Goal: Communication & Community: Answer question/provide support

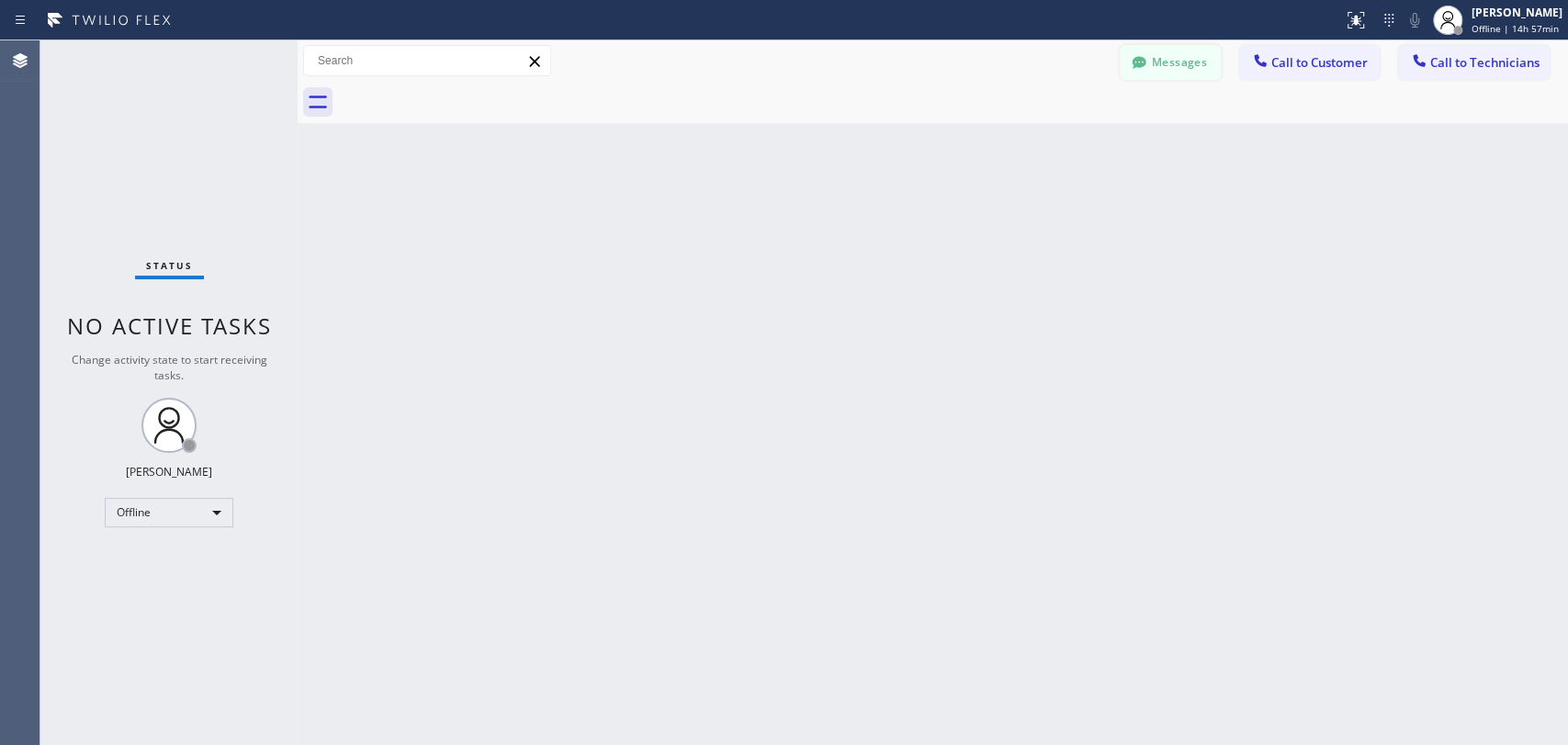
click at [1175, 61] on button "Messages" at bounding box center [1170, 62] width 101 height 35
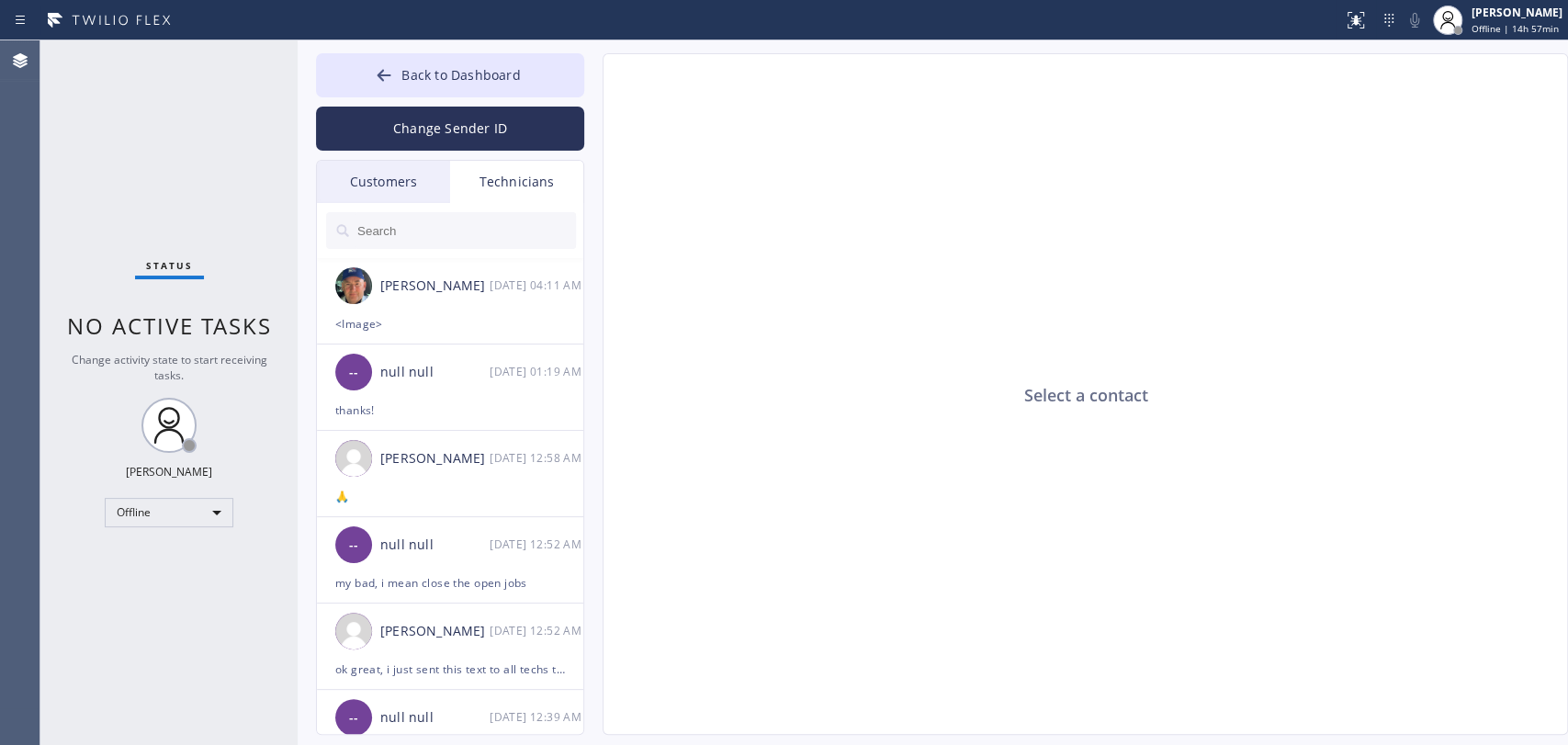
click at [418, 189] on div "Customers" at bounding box center [383, 182] width 133 height 42
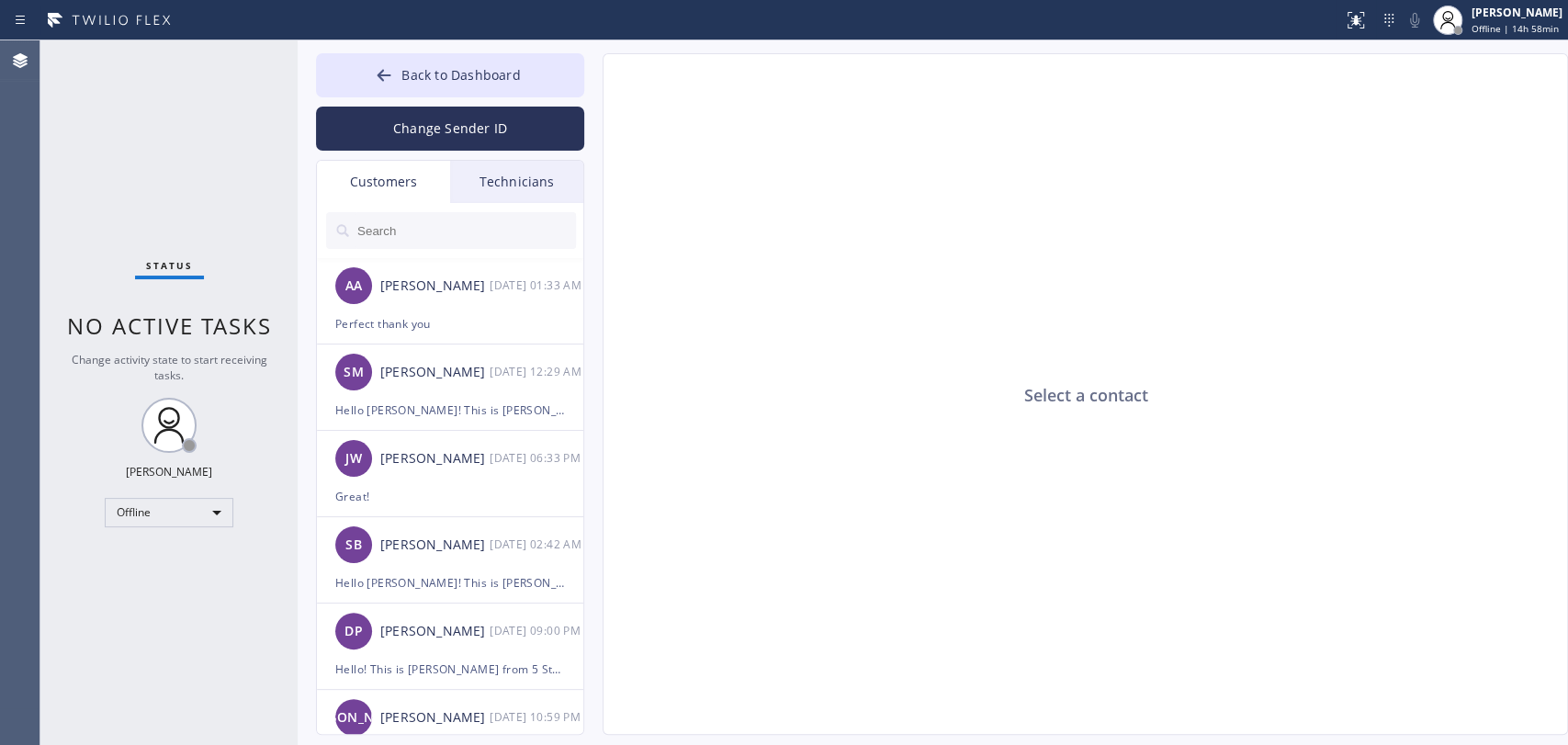
click at [512, 173] on div "Technicians" at bounding box center [516, 182] width 133 height 42
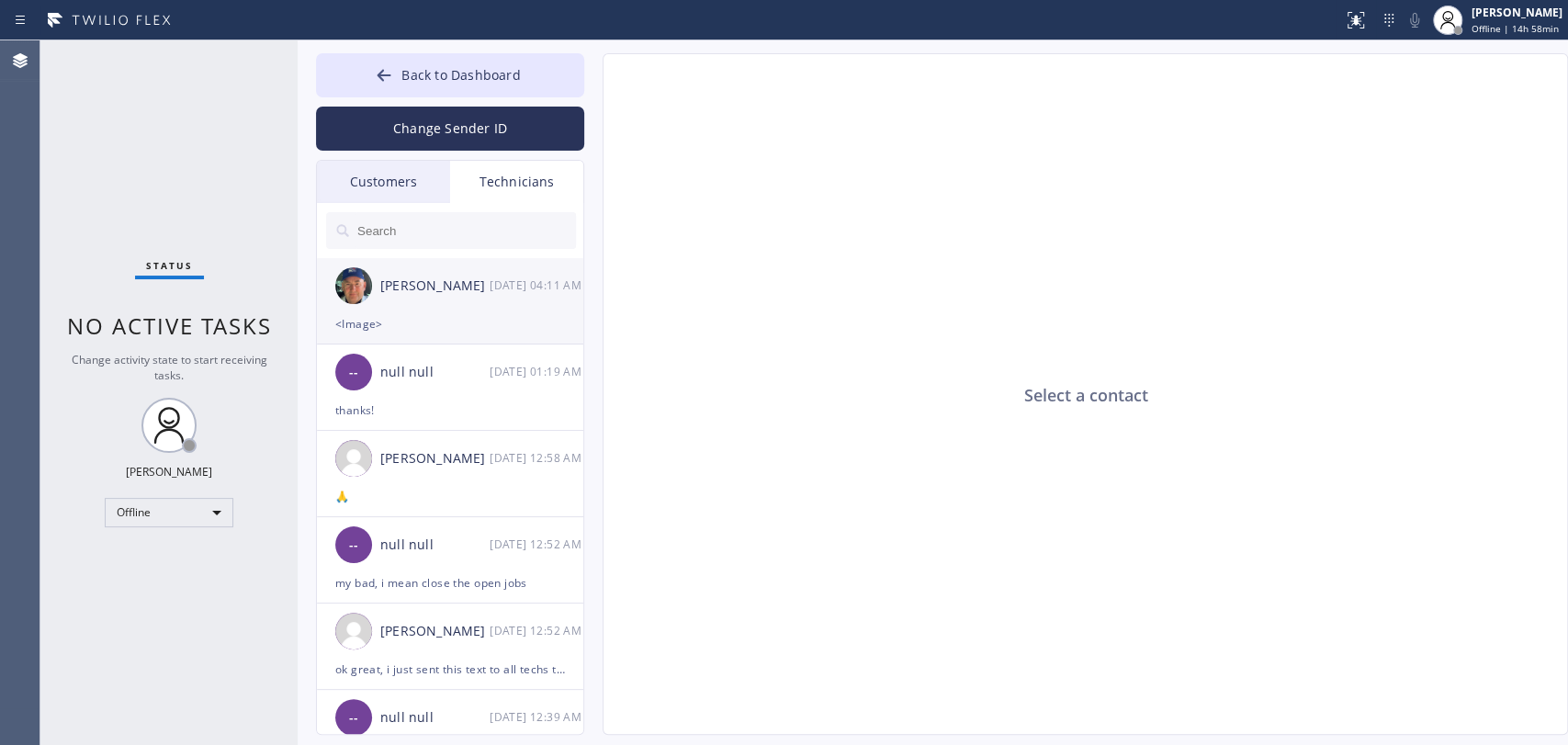
click at [426, 296] on div "[PERSON_NAME]" at bounding box center [435, 286] width 110 height 22
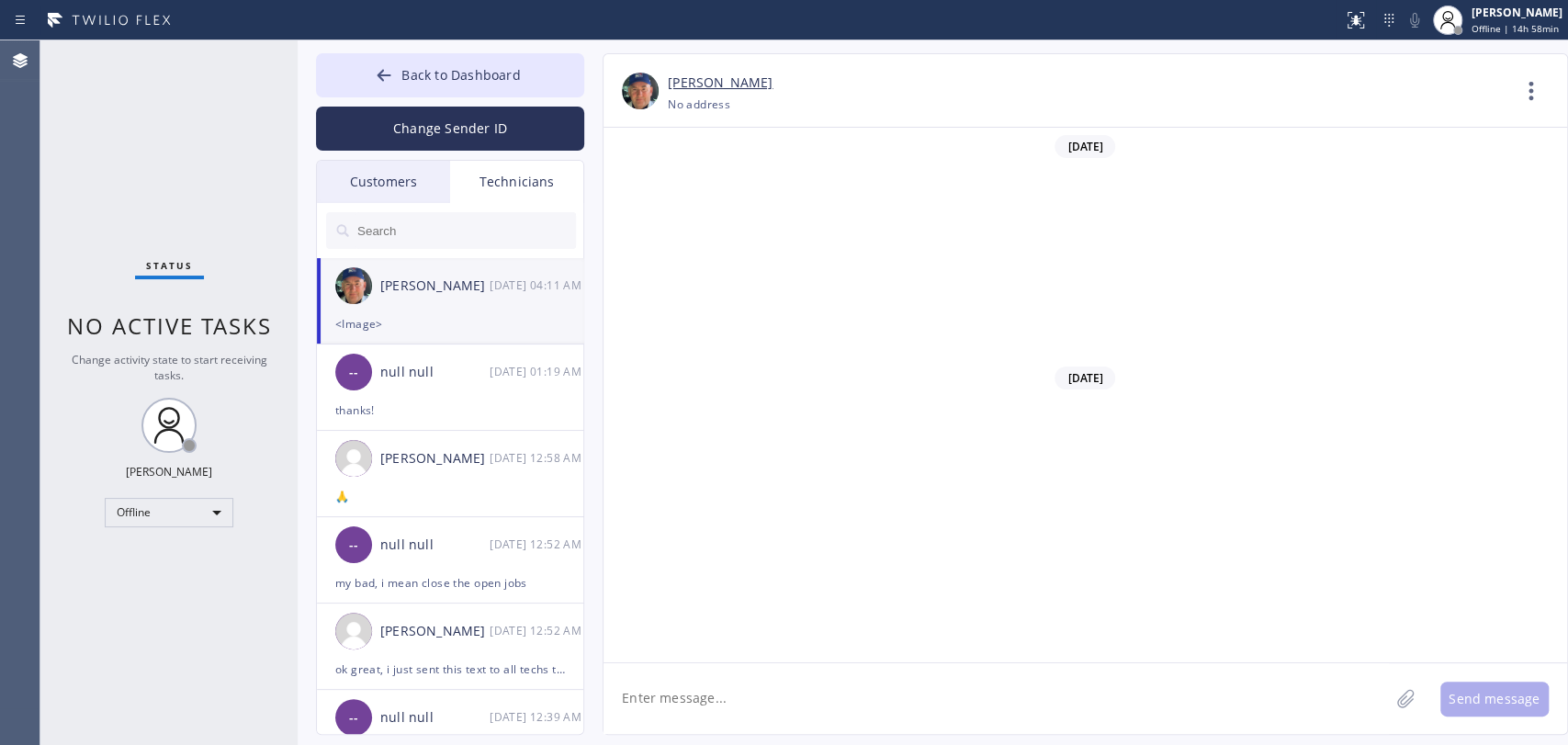
scroll to position [206774, 0]
click at [452, 236] on input "text" at bounding box center [465, 231] width 220 height 37
click at [172, 499] on div "Offline" at bounding box center [169, 512] width 128 height 29
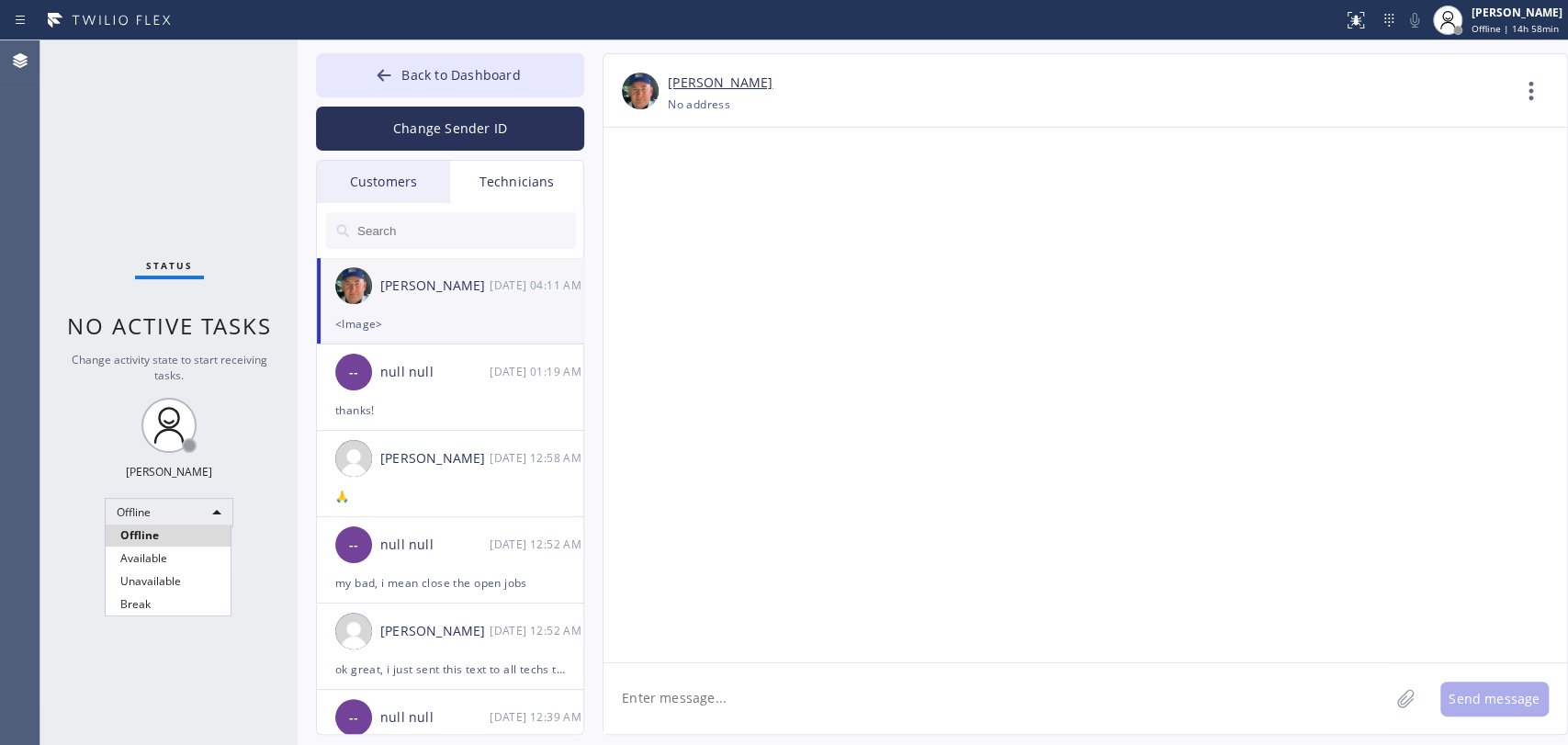
click at [171, 562] on li "Available" at bounding box center [168, 559] width 125 height 22
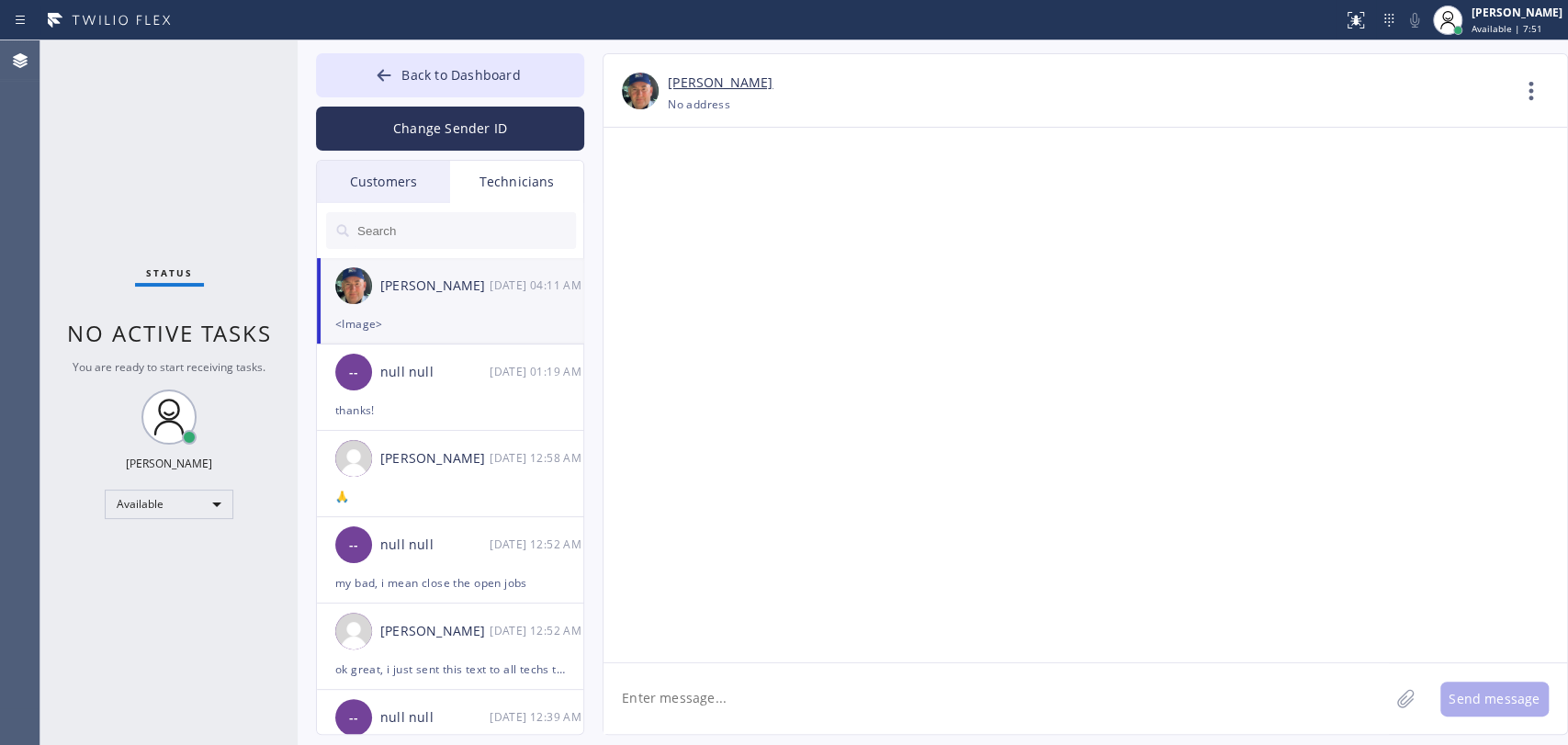
click at [702, 691] on textarea at bounding box center [996, 699] width 785 height 71
type textarea "Доброе утро"
type textarea "они не открыли?"
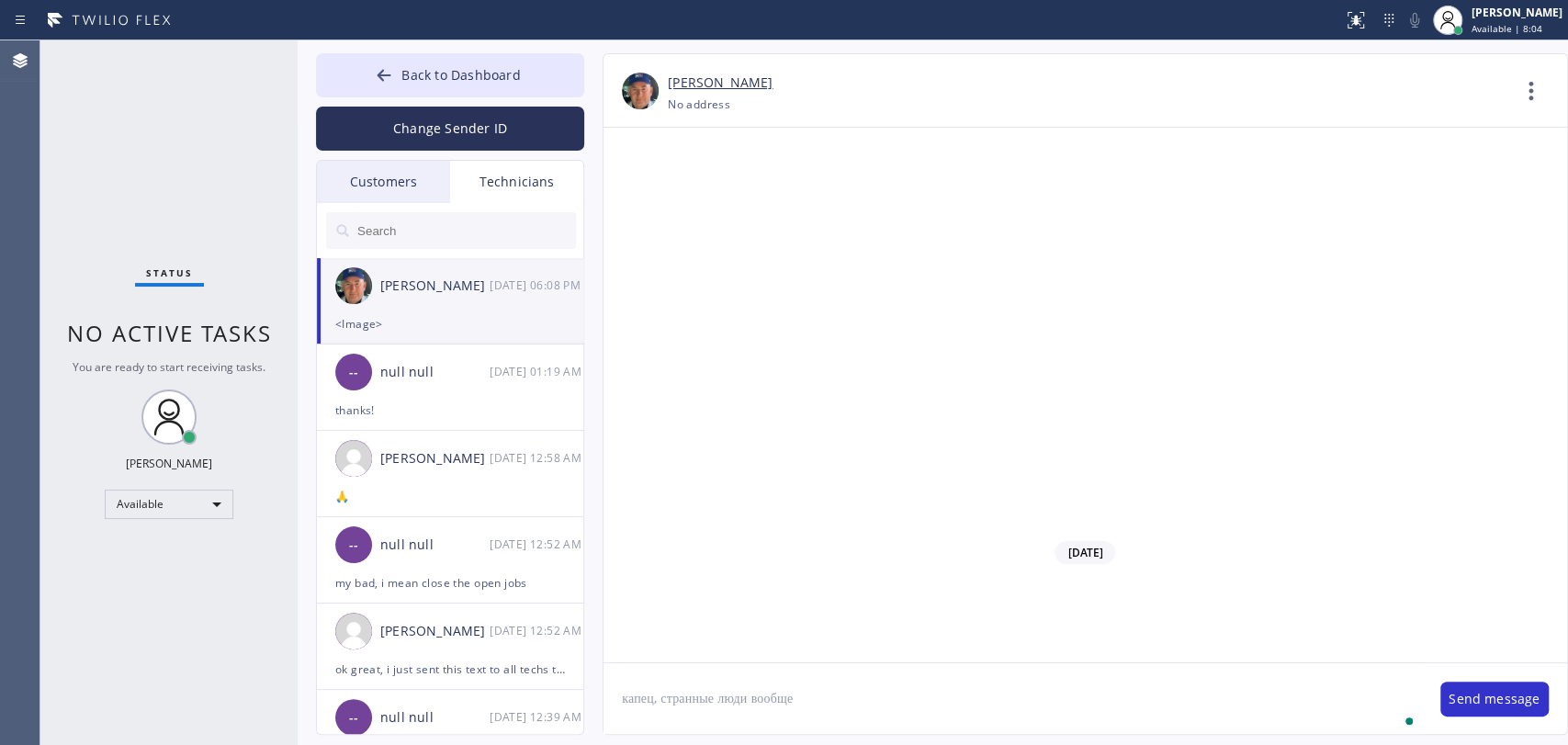
type textarea "капец, странные люди вообще"
type textarea "вижу, что не подписан контракт"
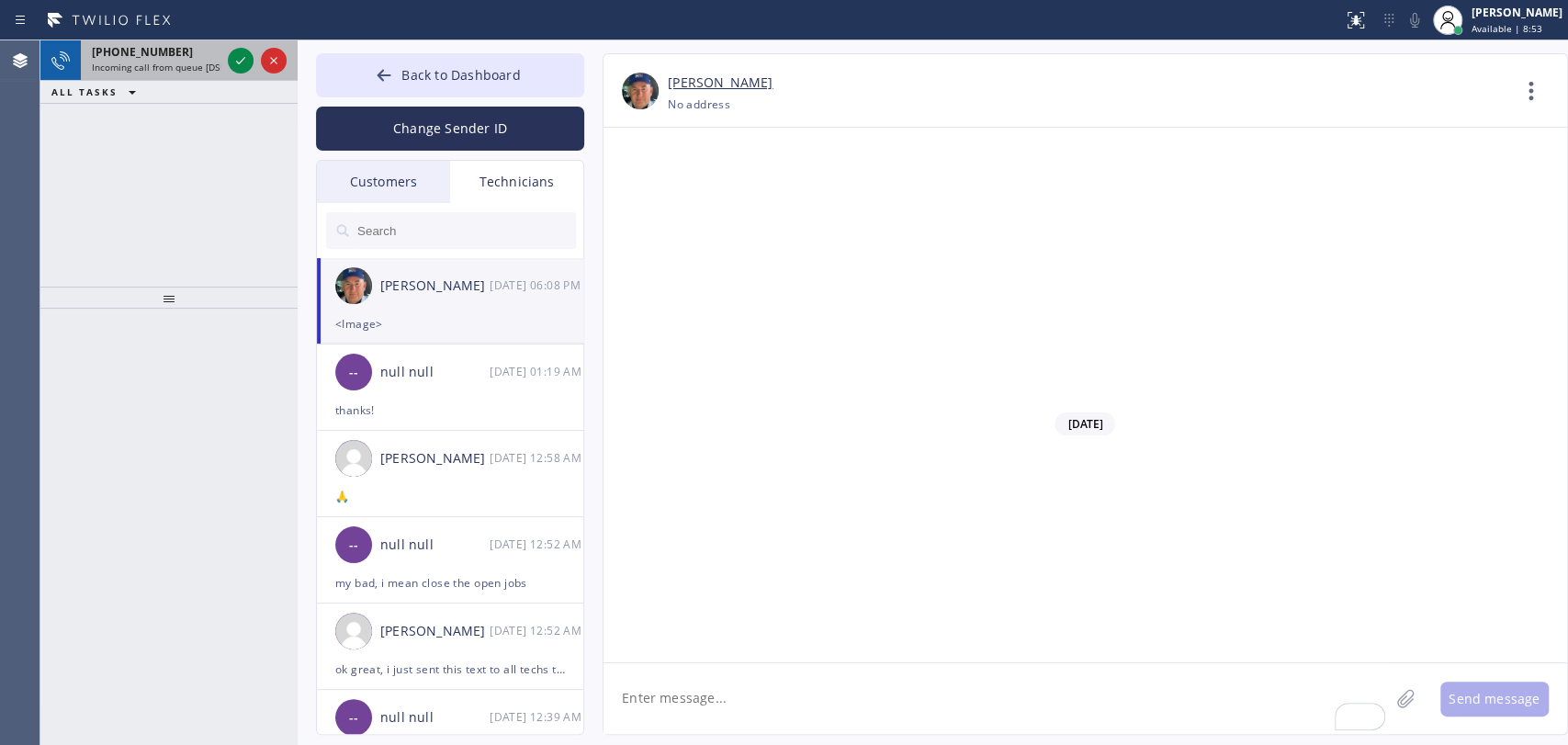
click at [157, 53] on span "[PHONE_NUMBER]" at bounding box center [142, 52] width 101 height 16
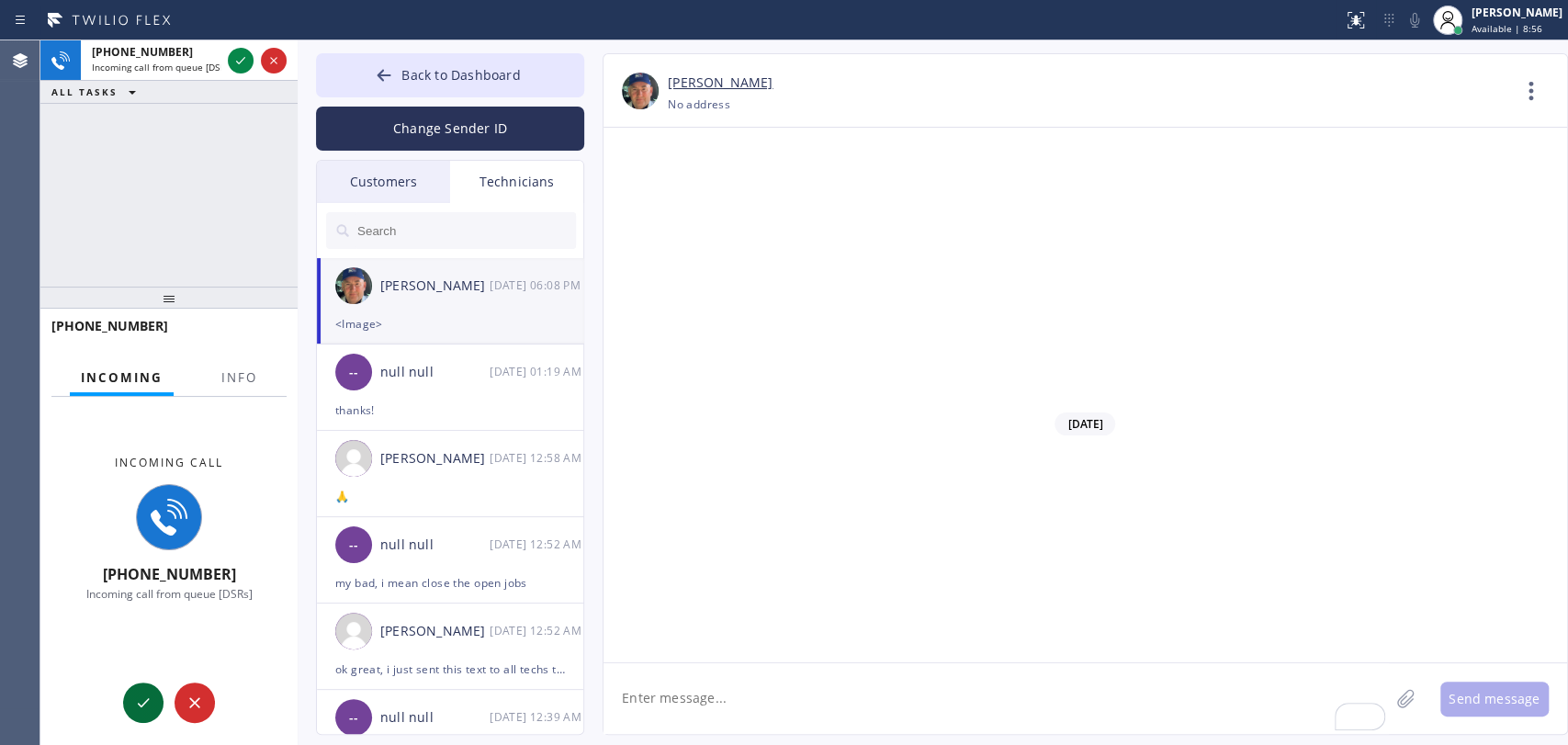
click at [141, 686] on button at bounding box center [142, 703] width 40 height 40
click at [189, 100] on div "ALL TASKS ALL TASKS ACTIVE TASKS TASKS IN WRAP UP" at bounding box center [169, 92] width 258 height 23
click at [425, 54] on button "Back to Dashboard" at bounding box center [450, 75] width 268 height 44
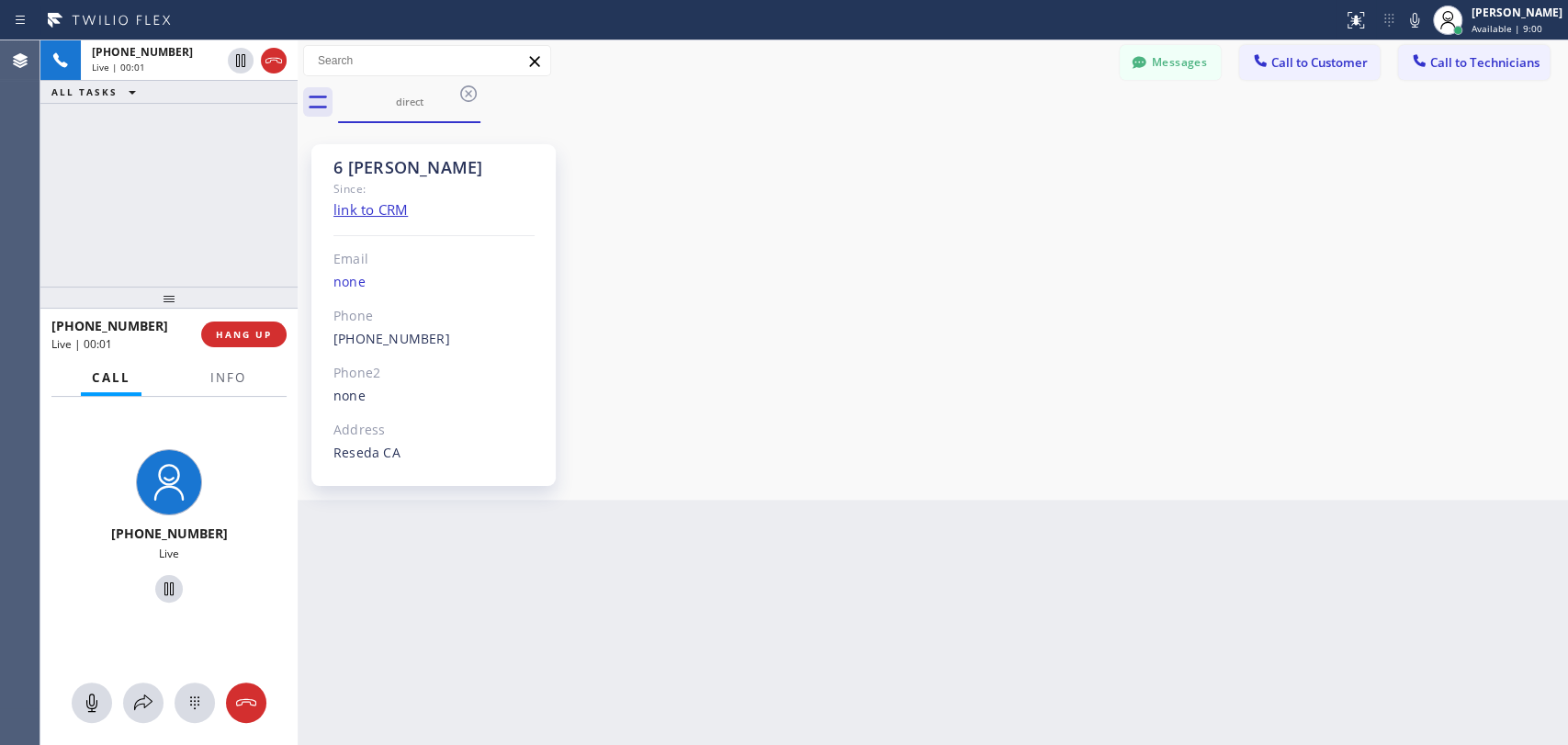
scroll to position [162136, 0]
drag, startPoint x: 404, startPoint y: 174, endPoint x: 294, endPoint y: 163, distance: 110.5
click at [288, 164] on div "[PHONE_NUMBER] Live | 00:14 ALL TASKS ALL TASKS ACTIVE TASKS TASKS IN WRAP UP […" at bounding box center [804, 393] width 1528 height 705
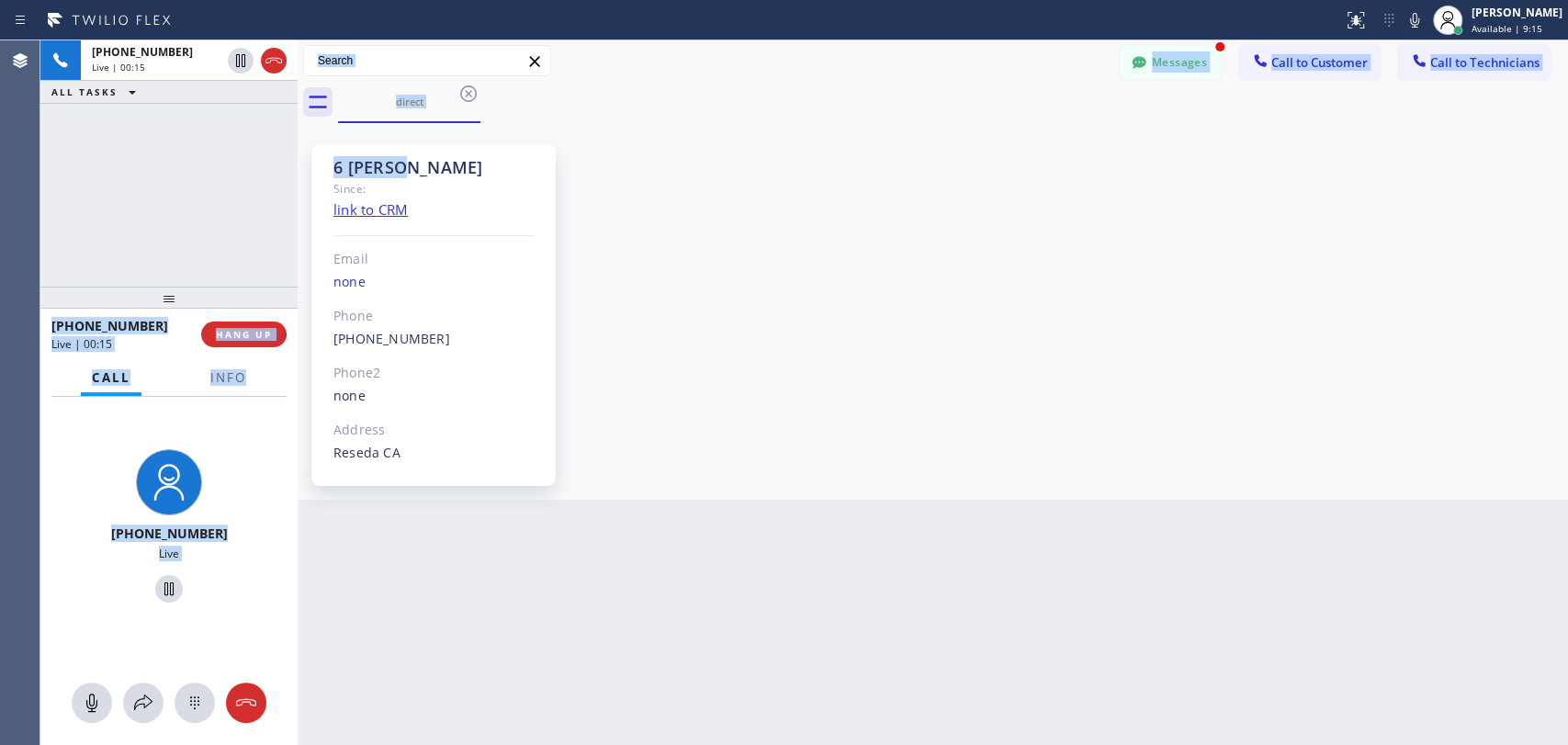
click at [315, 161] on div "6 [PERSON_NAME] Since: link to CRM Email none Phone [PHONE_NUMBER] Outbound cal…" at bounding box center [433, 315] width 244 height 342
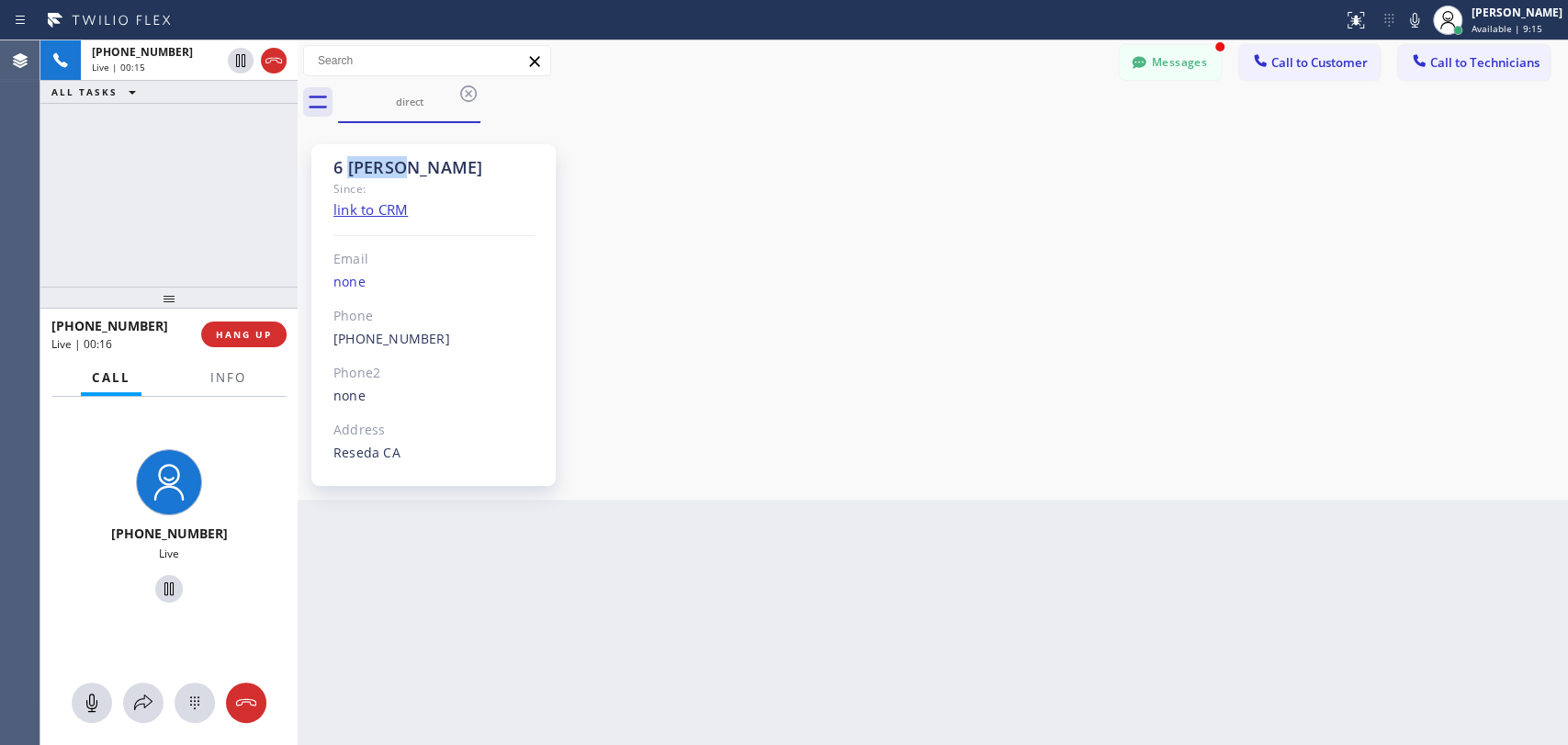
drag, startPoint x: 350, startPoint y: 162, endPoint x: 400, endPoint y: 166, distance: 50.2
click at [400, 166] on div "6 [PERSON_NAME]" at bounding box center [434, 168] width 201 height 22
click at [1155, 67] on button "Messages" at bounding box center [1170, 62] width 101 height 35
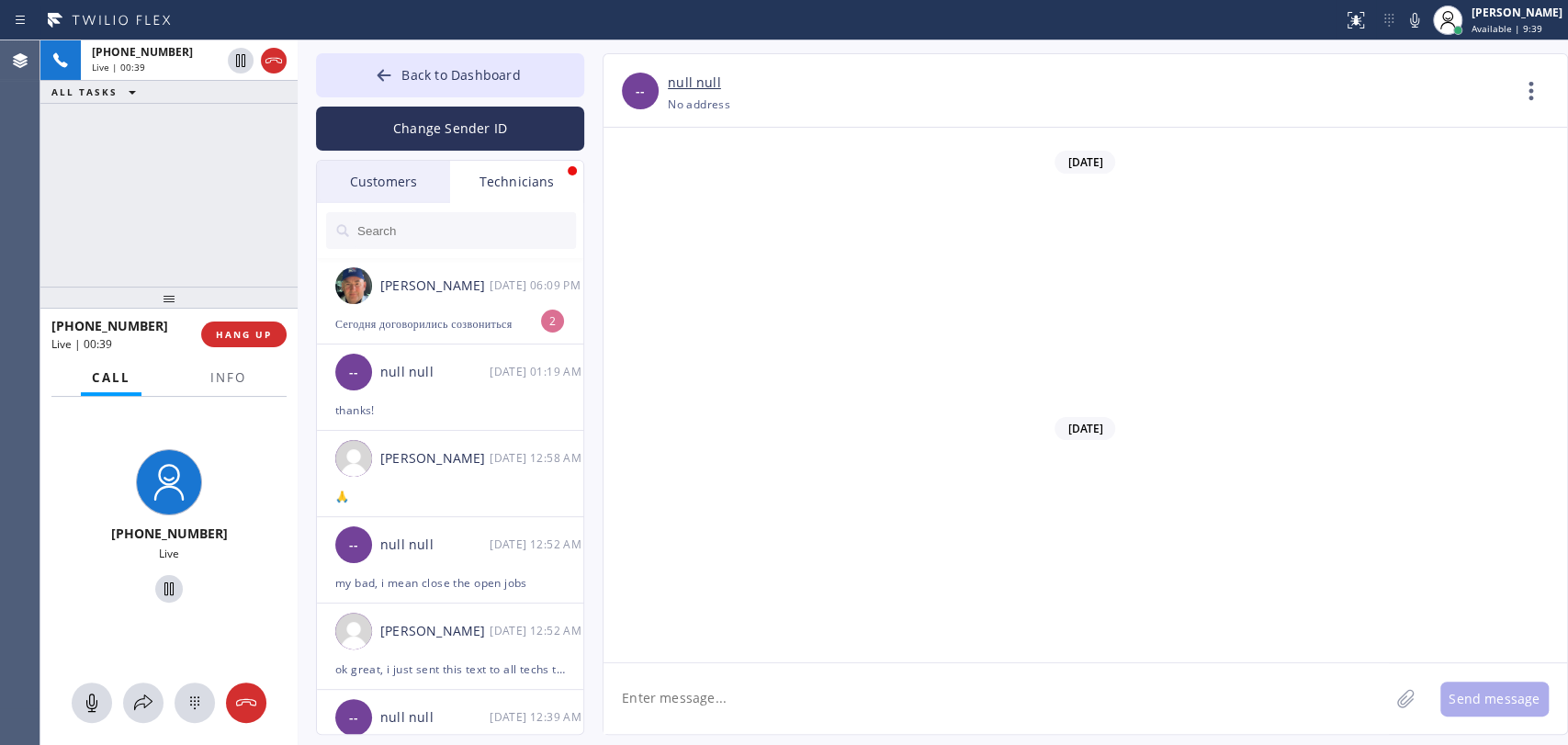
click at [191, 191] on div "[PHONE_NUMBER] Live | 00:39 ALL TASKS ALL TASKS ACTIVE TASKS TASKS IN WRAP UP" at bounding box center [169, 163] width 258 height 246
click at [398, 82] on button "Back to Dashboard" at bounding box center [450, 75] width 268 height 44
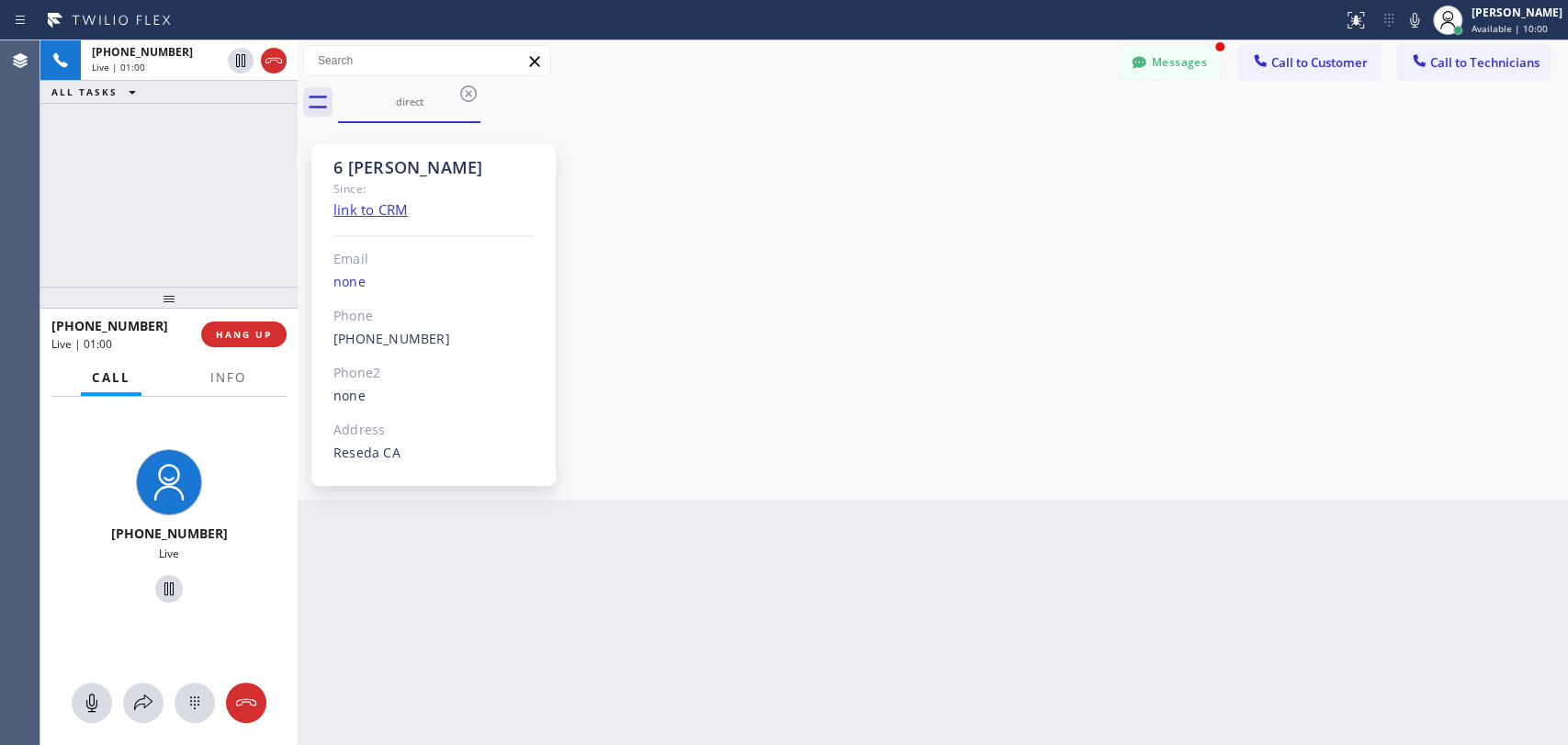
click at [832, 430] on div "6 [PERSON_NAME] Since: link to CRM Email none Phone [PHONE_NUMBER] Outbound cal…" at bounding box center [933, 311] width 1261 height 367
click at [1140, 58] on icon at bounding box center [1138, 62] width 14 height 12
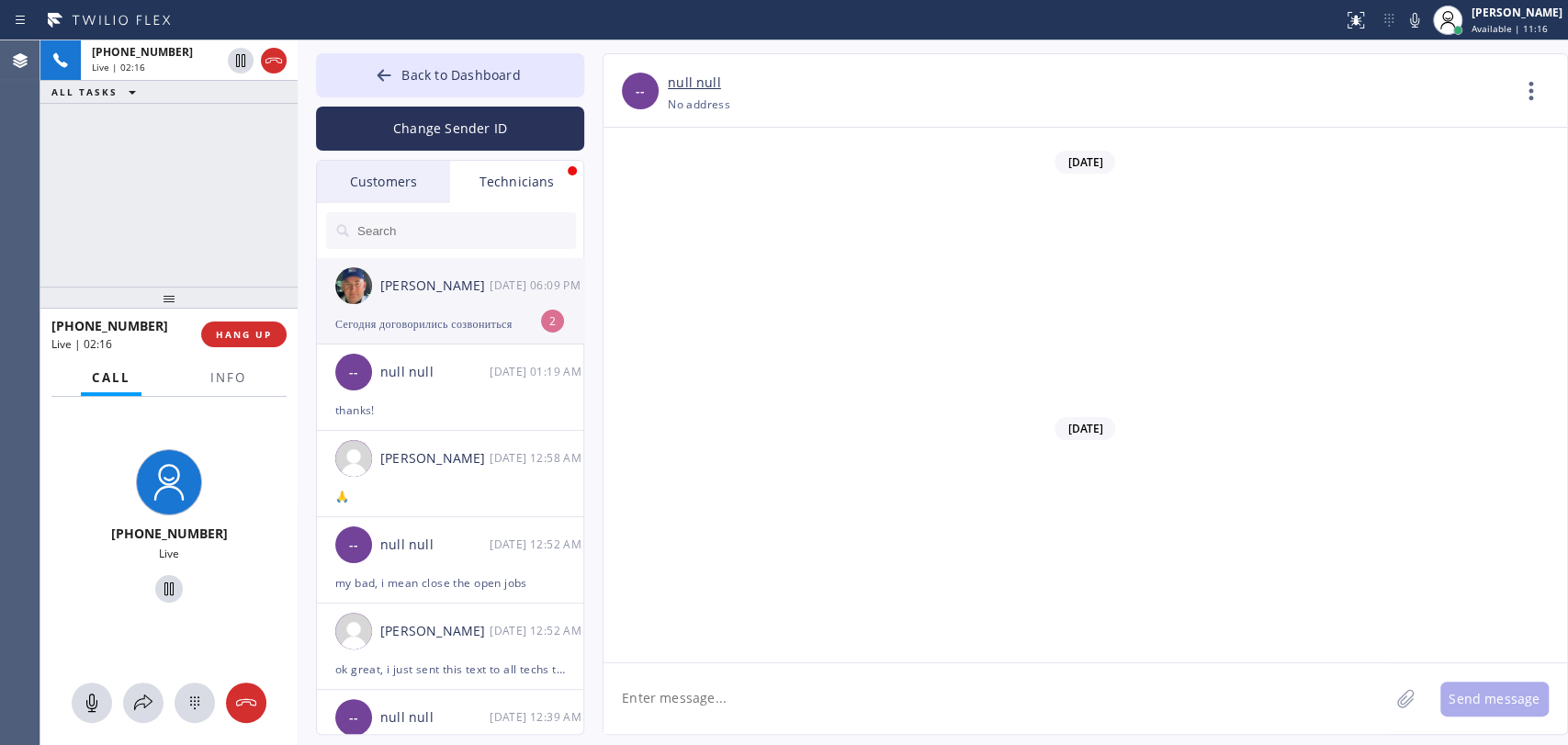
drag, startPoint x: 466, startPoint y: 313, endPoint x: 485, endPoint y: 311, distance: 19.1
click at [485, 318] on div "Сегодня договорились созвониться" at bounding box center [450, 323] width 229 height 22
click at [485, 311] on div "[PERSON_NAME] [DATE] 06:09 PM" at bounding box center [451, 286] width 268 height 55
click at [727, 702] on textarea at bounding box center [996, 699] width 785 height 71
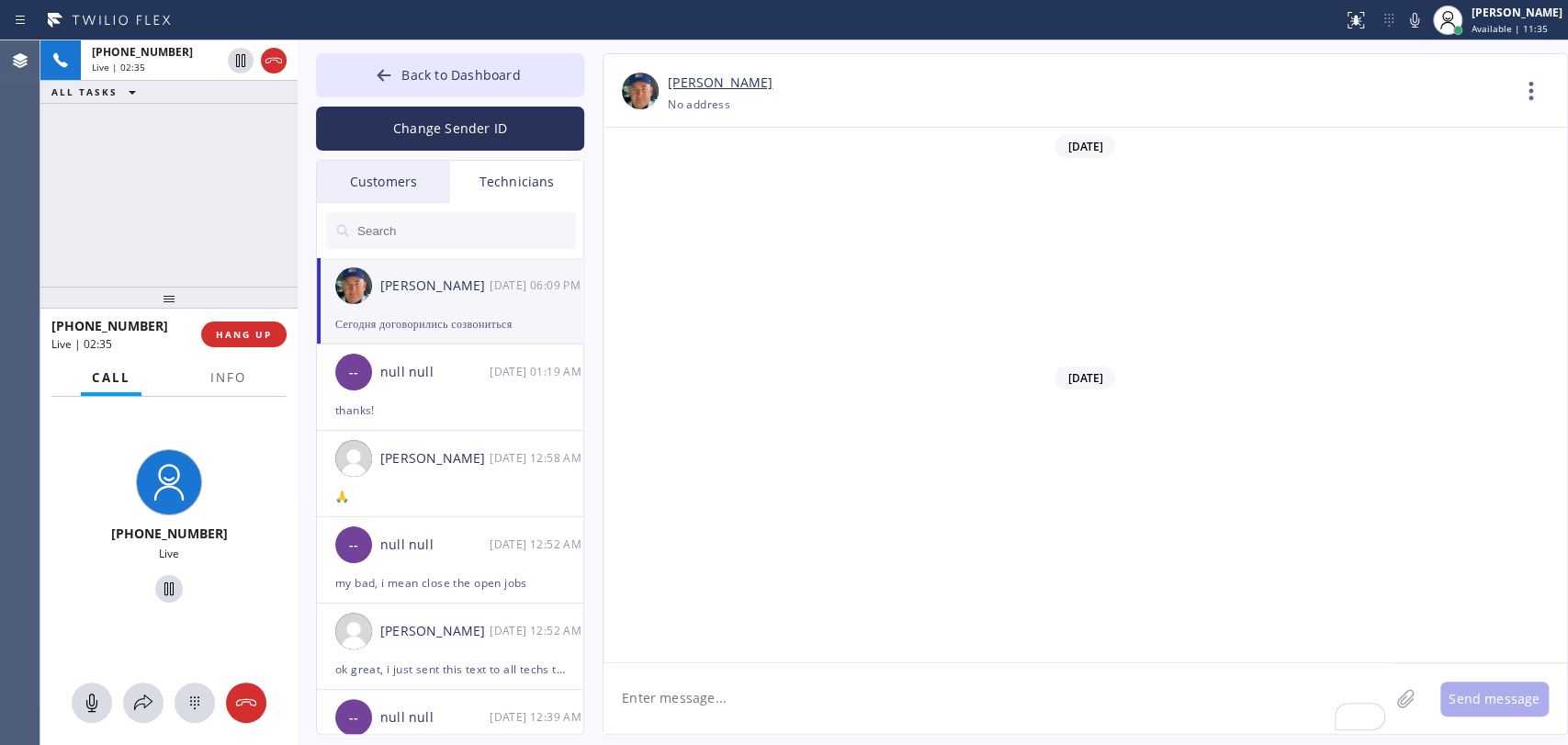
scroll to position [207147, 0]
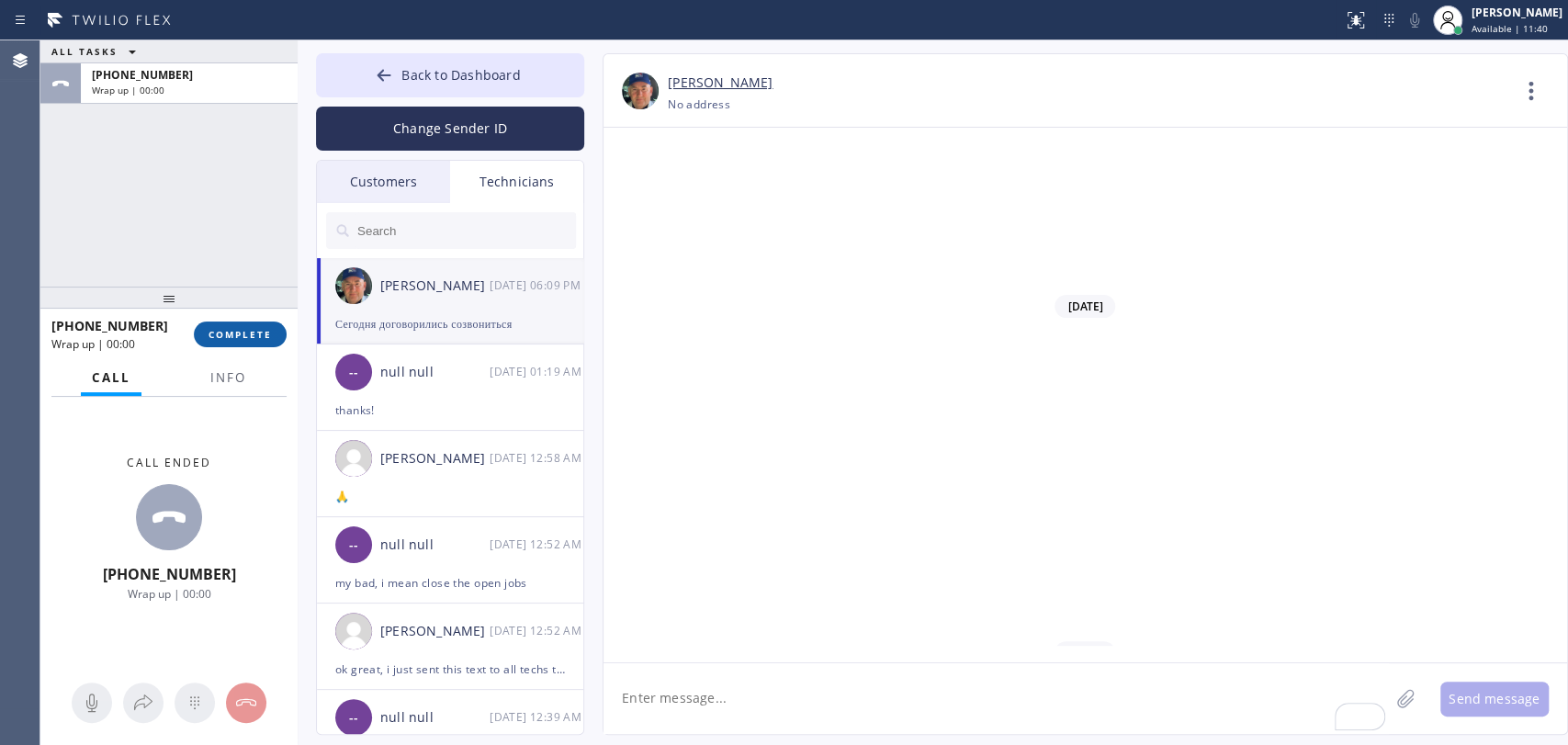
click at [232, 333] on span "COMPLETE" at bounding box center [241, 335] width 64 height 13
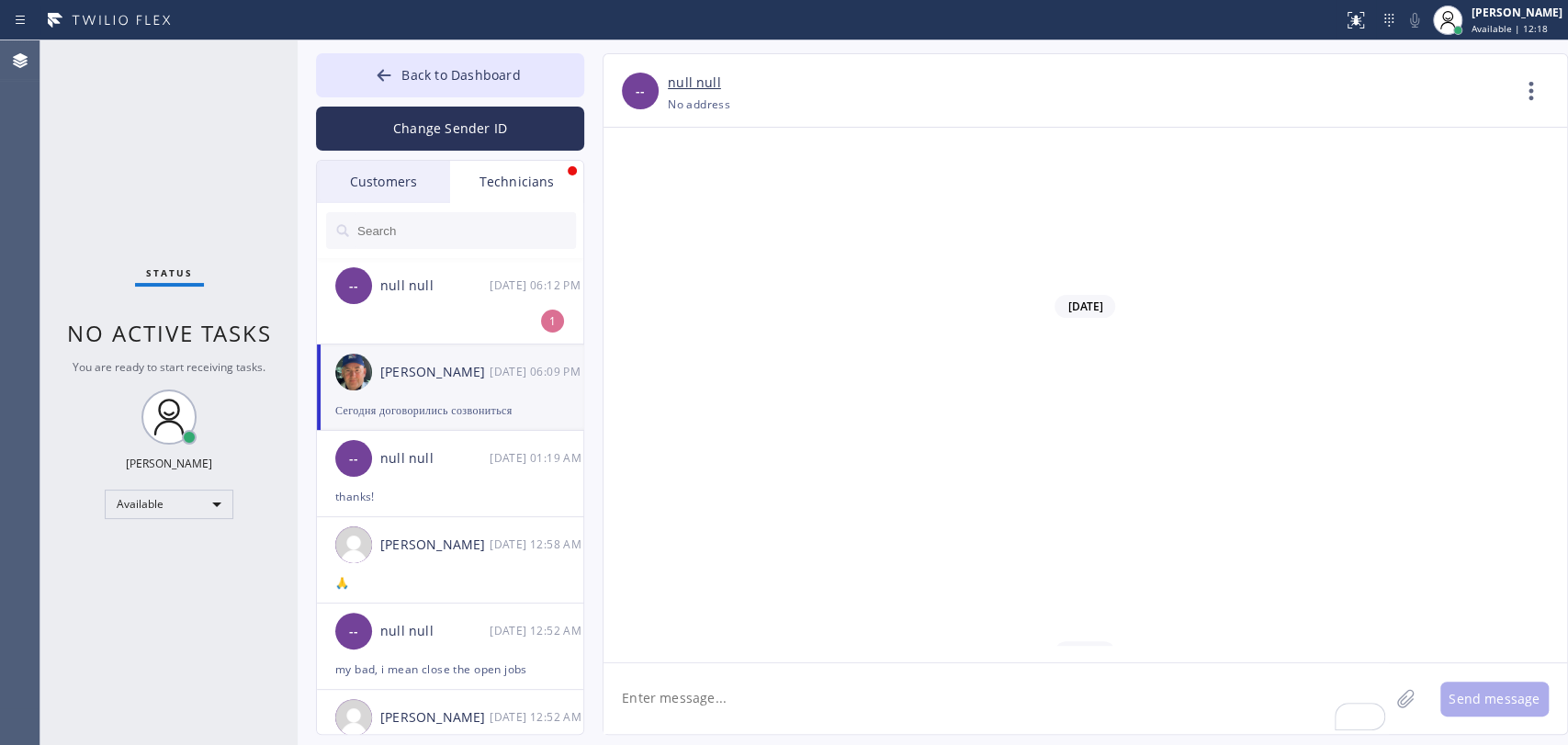
click at [407, 305] on div "-- null null 10/10 06:12 PM" at bounding box center [451, 286] width 268 height 55
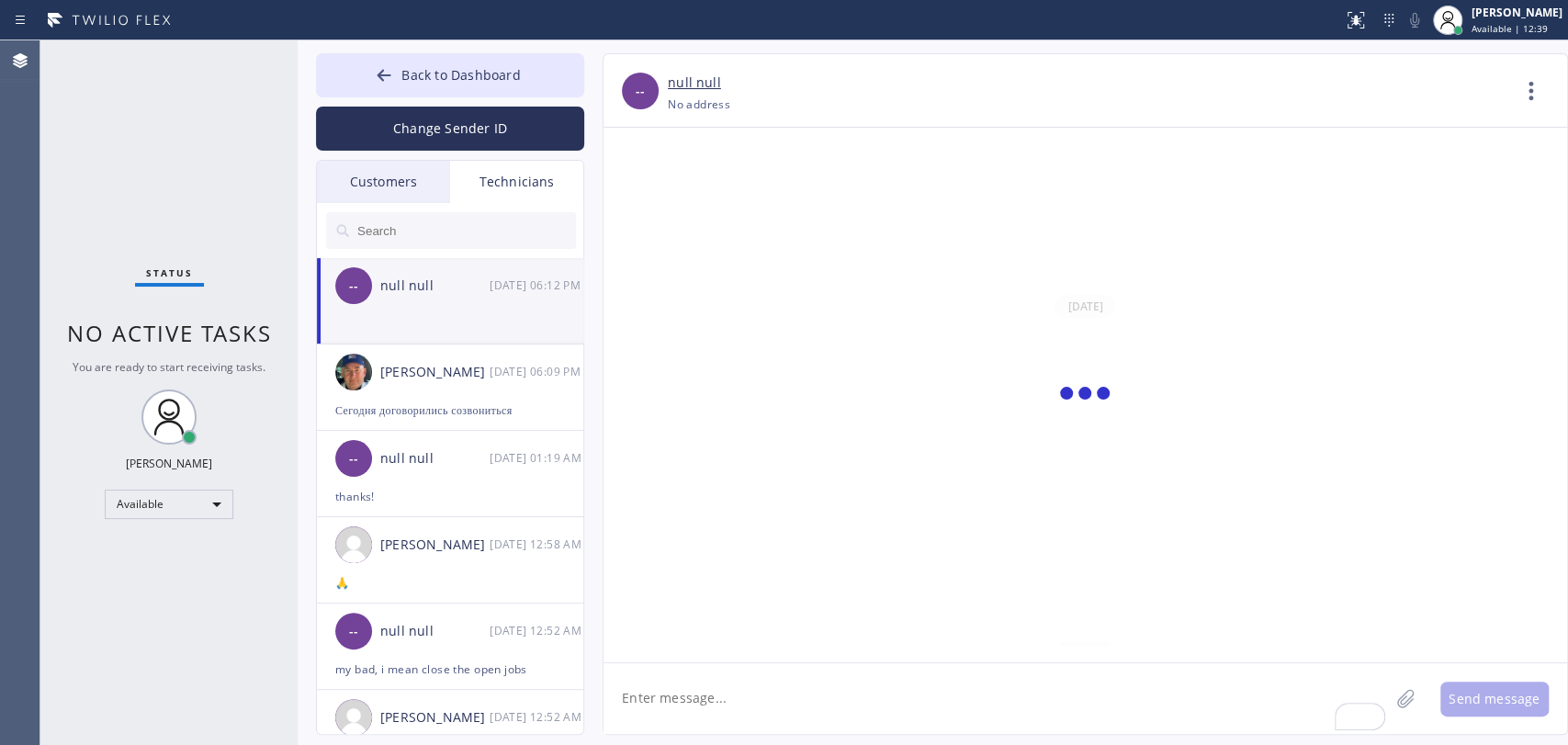
click at [816, 708] on textarea "To enrich screen reader interactions, please activate Accessibility in Grammarl…" at bounding box center [996, 699] width 785 height 71
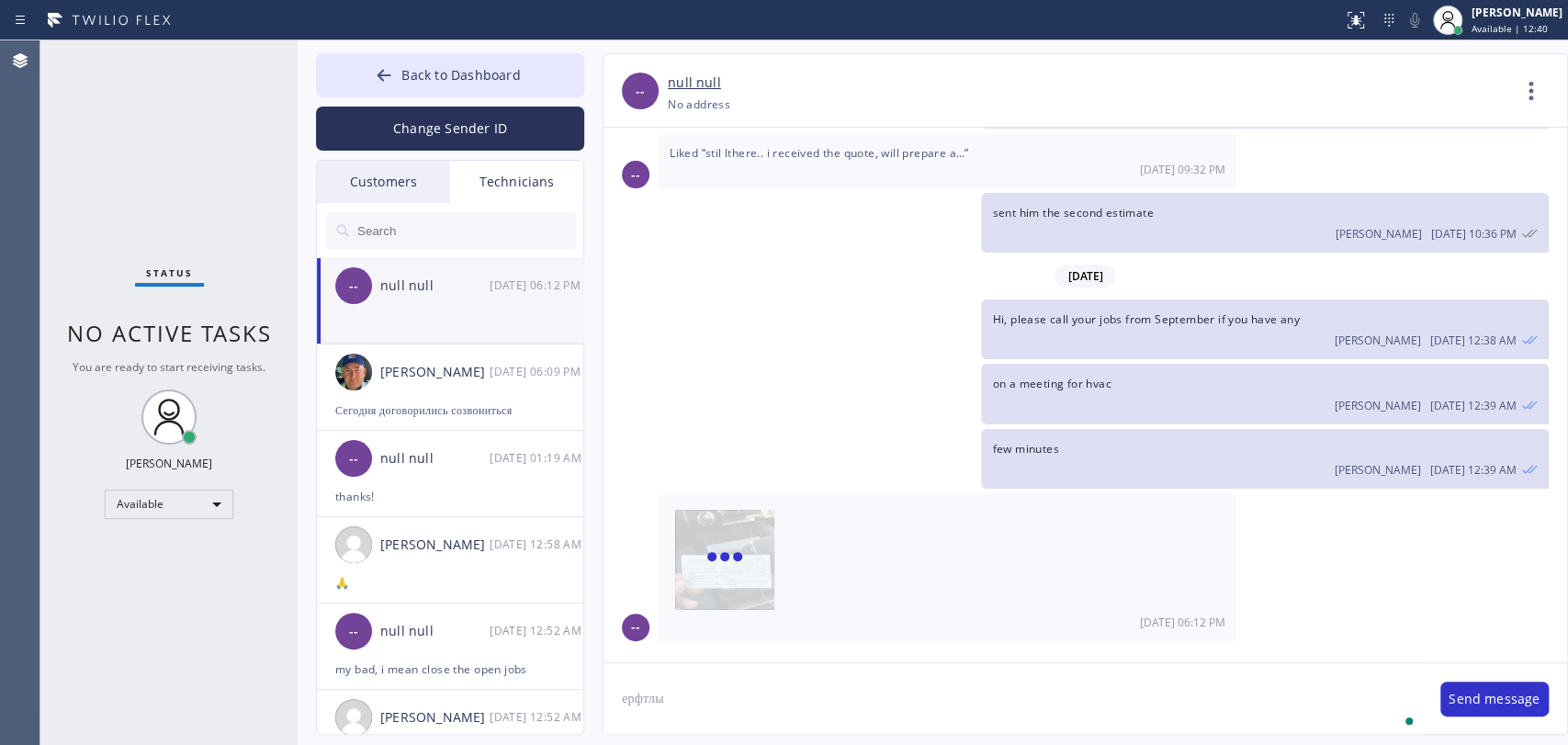
scroll to position [162288, 0]
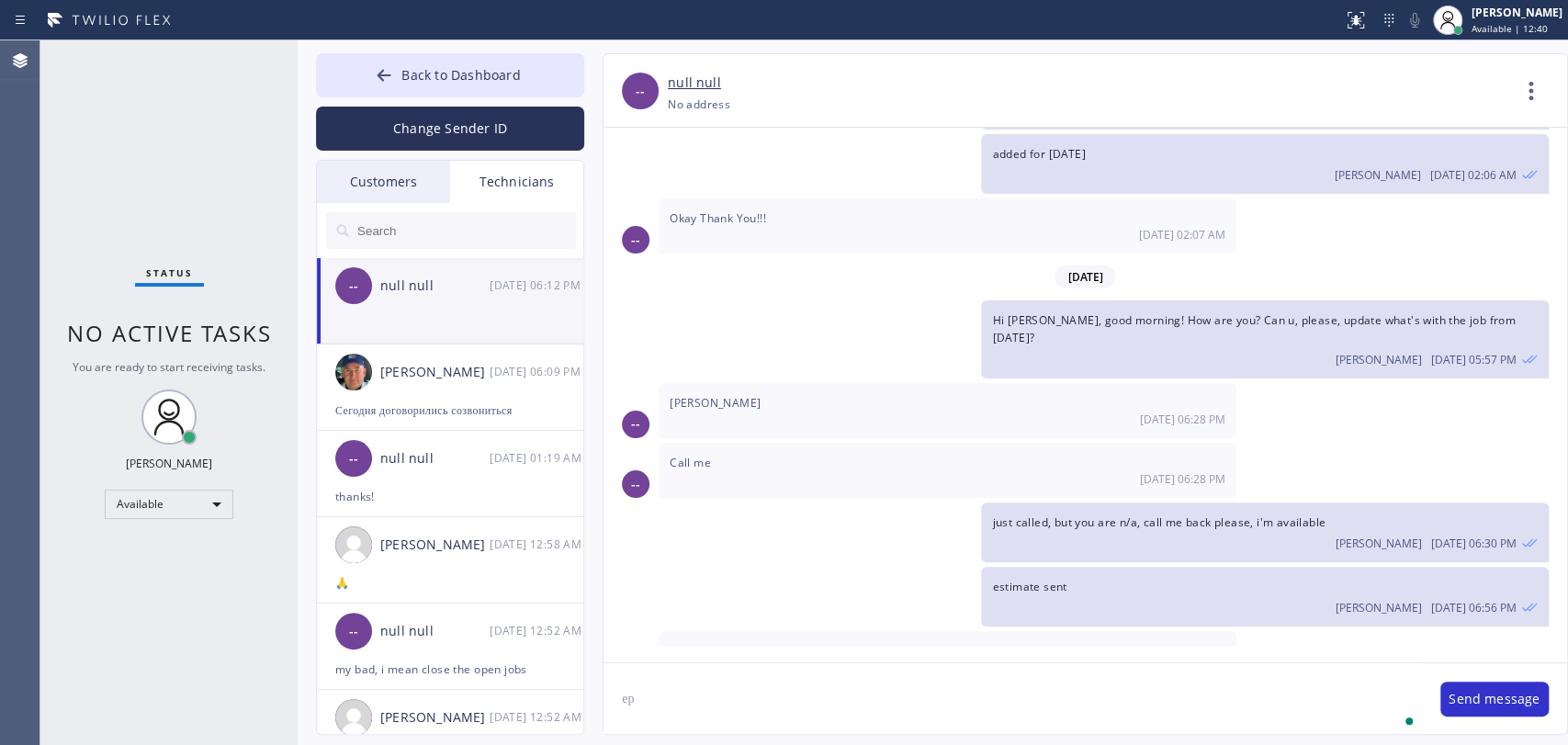
type textarea "е"
type textarea "thanks"
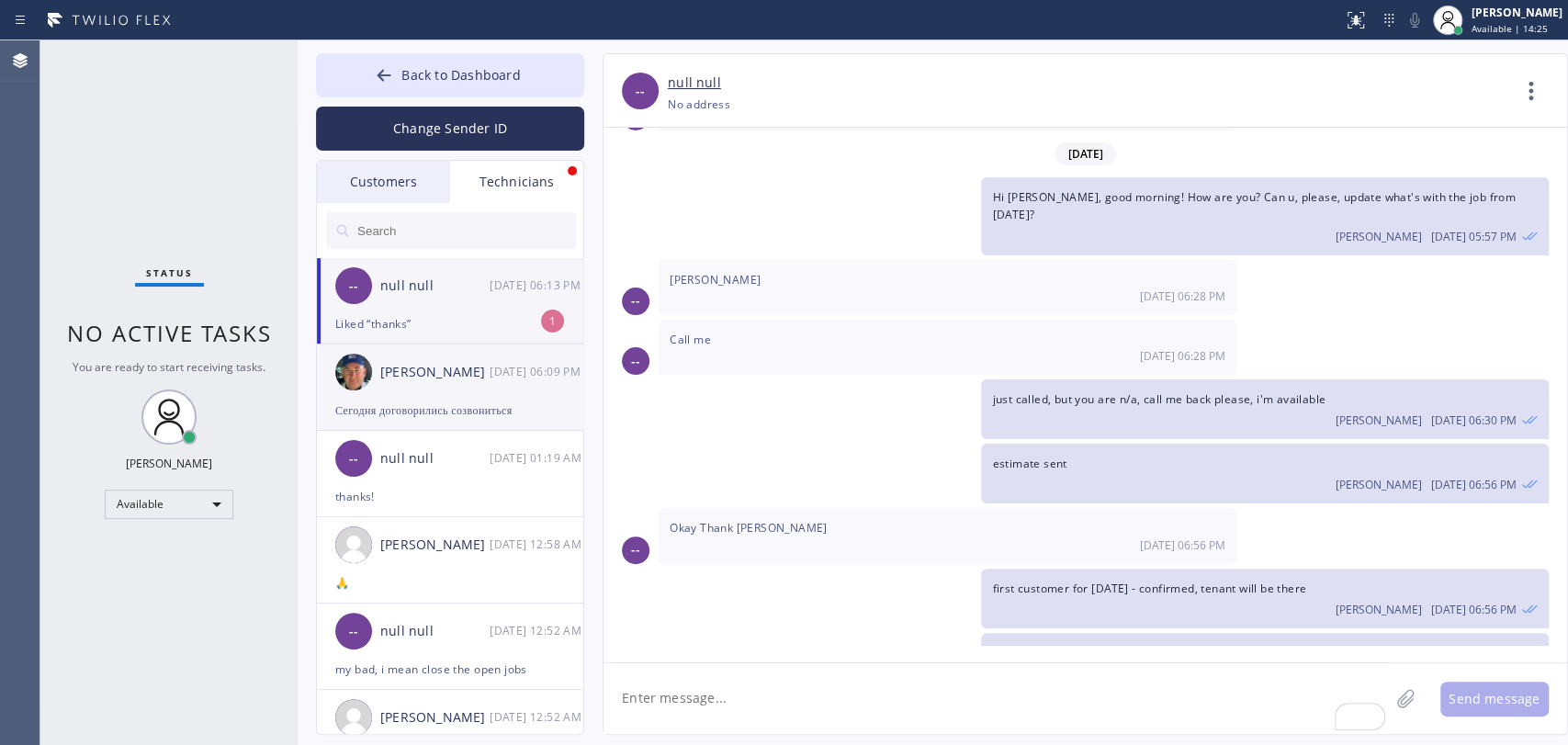
click at [469, 396] on div "[PERSON_NAME] [DATE] 06:09 PM" at bounding box center [451, 372] width 268 height 55
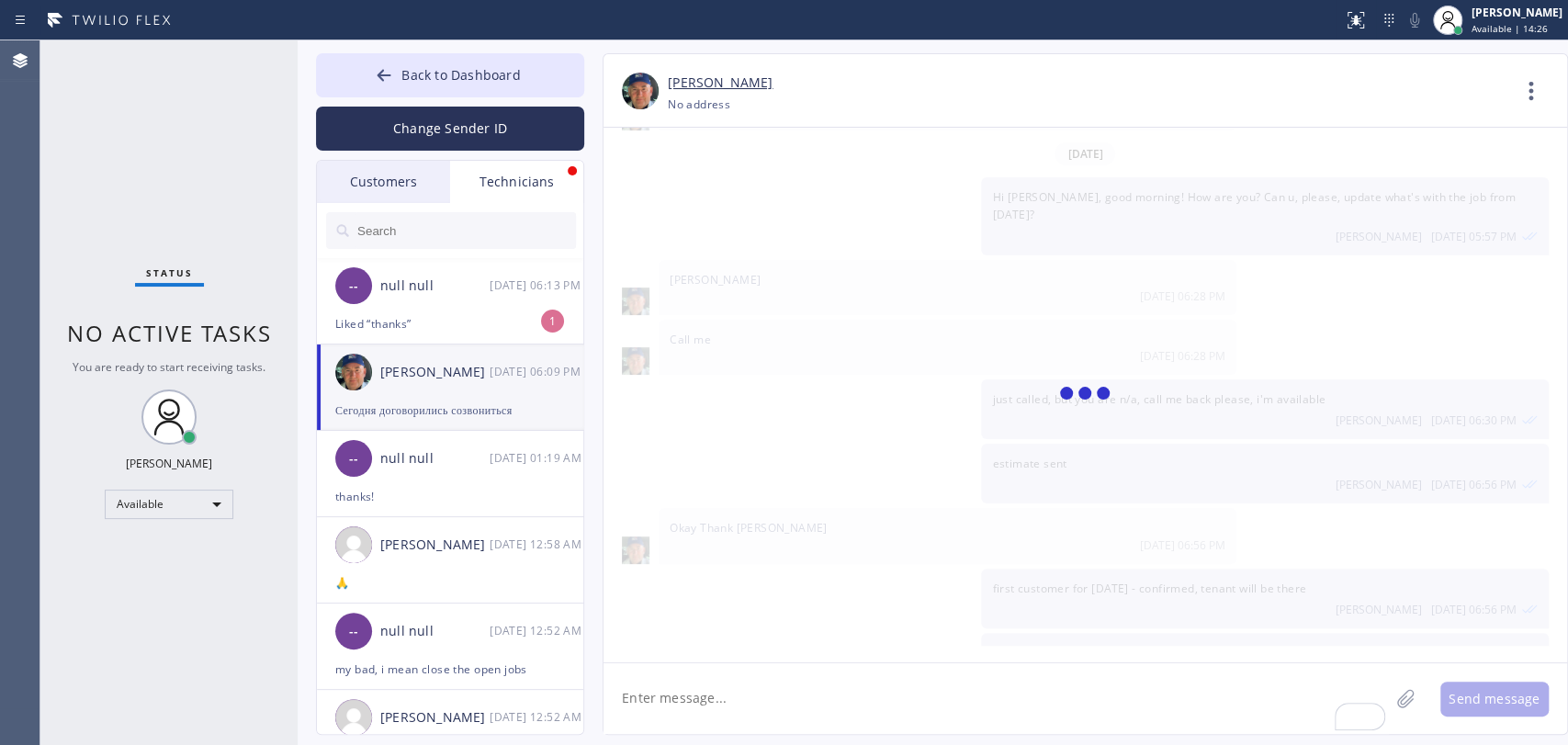
click at [654, 678] on textarea "To enrich screen reader interactions, please activate Accessibility in Grammarl…" at bounding box center [996, 699] width 785 height 71
click at [664, 693] on textarea "To enrich screen reader interactions, please activate Accessibility in Grammarl…" at bounding box center [996, 699] width 785 height 71
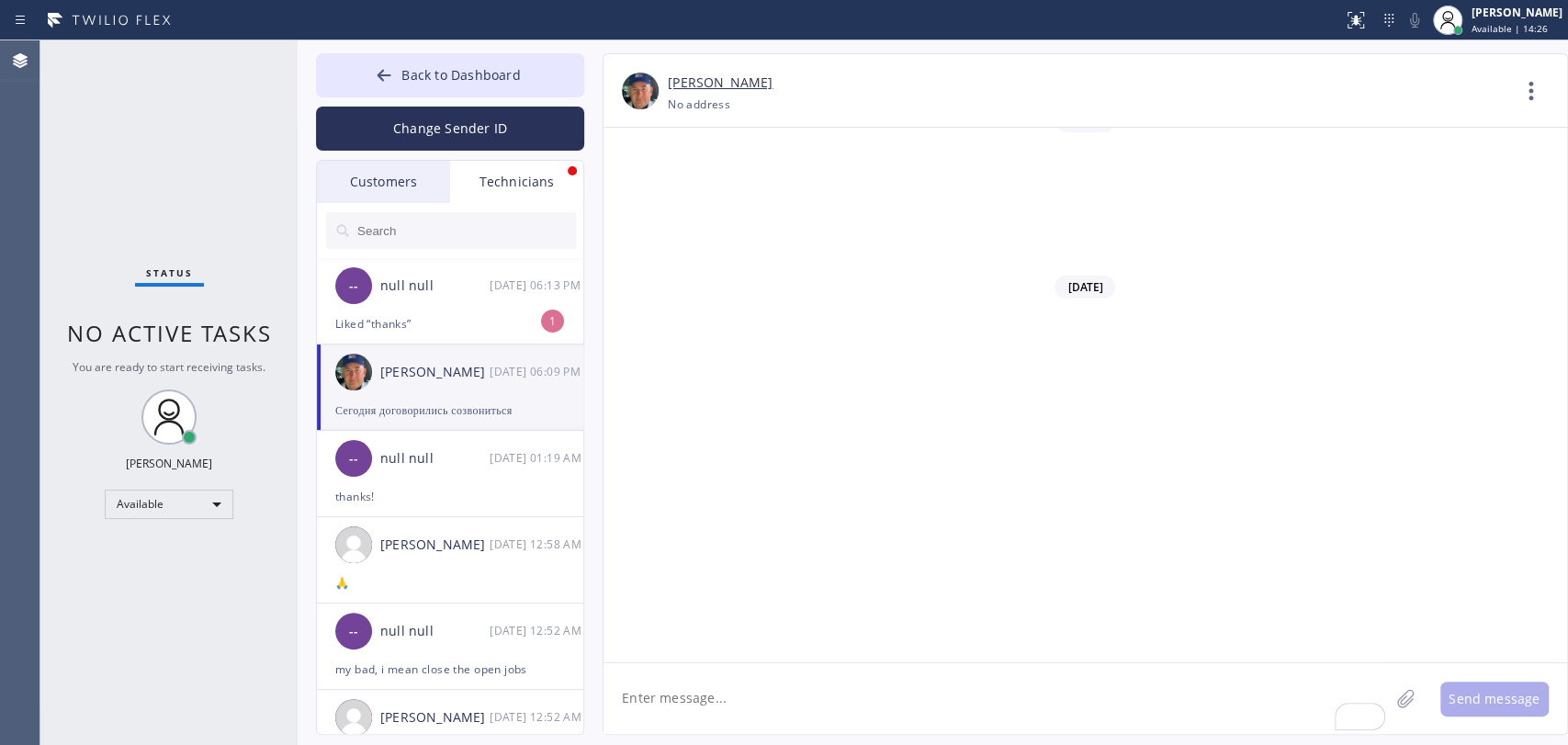
click at [664, 693] on textarea "To enrich screen reader interactions, please activate Accessibility in Grammarl…" at bounding box center [996, 699] width 785 height 71
drag, startPoint x: 786, startPoint y: 550, endPoint x: 779, endPoint y: 542, distance: 10.6
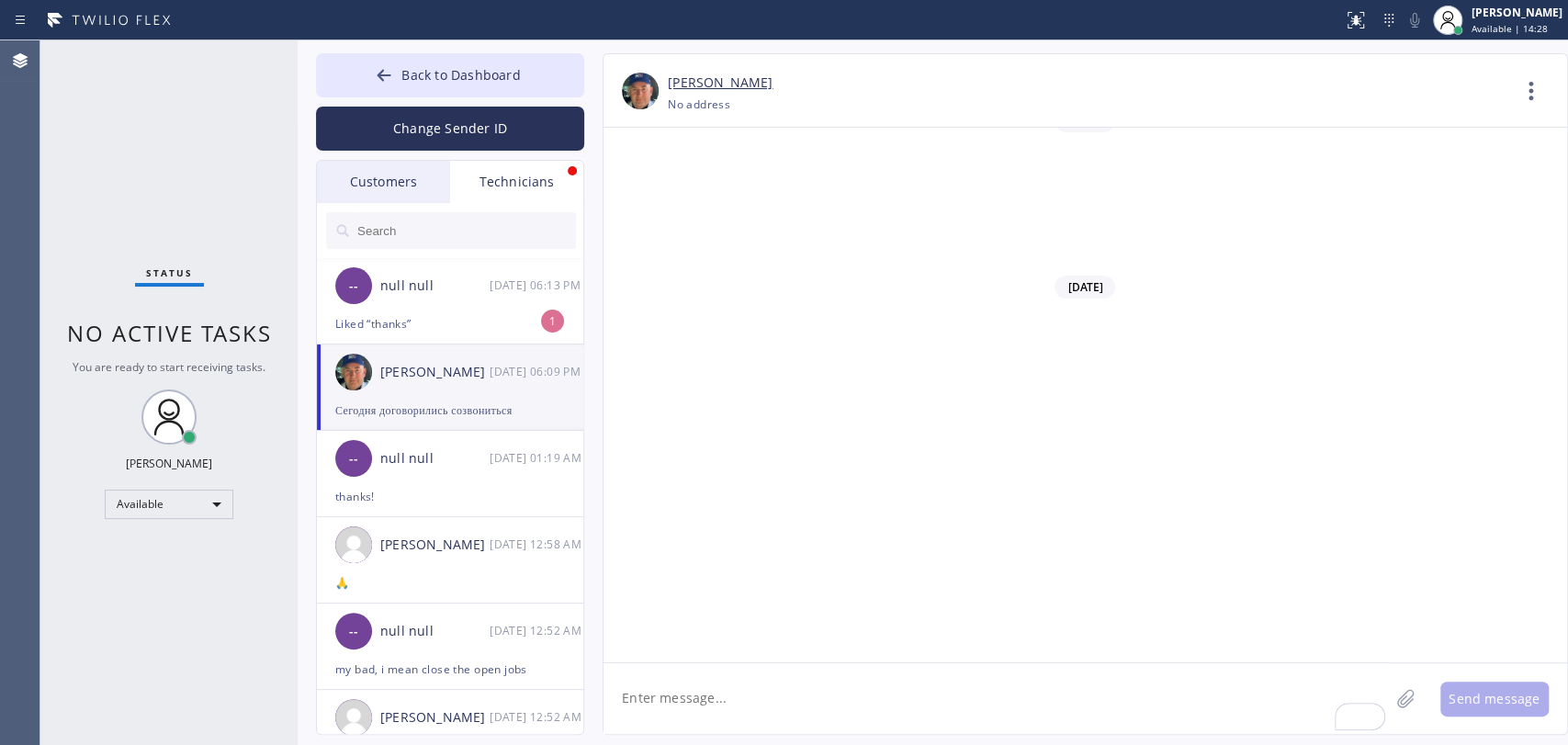
click at [460, 305] on div "-- null null 10/10 06:13 PM" at bounding box center [451, 286] width 268 height 55
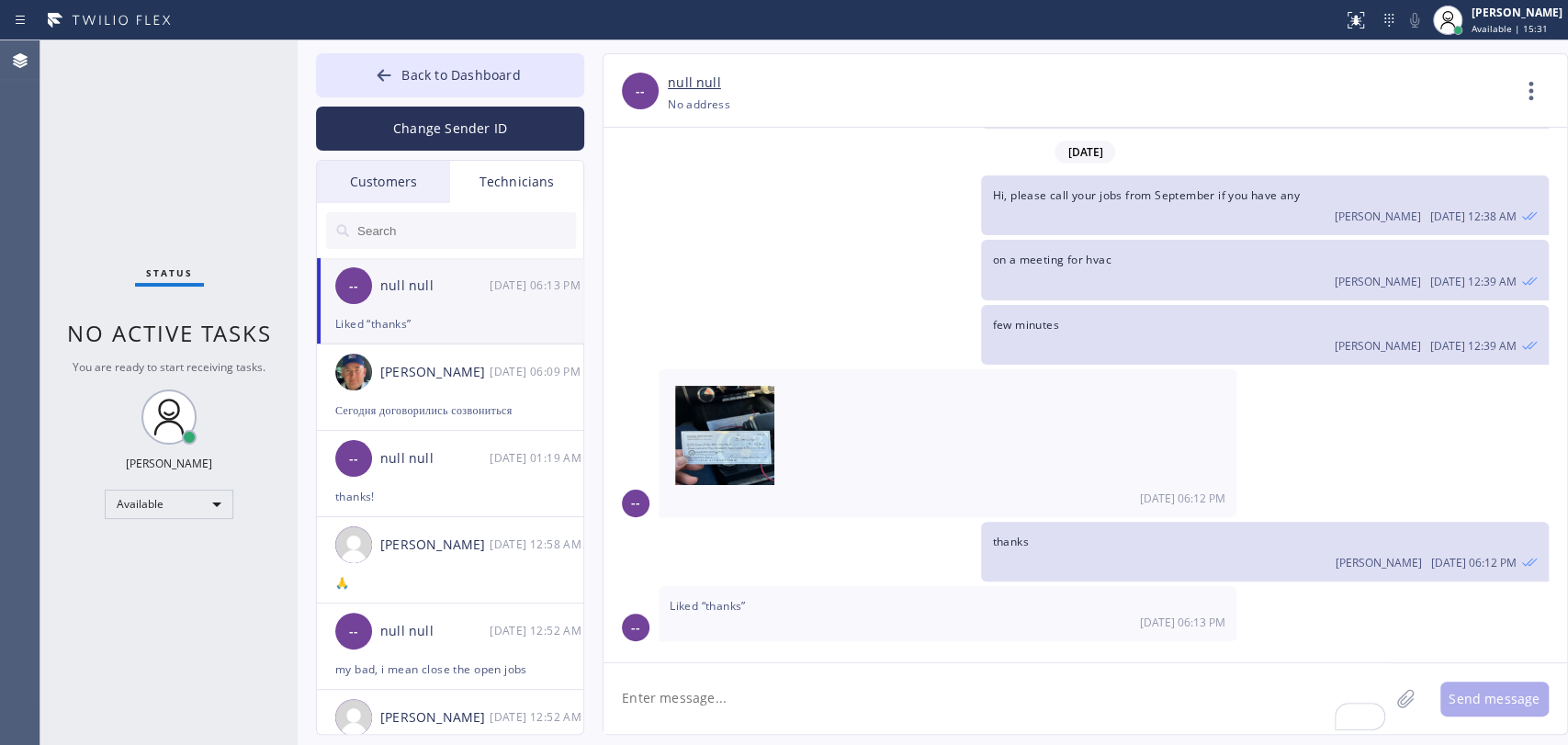
scroll to position [162411, 0]
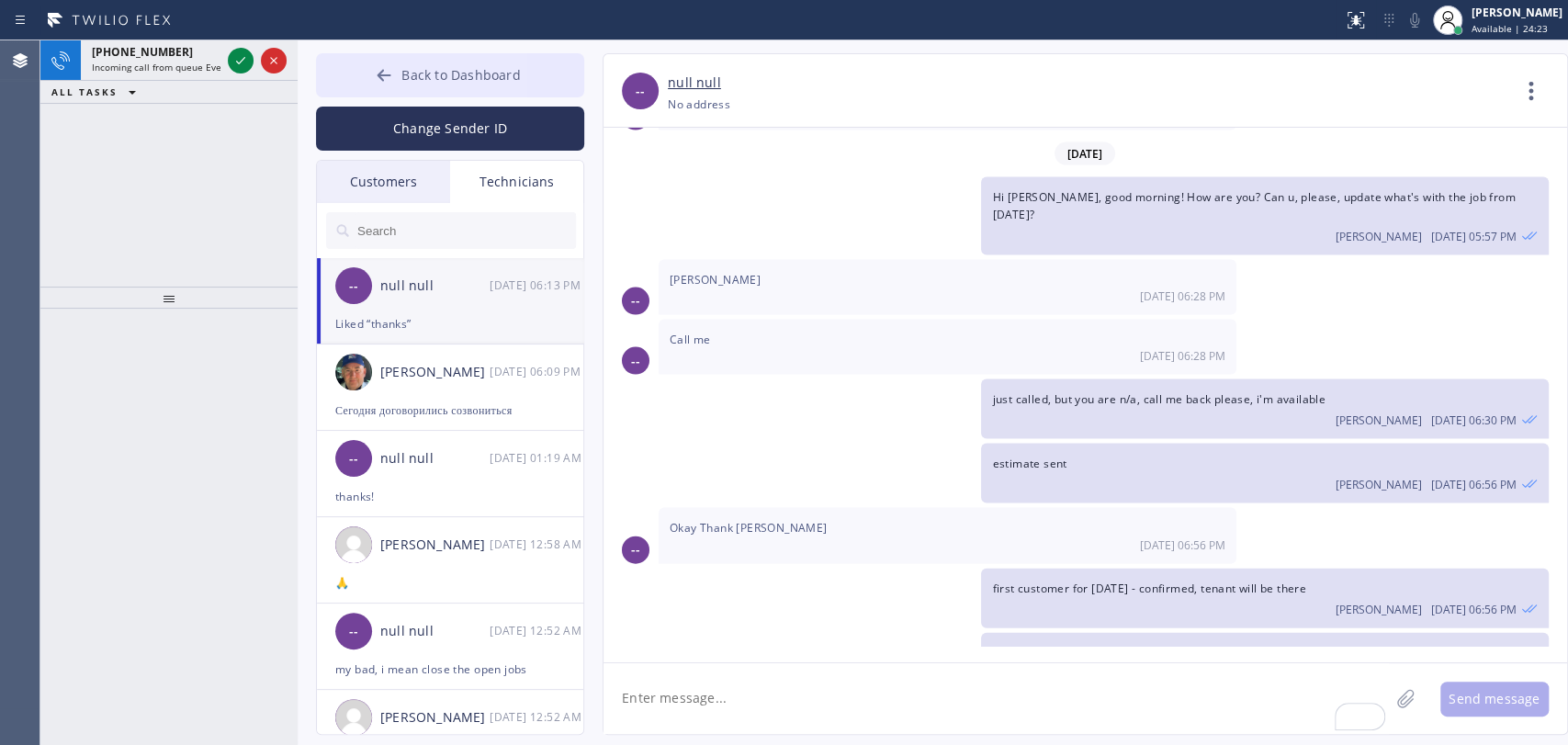
click at [406, 87] on button "Back to Dashboard" at bounding box center [450, 75] width 268 height 44
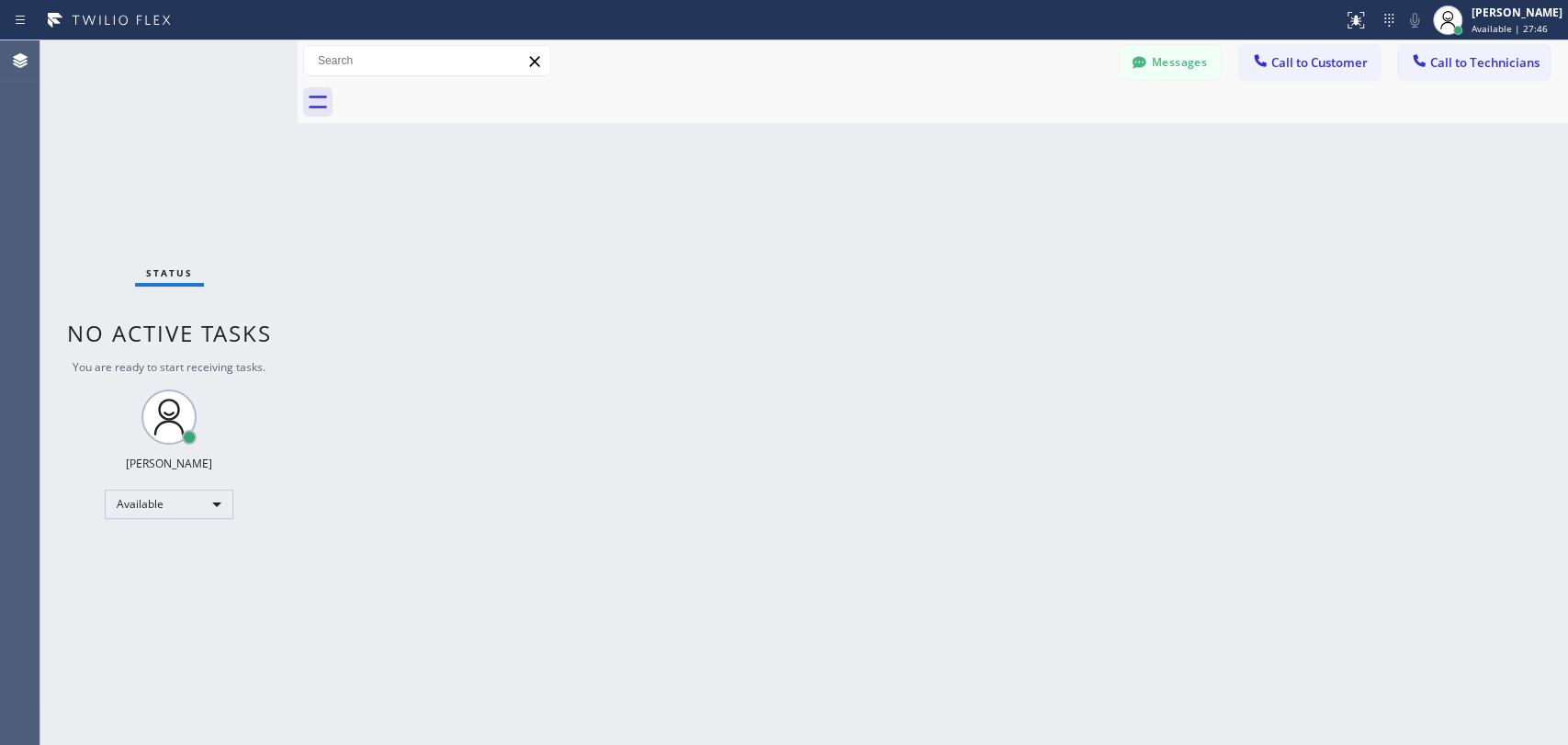
click at [695, 518] on div "Back to Dashboard Change Sender ID Customers Technicians AA Abraham Alvarado 10…" at bounding box center [933, 393] width 1270 height 705
click at [616, 629] on div "Back to Dashboard Change Sender ID Customers Technicians AA Abraham Alvarado 10…" at bounding box center [933, 393] width 1270 height 705
click at [805, 346] on div "Back to Dashboard Change Sender ID Customers Technicians AA Abraham Alvarado 10…" at bounding box center [933, 393] width 1270 height 705
drag, startPoint x: 911, startPoint y: 418, endPoint x: 53, endPoint y: 464, distance: 859.2
click at [911, 418] on div "Back to Dashboard Change Sender ID Customers Technicians AA Abraham Alvarado 10…" at bounding box center [933, 393] width 1270 height 705
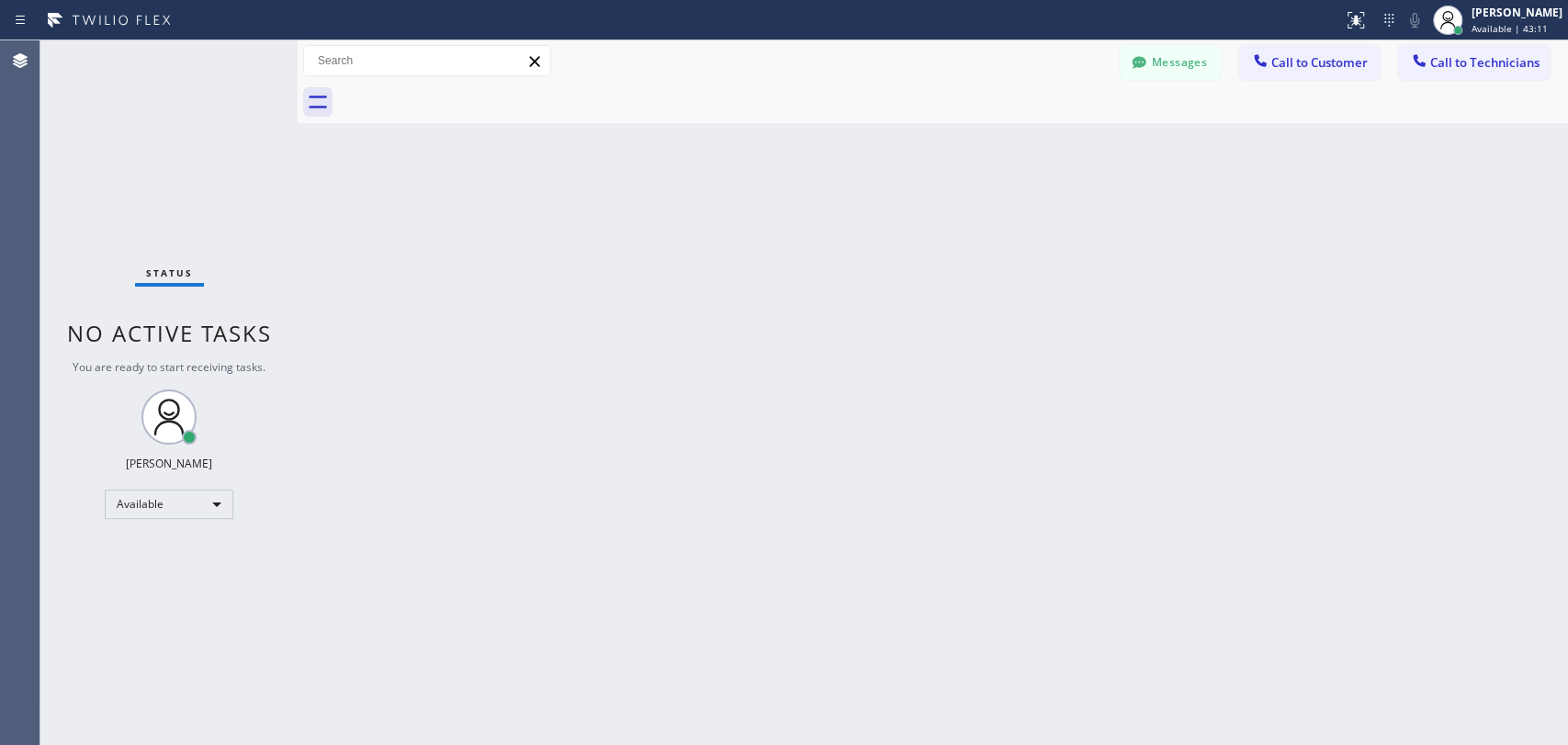
click at [732, 178] on div "Back to Dashboard Change Sender ID Customers Technicians AA Abraham Alvarado 10…" at bounding box center [933, 393] width 1270 height 705
click at [777, 487] on div "Back to Dashboard Change Sender ID Customers Technicians AA Abraham Alvarado 10…" at bounding box center [933, 393] width 1270 height 705
click at [1058, 306] on div "Back to Dashboard Change Sender ID Customers Technicians AA Abraham Alvarado 10…" at bounding box center [933, 393] width 1270 height 705
click at [974, 176] on div "Back to Dashboard Change Sender ID Customers Technicians AA Abraham Alvarado 10…" at bounding box center [933, 393] width 1270 height 705
click at [1219, 218] on div "Back to Dashboard Change Sender ID Customers Technicians AA Abraham Alvarado 10…" at bounding box center [933, 393] width 1270 height 705
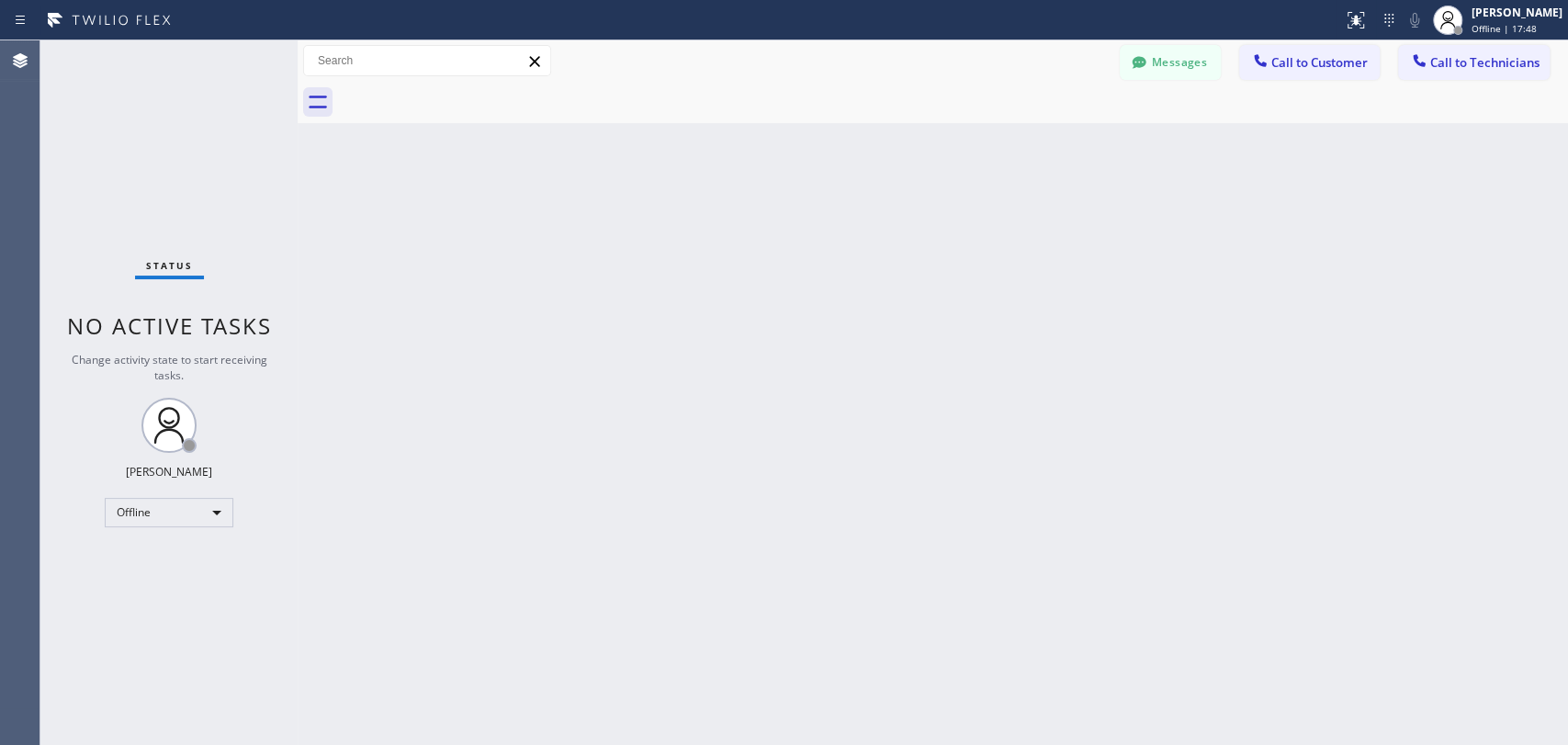
drag, startPoint x: 1112, startPoint y: 294, endPoint x: 1356, endPoint y: 174, distance: 271.9
click at [1110, 294] on div "Back to Dashboard Change Sender ID Customers Technicians AA Abraham Alvarado 10…" at bounding box center [933, 393] width 1270 height 705
click at [1505, 35] on div "Status report No issues detected If you experience an issue, please download th…" at bounding box center [784, 372] width 1568 height 745
click at [1501, 26] on span "Offline | 17:49" at bounding box center [1504, 29] width 66 height 13
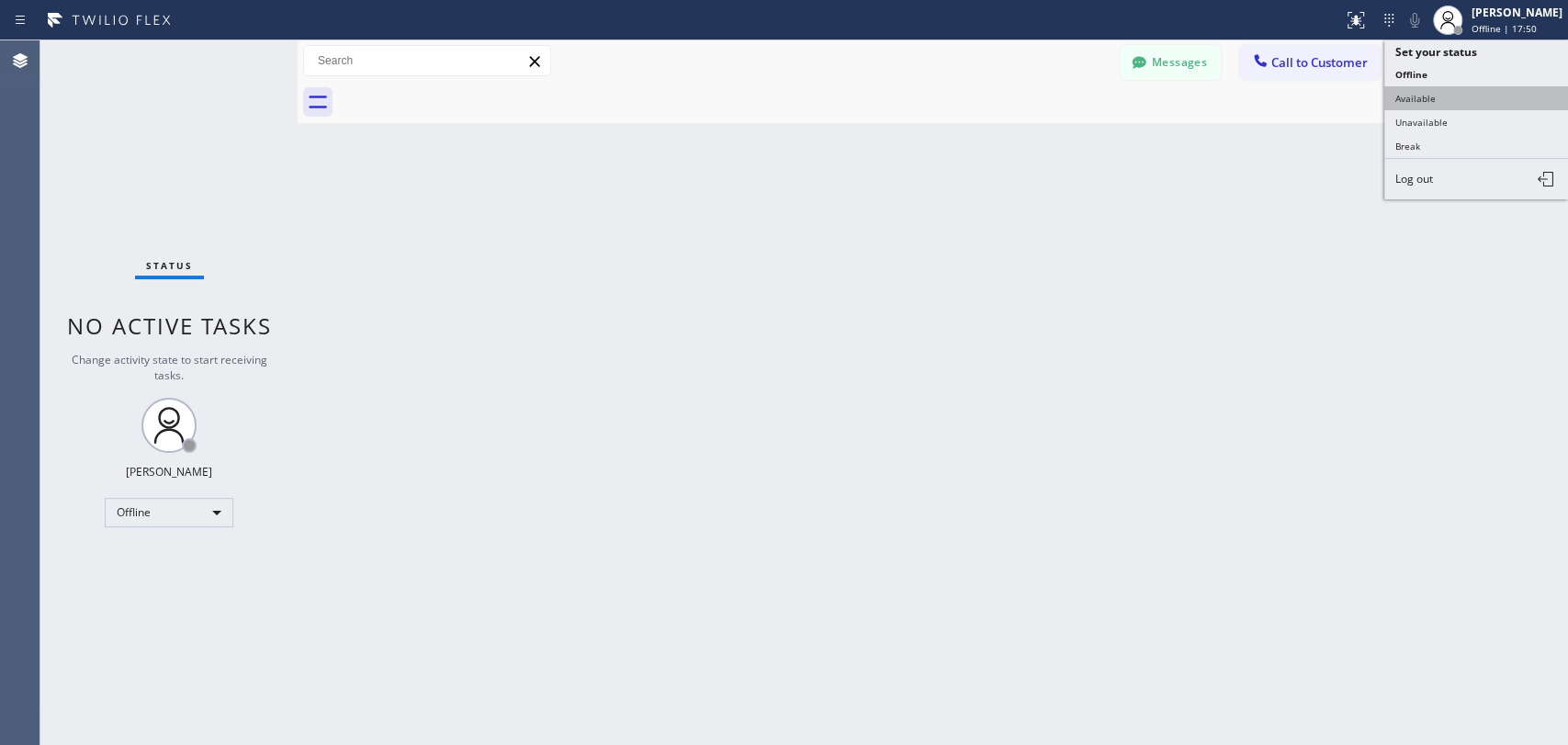
click at [1421, 86] on button "Available" at bounding box center [1476, 97] width 184 height 23
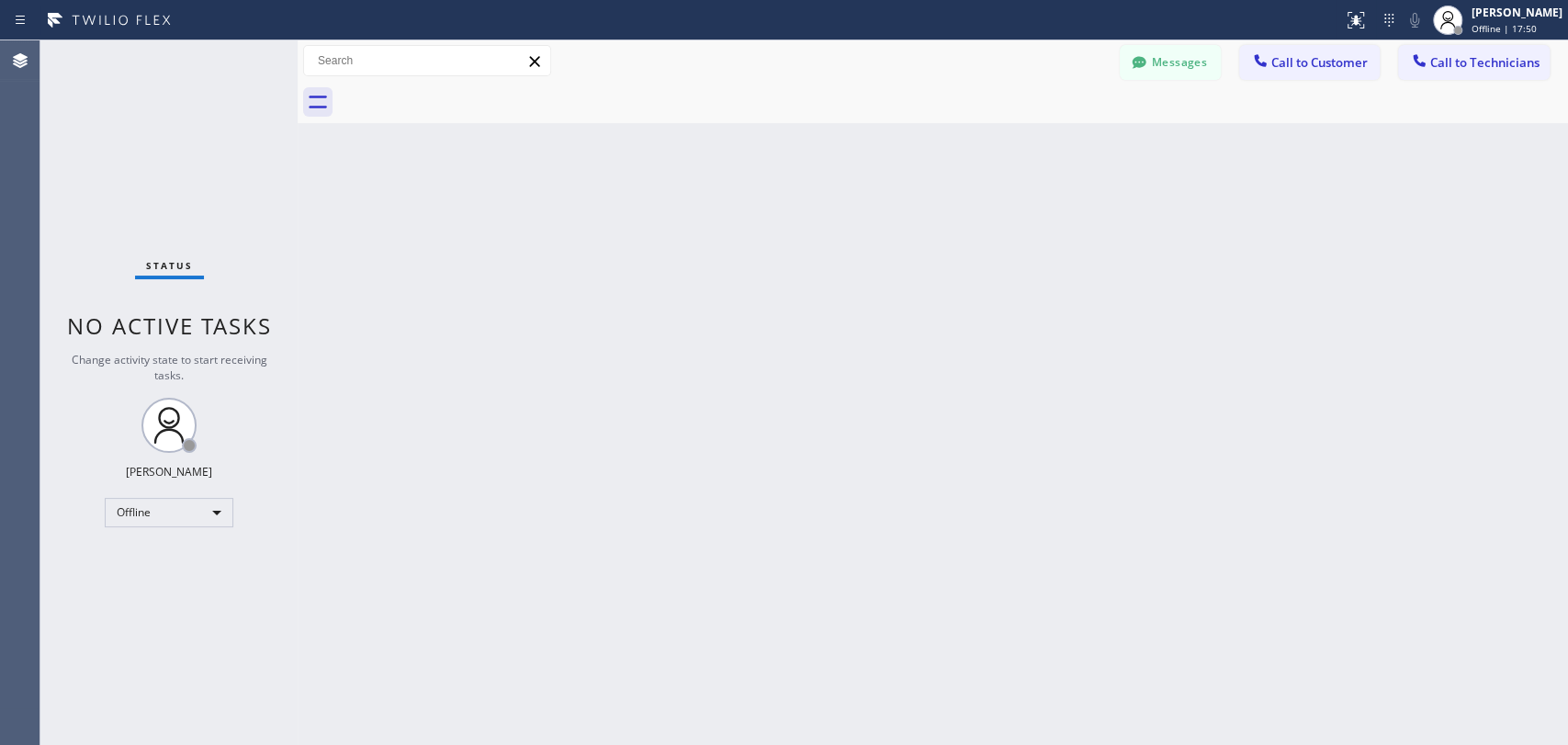
drag, startPoint x: 1309, startPoint y: 165, endPoint x: 1301, endPoint y: 157, distance: 11.3
click at [1308, 165] on div "Back to Dashboard Change Sender ID Customers Technicians AA Abraham Alvarado 10…" at bounding box center [933, 393] width 1270 height 705
drag, startPoint x: 1158, startPoint y: 76, endPoint x: 1155, endPoint y: 66, distance: 10.4
click at [1158, 75] on button "Messages" at bounding box center [1170, 62] width 101 height 35
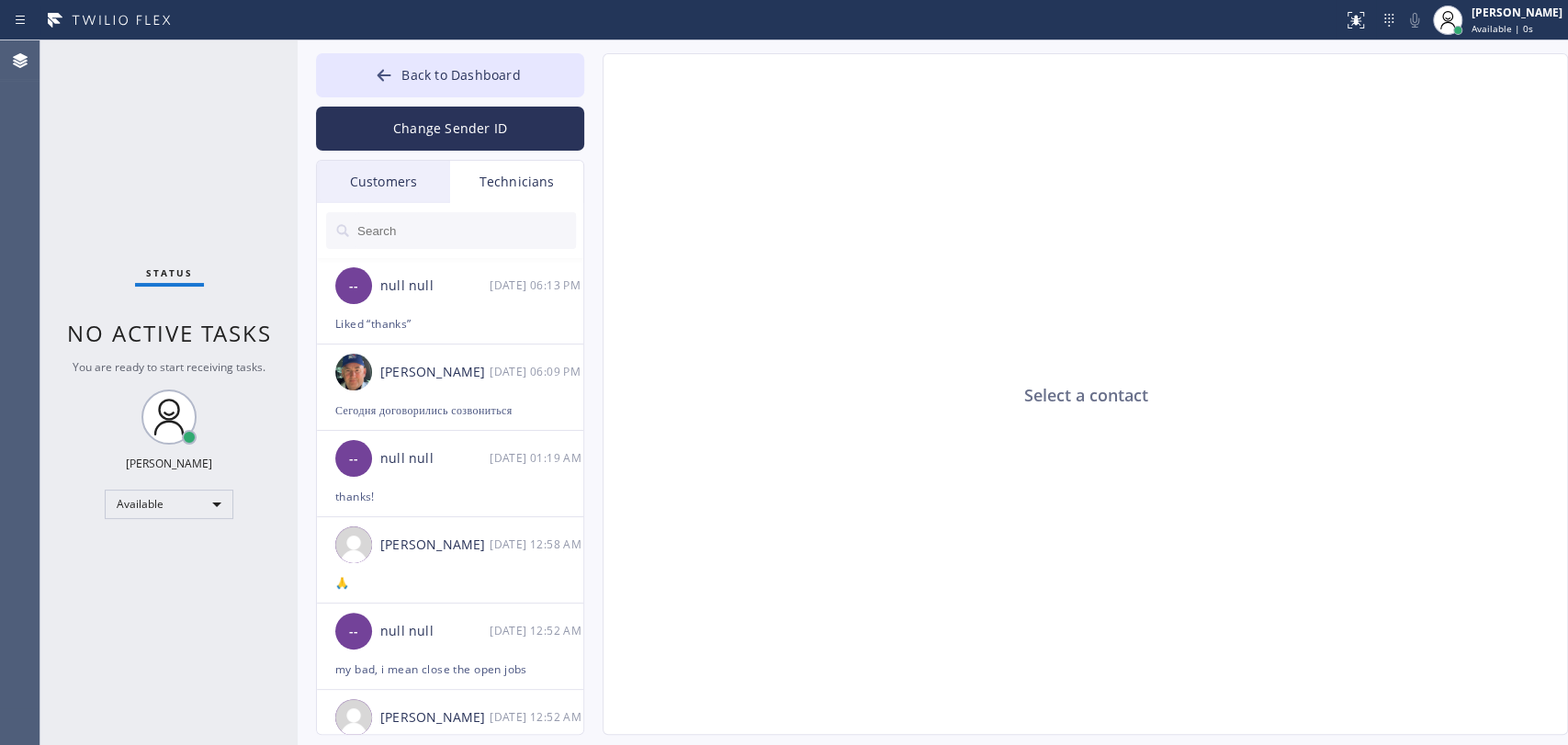
click at [532, 68] on button "Back to Dashboard" at bounding box center [450, 75] width 268 height 44
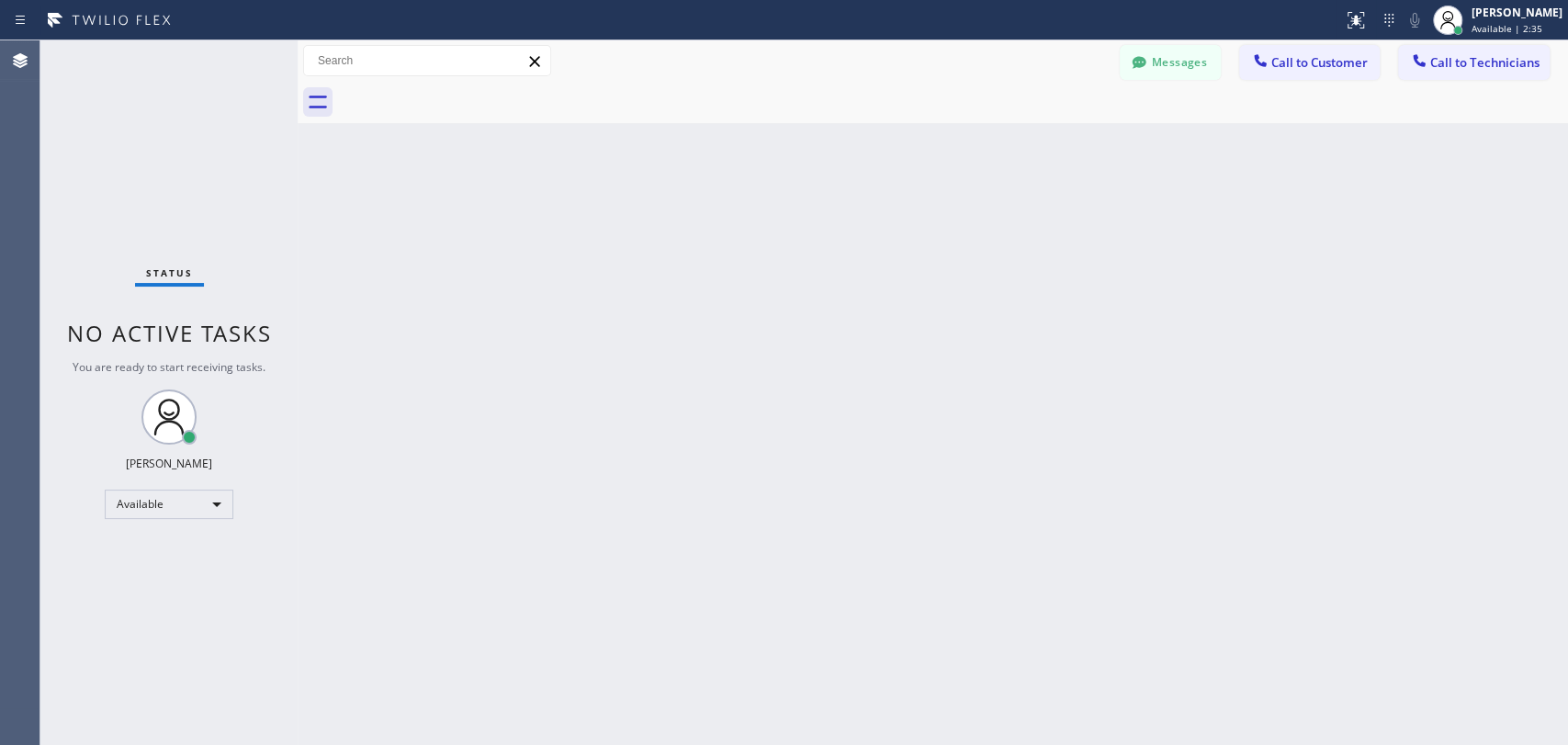
drag, startPoint x: 1181, startPoint y: 476, endPoint x: 1176, endPoint y: 484, distance: 9.4
click at [1176, 484] on div "Back to Dashboard Change Sender ID Customers Technicians AA Abraham Alvarado 10…" at bounding box center [933, 393] width 1270 height 705
click at [1469, 52] on button "Call to Technicians" at bounding box center [1473, 62] width 152 height 35
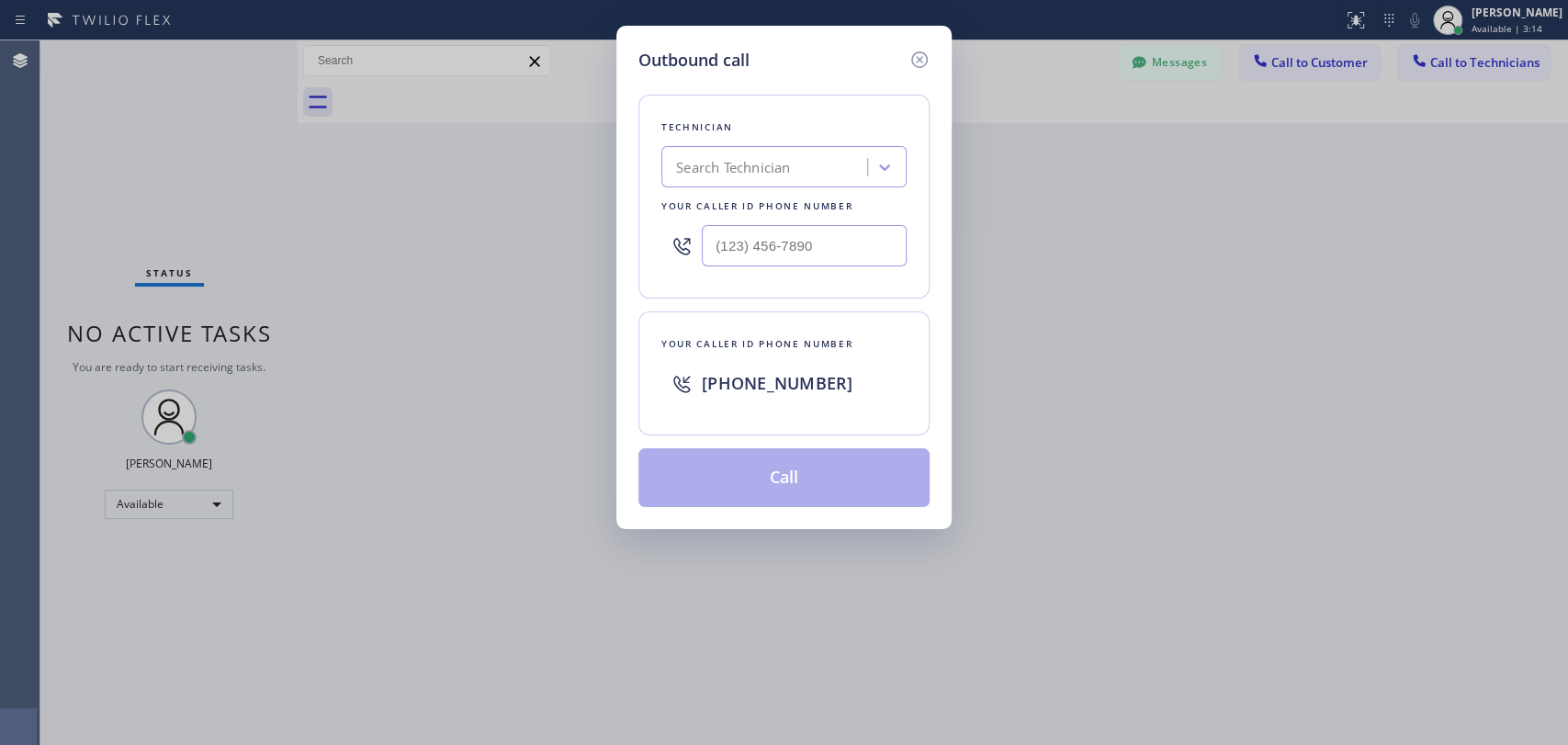
click at [919, 68] on icon at bounding box center [920, 60] width 22 height 22
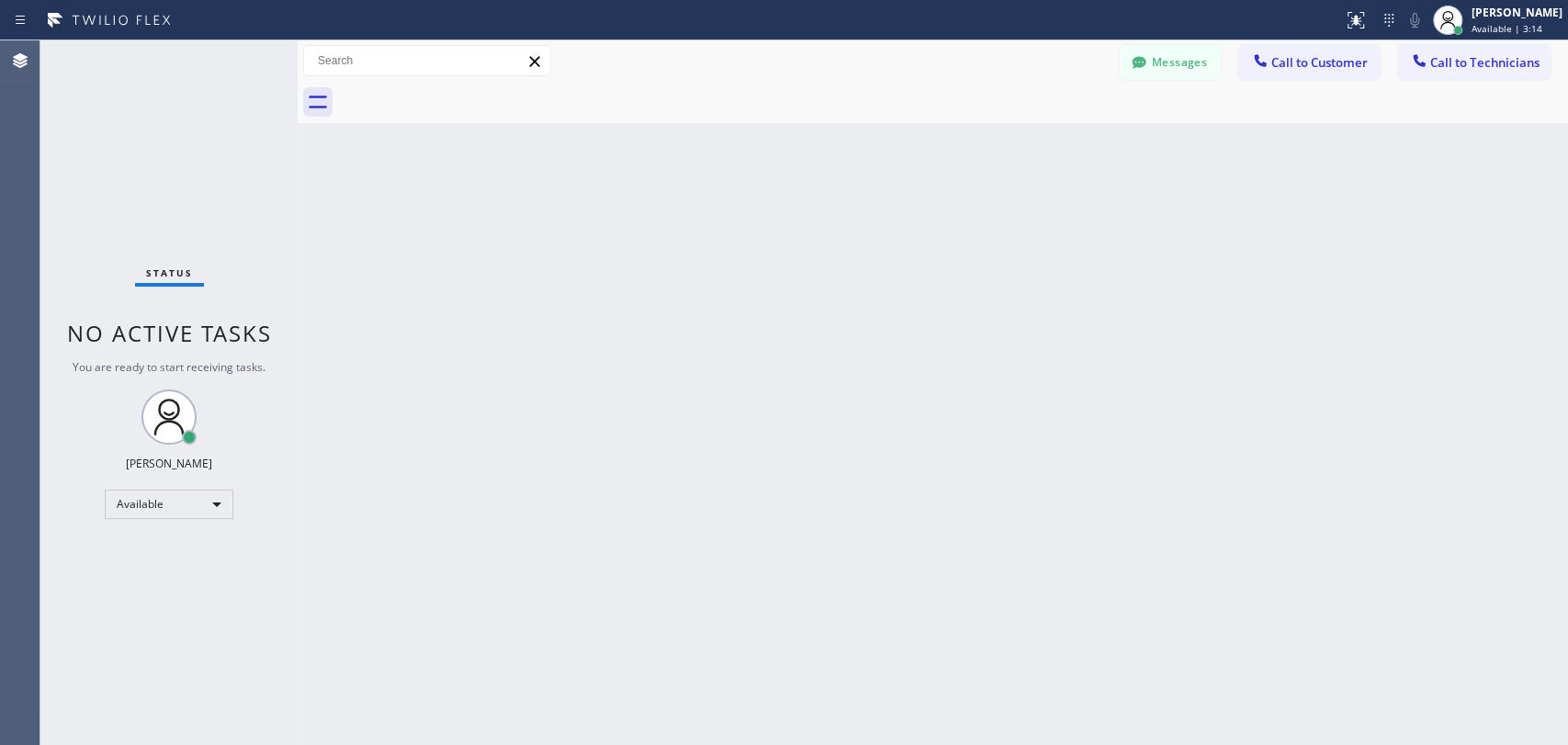
click at [1102, 57] on div "Messages Call to Customer Call to Technicians Outbound call Location Search loc…" at bounding box center [933, 61] width 1270 height 32
click at [1174, 62] on button "Messages" at bounding box center [1170, 62] width 101 height 35
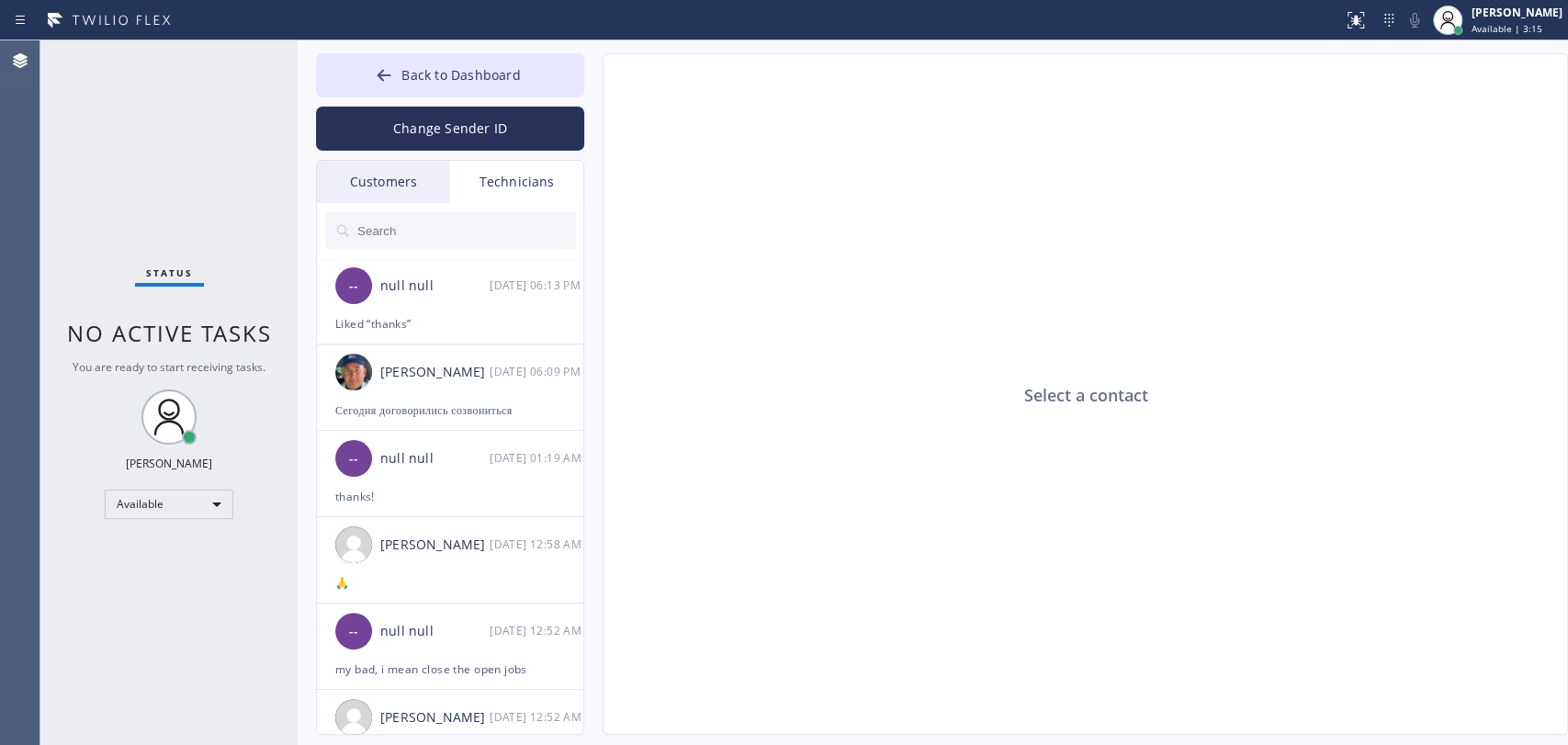
click at [426, 225] on input "text" at bounding box center [465, 231] width 220 height 37
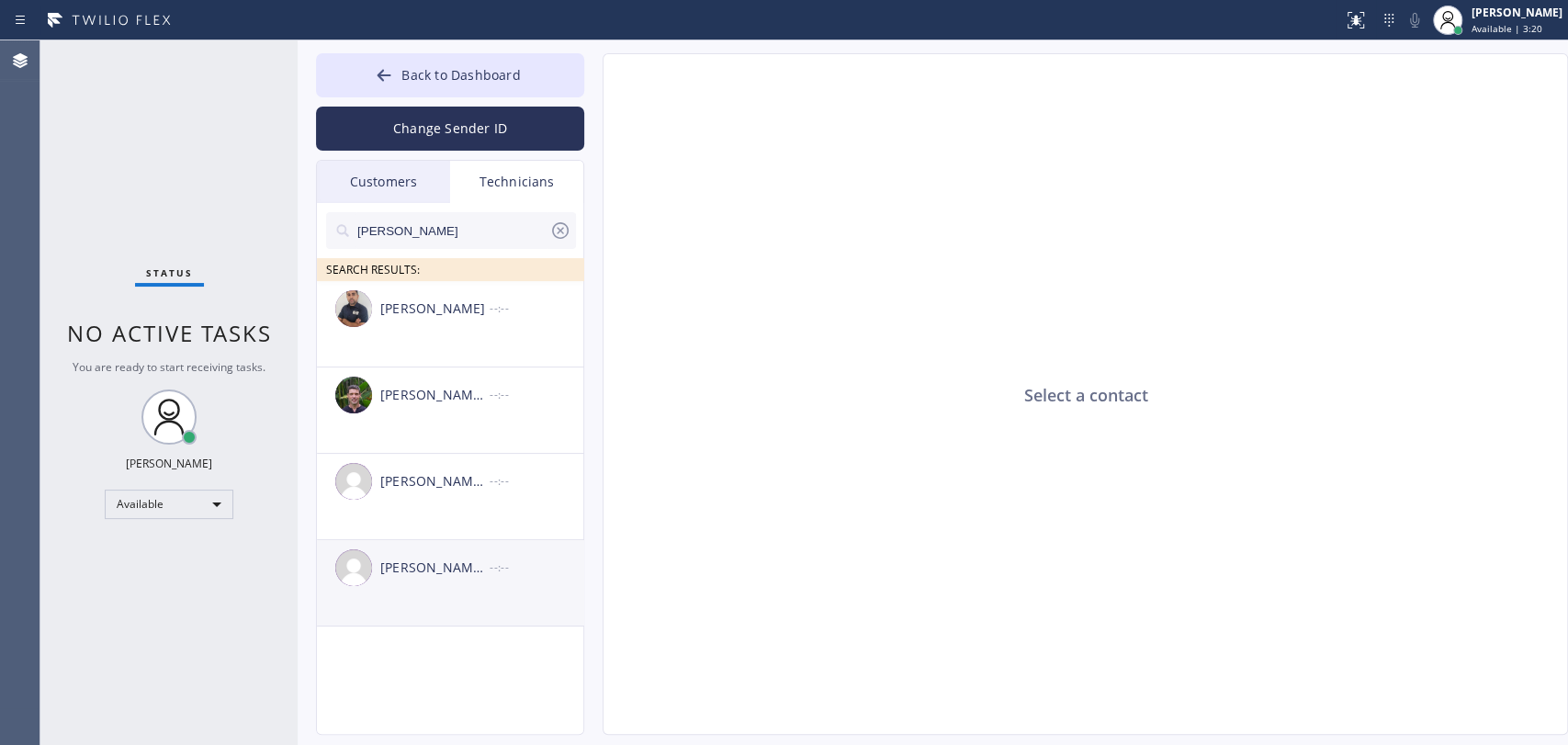
type input "Michael"
click at [477, 574] on div "Michael Jr Garcia" at bounding box center [435, 568] width 110 height 22
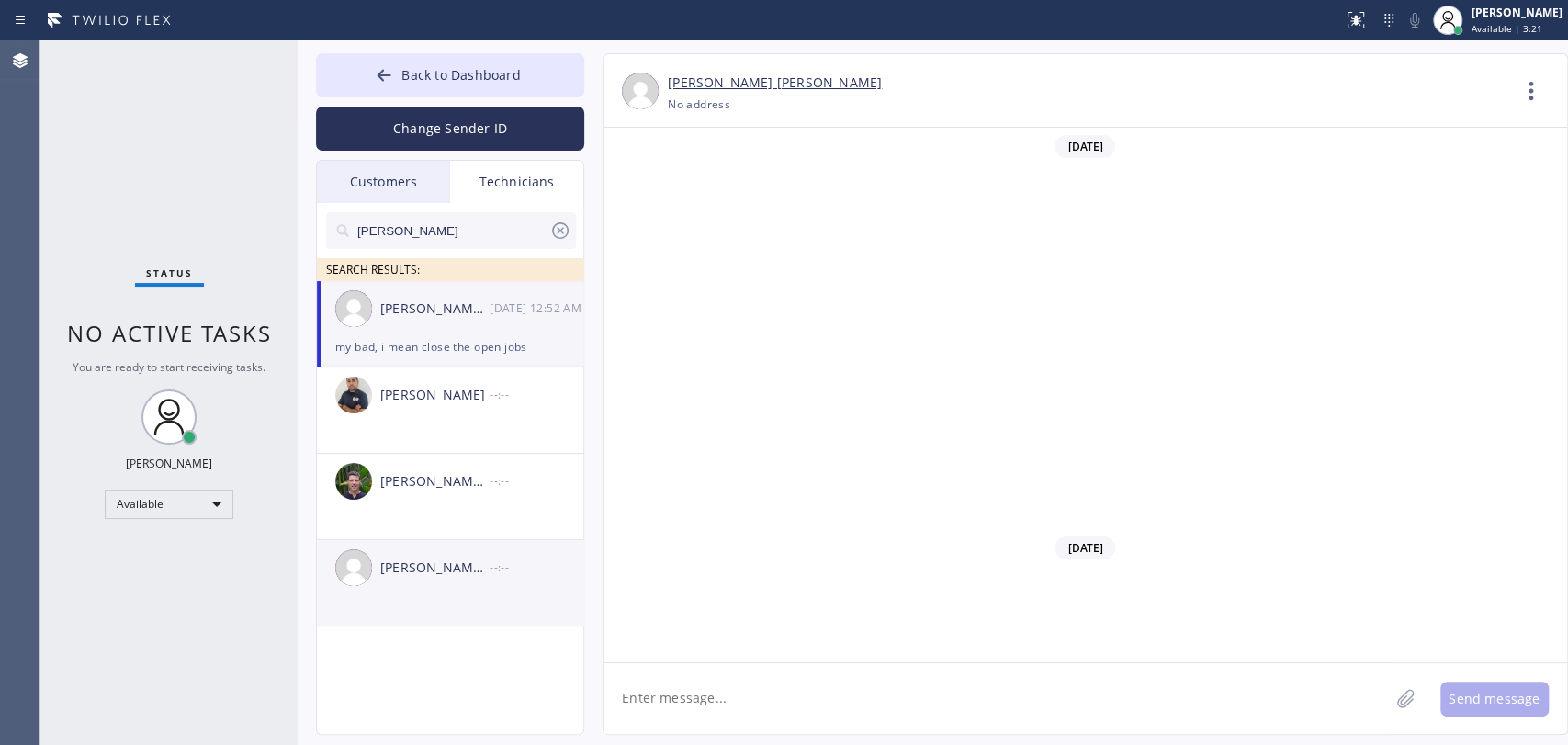
type input "(347) 476-5966"
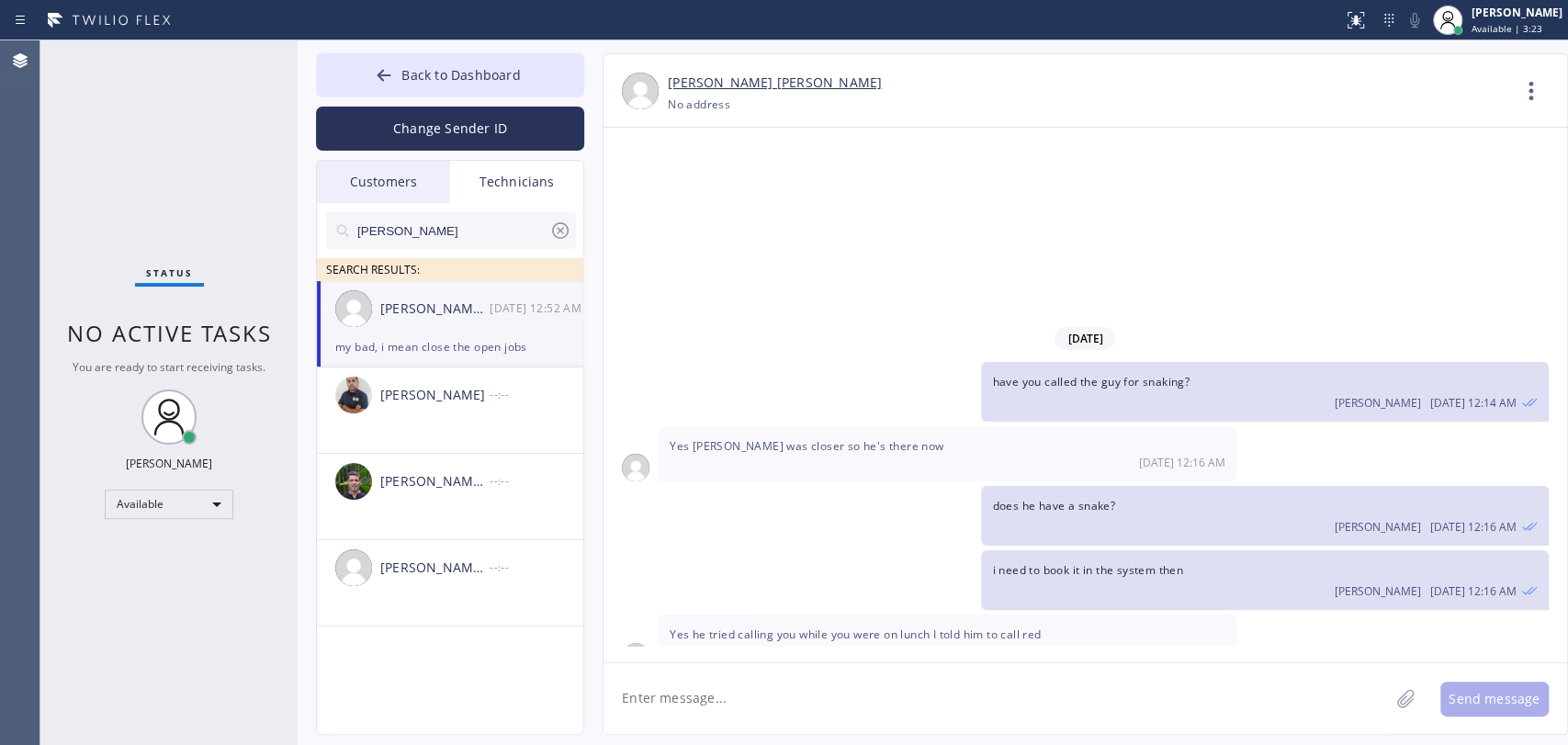
click at [808, 732] on textarea at bounding box center [996, 699] width 785 height 71
type textarea "Good morning"
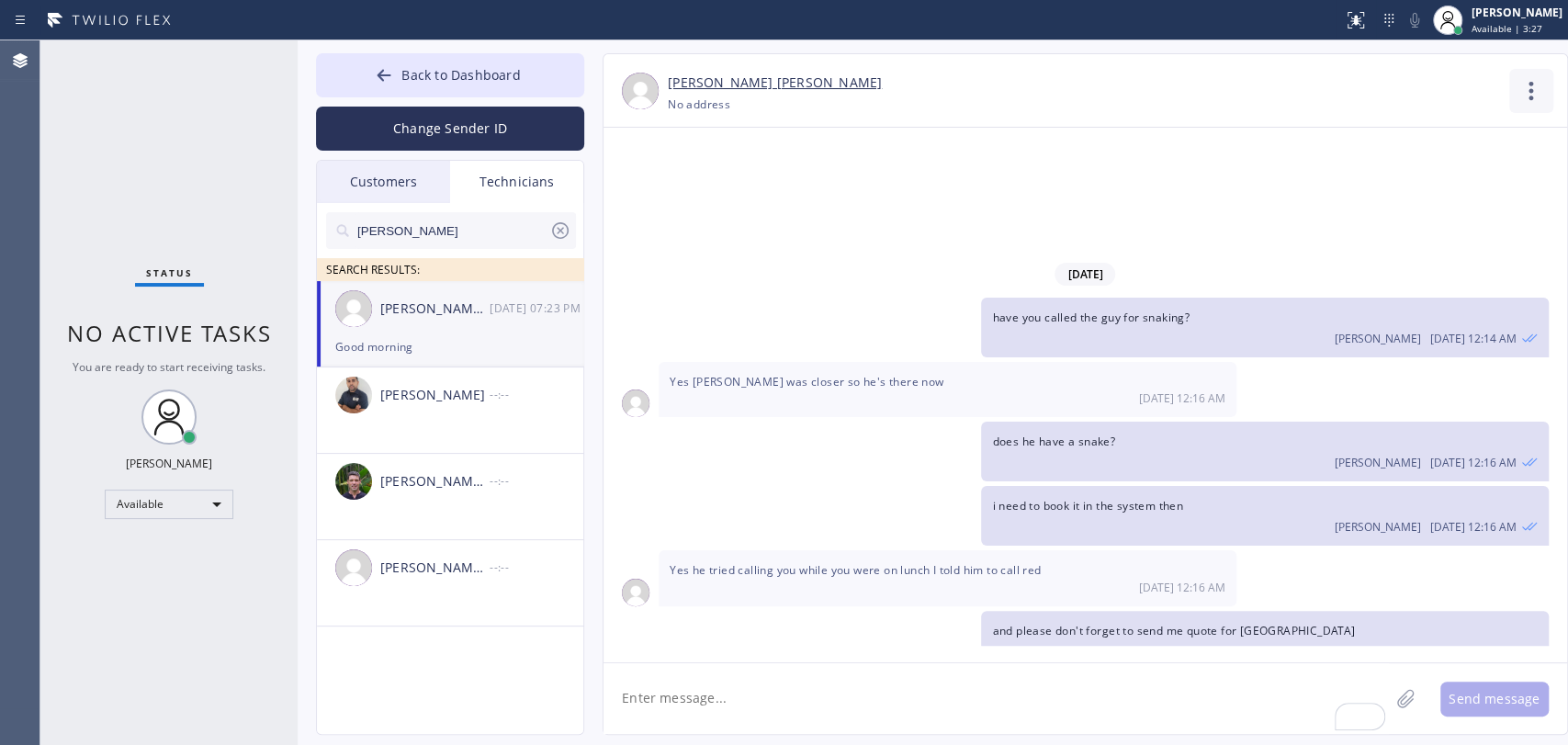
click at [1524, 67] on div "Michael Joshua Singh +13474765966 Choose phone number No address Contact Full I…" at bounding box center [1085, 91] width 964 height 73
click at [1517, 97] on icon at bounding box center [1531, 91] width 44 height 44
click at [1345, 191] on li "Call to Technician" at bounding box center [1420, 188] width 266 height 48
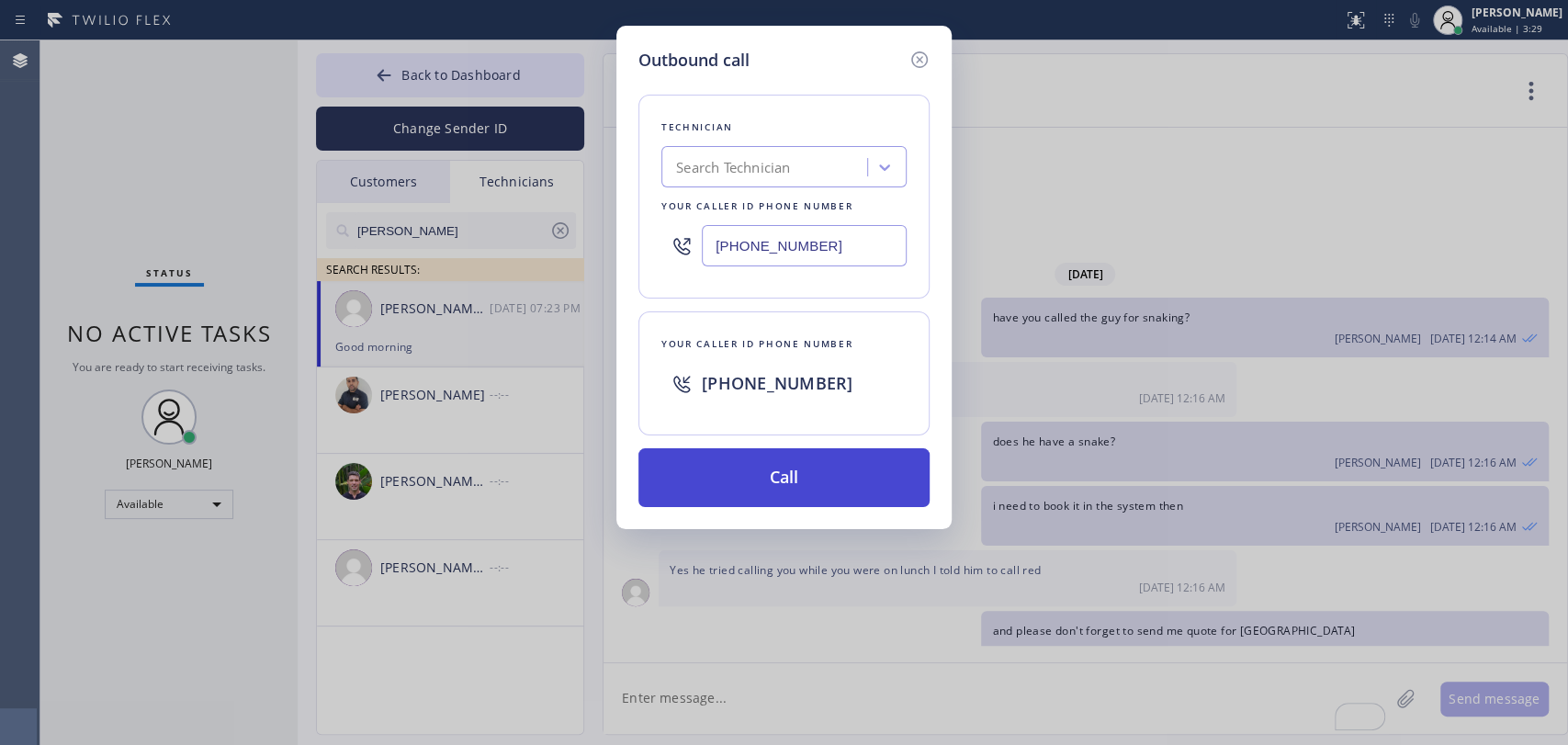
click at [733, 482] on button "Call" at bounding box center [783, 478] width 291 height 59
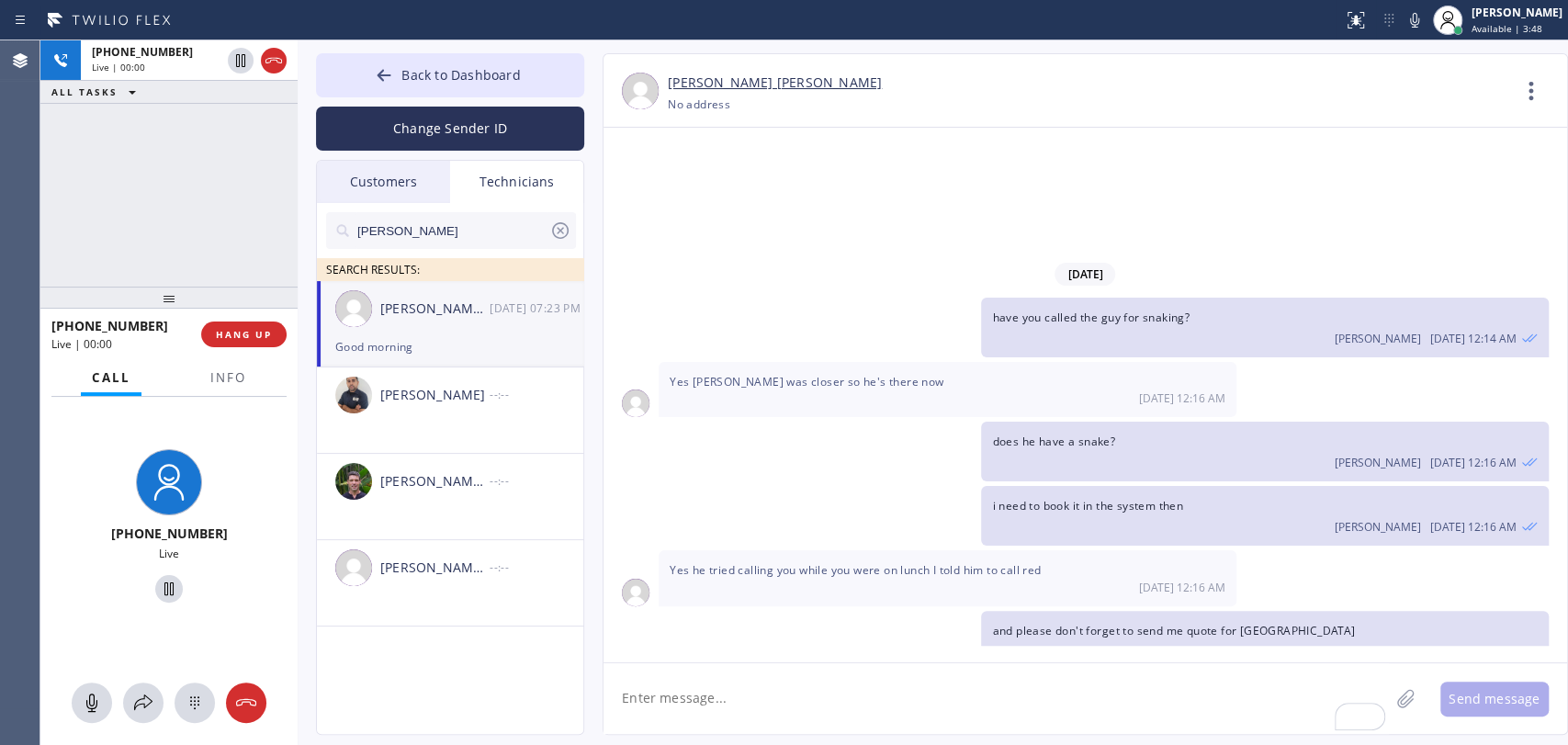
click at [156, 227] on div "+13474765966 Live | 00:00 ALL TASKS ALL TASKS ACTIVE TASKS TASKS IN WRAP UP" at bounding box center [169, 163] width 258 height 246
click at [218, 379] on span "Info" at bounding box center [229, 378] width 36 height 17
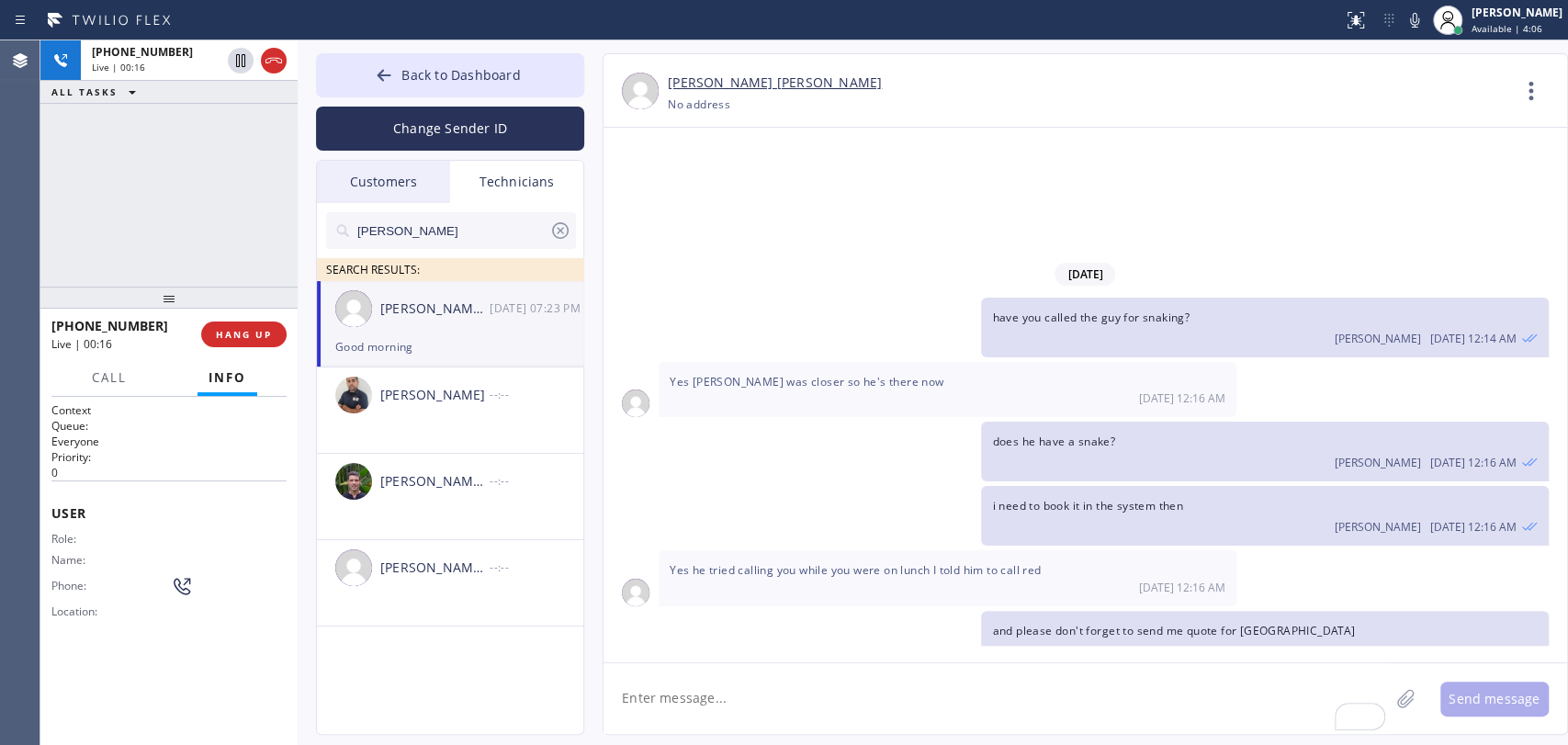
drag, startPoint x: 791, startPoint y: 331, endPoint x: 800, endPoint y: 324, distance: 11.4
click at [795, 328] on div "07/30/2025 Hello Michael! This is Alex. got 1 job booked for tomorrow so far: M…" at bounding box center [1085, 386] width 964 height 518
drag, startPoint x: 804, startPoint y: 319, endPoint x: 816, endPoint y: 307, distance: 17.0
click at [806, 550] on div "Yes he tried calling you while you were on lunch I told him to call red 10/10 1…" at bounding box center [947, 577] width 578 height 55
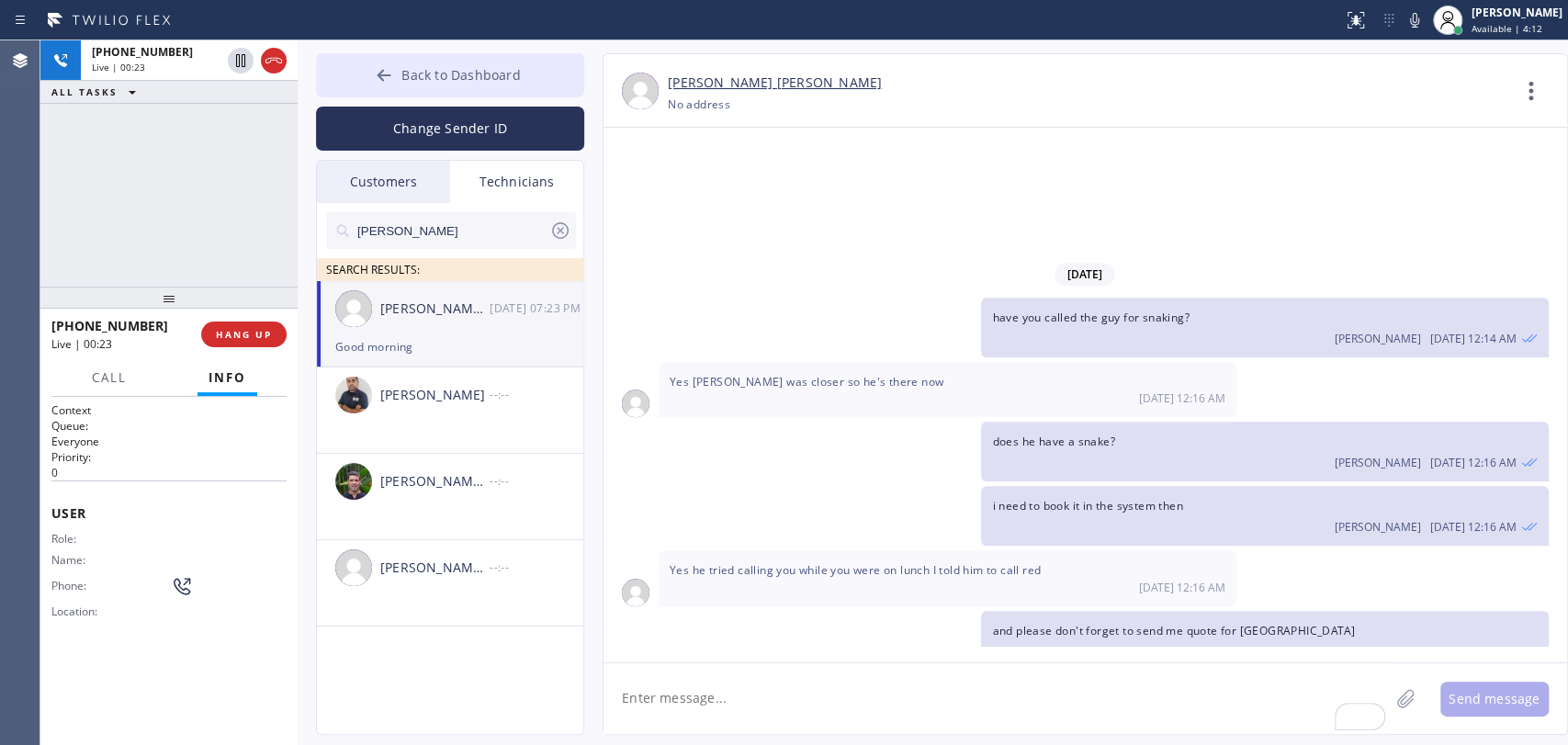
click at [419, 60] on button "Back to Dashboard" at bounding box center [450, 75] width 268 height 44
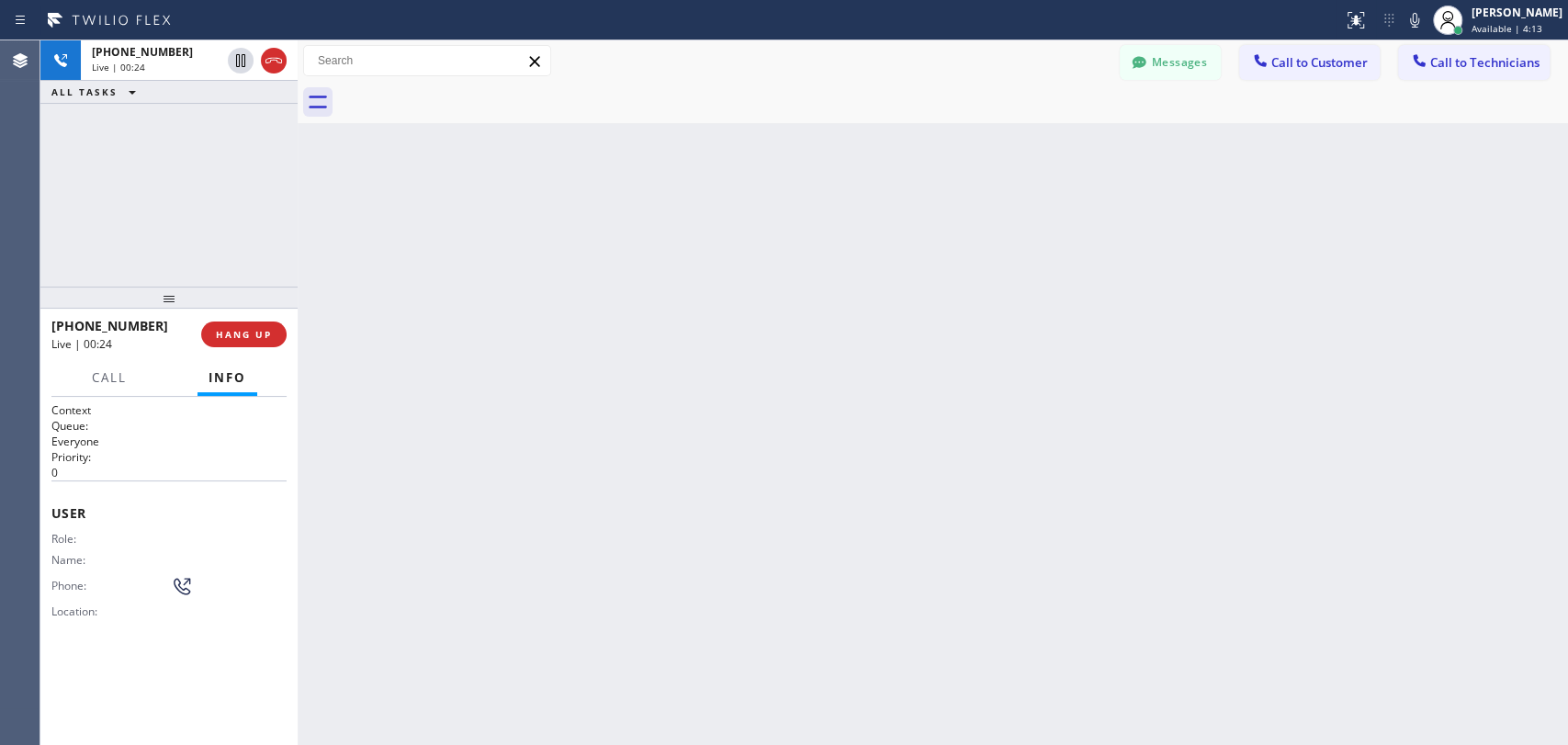
click at [1497, 82] on div at bounding box center [953, 102] width 1230 height 41
click at [1422, 68] on icon at bounding box center [1419, 61] width 19 height 19
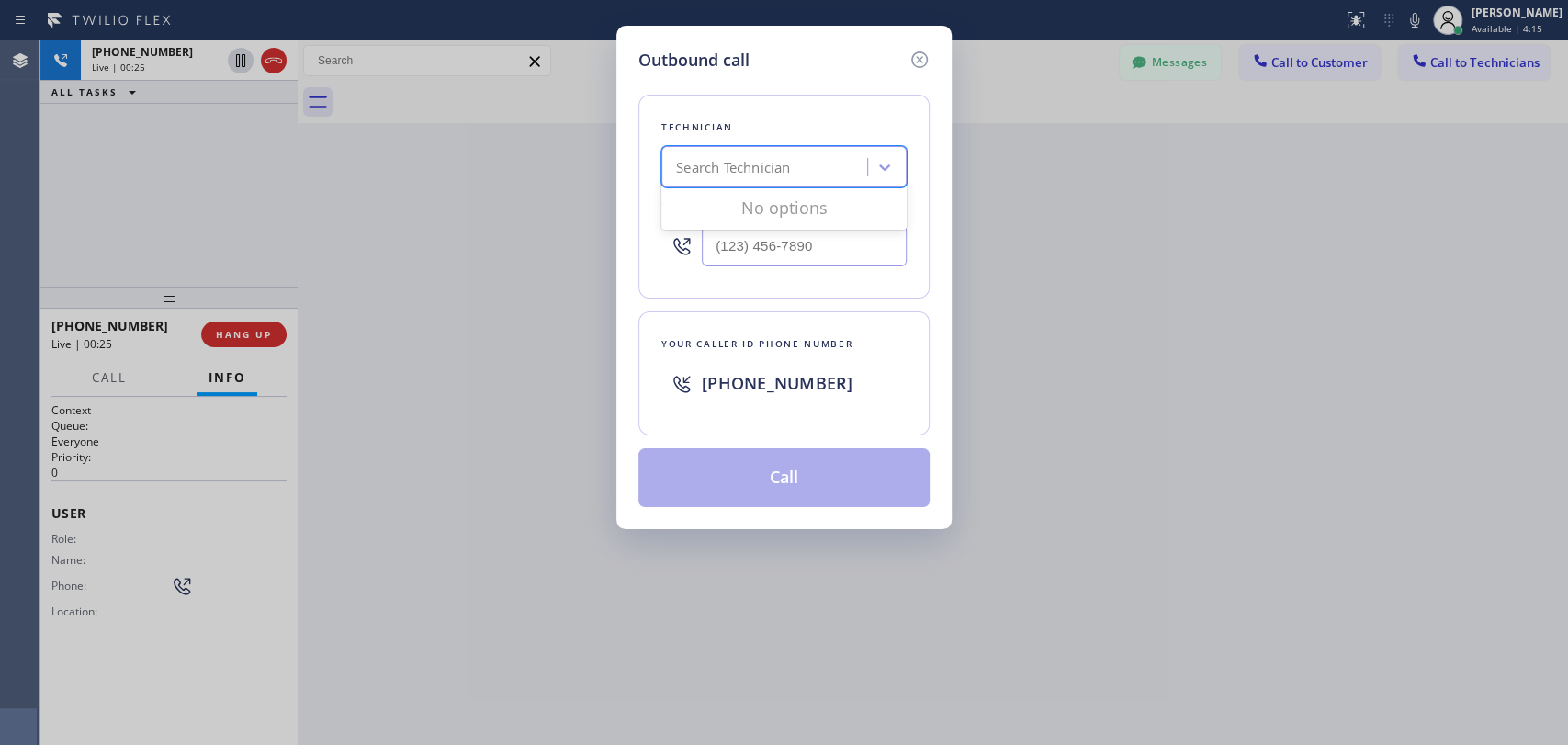
click at [796, 149] on div "Search Technician" at bounding box center [784, 167] width 245 height 41
type input "Michael"
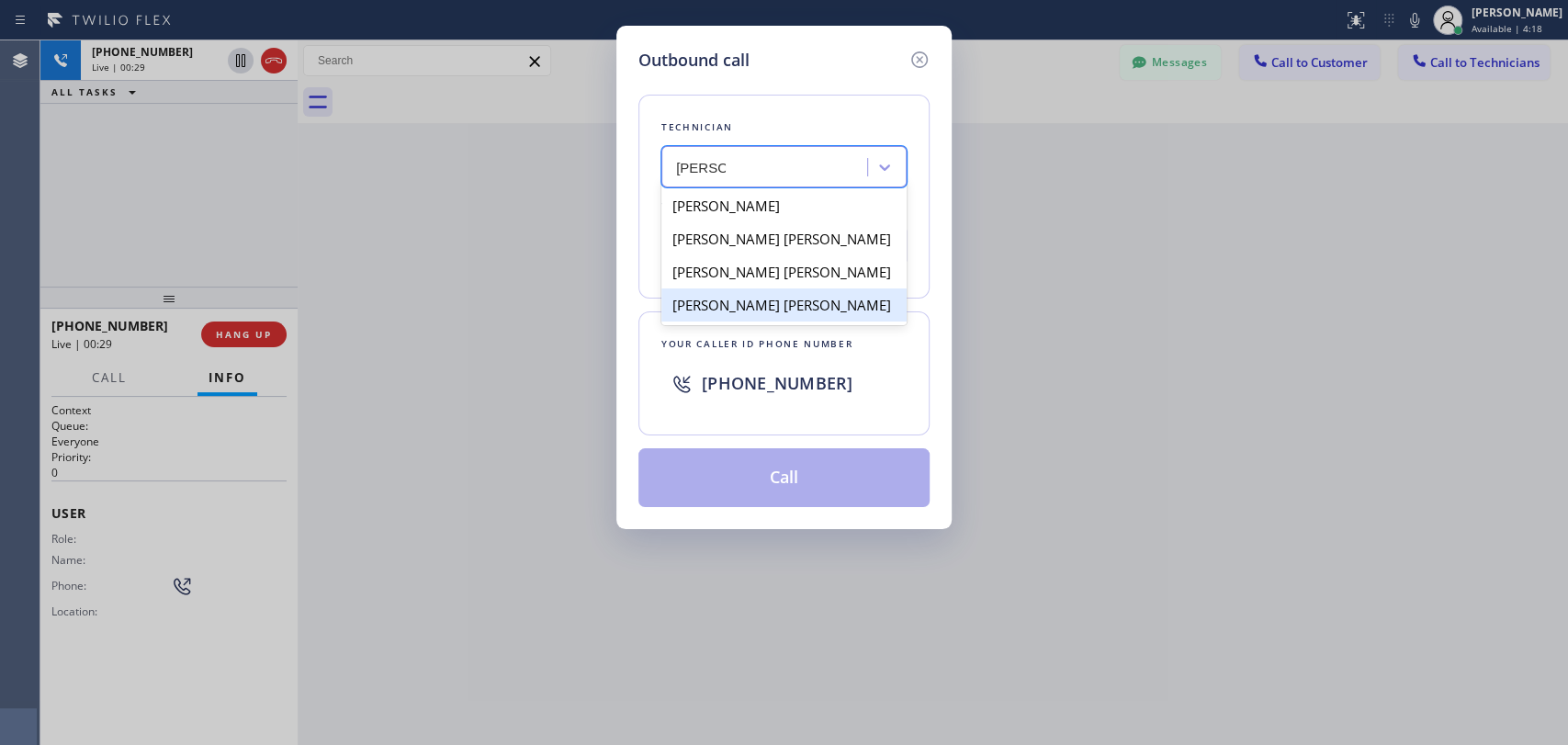
click at [762, 311] on div "Michael Jr Garcia" at bounding box center [784, 305] width 245 height 33
type input "(909) 534-7004"
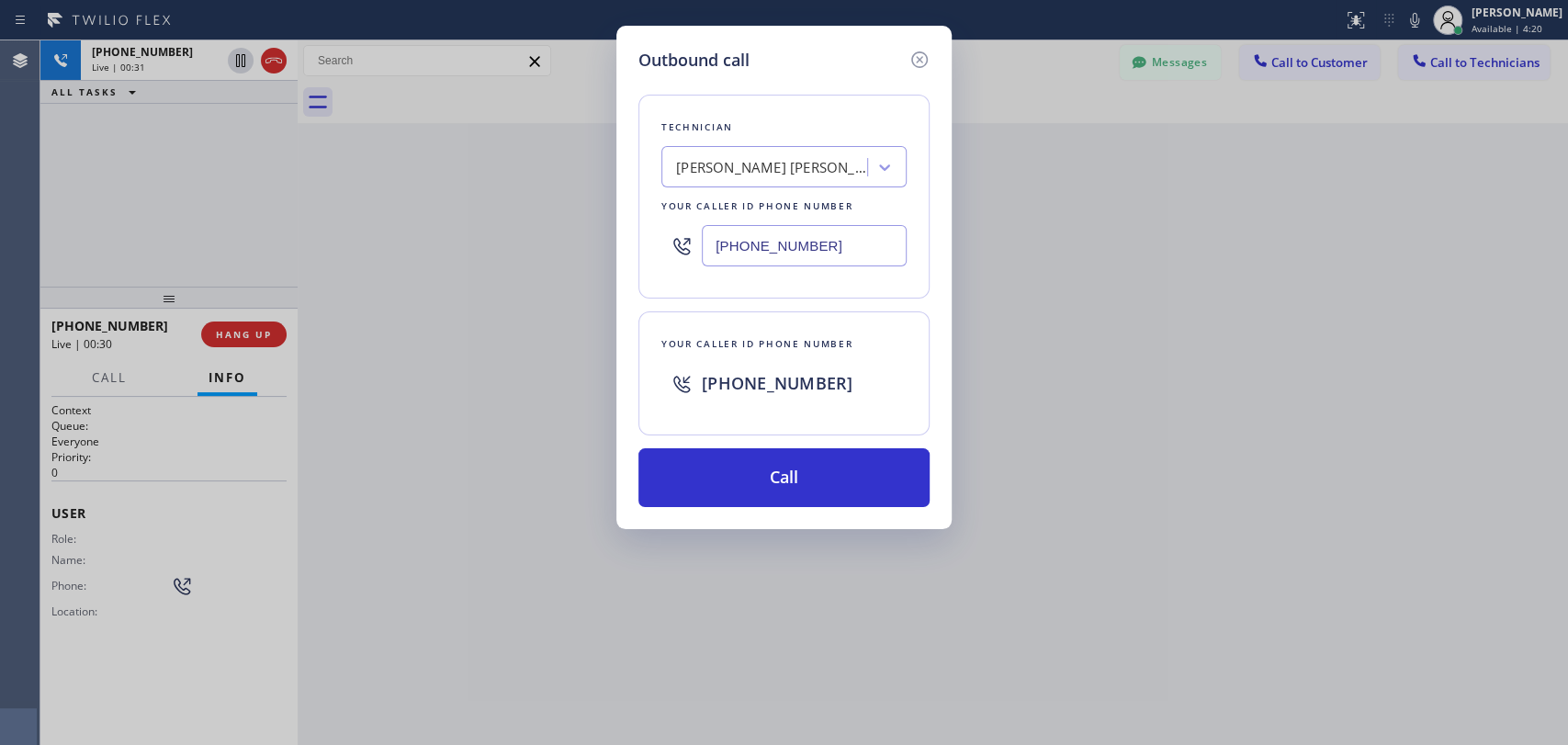
click at [779, 140] on div "Technician Michael Jr Garcia Your caller id phone number (909) 534-7004" at bounding box center [783, 197] width 291 height 204
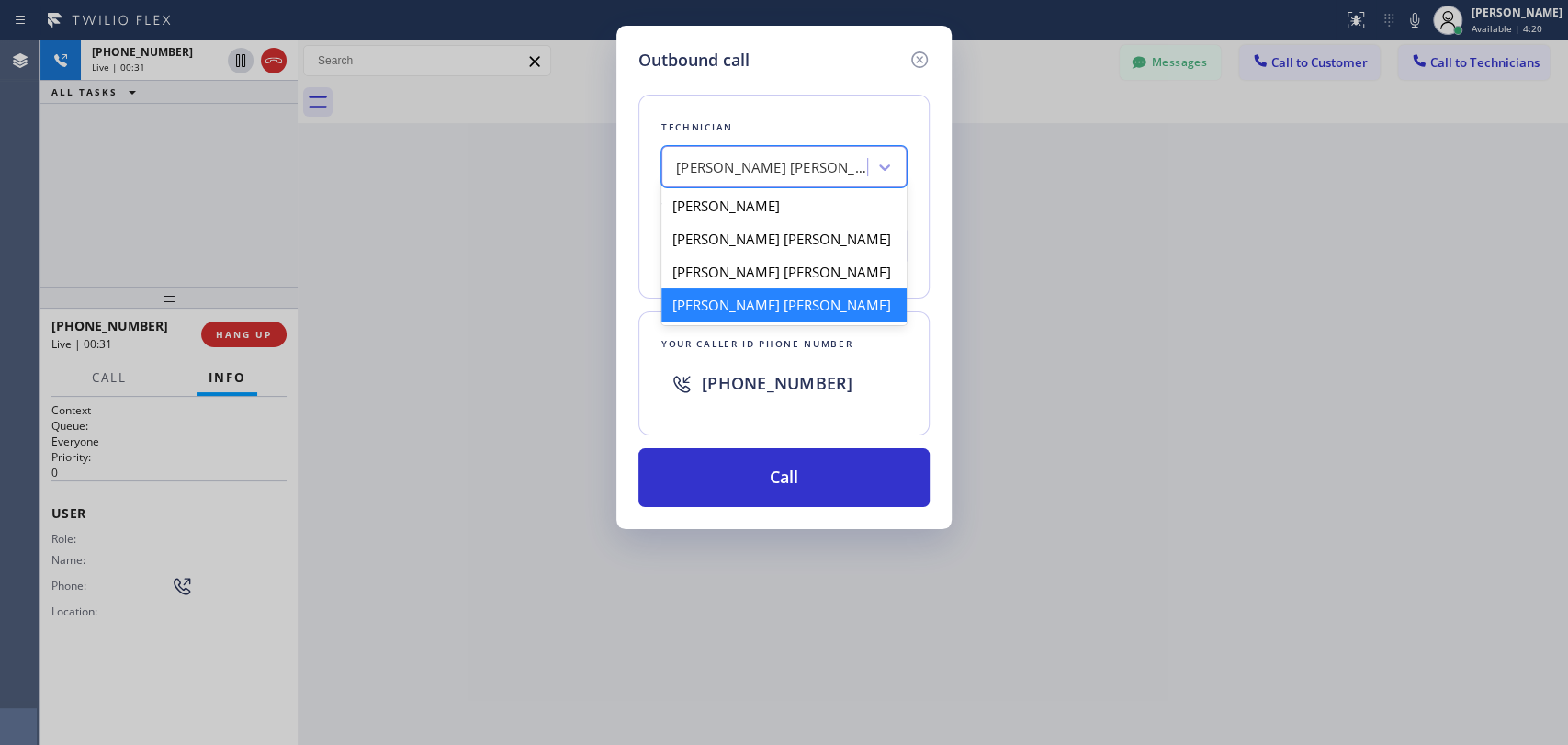
click at [782, 152] on div "Michael Jr Garcia" at bounding box center [767, 168] width 200 height 32
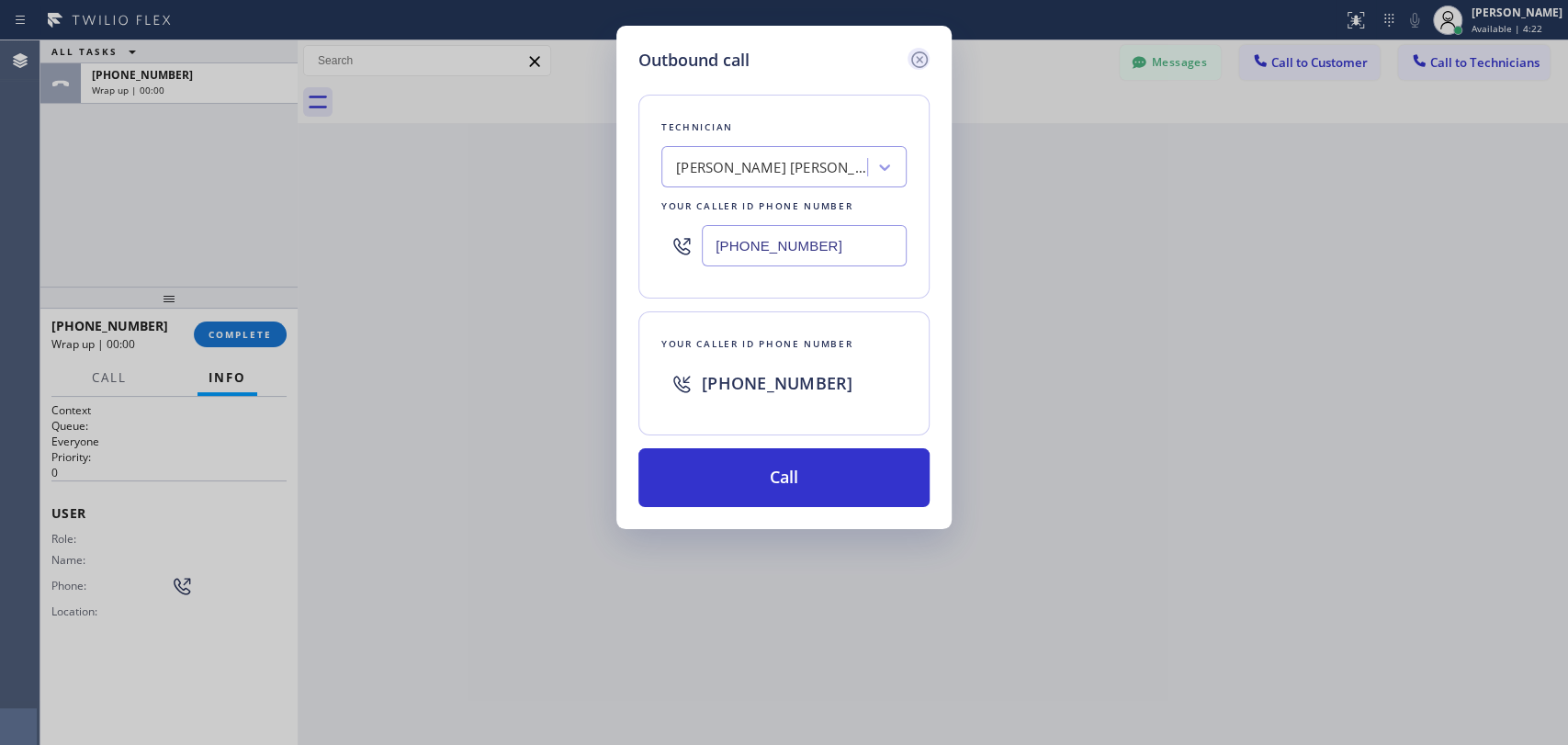
click at [917, 61] on icon at bounding box center [920, 60] width 17 height 17
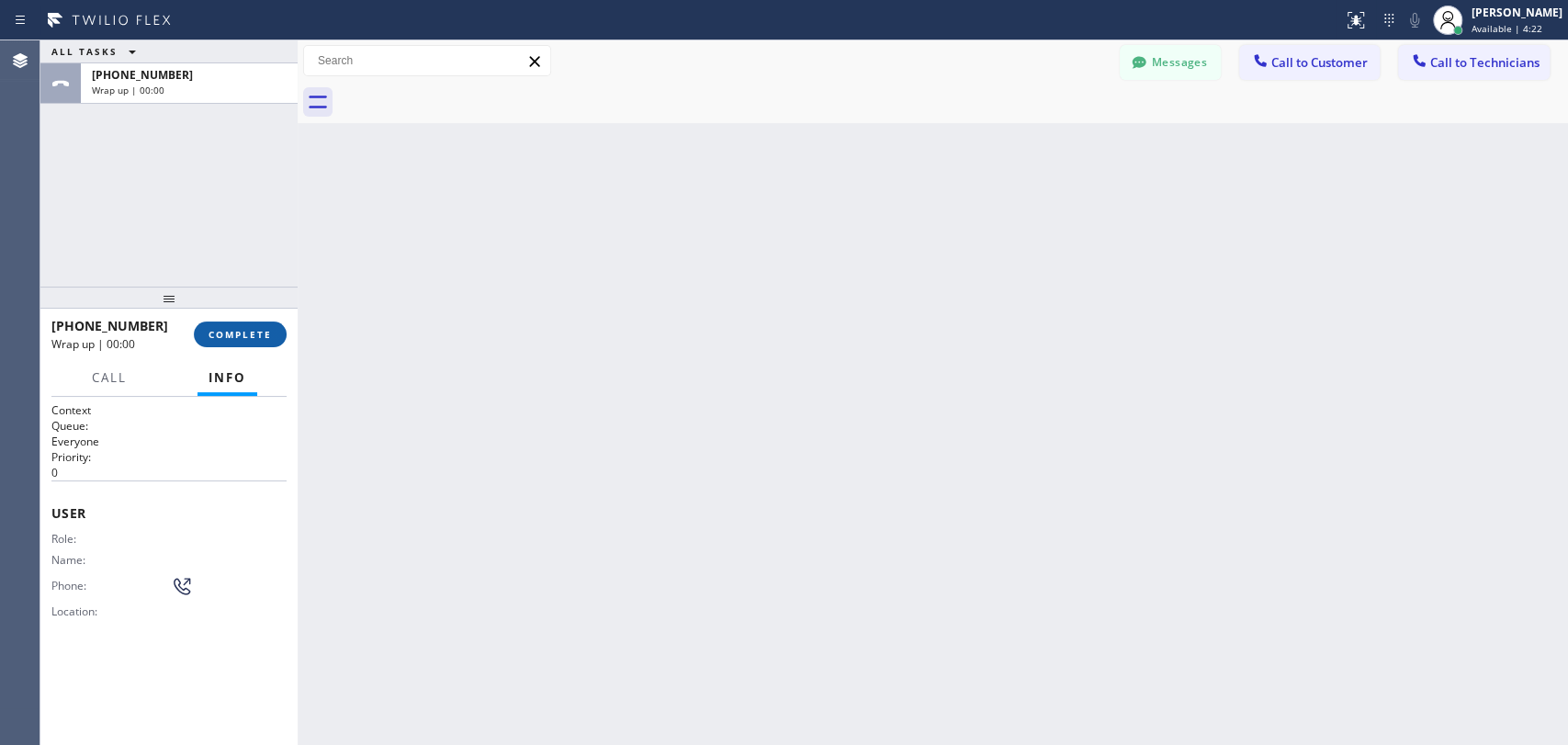
click at [200, 328] on button "COMPLETE" at bounding box center [240, 334] width 93 height 25
drag, startPoint x: 1374, startPoint y: 126, endPoint x: 1420, endPoint y: 53, distance: 86.3
click at [1370, 123] on div "Back to Dashboard Change Sender ID Customers Technicians AA Abraham Alvarado 10…" at bounding box center [933, 393] width 1270 height 705
click at [1420, 53] on icon at bounding box center [1419, 61] width 19 height 19
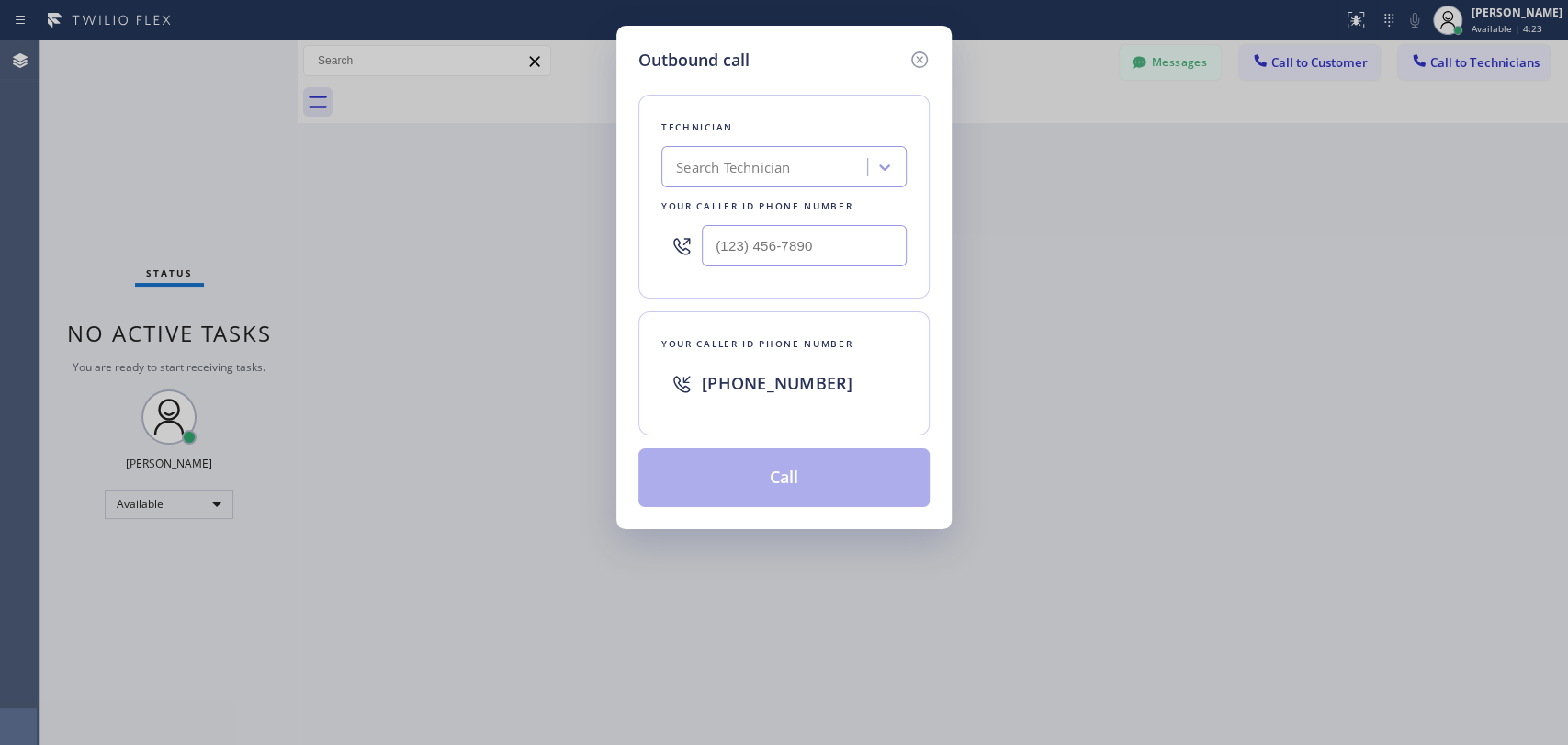
click at [728, 137] on div "Technician Search Technician Your caller id phone number" at bounding box center [783, 197] width 291 height 204
click at [732, 170] on div "Search Technician" at bounding box center [733, 168] width 114 height 22
type input "Michael"
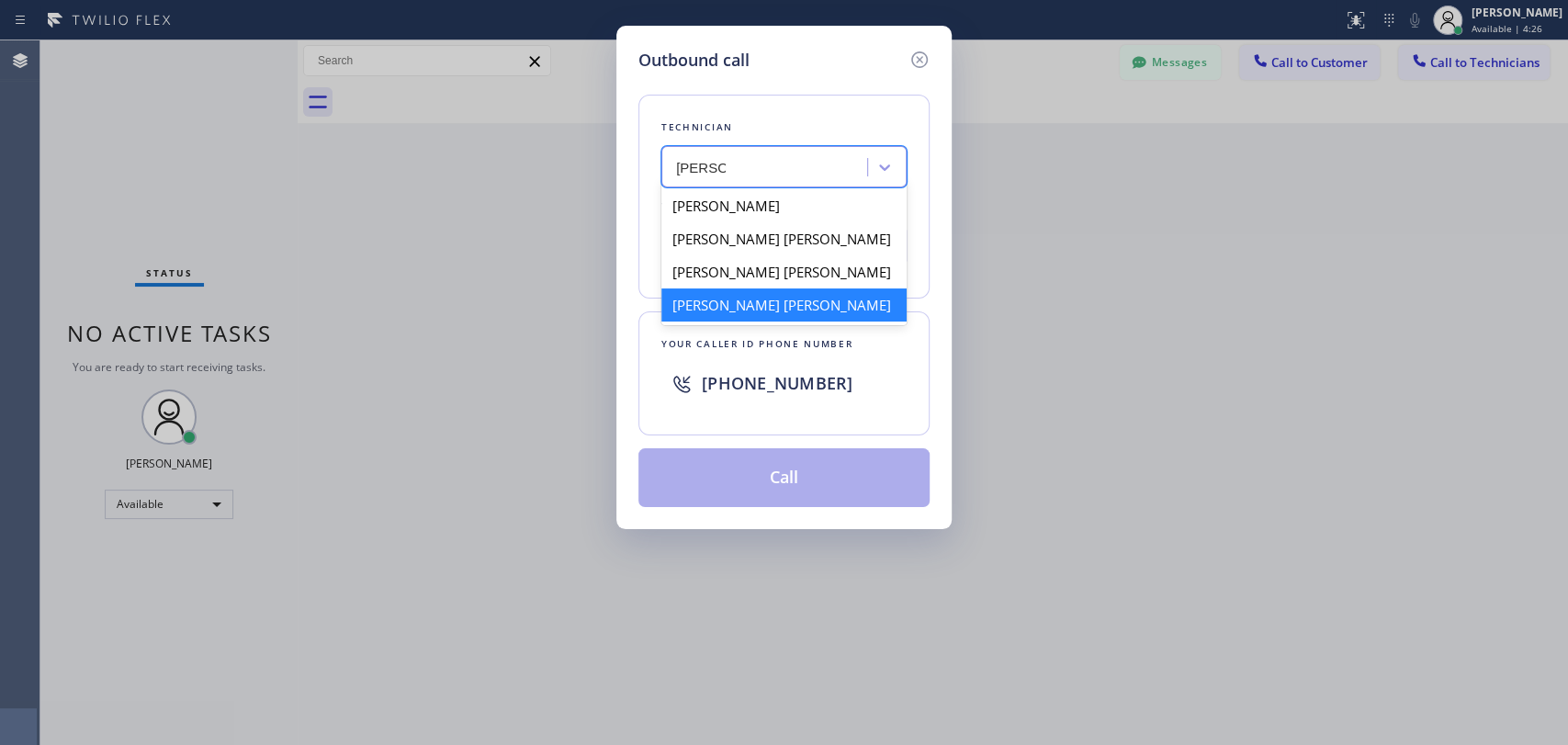
click at [728, 305] on div "Michael Jr Garcia" at bounding box center [784, 305] width 245 height 33
type input "(909) 534-7004"
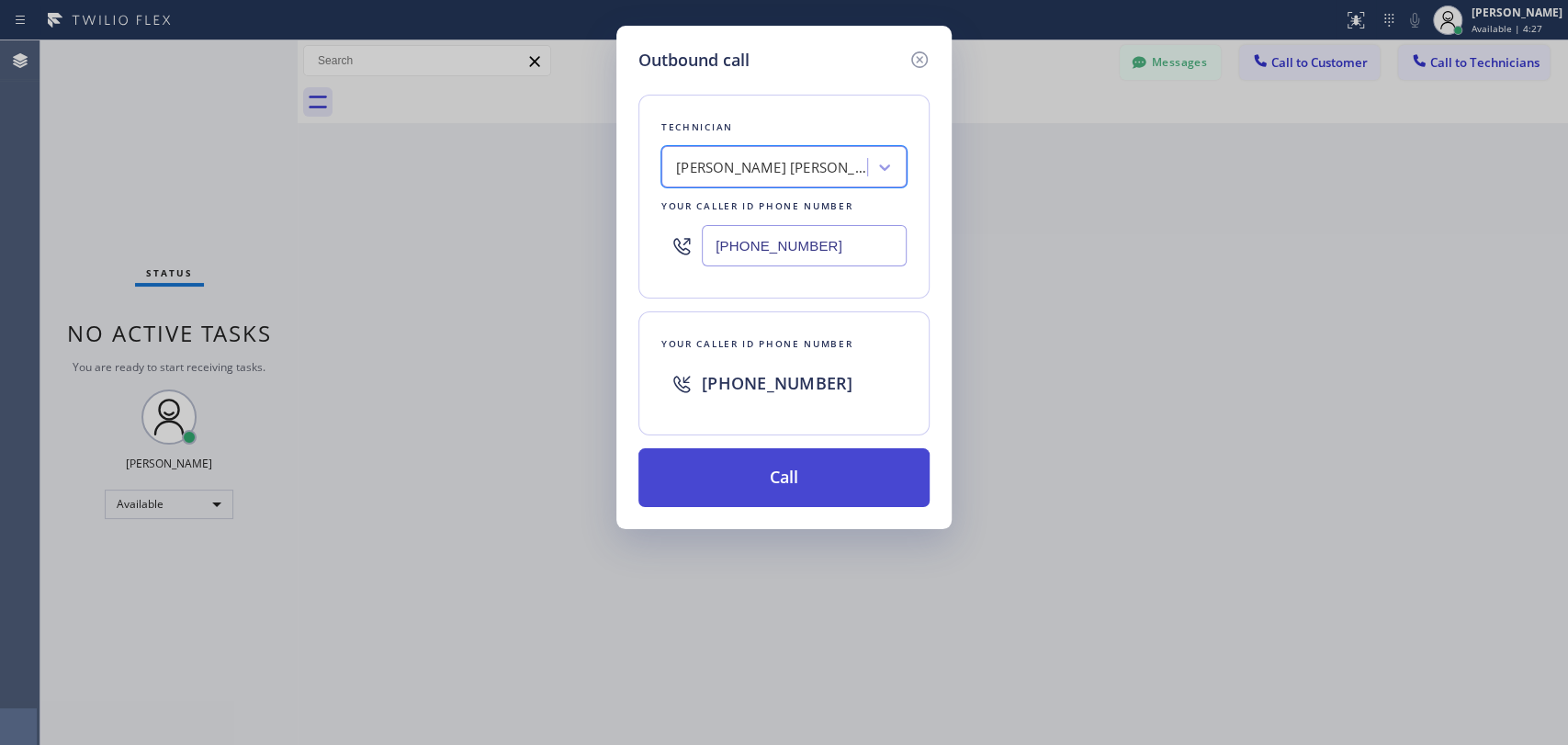
click at [764, 473] on button "Call" at bounding box center [783, 478] width 291 height 59
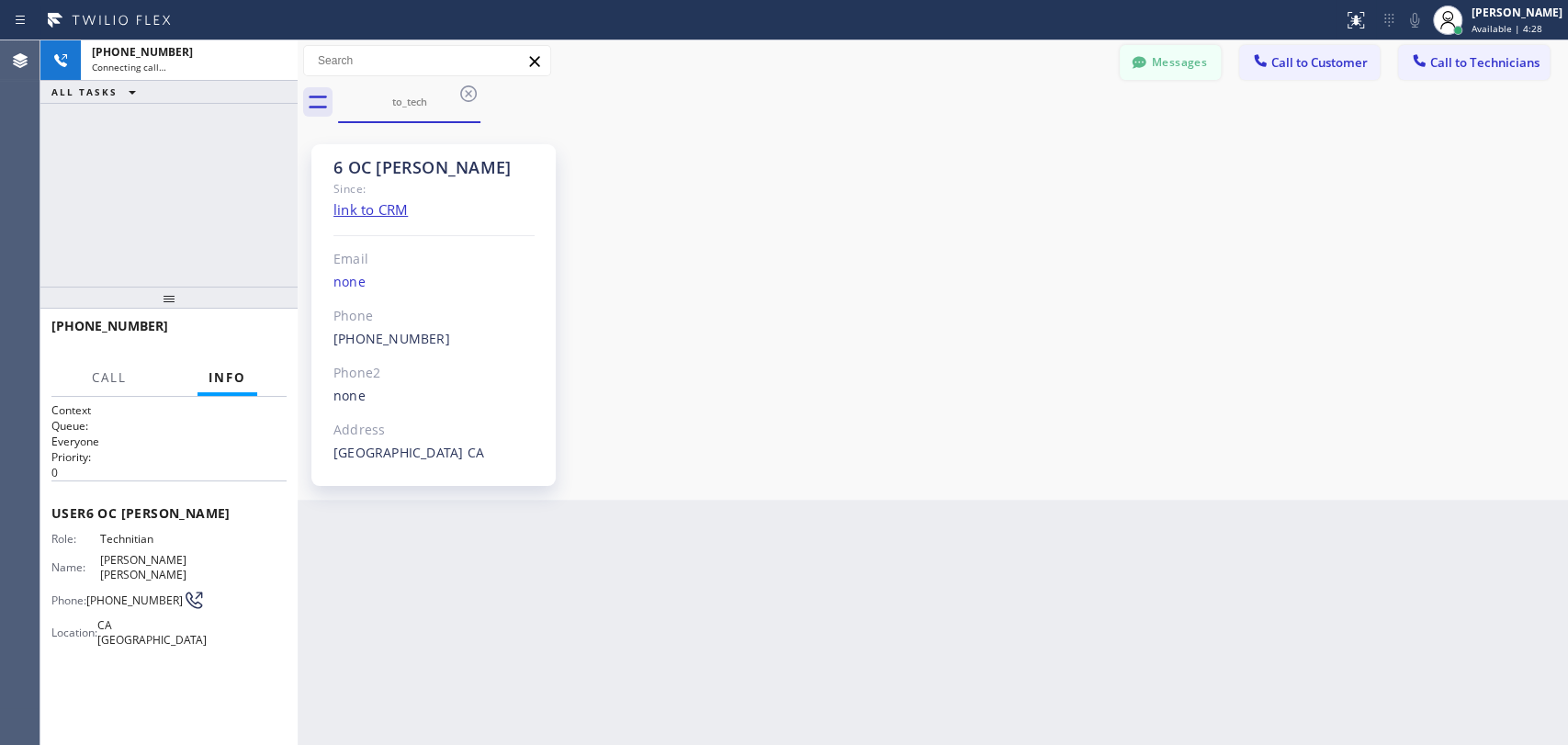
click at [1168, 63] on button "Messages" at bounding box center [1170, 62] width 101 height 35
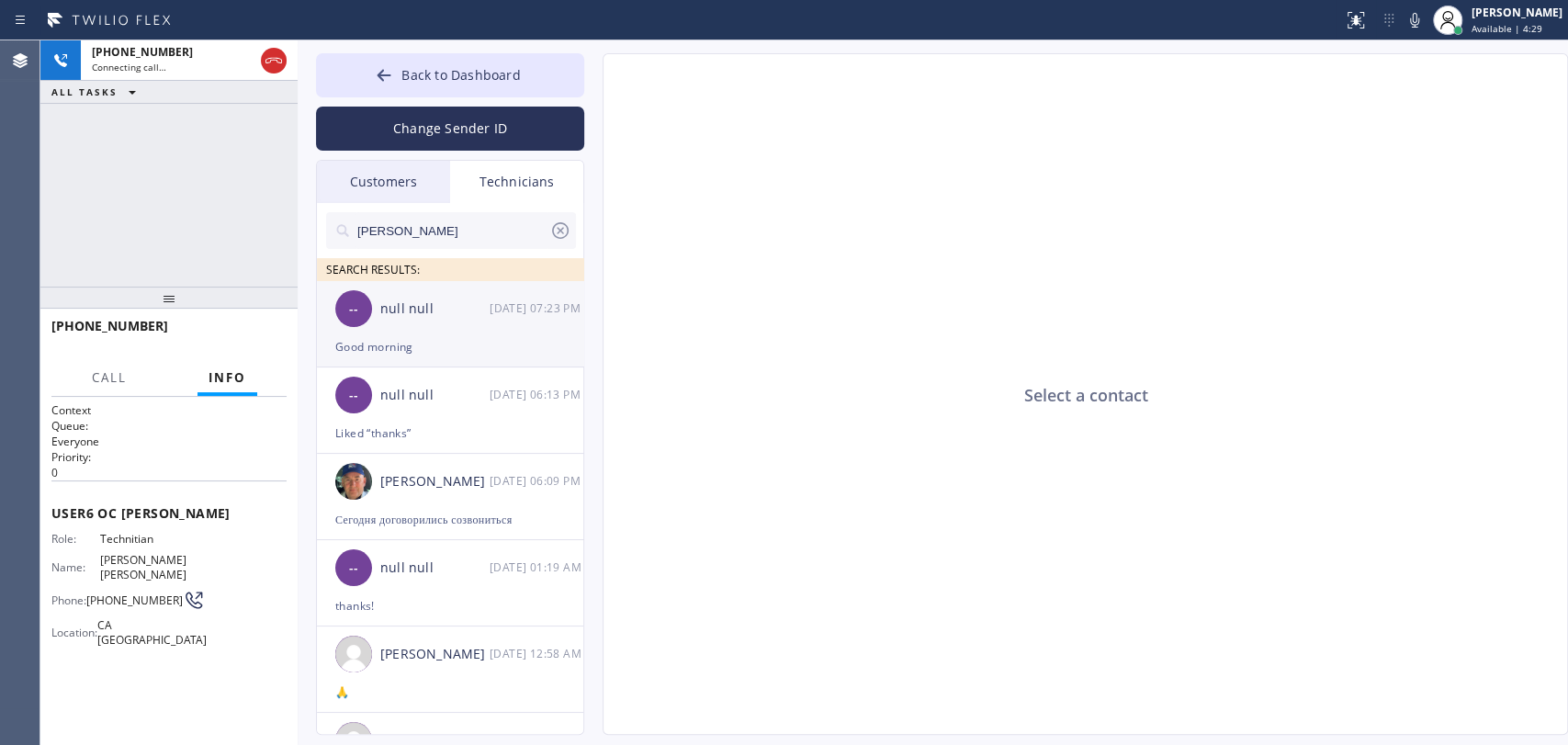
click at [399, 332] on div "-- null null 10/10 07:23 PM" at bounding box center [451, 308] width 268 height 55
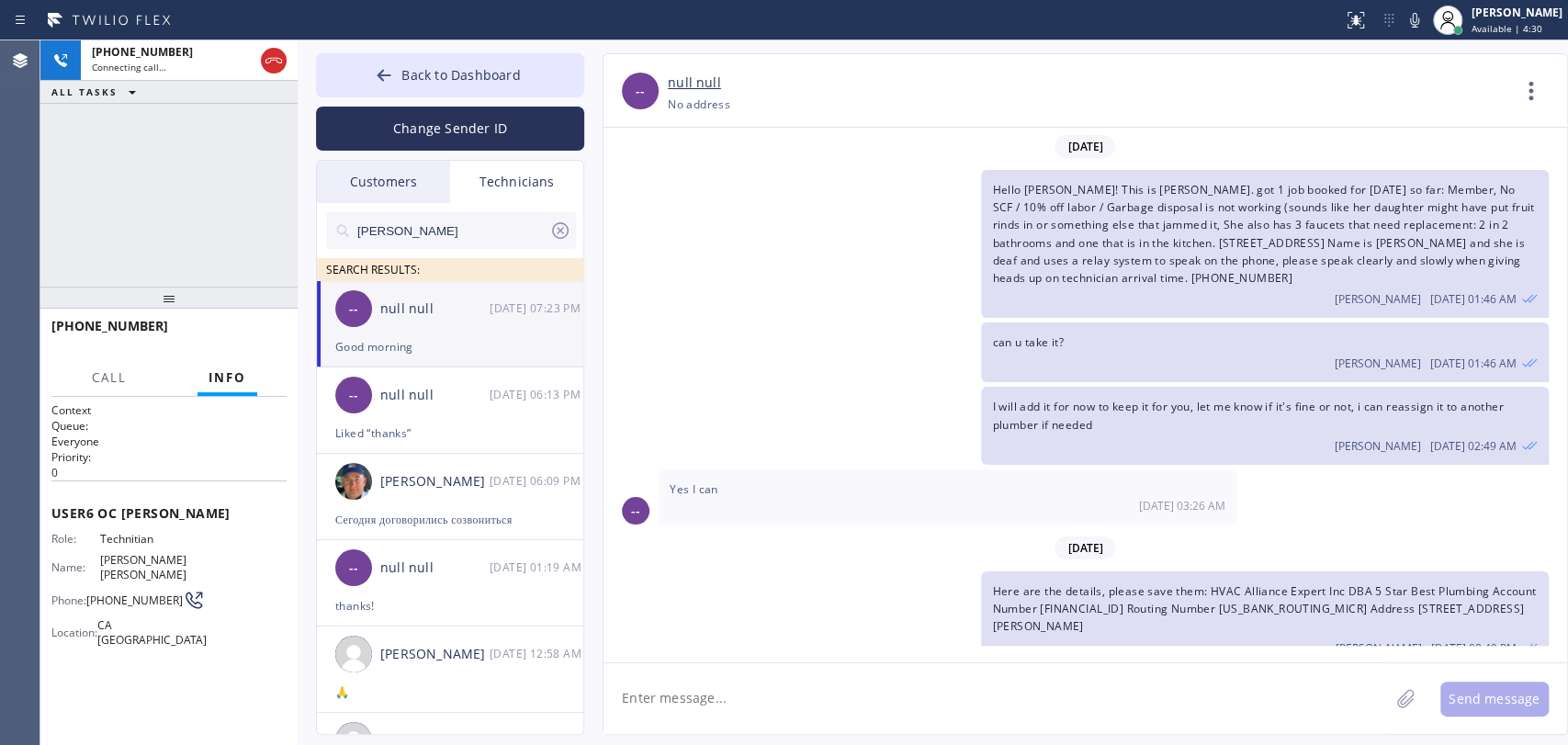
click at [399, 332] on div "-- null null 10/10 07:23 PM" at bounding box center [451, 308] width 268 height 55
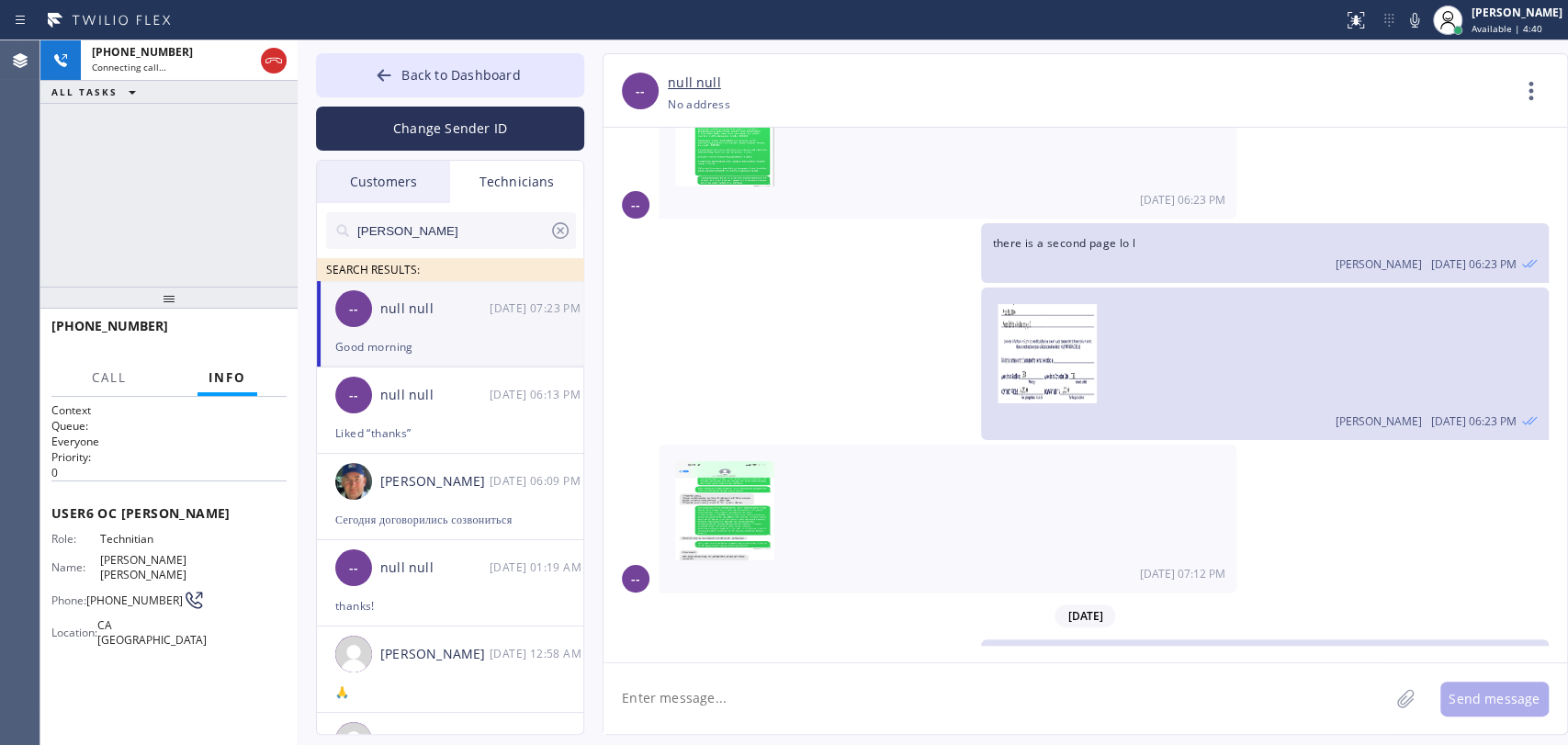
scroll to position [29360, 0]
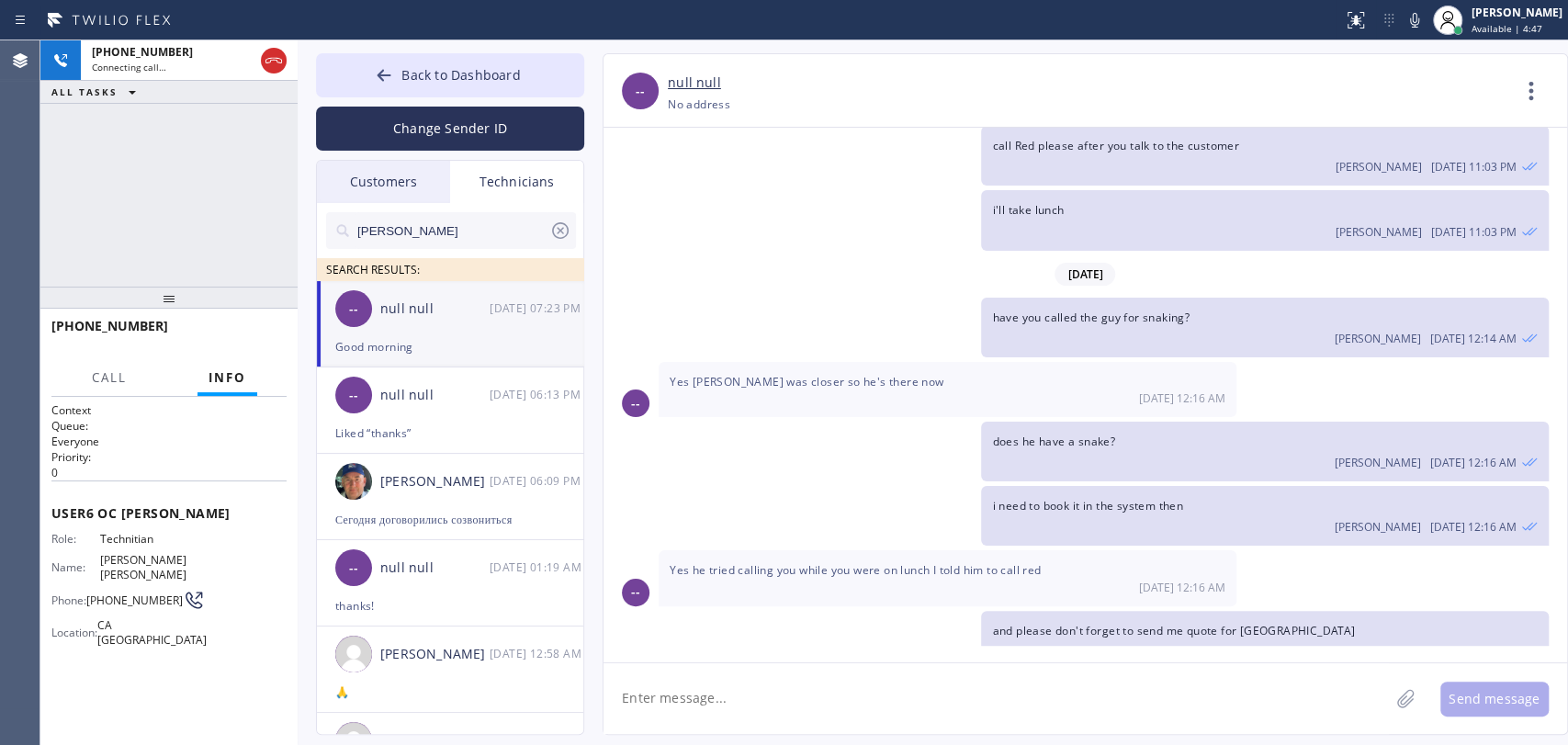
click at [756, 712] on textarea at bounding box center [996, 699] width 785 height 71
click at [155, 301] on div at bounding box center [169, 298] width 258 height 22
click at [244, 354] on div "+19095347004 Live | 00:00 HANG UP" at bounding box center [169, 334] width 235 height 48
click at [272, 340] on button "HANG UP" at bounding box center [244, 334] width 85 height 25
click at [712, 680] on textarea "To enrich screen reader interactions, please activate Accessibility in Grammarl…" at bounding box center [996, 699] width 785 height 71
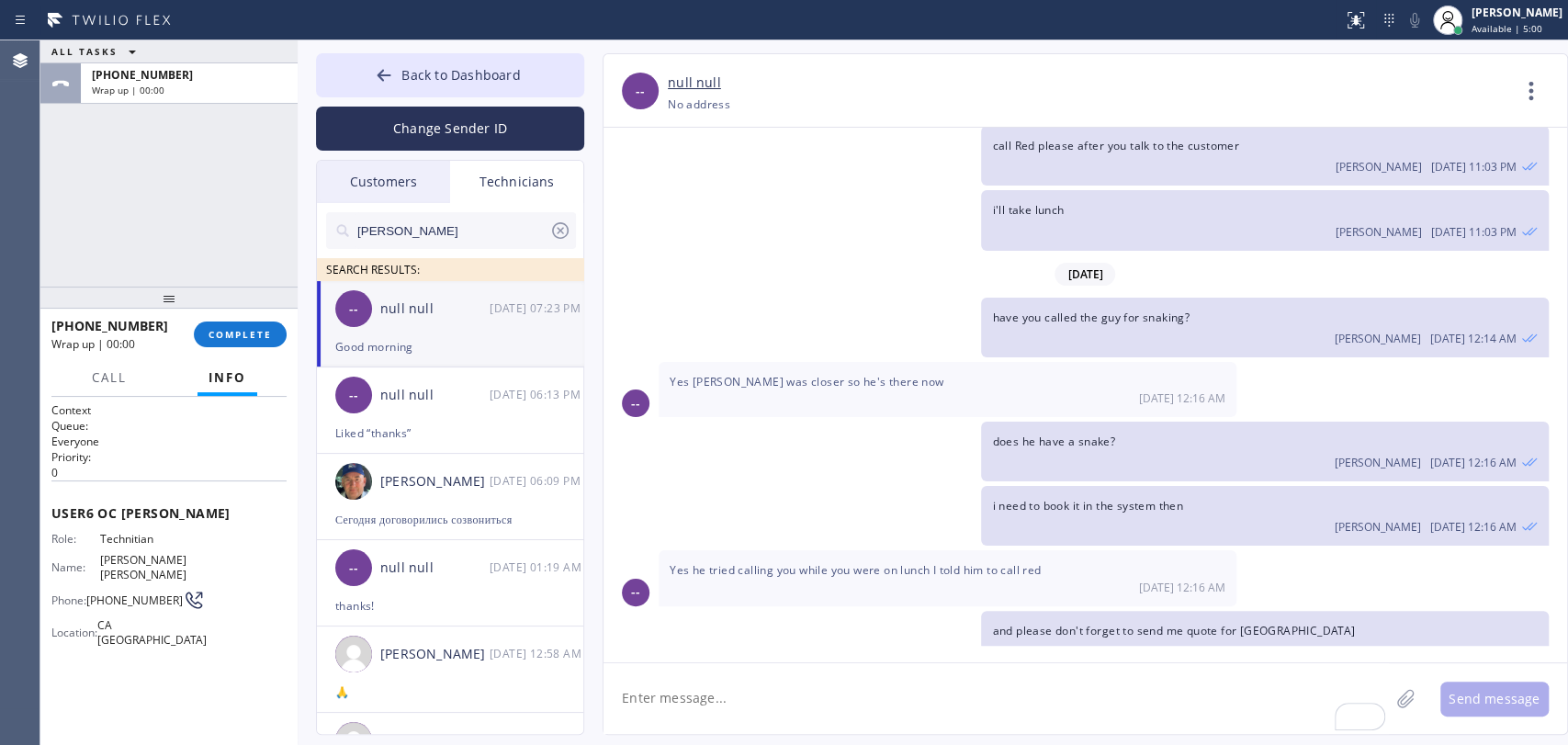
click at [712, 680] on textarea "To enrich screen reader interactions, please activate Accessibility in Grammarl…" at bounding box center [996, 699] width 785 height 71
type textarea "send me the price for San Clemente please asap"
type textarea "i"
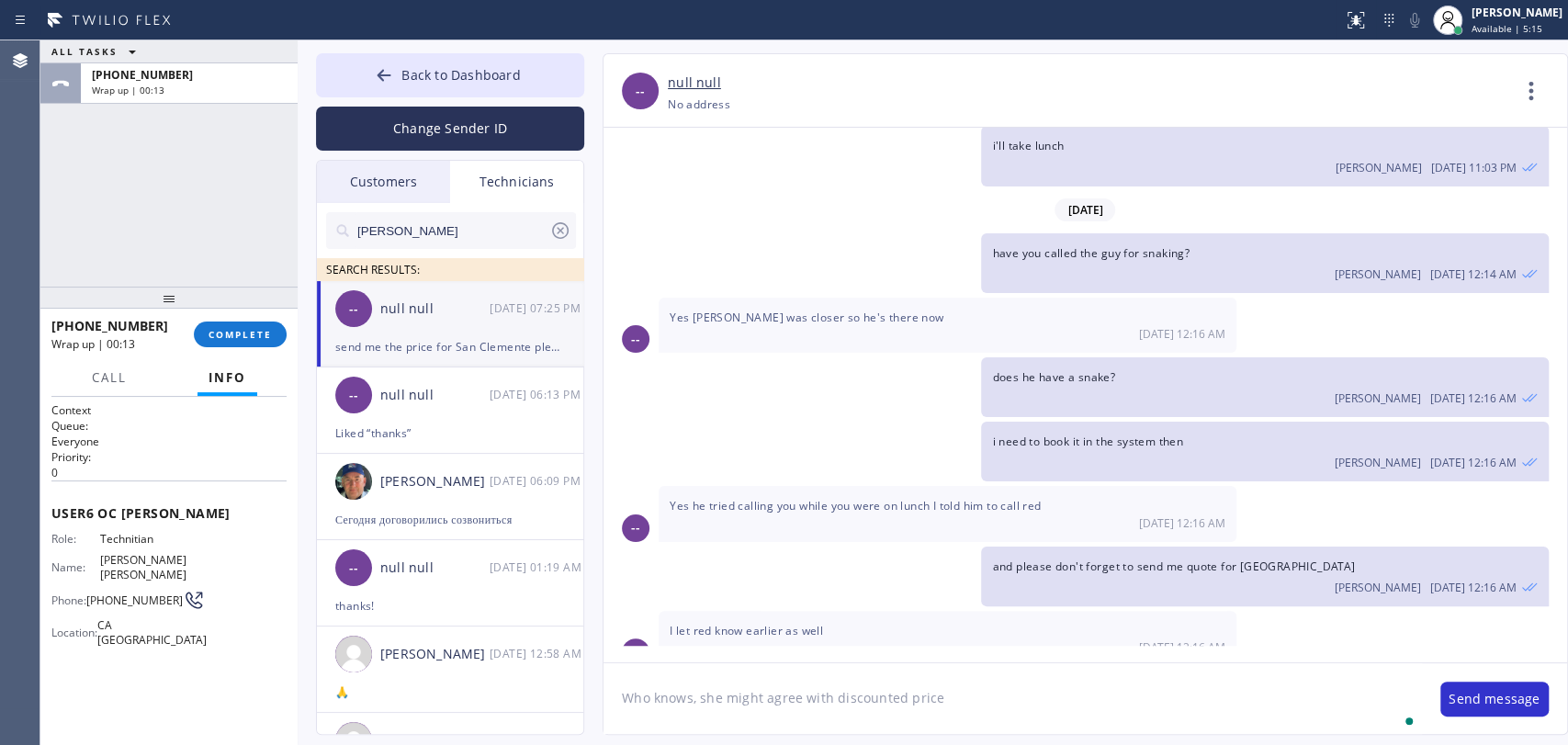
type textarea "Who knows, she might agree with discounted price"
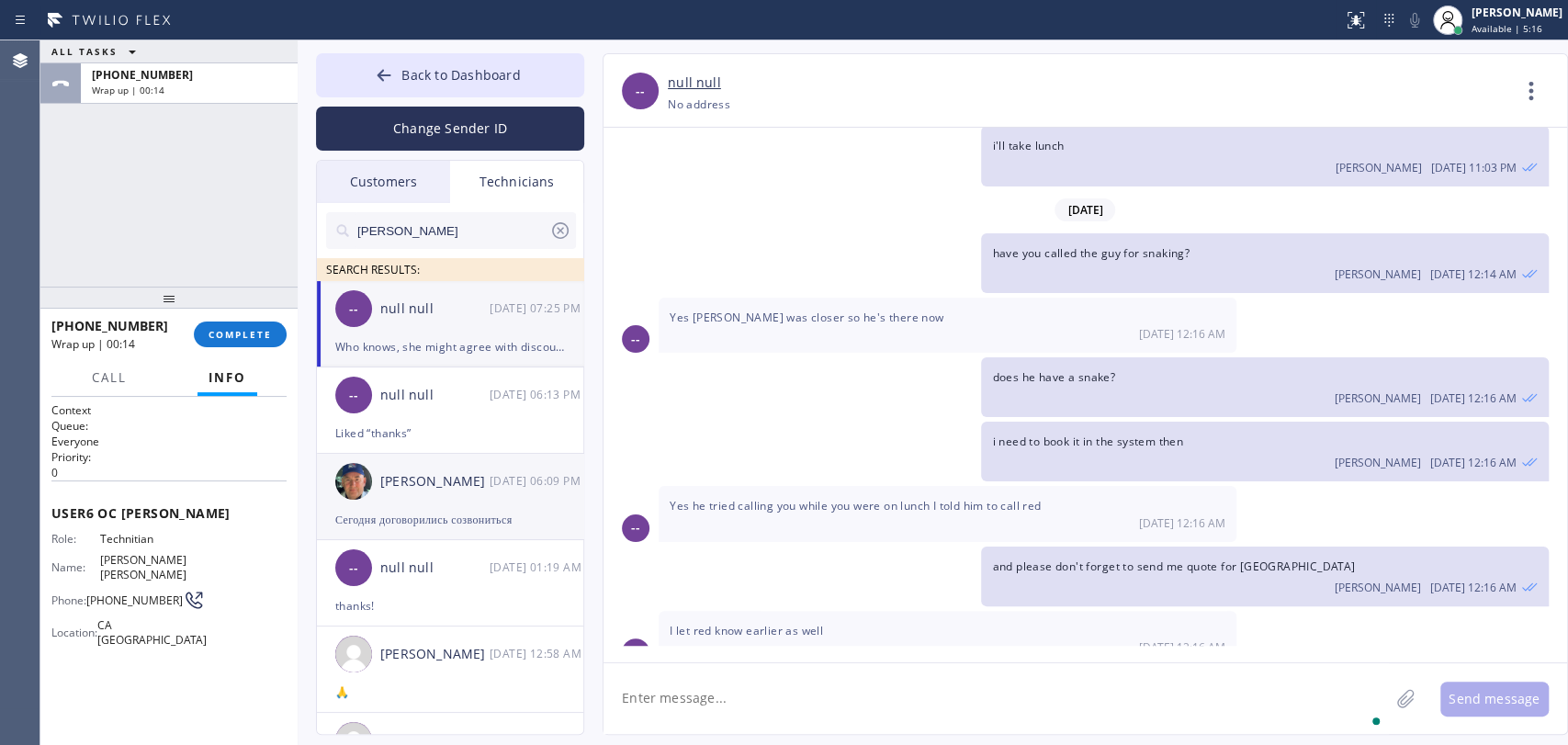
scroll to position [29487, 0]
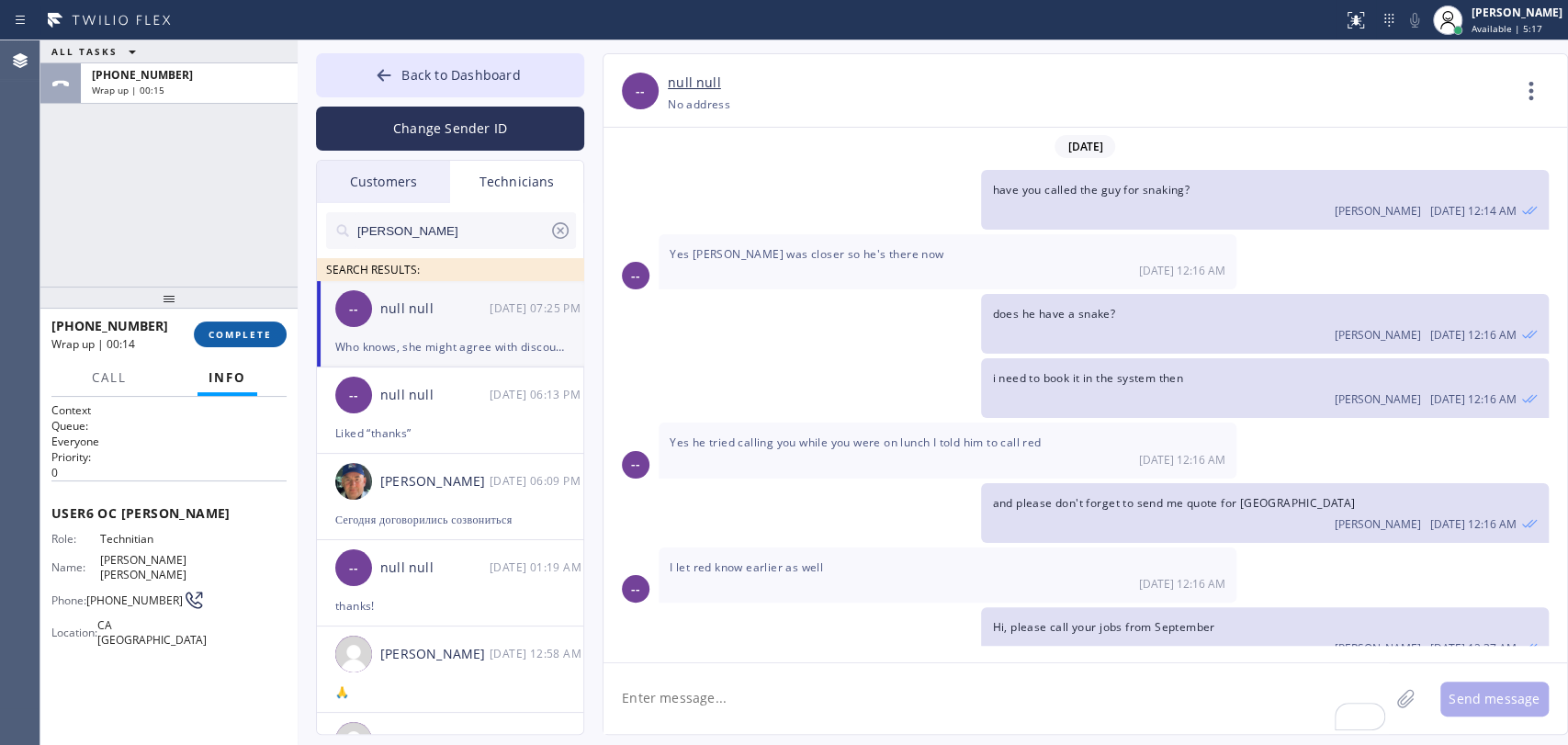
click at [240, 340] on span "COMPLETE" at bounding box center [241, 335] width 64 height 13
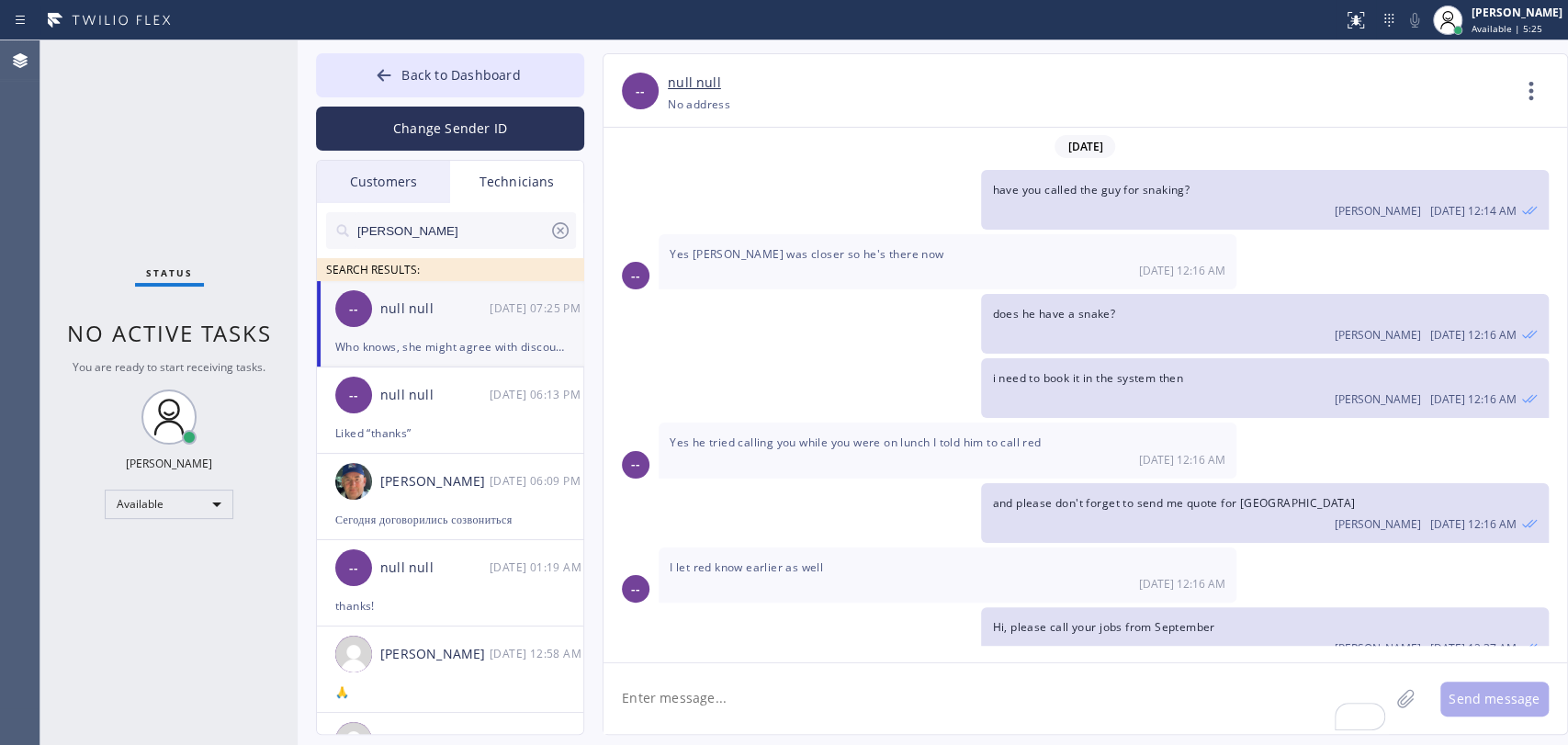
click at [87, 213] on div "Status No active tasks You are ready to start receiving tasks. Oleksiy Dmitriev…" at bounding box center [169, 393] width 258 height 705
click at [504, 77] on span "Back to Dashboard" at bounding box center [461, 75] width 118 height 18
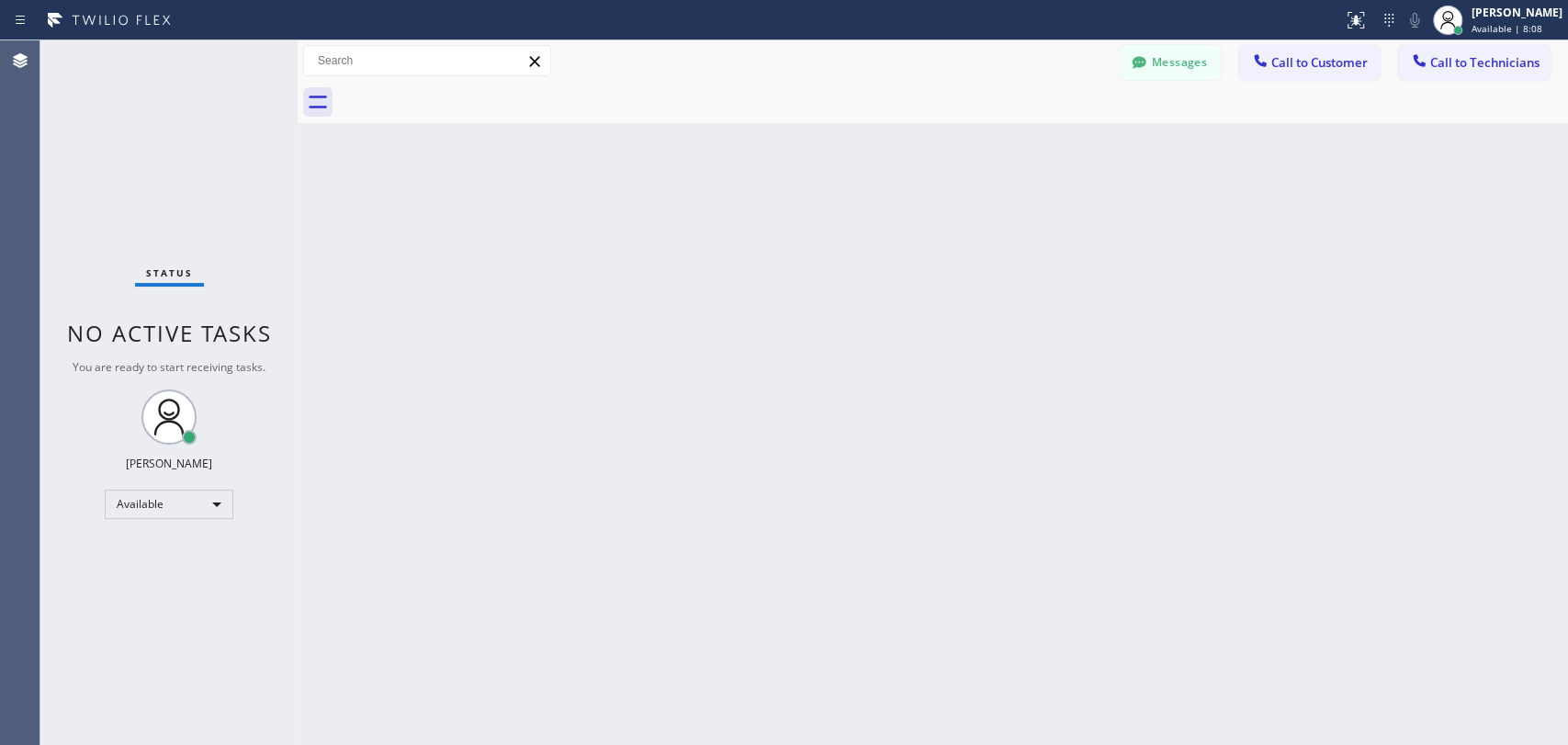
click at [259, 194] on div "Status No active tasks You are ready to start receiving tasks. Oleksiy Dmitriev…" at bounding box center [169, 393] width 258 height 705
drag, startPoint x: 604, startPoint y: 59, endPoint x: 821, endPoint y: 0, distance: 224.9
click at [603, 59] on div "Messages Call to Customer Call to Technicians Outbound call Location Search loc…" at bounding box center [933, 61] width 1270 height 32
click at [643, 245] on div "Back to Dashboard Change Sender ID Customers Technicians AA Abraham Alvarado 10…" at bounding box center [933, 393] width 1270 height 705
click at [1176, 54] on button "Messages" at bounding box center [1170, 62] width 101 height 35
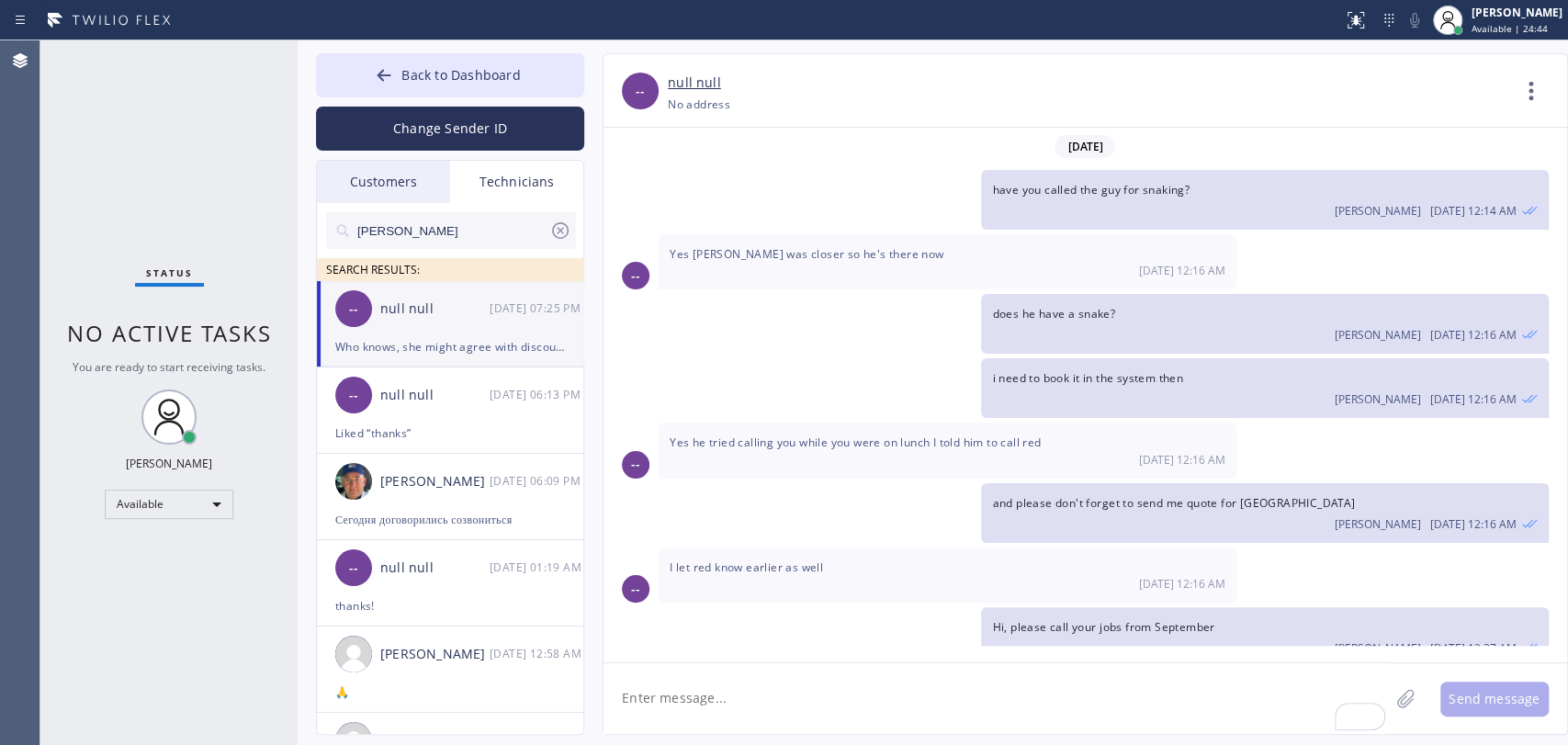
click at [396, 293] on div "-- null null 10/10 07:25 PM" at bounding box center [451, 308] width 268 height 55
click at [206, 245] on div "Status No active tasks You are ready to start receiving tasks. Oleksiy Dmitriev…" at bounding box center [169, 393] width 258 height 705
click at [149, 139] on div "Status No active tasks You are ready to start receiving tasks. Oleksiy Dmitriev…" at bounding box center [169, 393] width 258 height 705
click at [478, 68] on span "Back to Dashboard" at bounding box center [461, 75] width 118 height 18
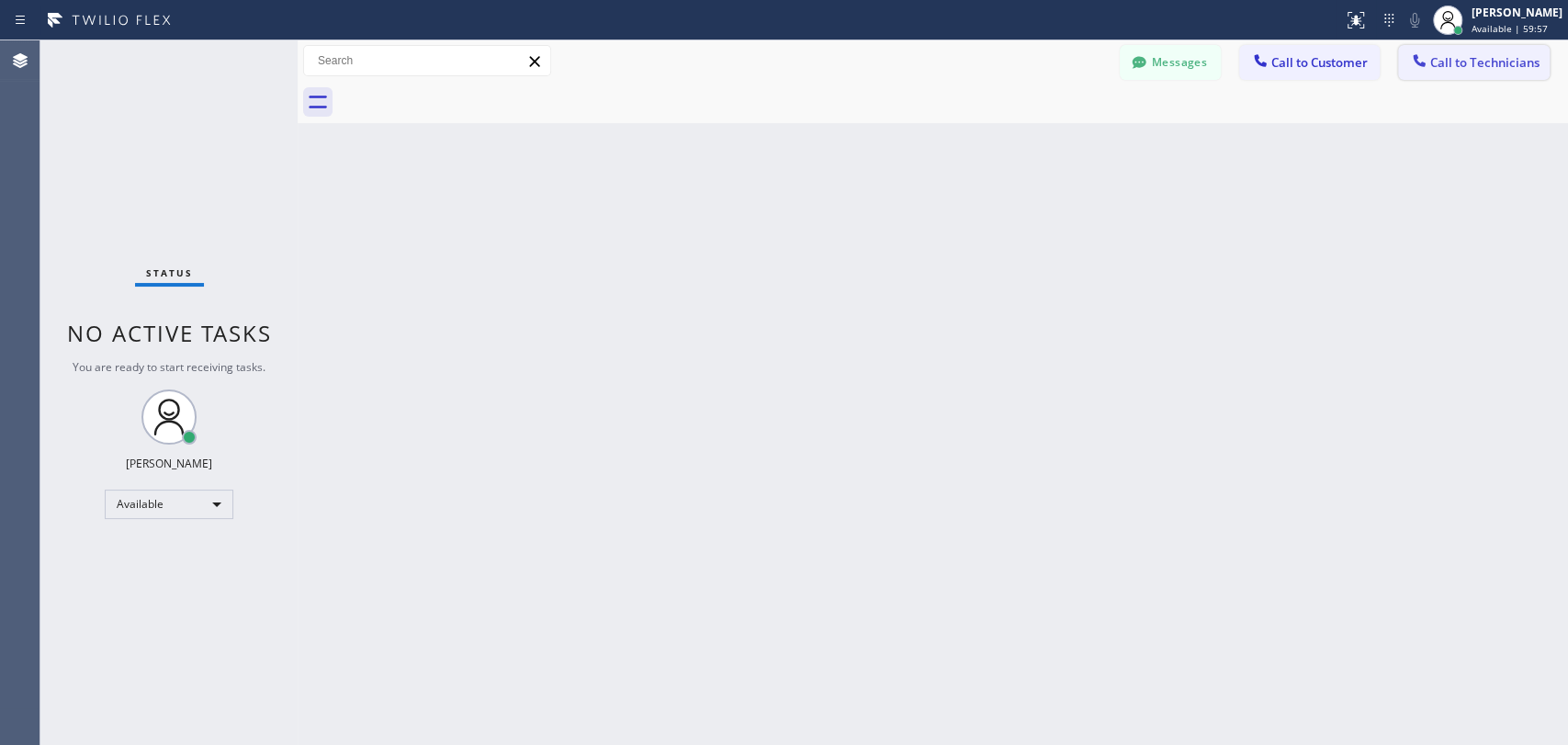
click at [1434, 61] on span "Call to Technicians" at bounding box center [1485, 63] width 110 height 17
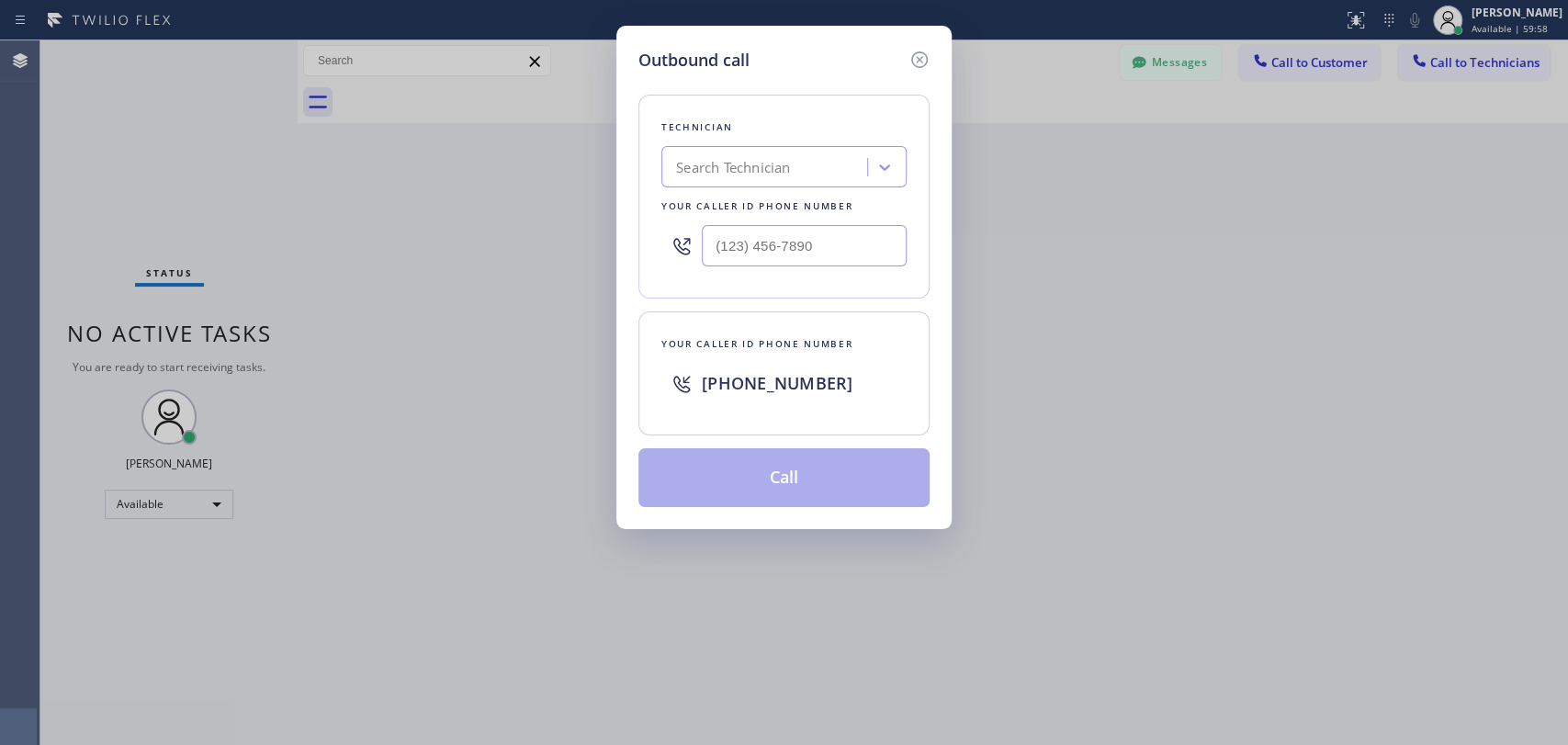
click at [713, 183] on div "Search Technician" at bounding box center [784, 167] width 245 height 41
type input "matthew"
click at [717, 202] on div "[PERSON_NAME]" at bounding box center [784, 205] width 245 height 33
type input "(310) 531-6730"
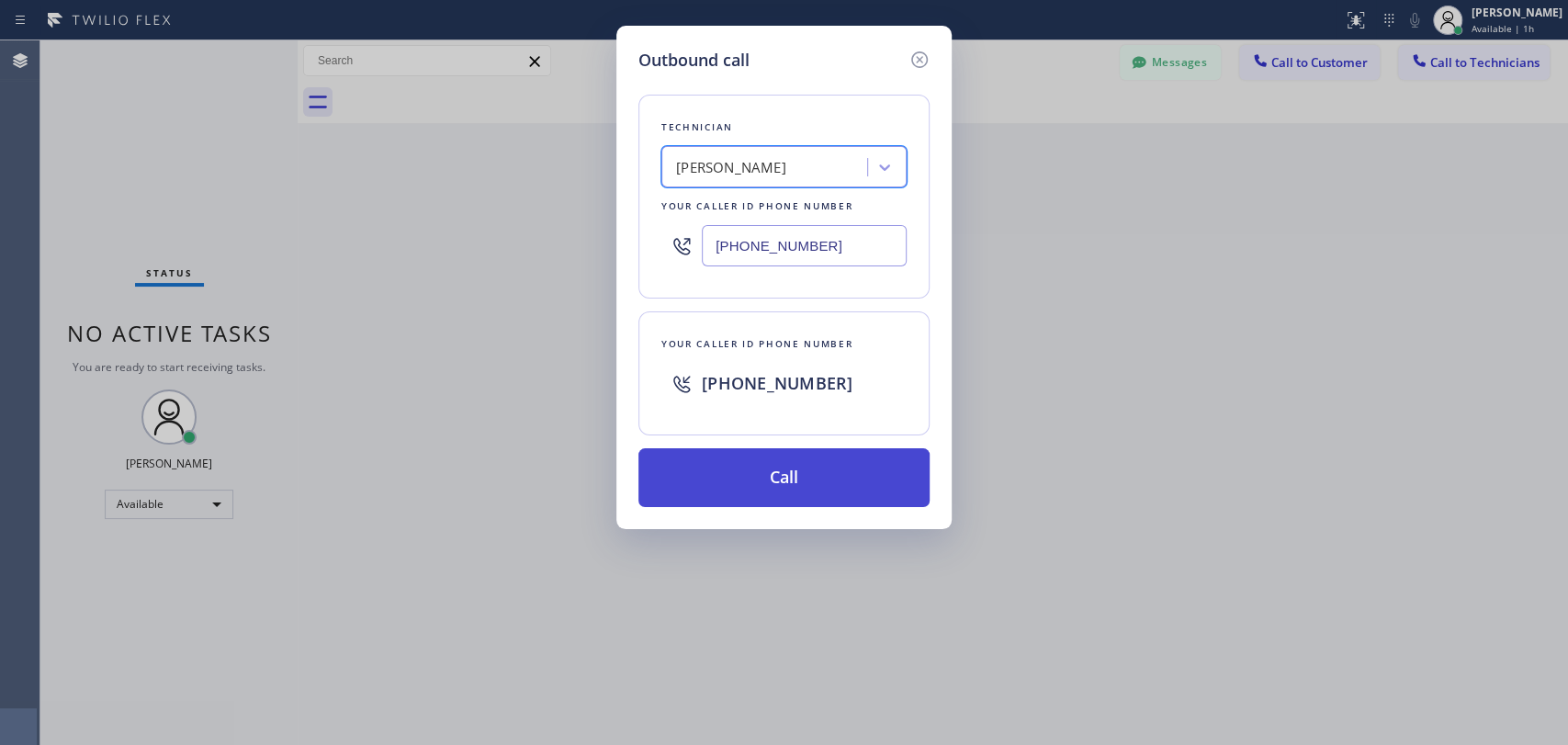
click at [766, 457] on button "Call" at bounding box center [783, 478] width 291 height 59
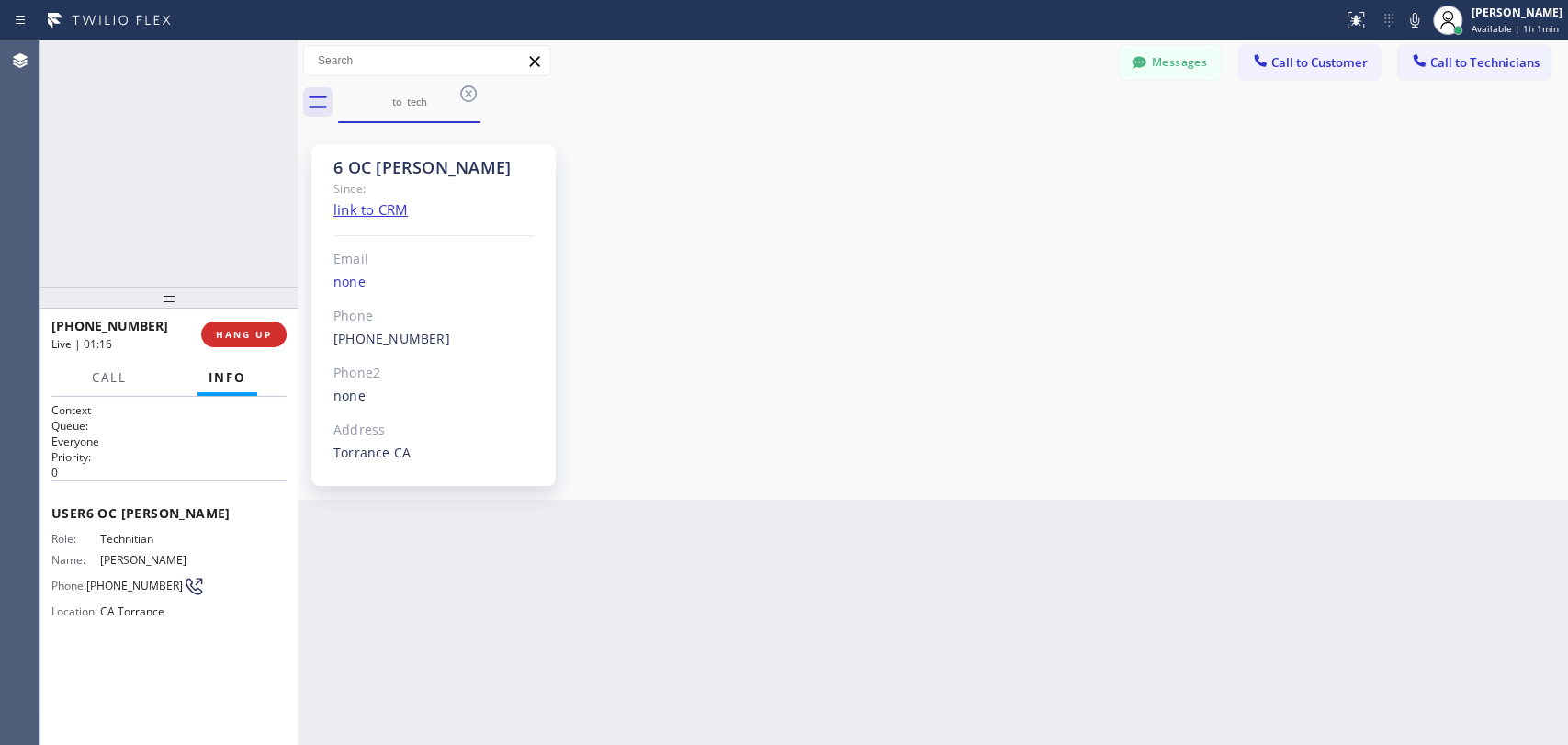
scroll to position [7197, 0]
click at [258, 339] on span "HANG UP" at bounding box center [244, 335] width 56 height 13
click at [236, 321] on button "COMPLETE" at bounding box center [240, 334] width 93 height 25
click at [237, 276] on div "ALL TASKS ALL TASKS ACTIVE TASKS TASKS IN WRAP UP +13105316730 Wrap up | 01:07" at bounding box center [169, 163] width 258 height 246
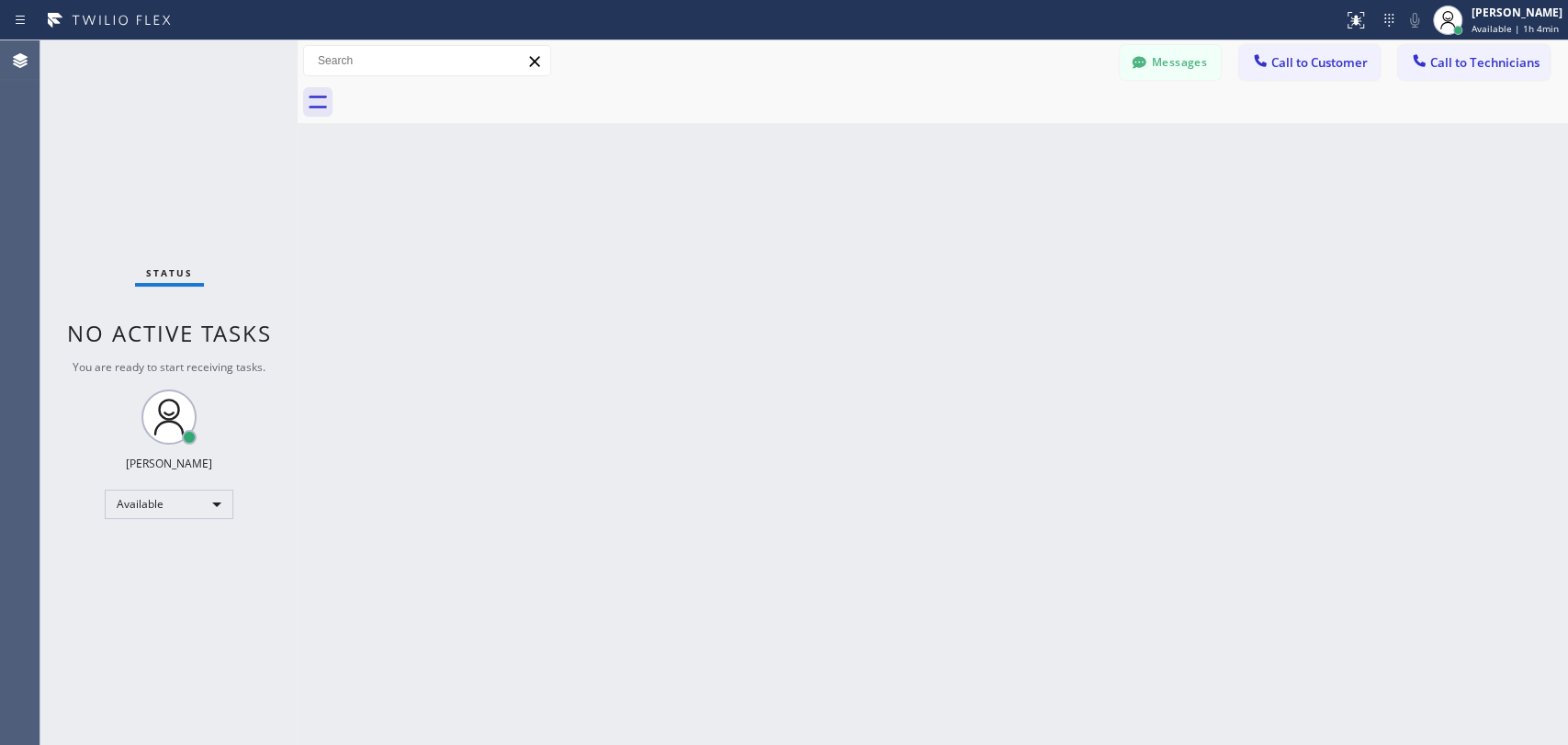
drag, startPoint x: 1407, startPoint y: 46, endPoint x: 1319, endPoint y: 81, distance: 94.7
click at [1408, 46] on button "Call to Technicians" at bounding box center [1473, 62] width 152 height 35
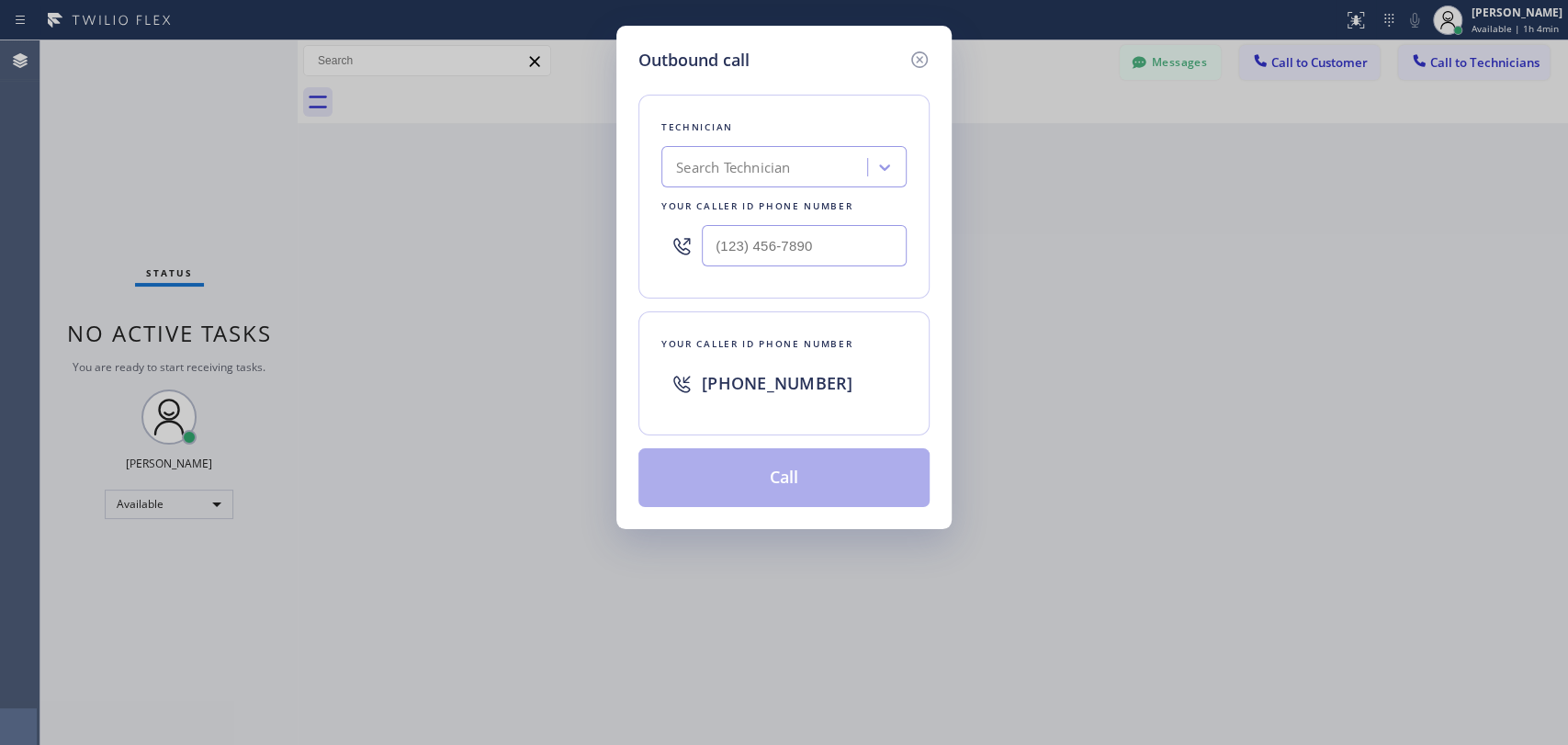
click at [687, 185] on div "Search Technician" at bounding box center [784, 167] width 245 height 41
type input "Michael"
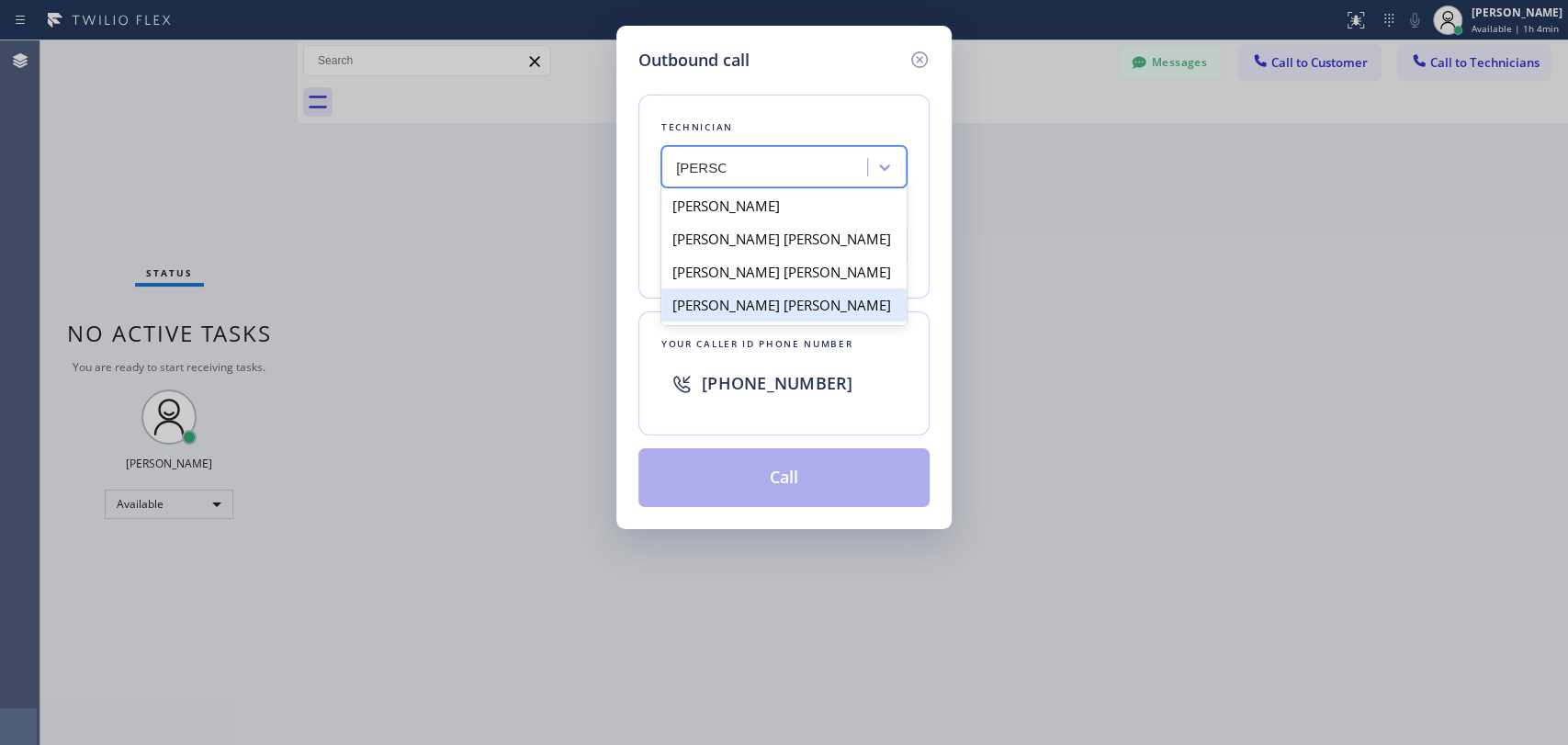
click at [721, 308] on div "Michael Jr Garcia" at bounding box center [784, 305] width 245 height 33
type input "(909) 534-7004"
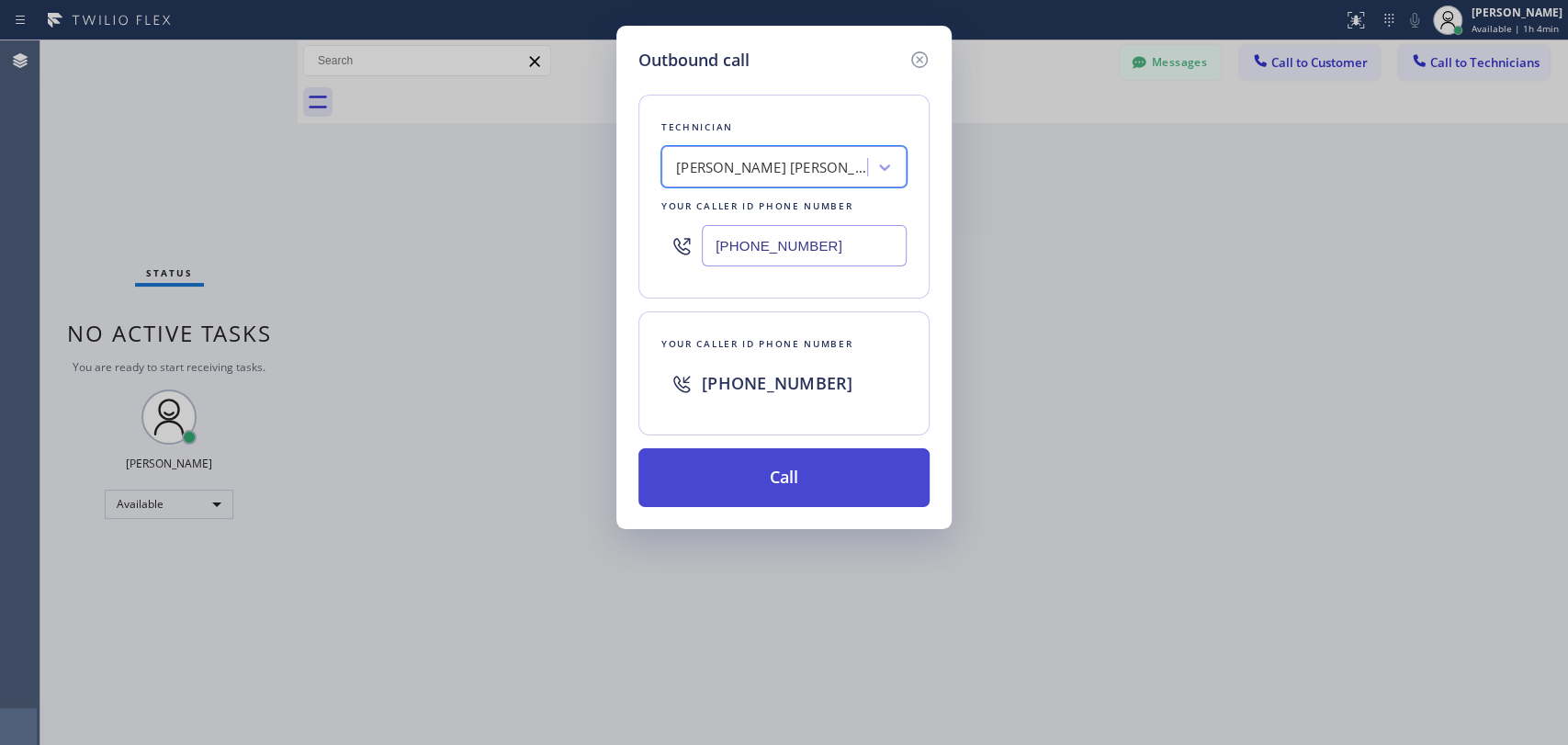
click at [734, 465] on button "Call" at bounding box center [783, 478] width 291 height 59
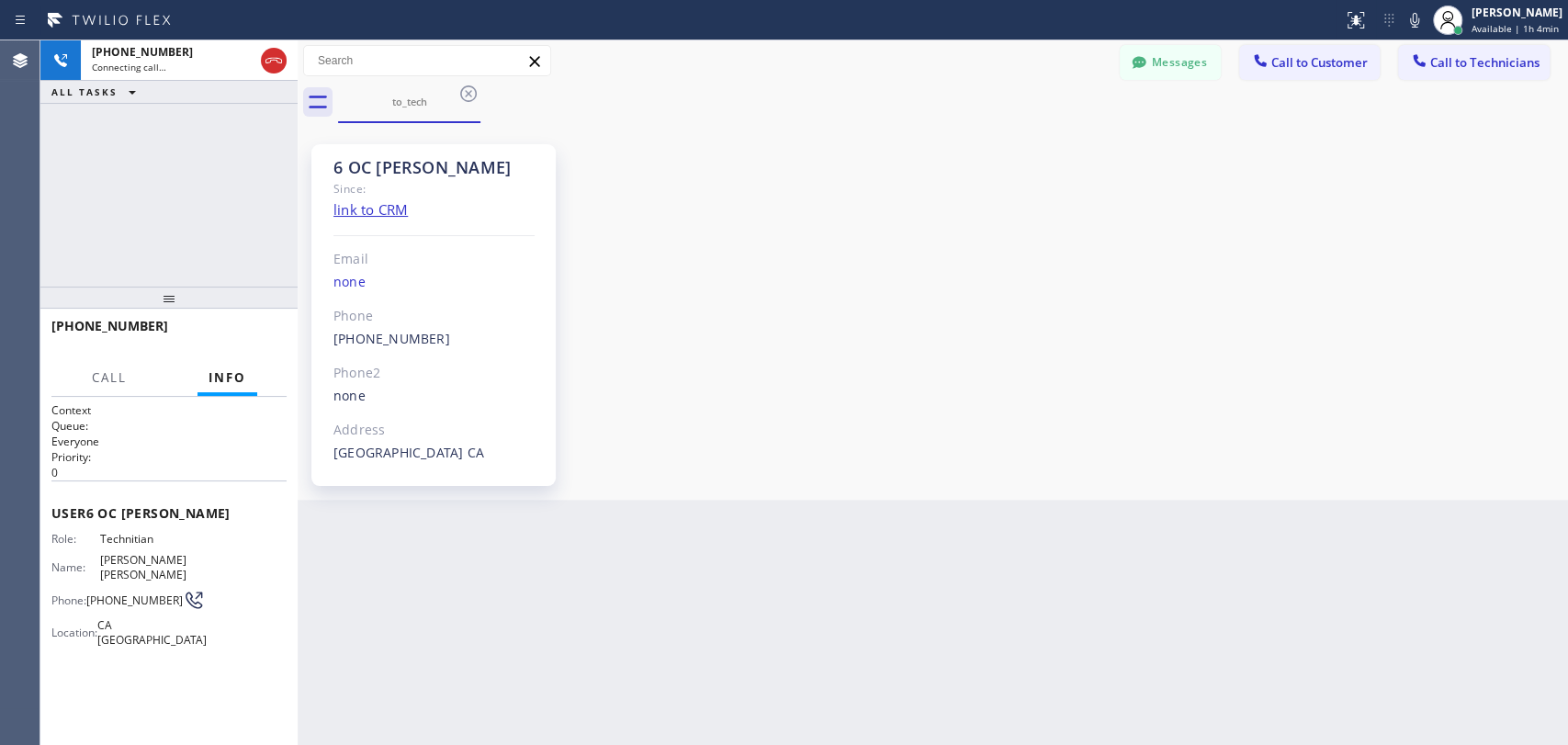
scroll to position [29487, 0]
click at [260, 320] on div "+19095347004 Live | 00:00 HANG UP" at bounding box center [169, 334] width 235 height 48
click at [260, 321] on button "HANG UP" at bounding box center [244, 334] width 85 height 25
click at [251, 325] on button "HANG UP" at bounding box center [244, 334] width 85 height 25
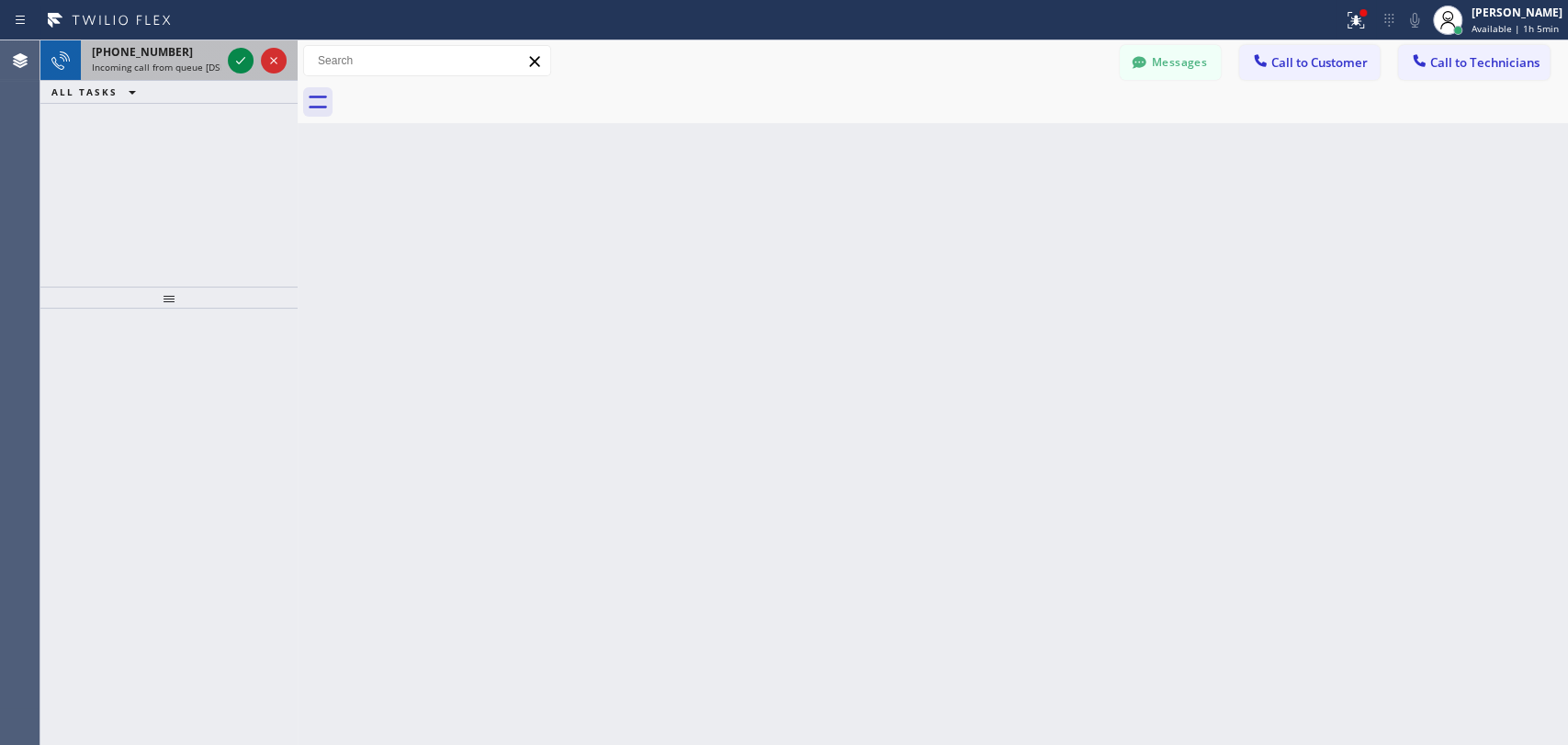
click at [126, 69] on span "Incoming call from queue [DSRs]" at bounding box center [162, 67] width 141 height 13
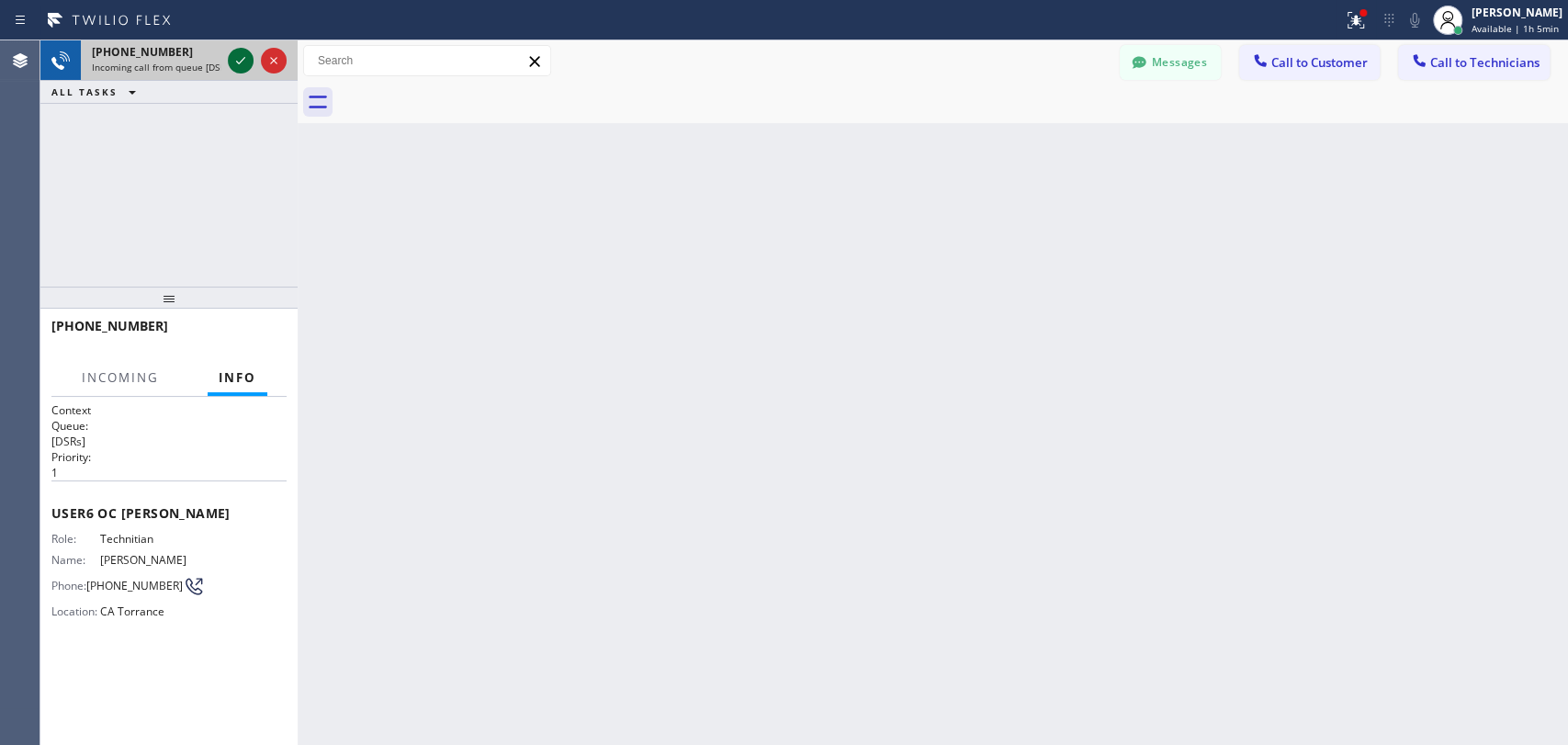
click at [244, 61] on icon at bounding box center [241, 61] width 22 height 22
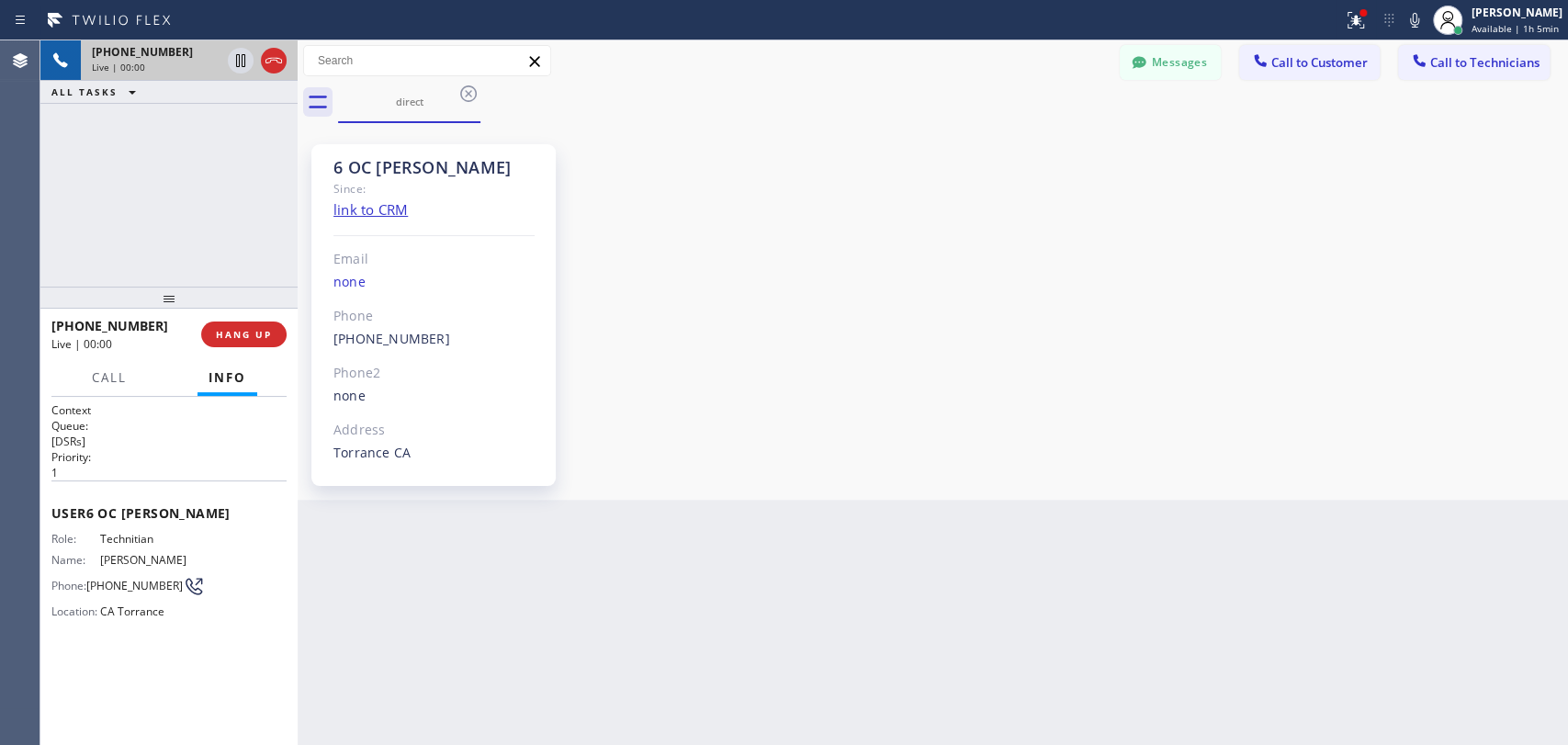
scroll to position [7197, 0]
drag, startPoint x: 438, startPoint y: 339, endPoint x: 335, endPoint y: 317, distance: 105.3
click at [335, 317] on div "6 OC Matthew Since: link to CRM Email none Phone (310) 531-6730 Outbound call T…" at bounding box center [433, 315] width 244 height 342
click at [333, 317] on div "Phone" at bounding box center [434, 317] width 201 height 22
click at [344, 317] on div "Phone" at bounding box center [434, 317] width 201 height 22
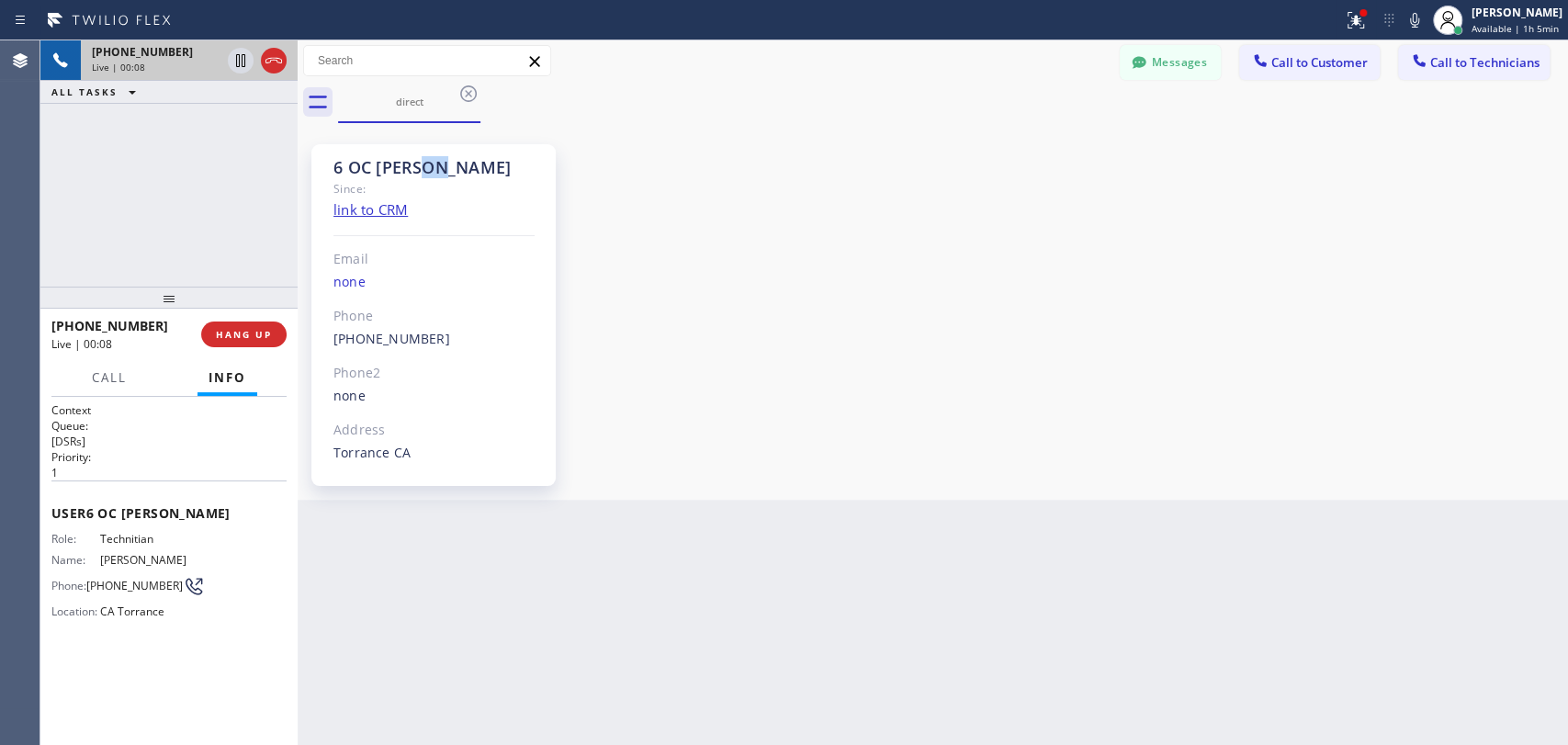
drag, startPoint x: 446, startPoint y: 171, endPoint x: 420, endPoint y: 171, distance: 26.0
click at [420, 171] on div "6 OC Matthew" at bounding box center [434, 168] width 201 height 22
click at [228, 327] on button "HANG UP" at bounding box center [244, 334] width 85 height 25
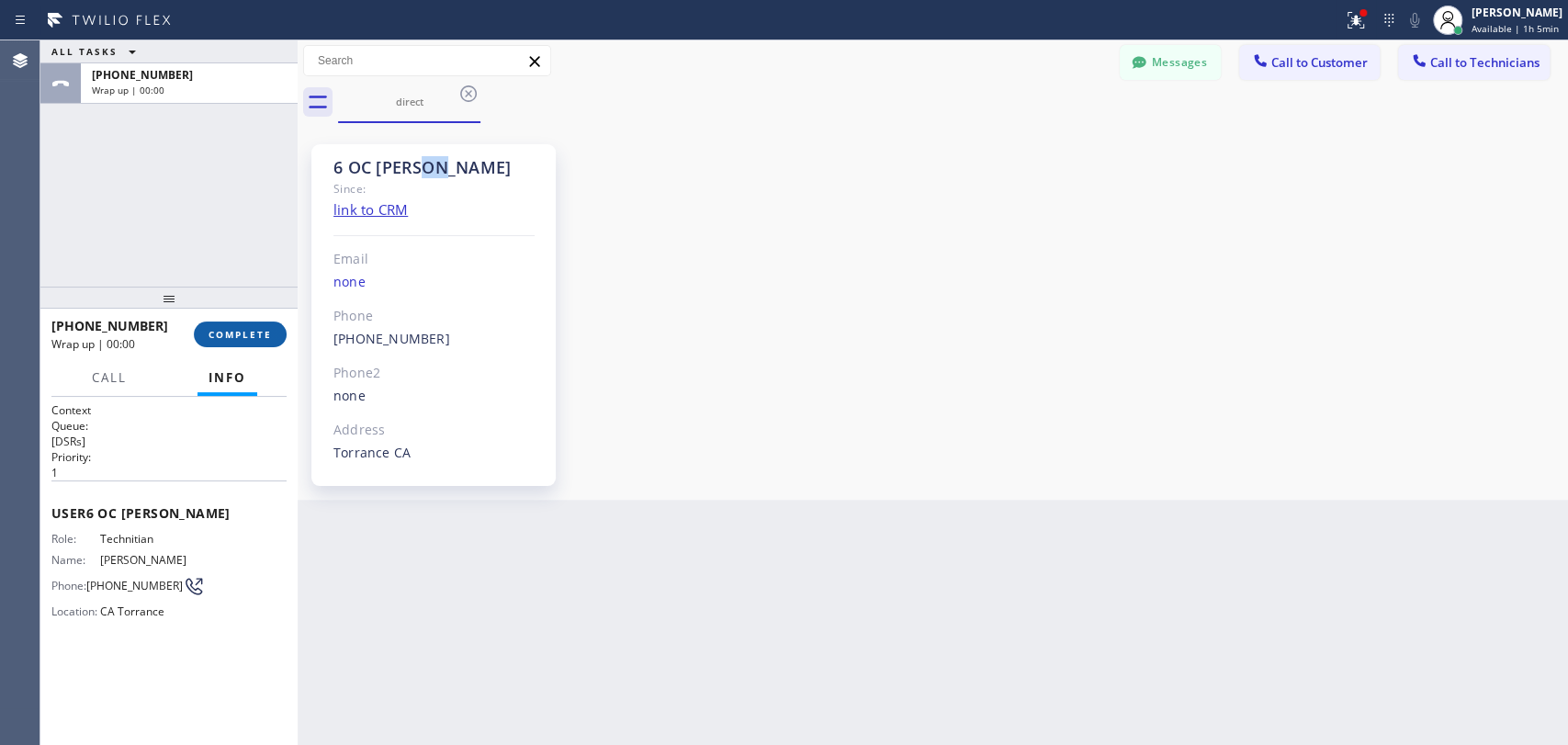
click at [235, 327] on button "COMPLETE" at bounding box center [240, 334] width 93 height 25
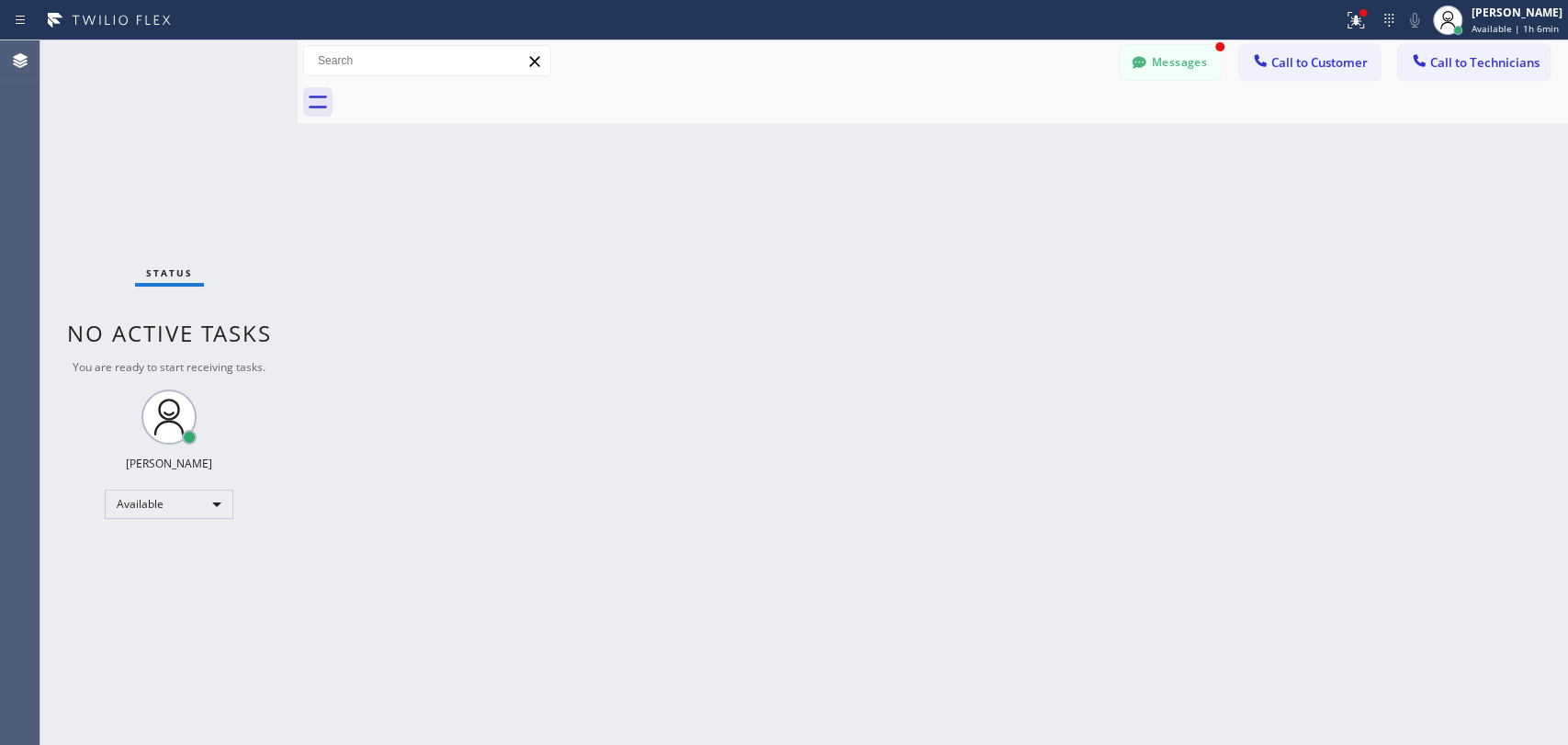
click at [1176, 45] on button "Messages" at bounding box center [1170, 62] width 101 height 35
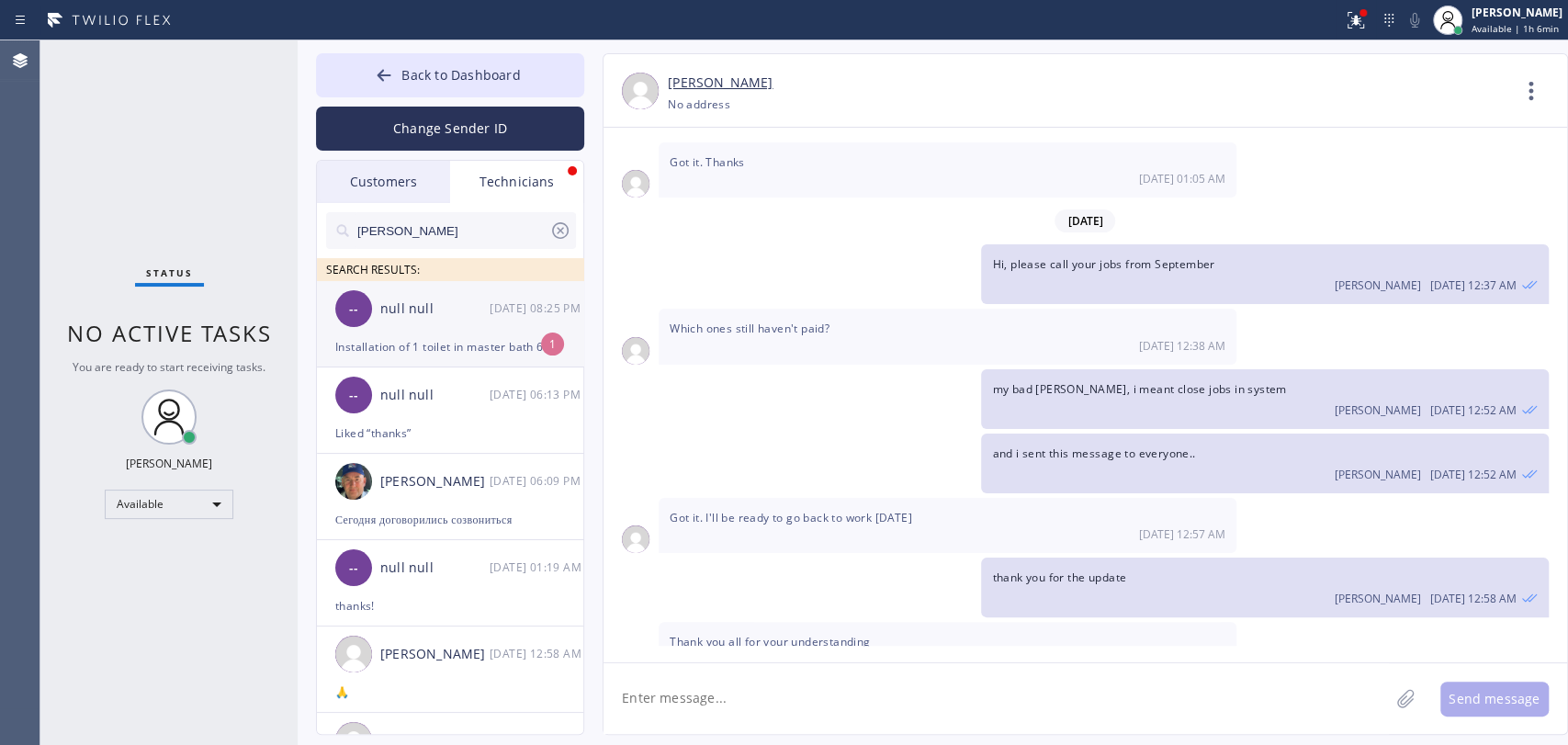
click at [476, 344] on div "Installation of 1 toilet in master bath 650 Pull and reset of front bath toilet…" at bounding box center [450, 347] width 229 height 22
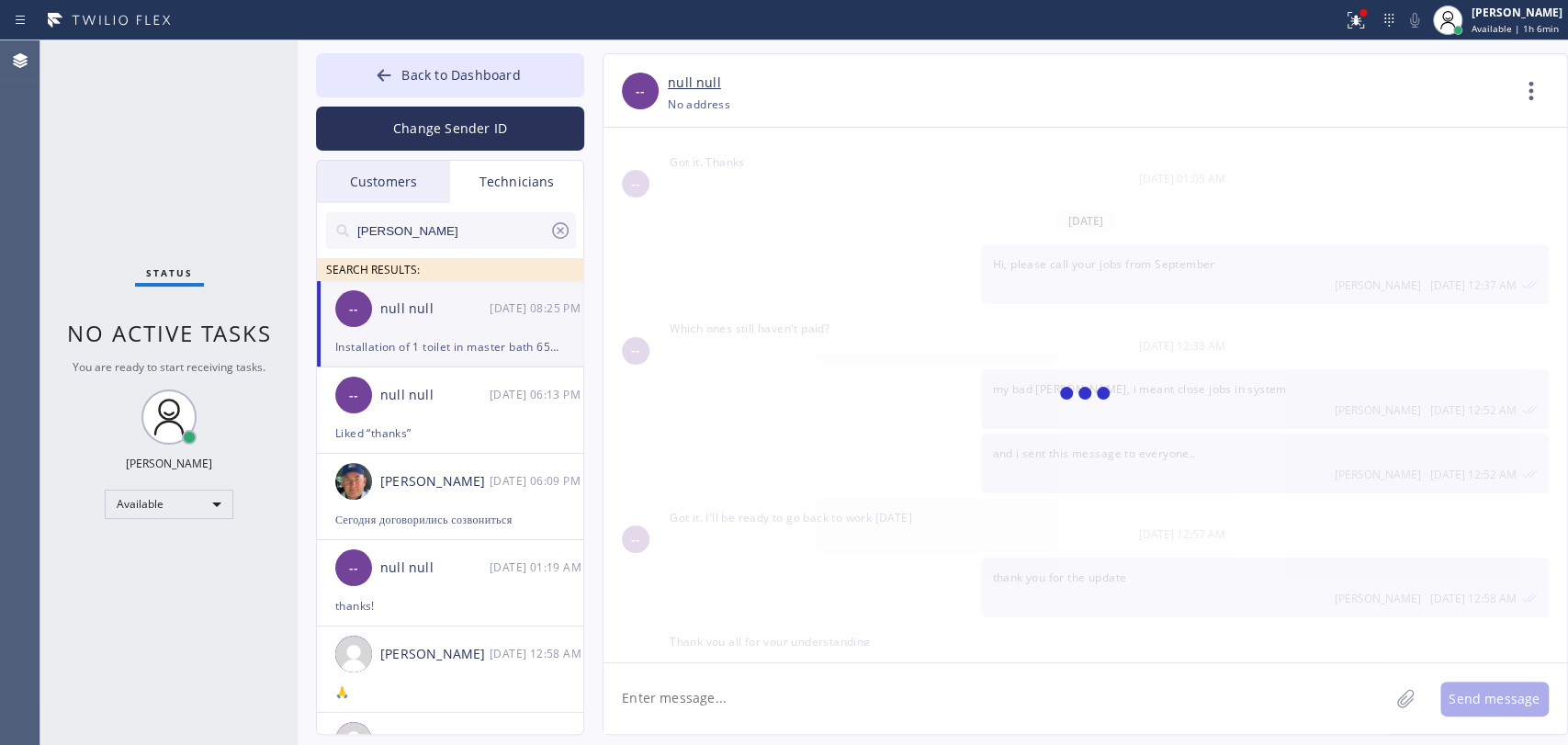
click at [730, 678] on textarea at bounding box center [996, 699] width 785 height 71
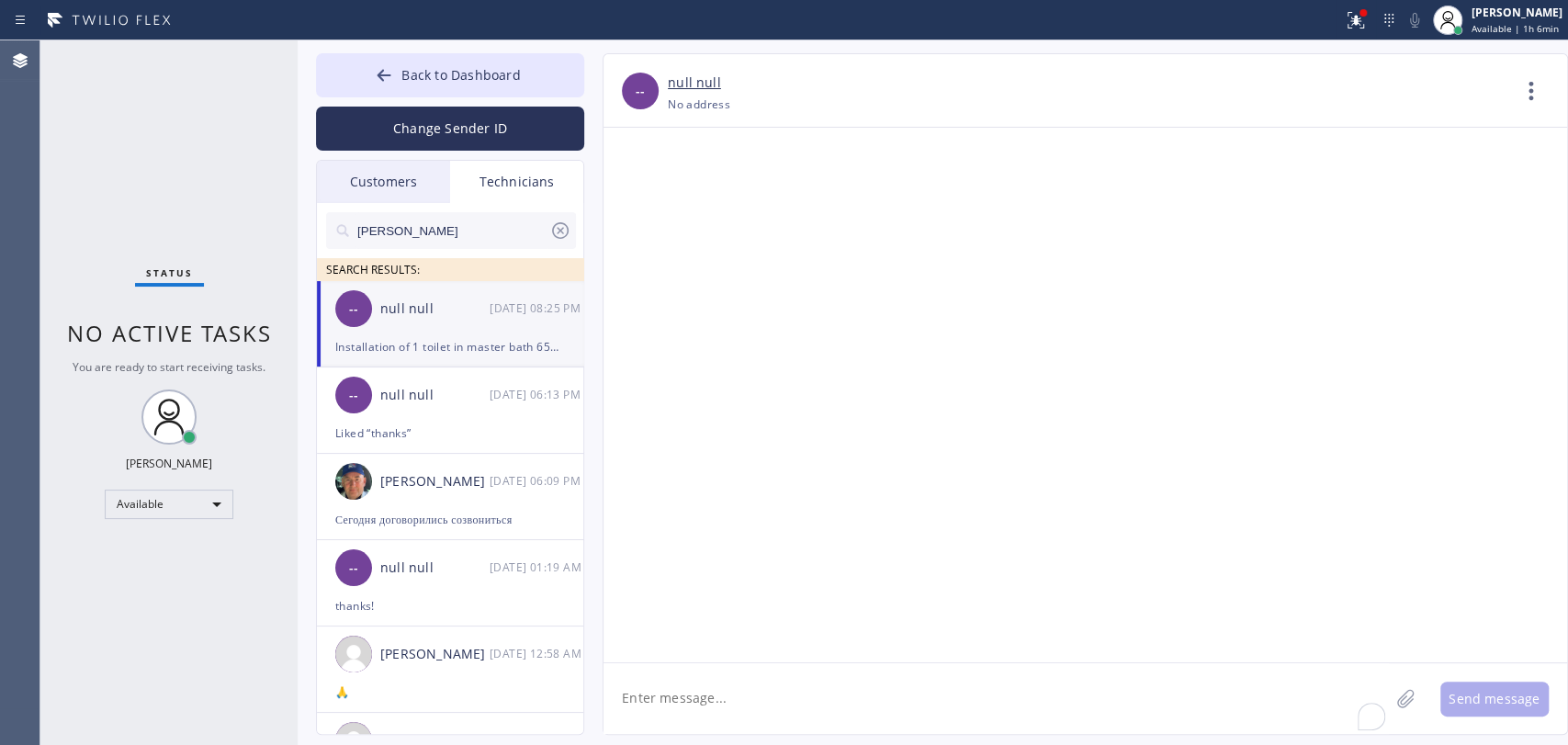
scroll to position [29671, 0]
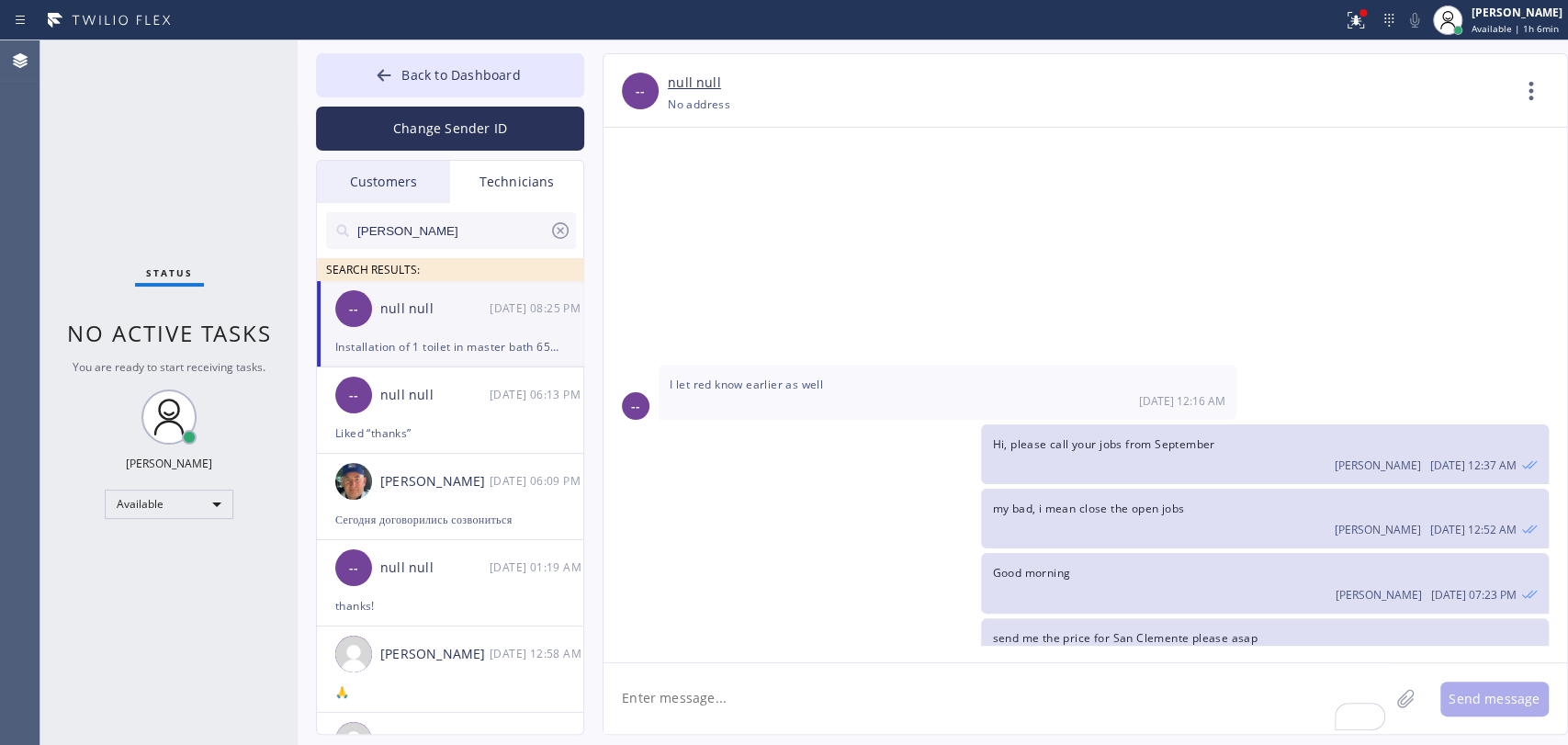
click at [705, 686] on textarea "To enrich screen reader interactions, please activate Accessibility in Grammarl…" at bounding box center [996, 699] width 785 height 71
paste textarea "N22PJT"
type textarea "can u check this job? N22PJT"
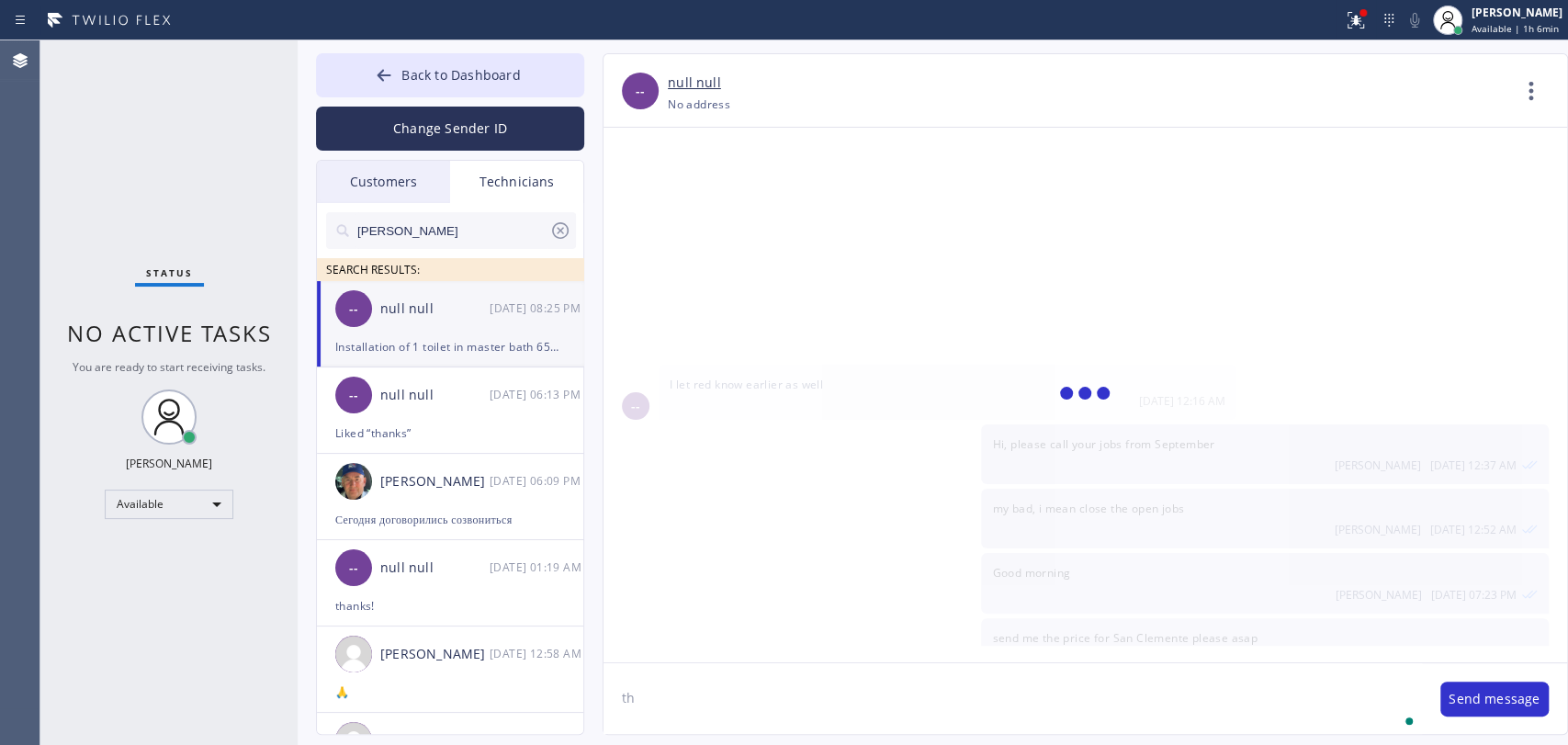
type textarea "t"
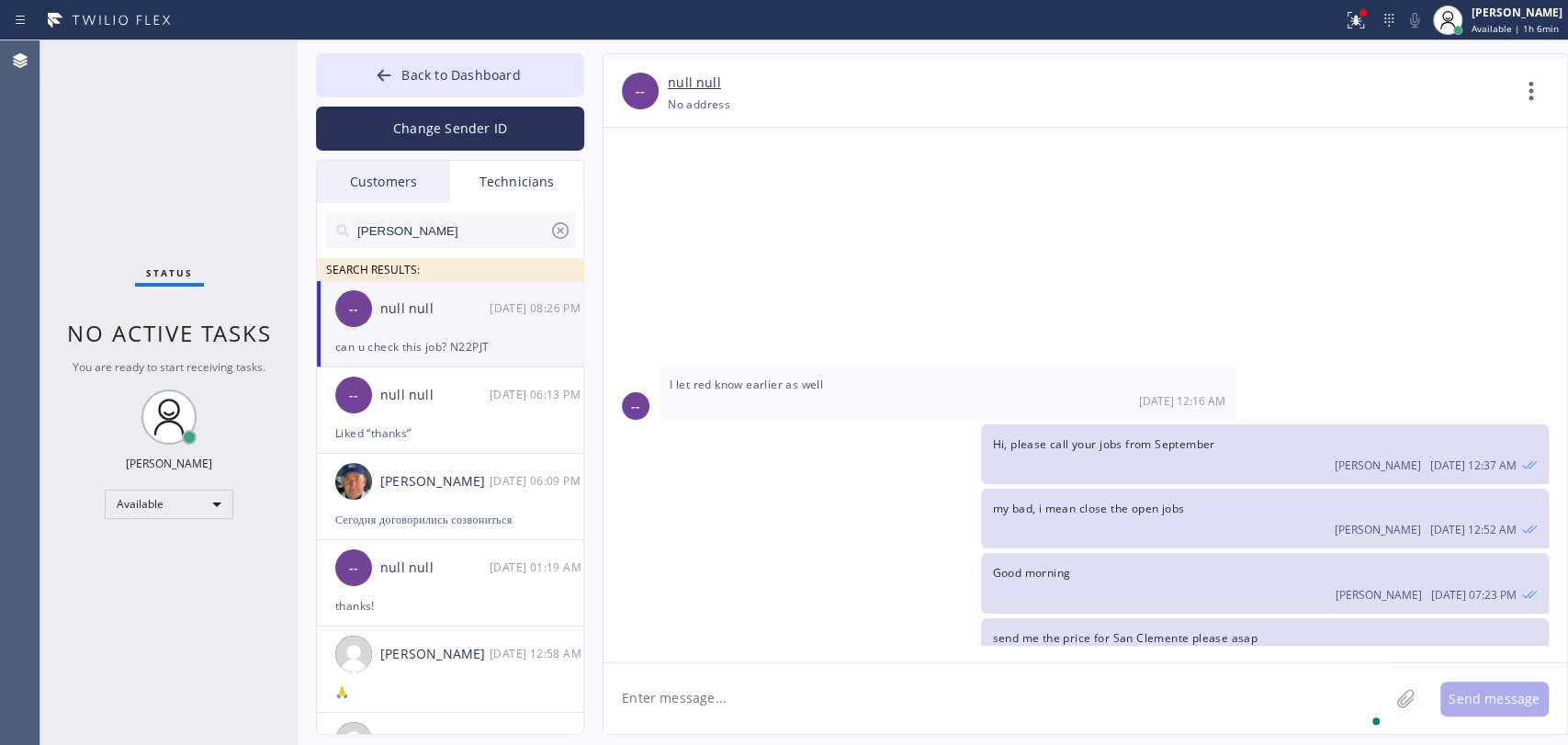
scroll to position [29734, 0]
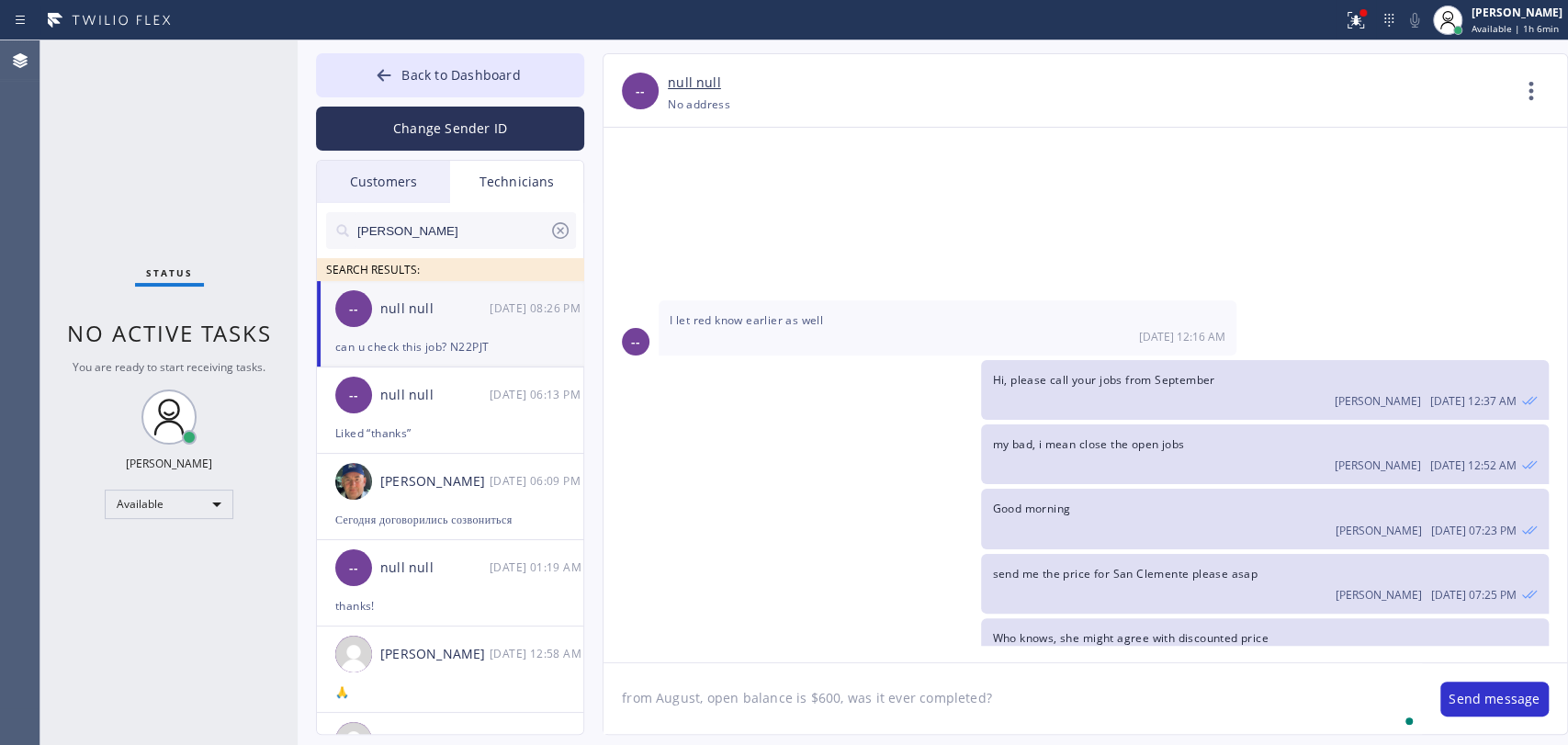
type textarea "from August, open balance is $600, was it ever completed?"
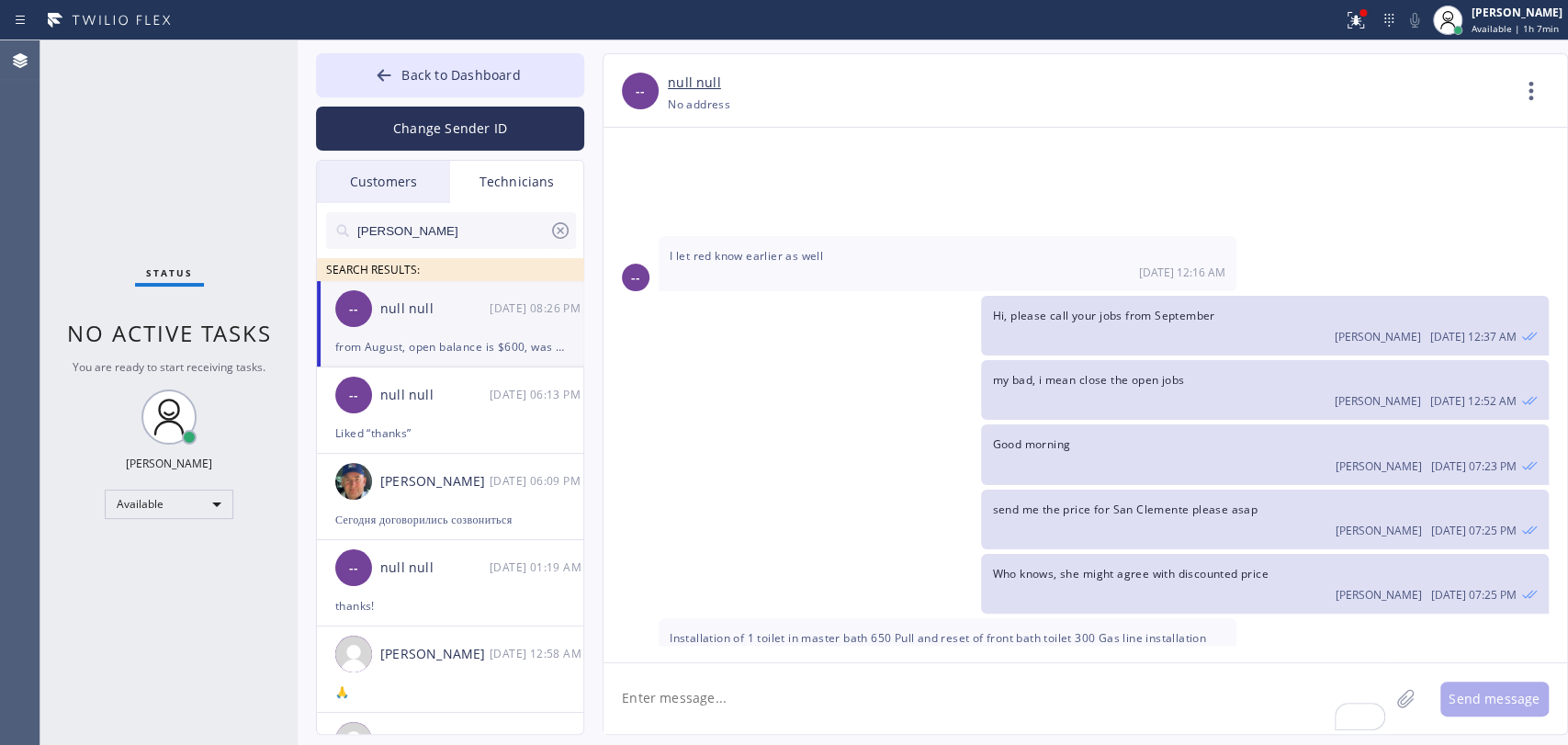
click at [801, 689] on textarea "To enrich screen reader interactions, please activate Accessibility in Grammarl…" at bounding box center [996, 699] width 785 height 71
type textarea "$"
type textarea "total $10,250, is that correct? for san Clemente"
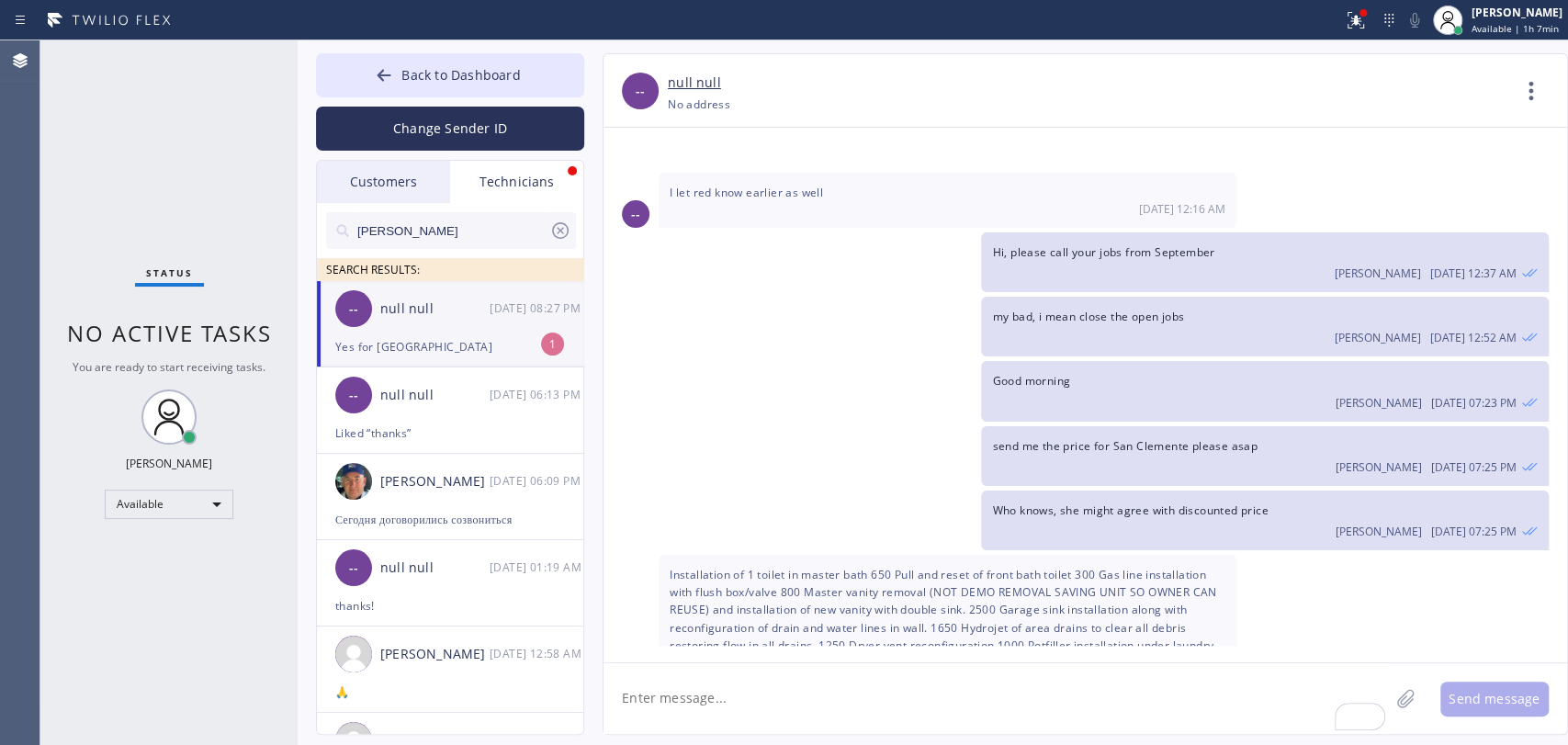
scroll to position [29921, 0]
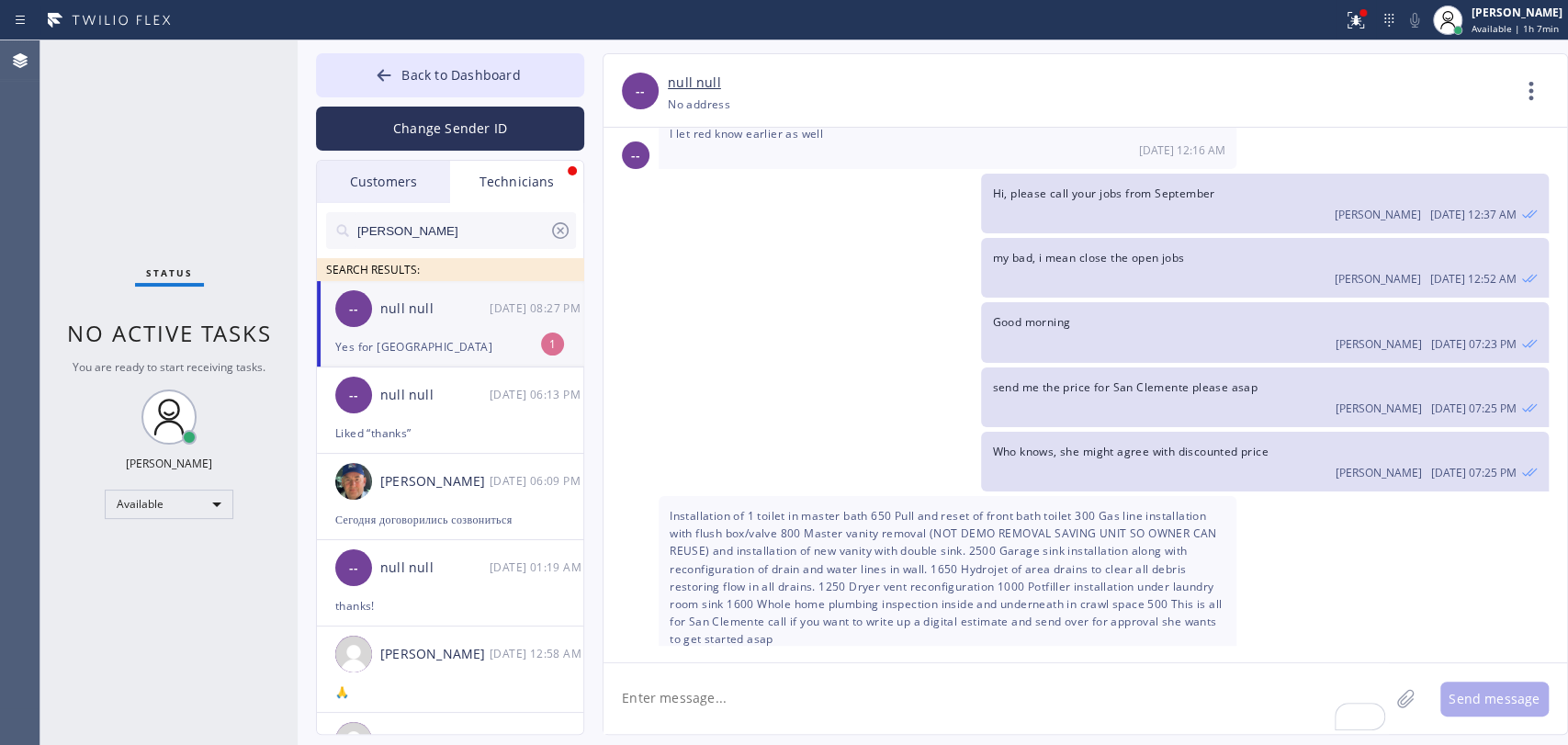
click at [700, 682] on textarea "To enrich screen reader interactions, please activate Accessibility in Grammarl…" at bounding box center [996, 699] width 785 height 71
type textarea "and check please the job from August, if it was not completed, i'll just closei…"
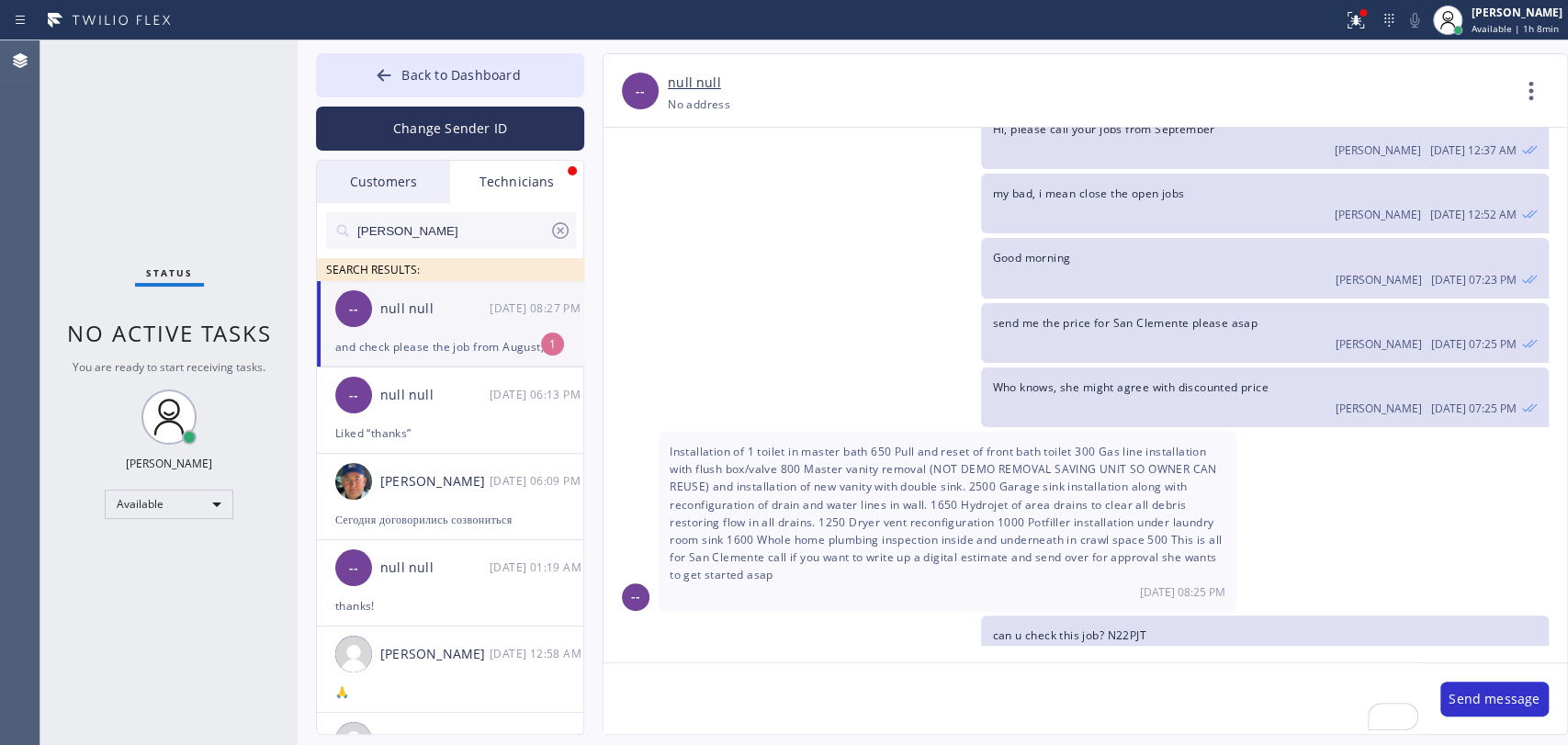
scroll to position [29986, 0]
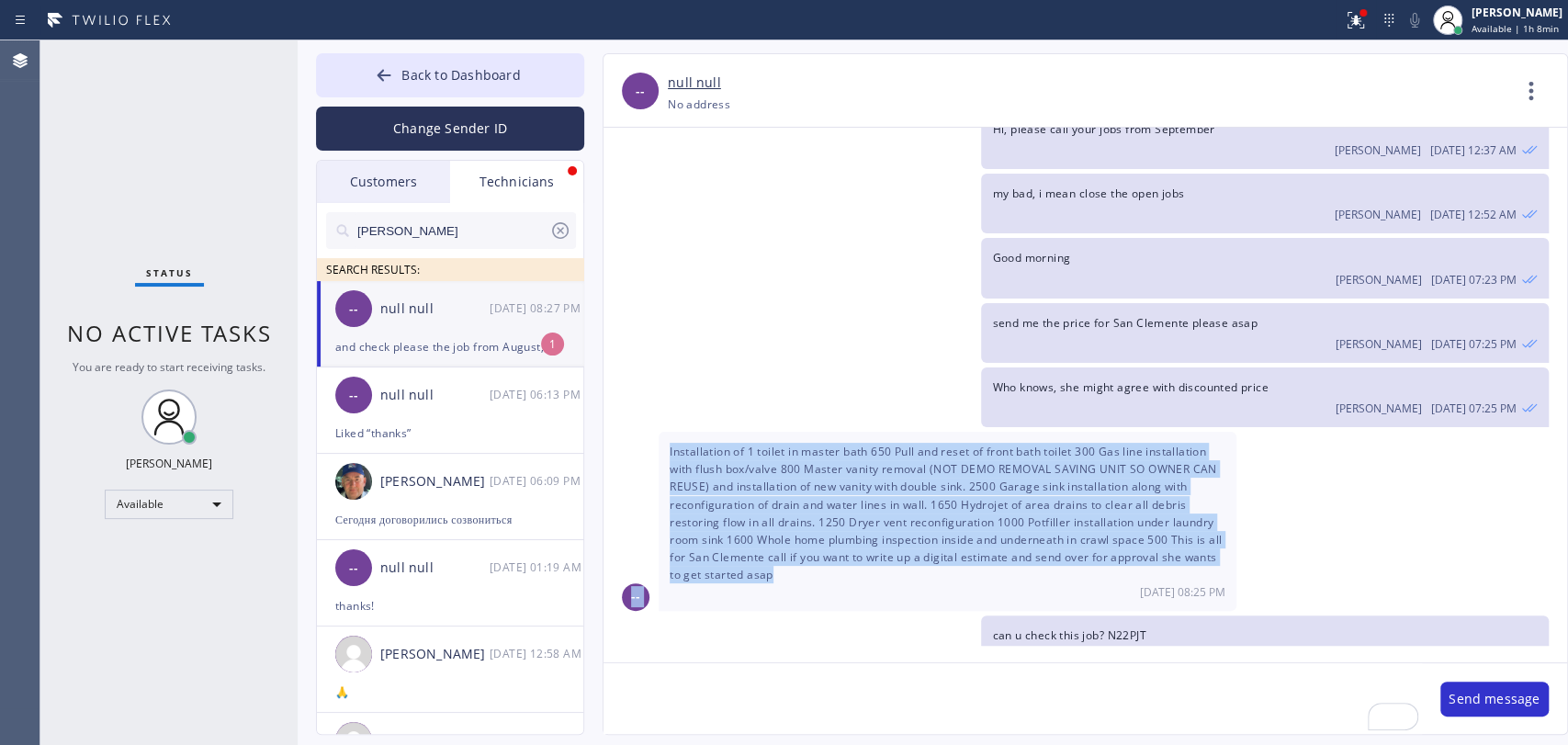
drag, startPoint x: 803, startPoint y: 286, endPoint x: 631, endPoint y: 175, distance: 204.7
click at [631, 432] on div "-- Installation of 1 toilet in master bath 650 Pull and reset of front bath toi…" at bounding box center [1085, 521] width 964 height 179
copy div "-- Installation of 1 toilet in master bath 650 Pull and reset of front bath toi…"
click at [784, 444] on span "Installation of 1 toilet in master bath 650 Pull and reset of front bath toilet…" at bounding box center [945, 514] width 552 height 139
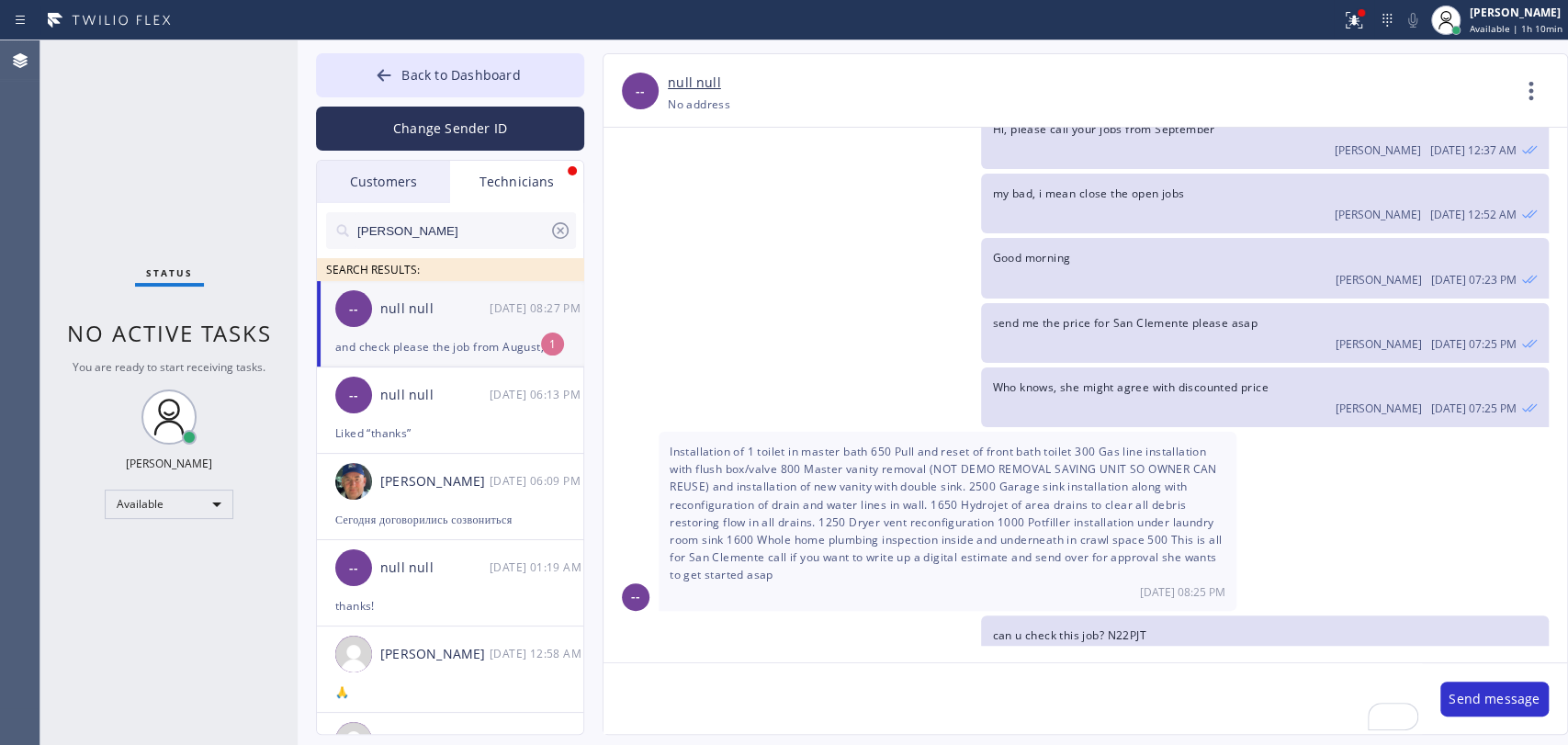
scroll to position [29882, 0]
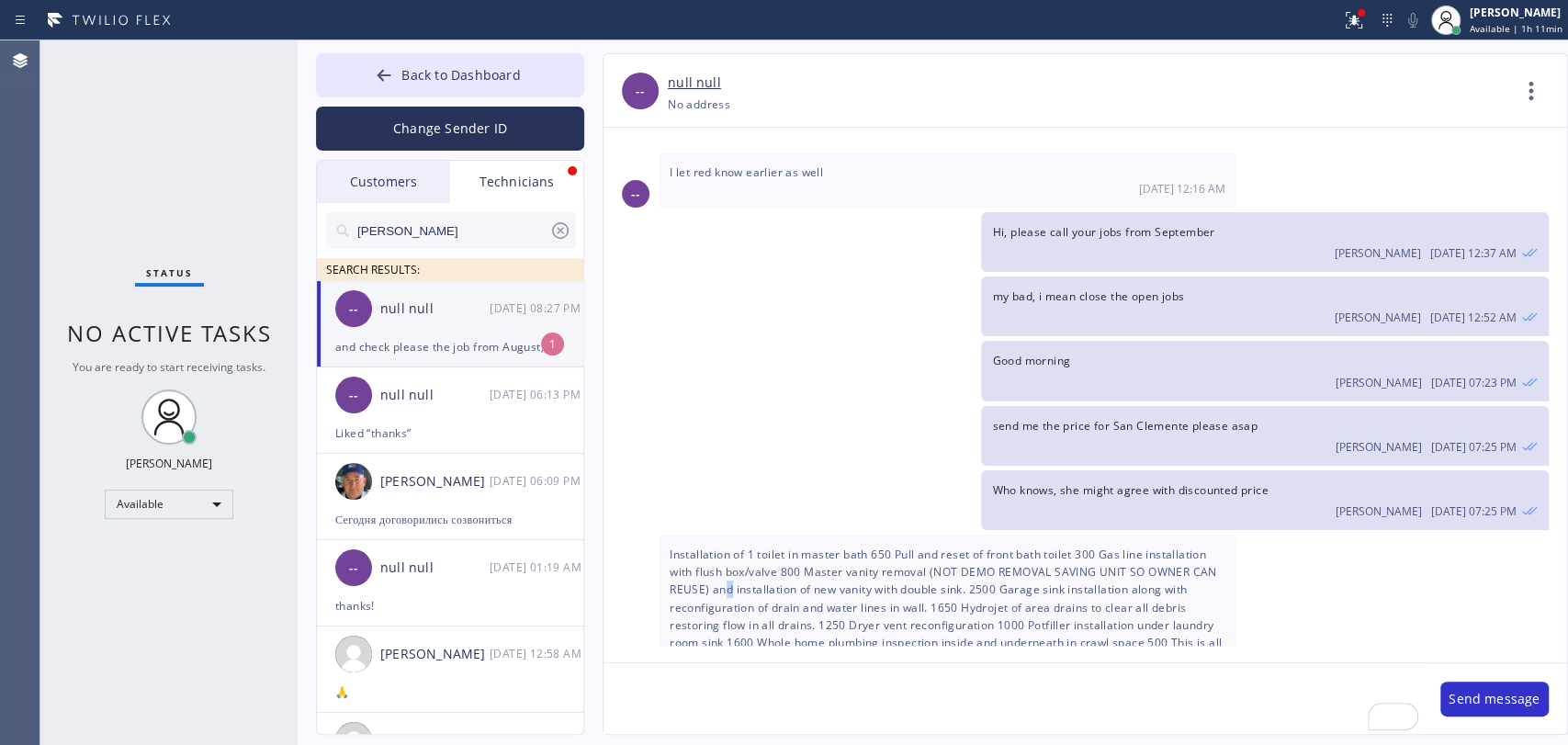
drag, startPoint x: 726, startPoint y: 310, endPoint x: 832, endPoint y: 302, distance: 106.3
click at [832, 546] on span "Installation of 1 toilet in master bath 650 Pull and reset of front bath toilet…" at bounding box center [945, 616] width 552 height 139
click at [925, 546] on span "Installation of 1 toilet in master bath 650 Pull and reset of front bath toilet…" at bounding box center [945, 616] width 552 height 139
click at [1005, 546] on span "Installation of 1 toilet in master bath 650 Pull and reset of front bath toilet…" at bounding box center [945, 616] width 552 height 139
drag, startPoint x: 994, startPoint y: 304, endPoint x: 761, endPoint y: 308, distance: 233.0
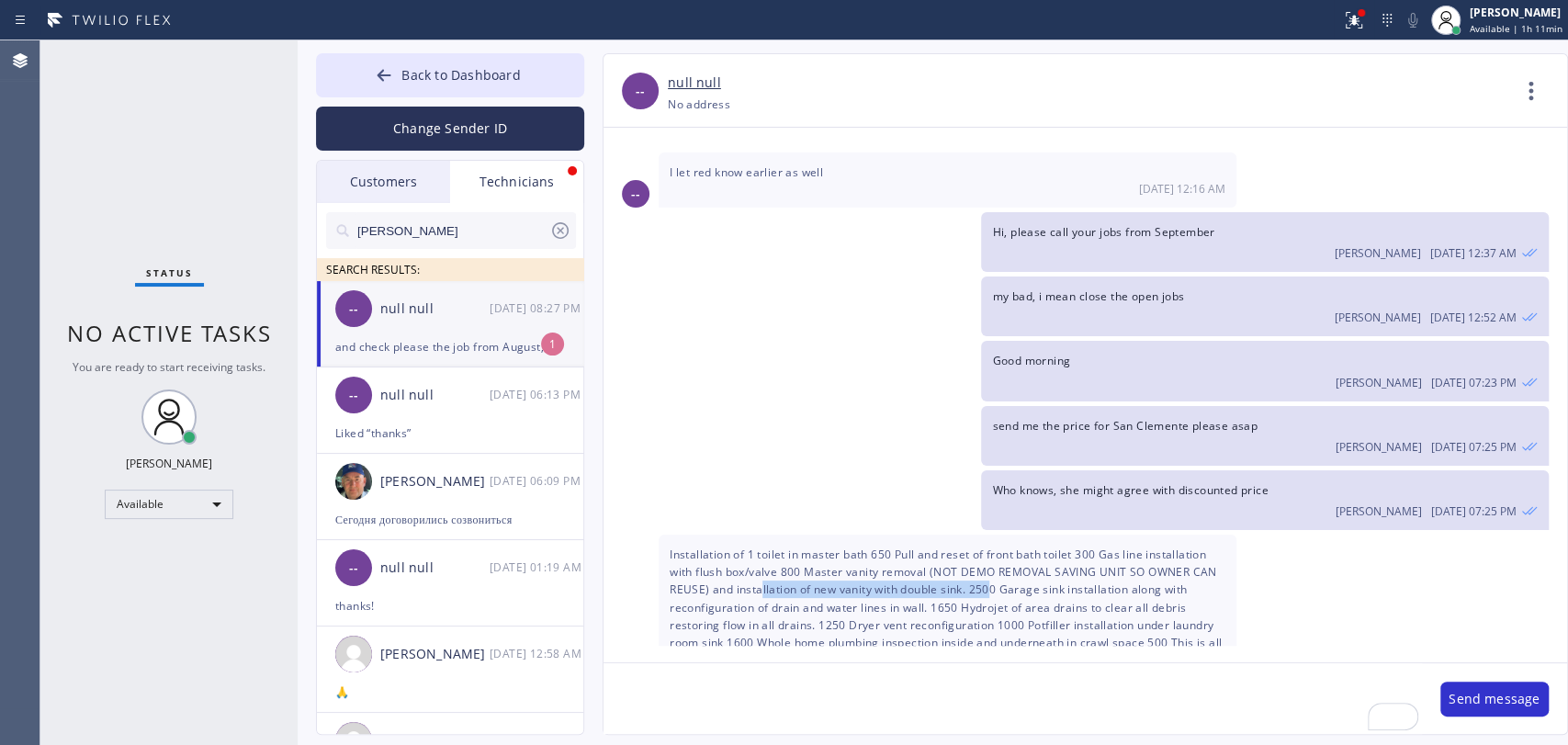
click at [761, 546] on span "Installation of 1 toilet in master bath 650 Pull and reset of front bath toilet…" at bounding box center [945, 616] width 552 height 139
drag, startPoint x: 965, startPoint y: 322, endPoint x: 1033, endPoint y: 314, distance: 68.5
click at [1033, 546] on span "Installation of 1 toilet in master bath 650 Pull and reset of front bath toilet…" at bounding box center [945, 616] width 552 height 139
drag, startPoint x: 954, startPoint y: 326, endPoint x: 830, endPoint y: 363, distance: 129.4
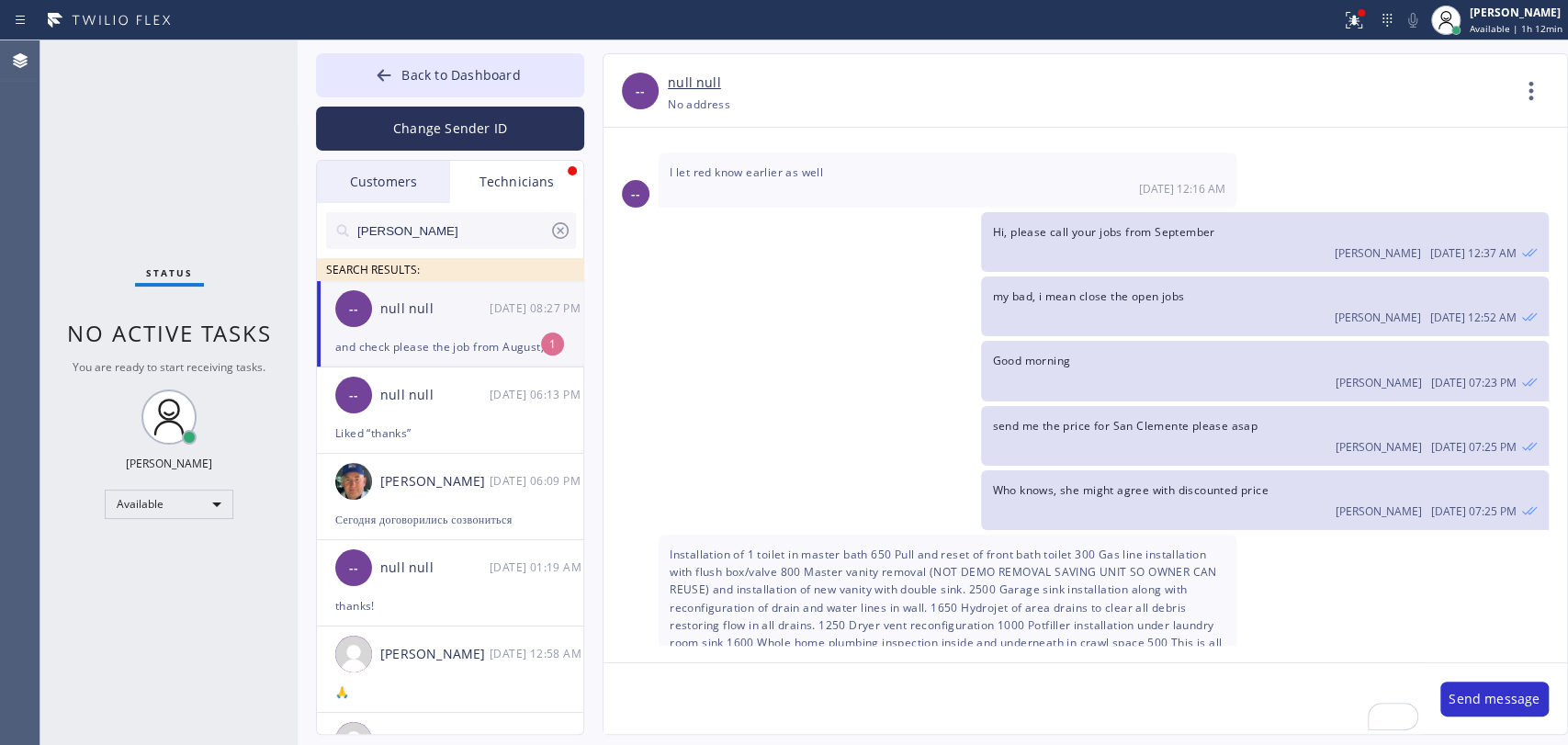
click at [954, 546] on span "Installation of 1 toilet in master bath 650 Pull and reset of front bath toilet…" at bounding box center [945, 616] width 552 height 139
drag, startPoint x: 753, startPoint y: 365, endPoint x: 777, endPoint y: 362, distance: 24.2
click at [777, 535] on div "Installation of 1 toilet in master bath 650 Pull and reset of front bath toilet…" at bounding box center [947, 624] width 578 height 179
click at [777, 546] on span "Installation of 1 toilet in master bath 650 Pull and reset of front bath toilet…" at bounding box center [945, 616] width 552 height 139
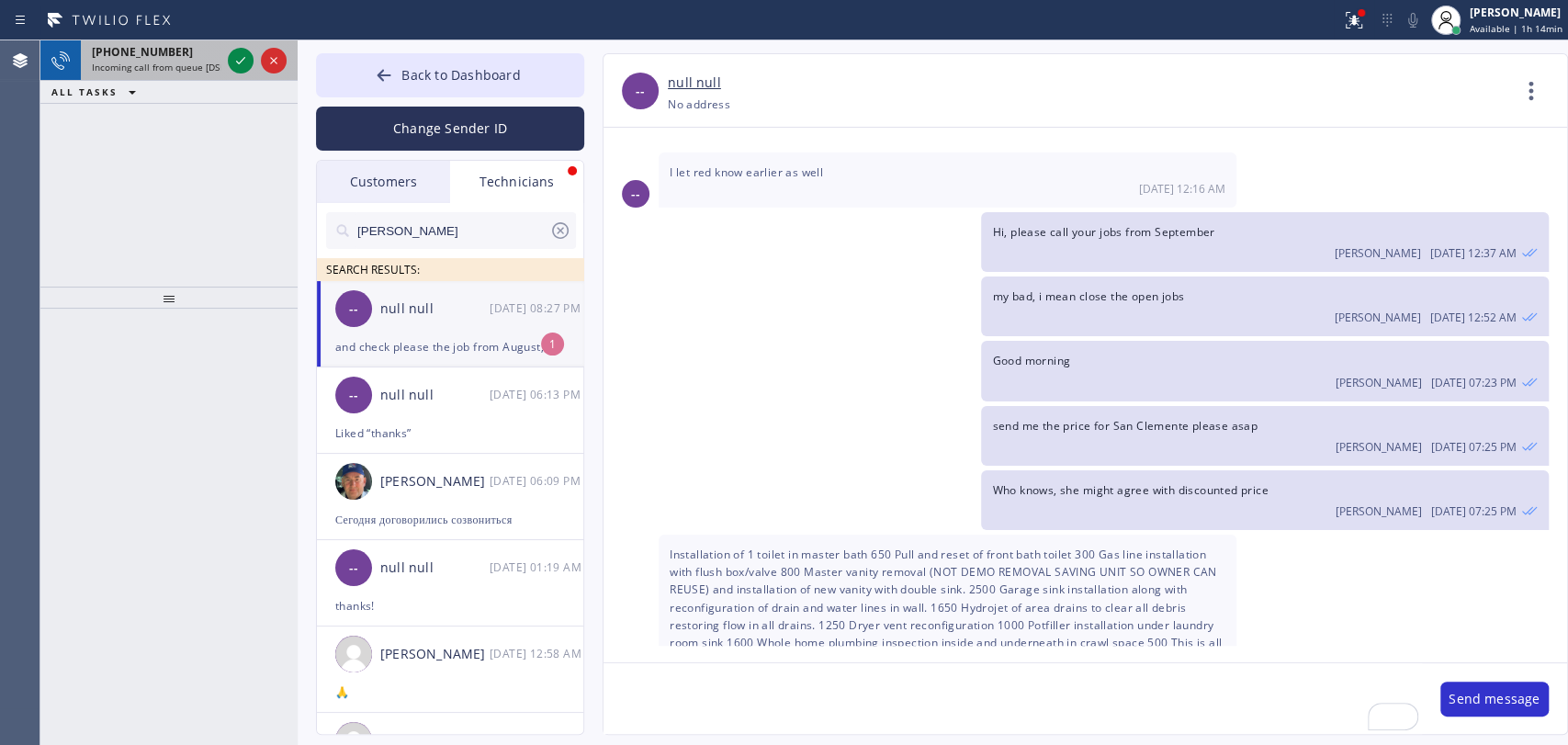
click at [160, 55] on span "+16616660028" at bounding box center [142, 52] width 101 height 16
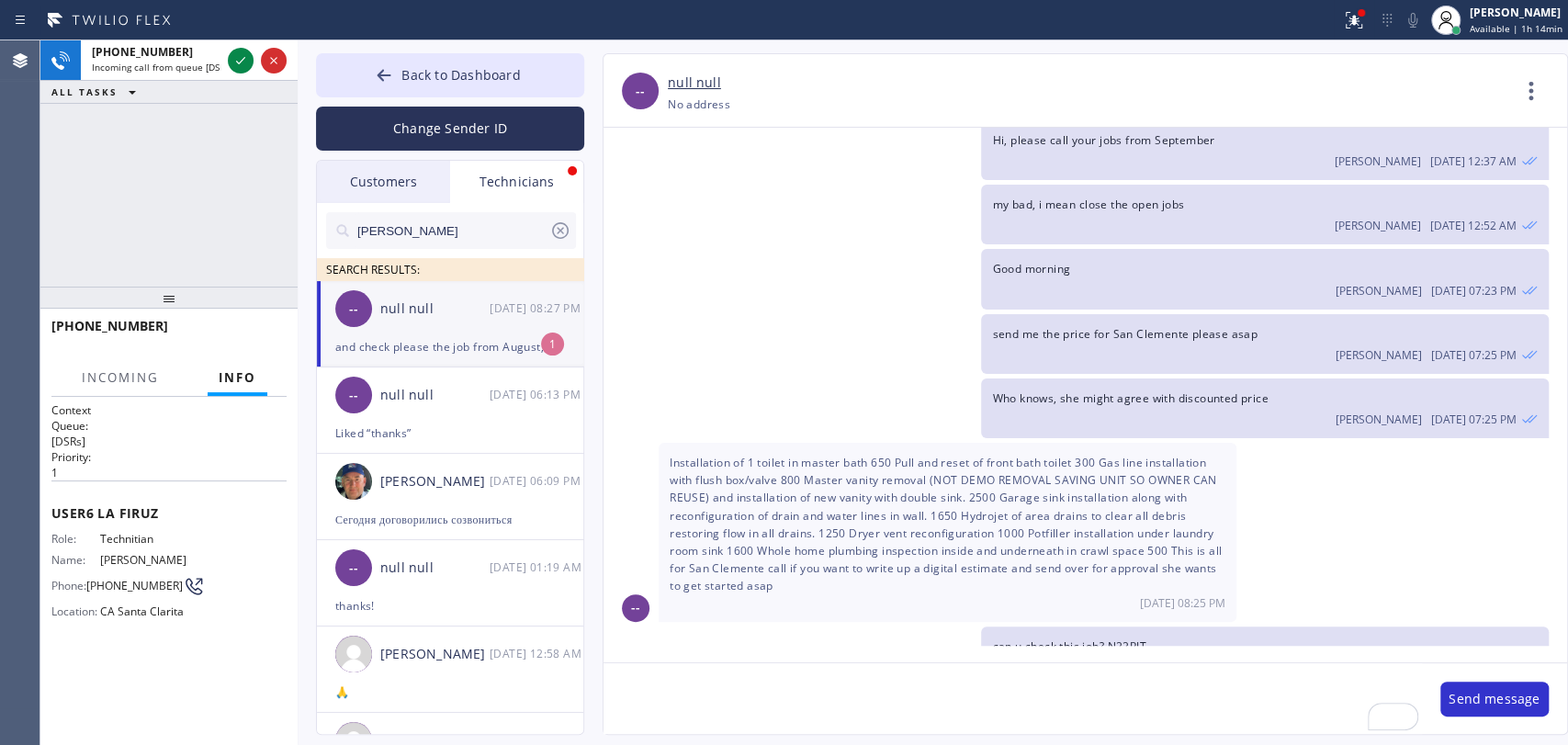
scroll to position [29986, 0]
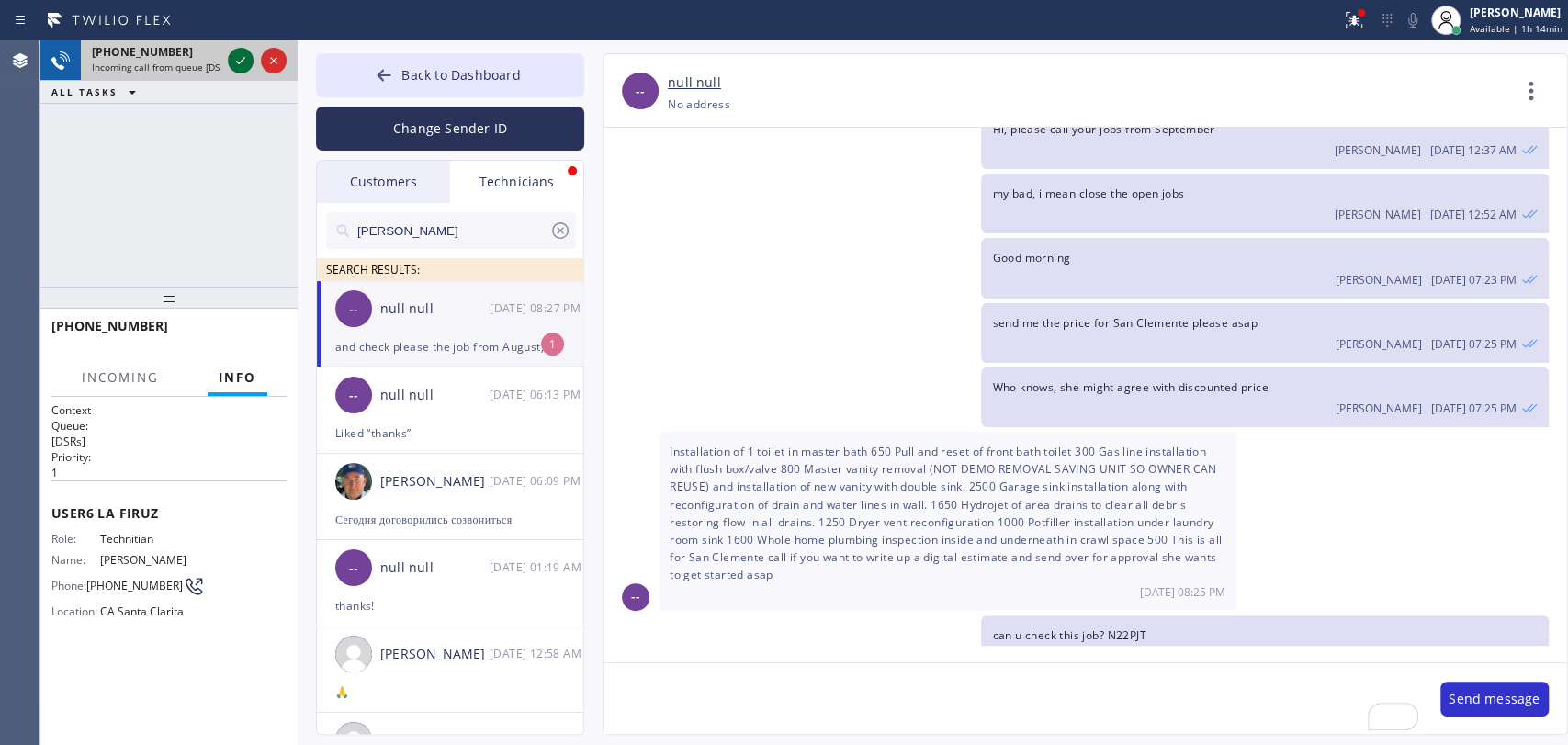
click at [231, 54] on icon at bounding box center [241, 61] width 22 height 22
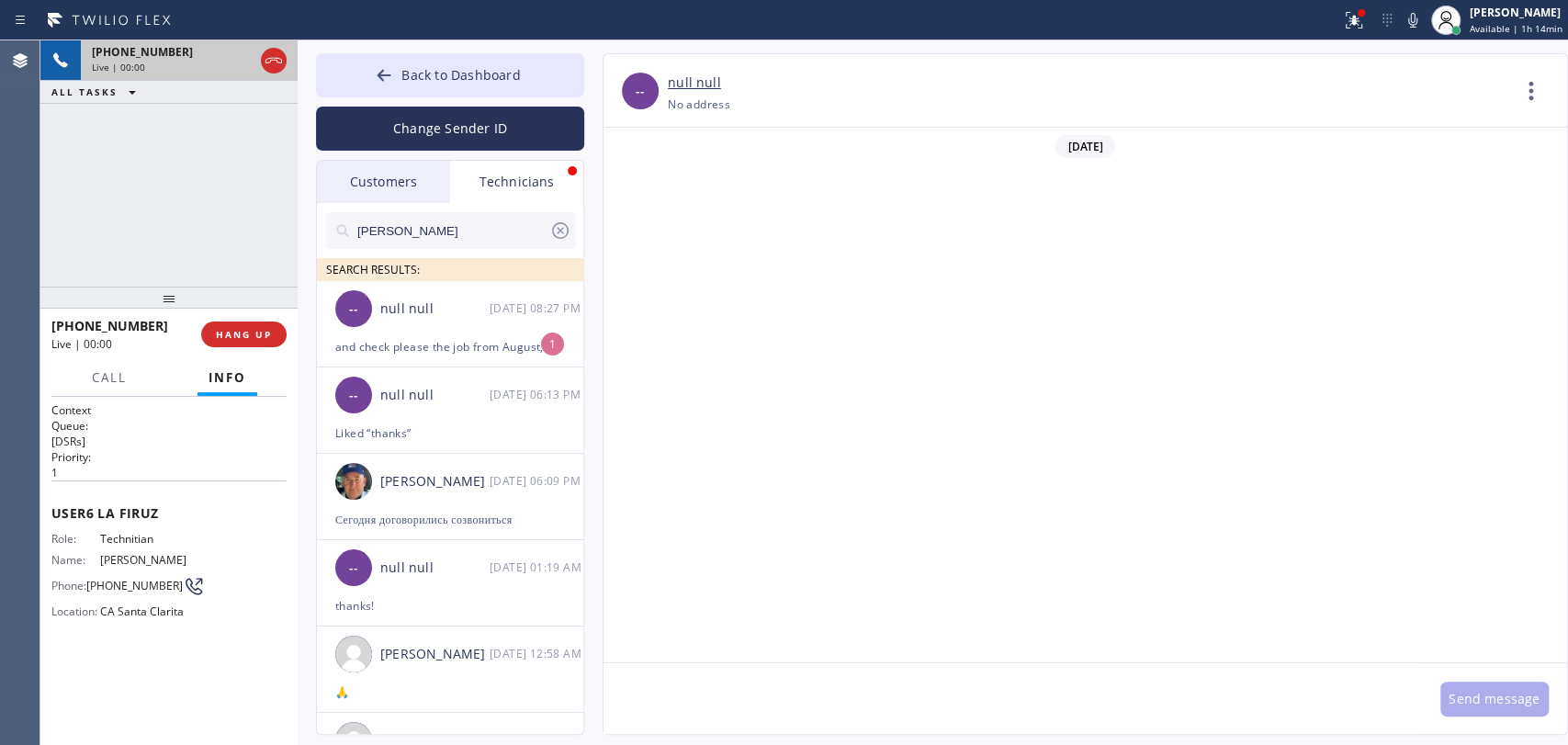
scroll to position [11275, 0]
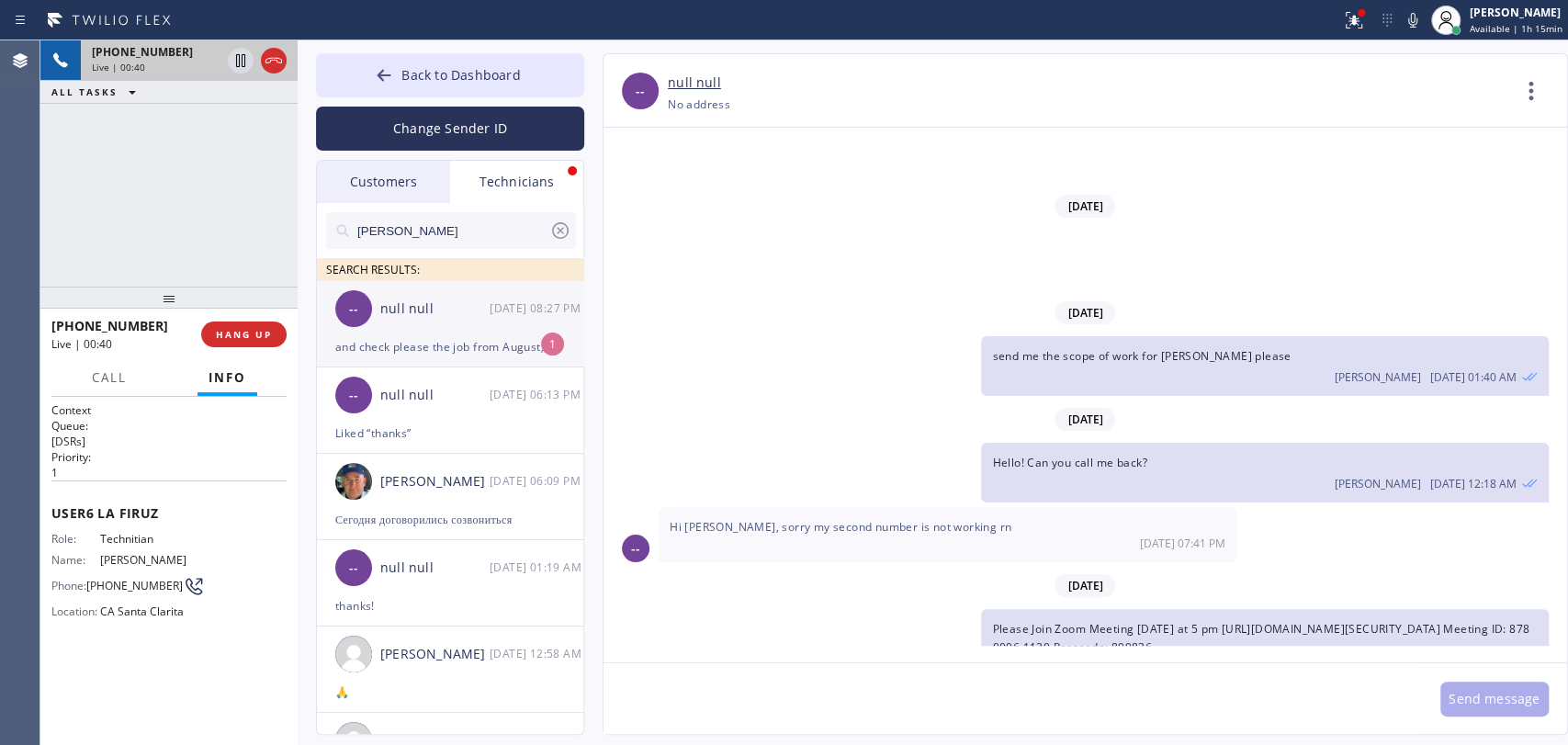
click at [438, 306] on div "null null" at bounding box center [435, 309] width 110 height 22
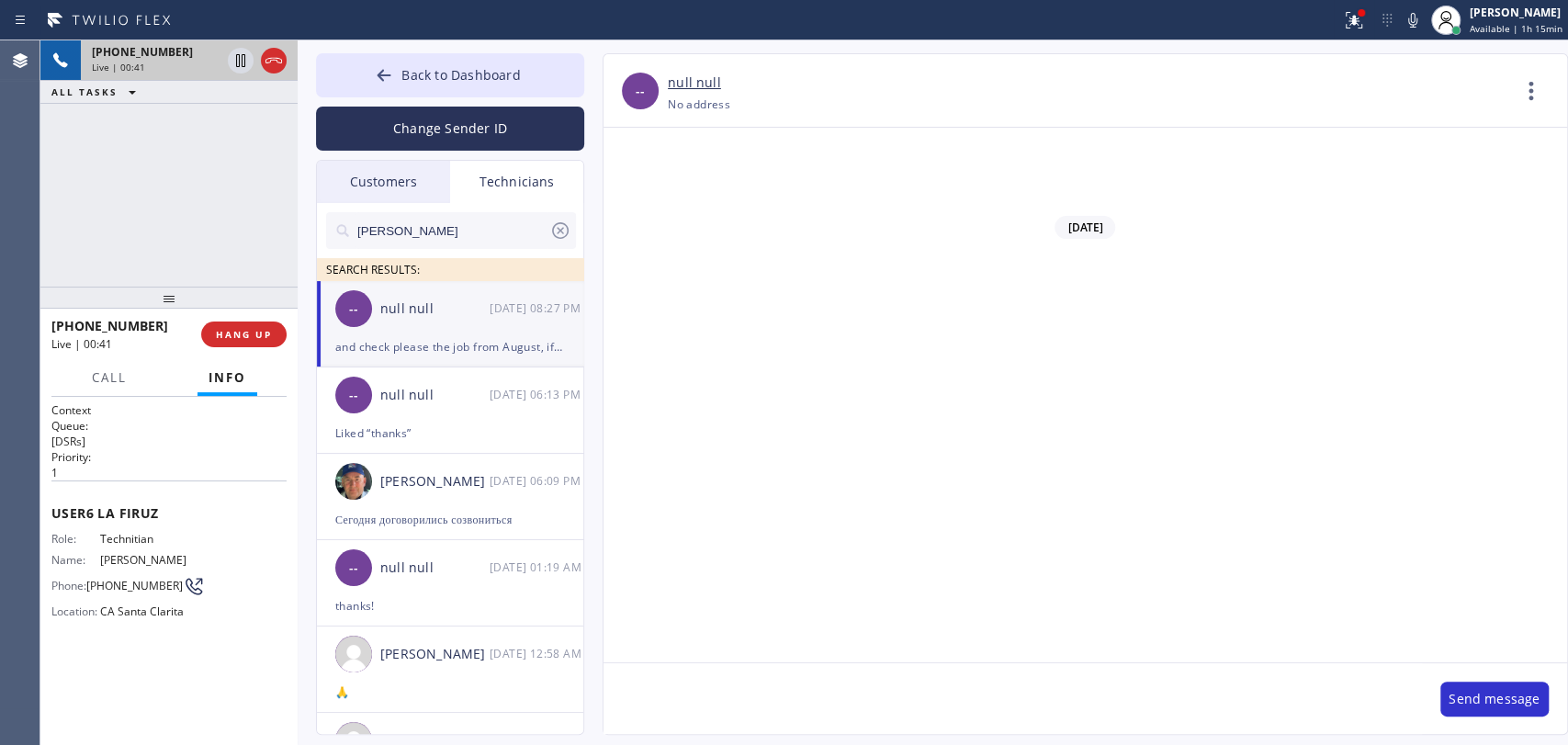
scroll to position [29986, 0]
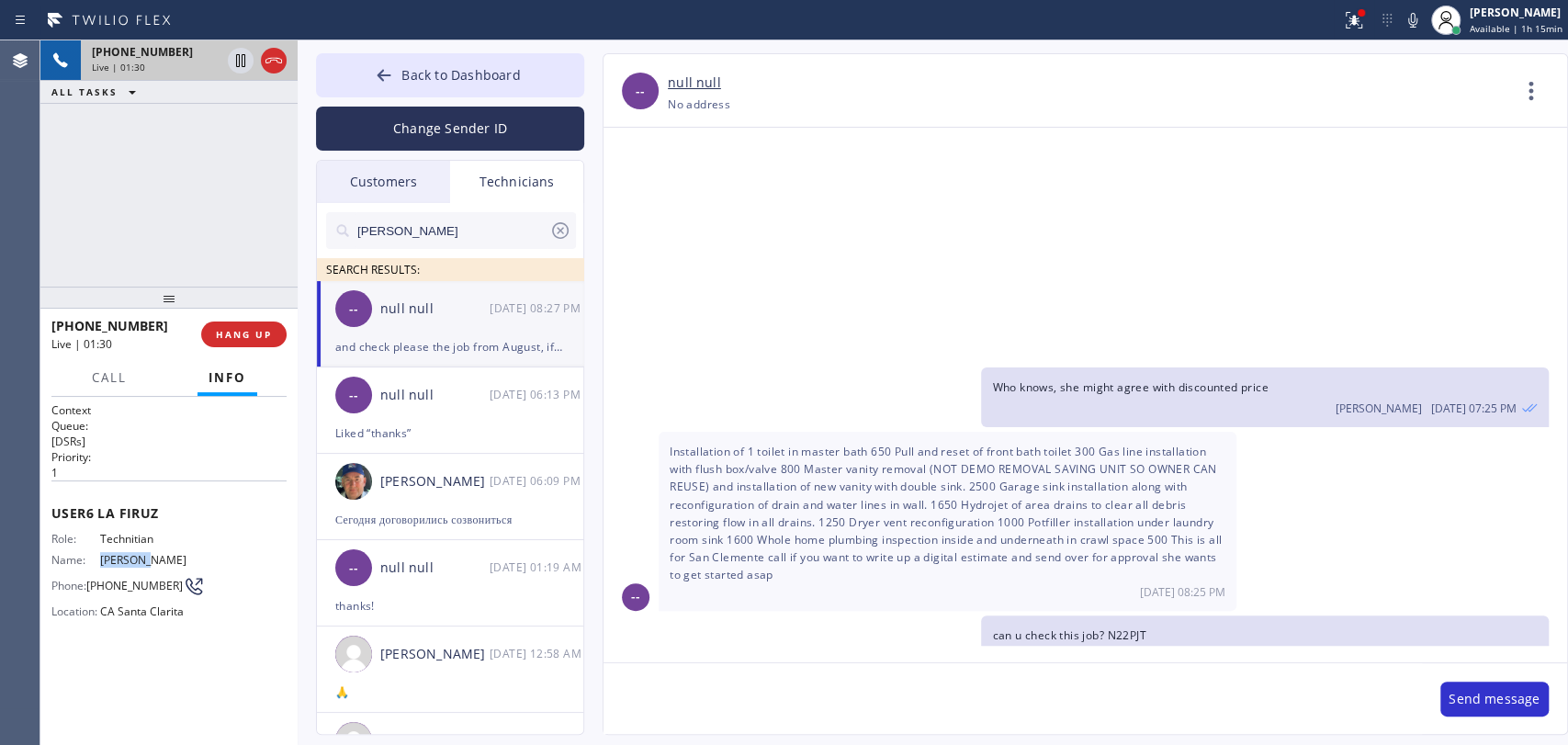
drag, startPoint x: 98, startPoint y: 554, endPoint x: 111, endPoint y: 564, distance: 16.4
click at [111, 564] on div "Name: Firuz Dadadzhanov" at bounding box center [122, 559] width 141 height 14
click at [111, 564] on span "Firuz Dadadzhanov" at bounding box center [146, 559] width 92 height 14
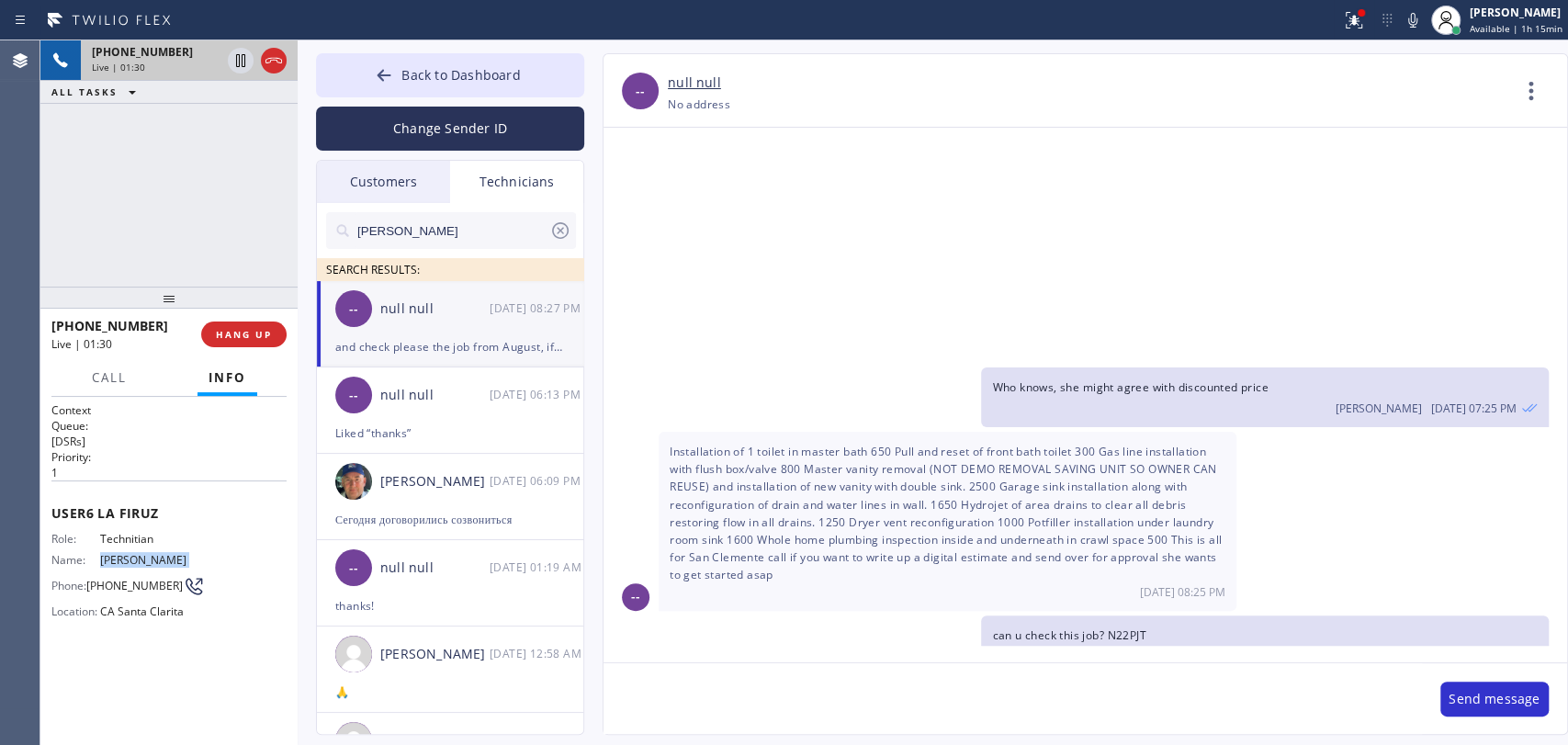
click at [112, 555] on span "Firuz Dadadzhanov" at bounding box center [146, 559] width 92 height 14
drag, startPoint x: 112, startPoint y: 555, endPoint x: 77, endPoint y: 555, distance: 35.0
click at [77, 555] on div "Name: Firuz Dadadzhanov" at bounding box center [122, 559] width 141 height 14
click at [77, 555] on span "Name:" at bounding box center [76, 559] width 49 height 14
click at [713, 444] on span "Installation of 1 toilet in master bath 650 Pull and reset of front bath toilet…" at bounding box center [945, 514] width 552 height 139
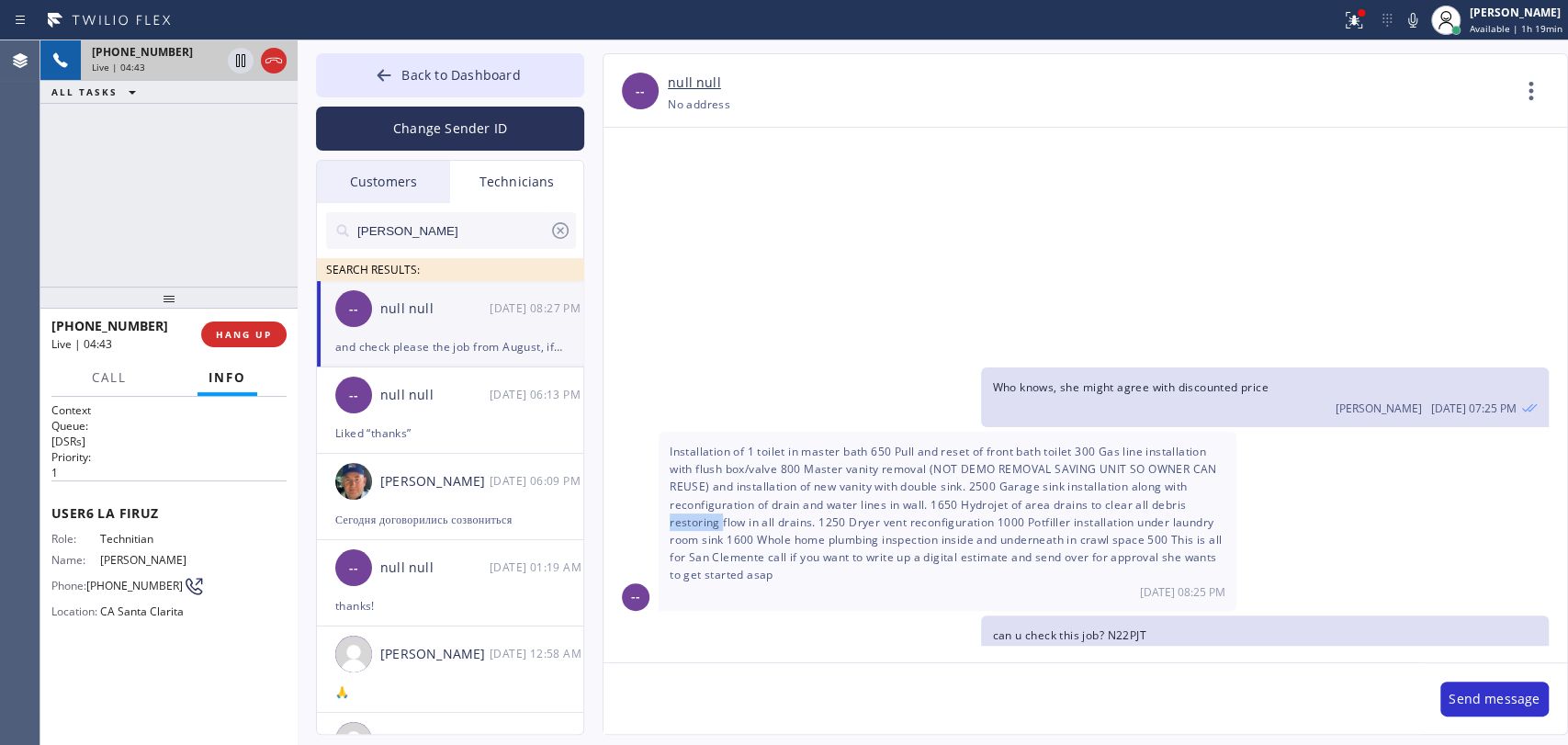
click at [713, 444] on span "Installation of 1 toilet in master bath 650 Pull and reset of front bath toilet…" at bounding box center [945, 514] width 552 height 139
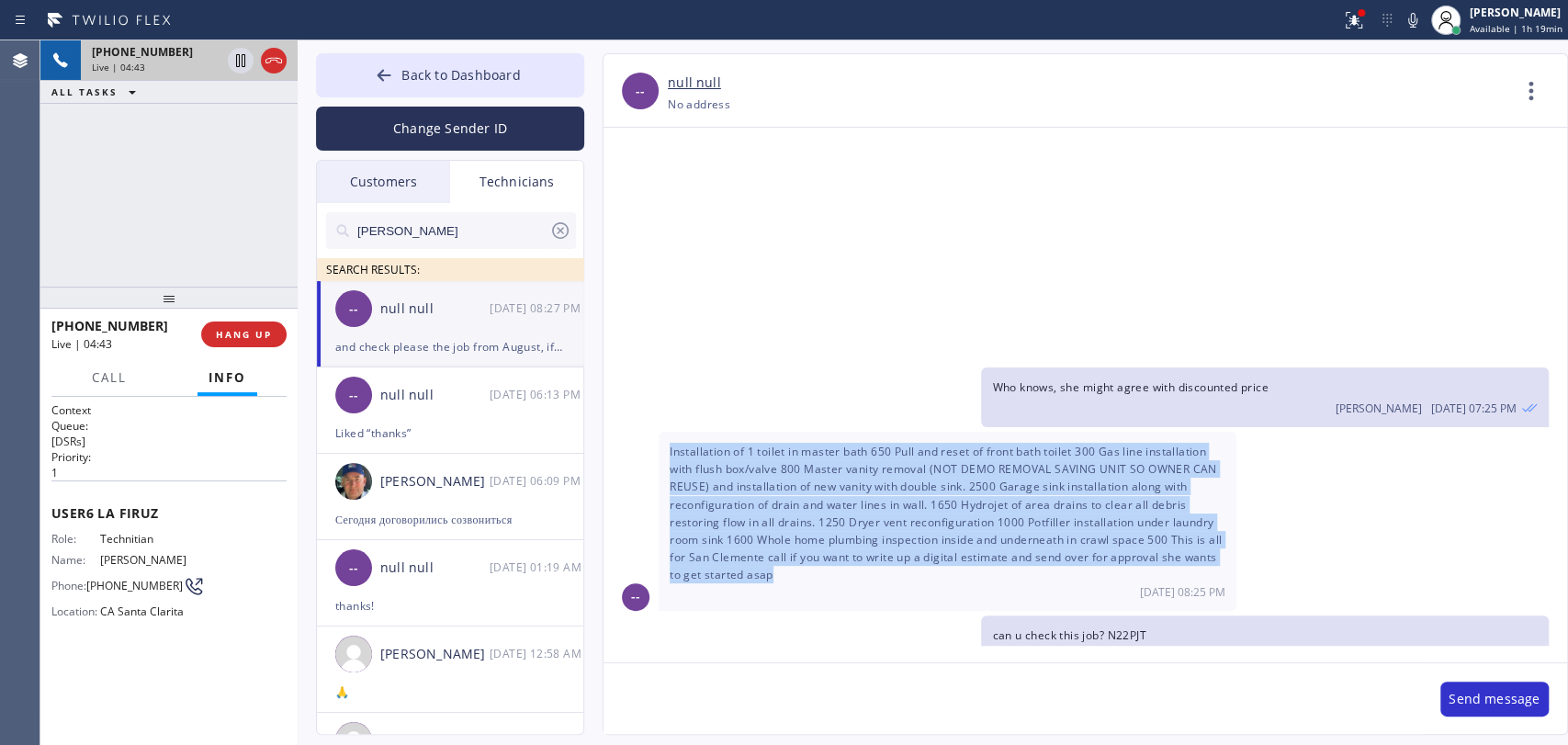
click at [713, 444] on span "Installation of 1 toilet in master bath 650 Pull and reset of front bath toilet…" at bounding box center [945, 514] width 552 height 139
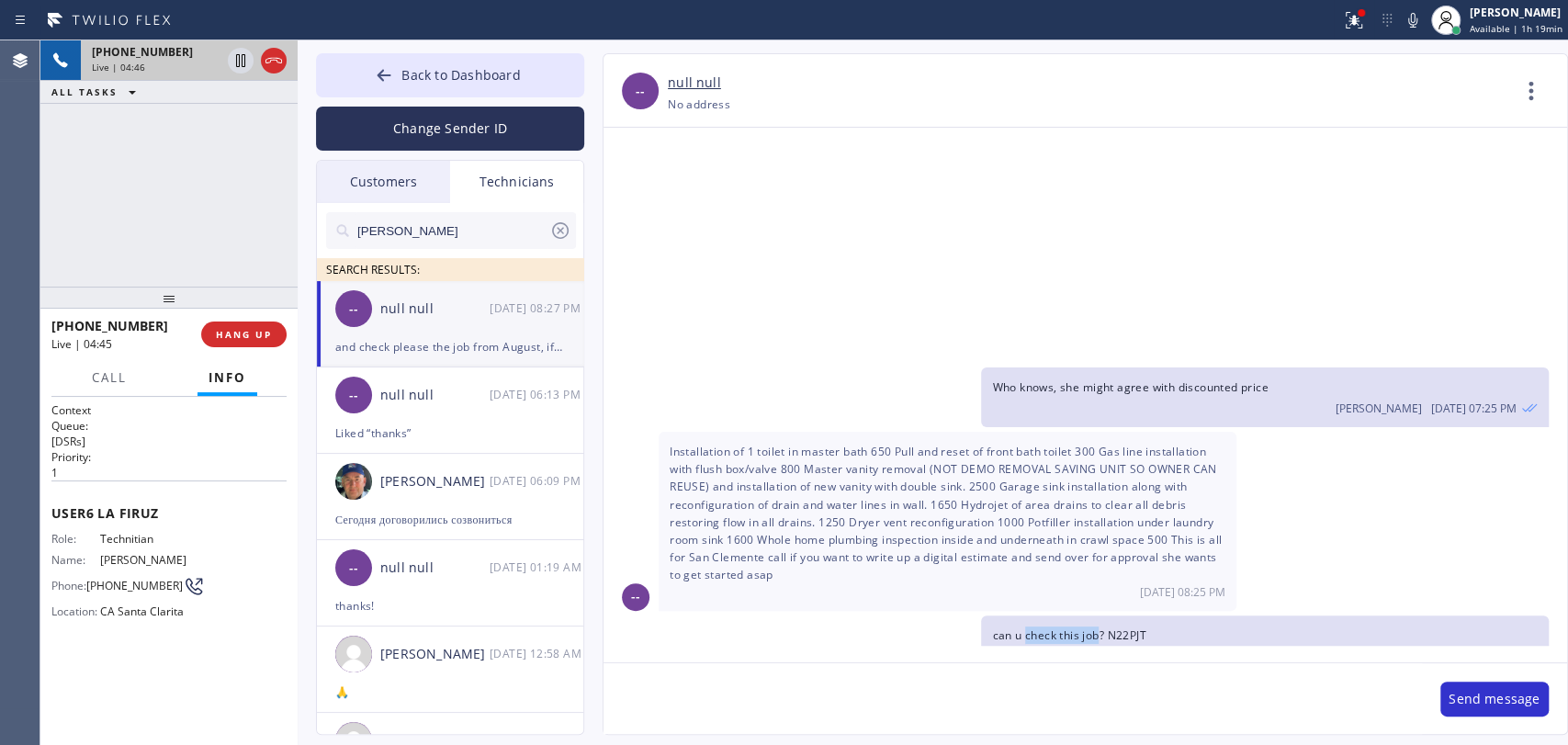
drag, startPoint x: 1097, startPoint y: 353, endPoint x: 1027, endPoint y: 354, distance: 70.0
click at [1027, 628] on span "can u check this job? N22PJT" at bounding box center [1069, 635] width 154 height 16
click at [765, 444] on span "Installation of 1 toilet in master bath 650 Pull and reset of front bath toilet…" at bounding box center [945, 514] width 552 height 139
click at [225, 338] on span "HANG UP" at bounding box center [244, 335] width 56 height 13
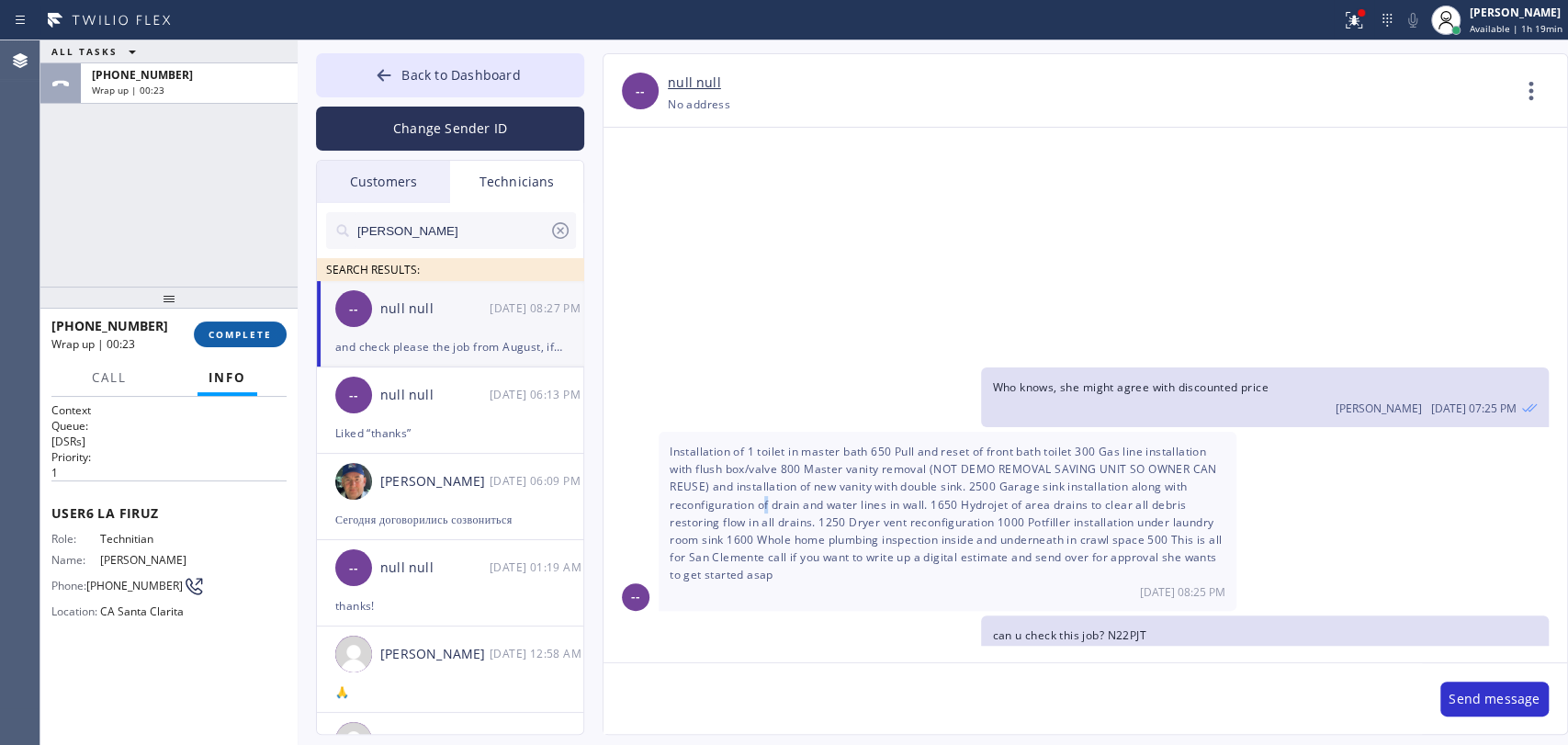
click at [273, 335] on button "COMPLETE" at bounding box center [240, 334] width 93 height 25
click at [239, 279] on div "ALL TASKS ALL TASKS ACTIVE TASKS TASKS IN WRAP UP +16616660028 Wrap up | 00:24" at bounding box center [169, 163] width 258 height 246
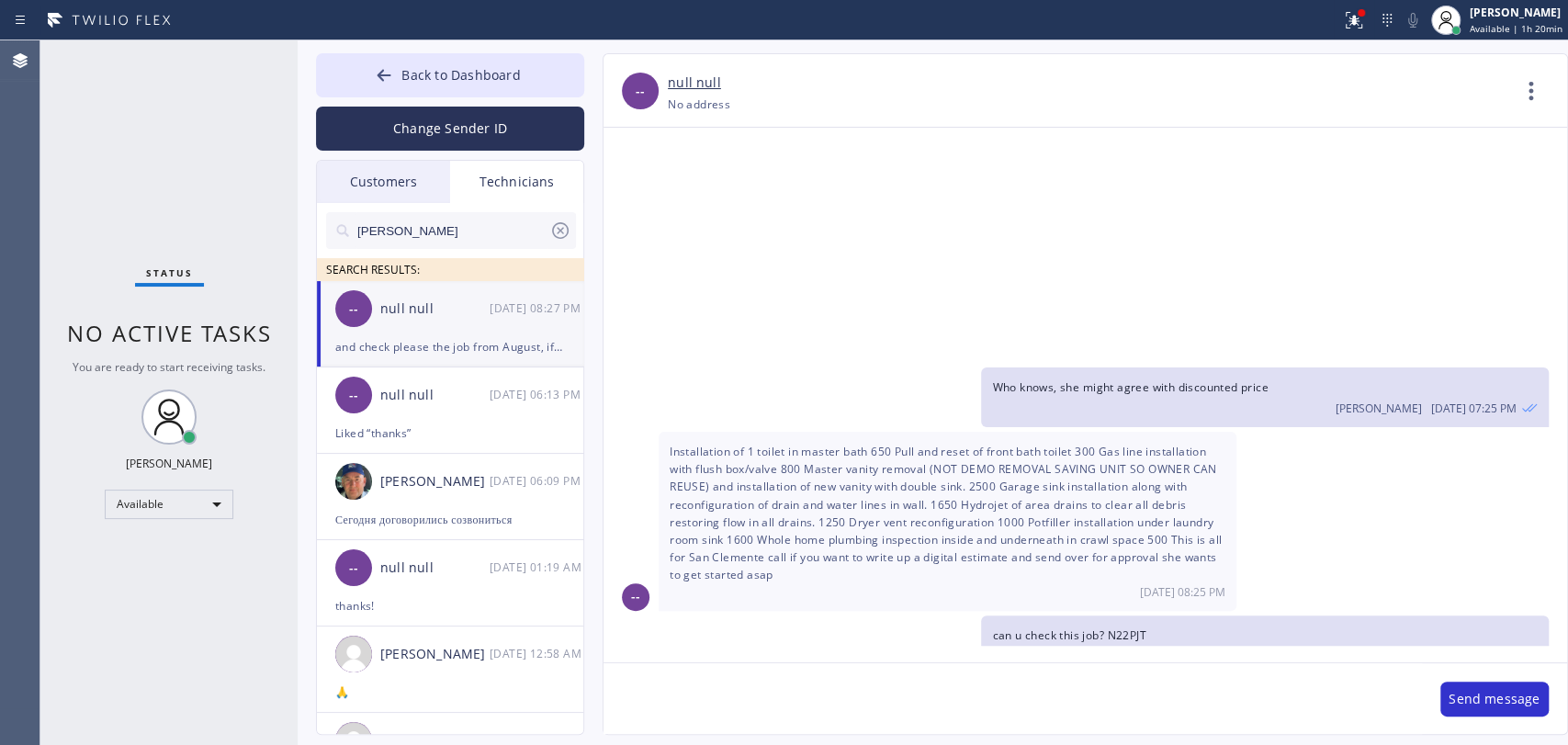
drag, startPoint x: 445, startPoint y: 67, endPoint x: 511, endPoint y: 0, distance: 94.0
click at [445, 67] on span "Back to Dashboard" at bounding box center [461, 75] width 118 height 18
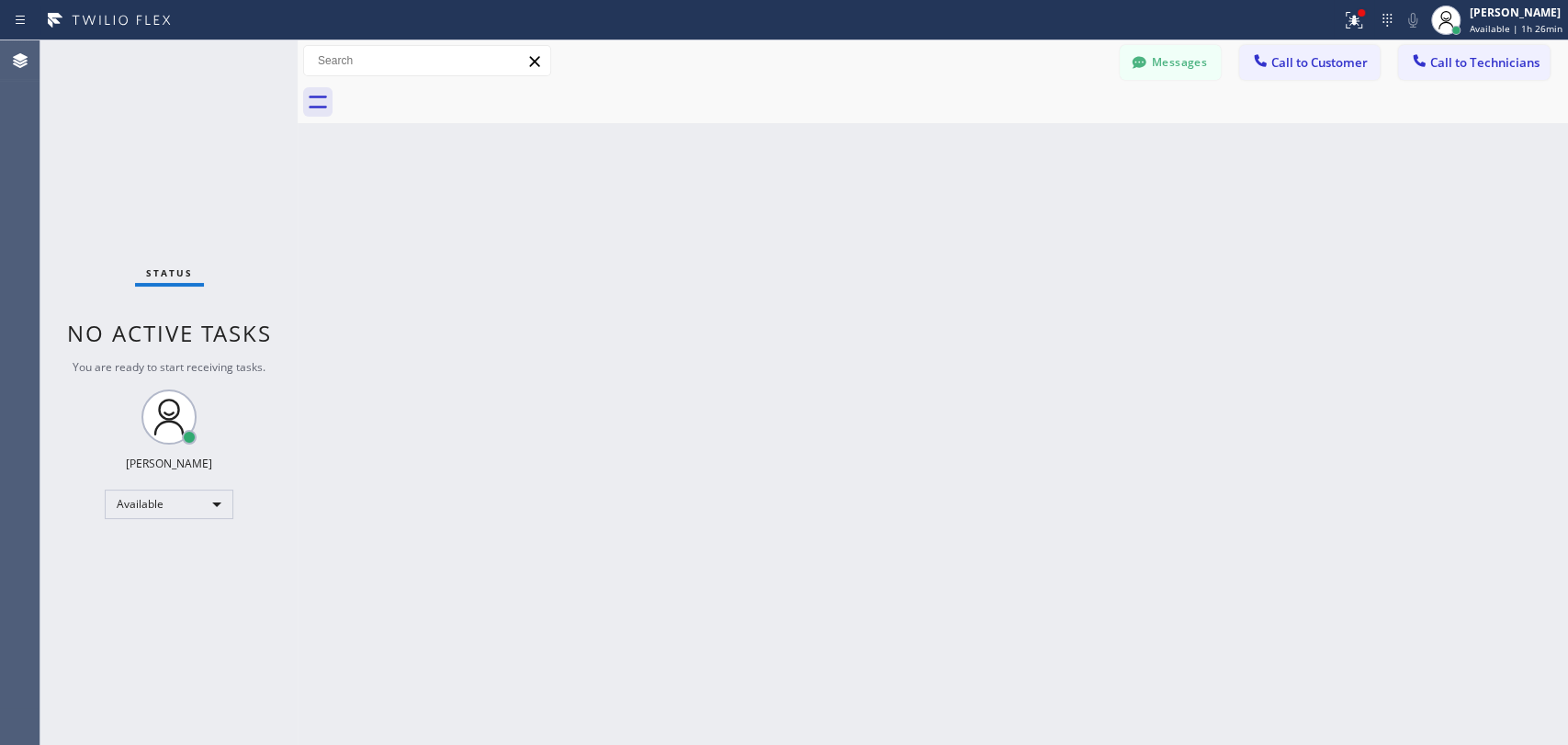
click at [1223, 70] on div "Messages" at bounding box center [1178, 61] width 119 height 32
click at [1208, 68] on button "Messages" at bounding box center [1170, 62] width 101 height 35
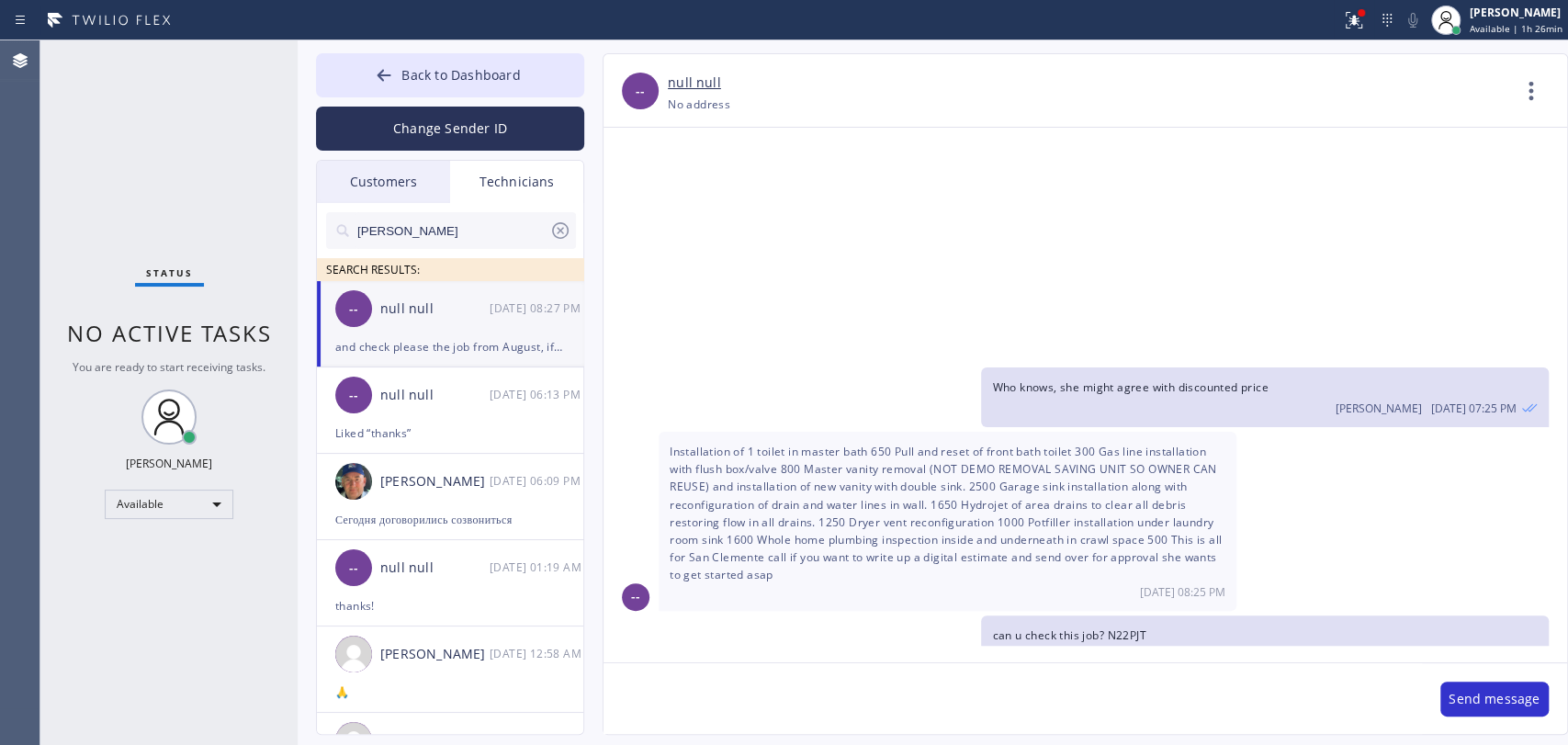
click at [469, 310] on div "null null" at bounding box center [435, 309] width 110 height 22
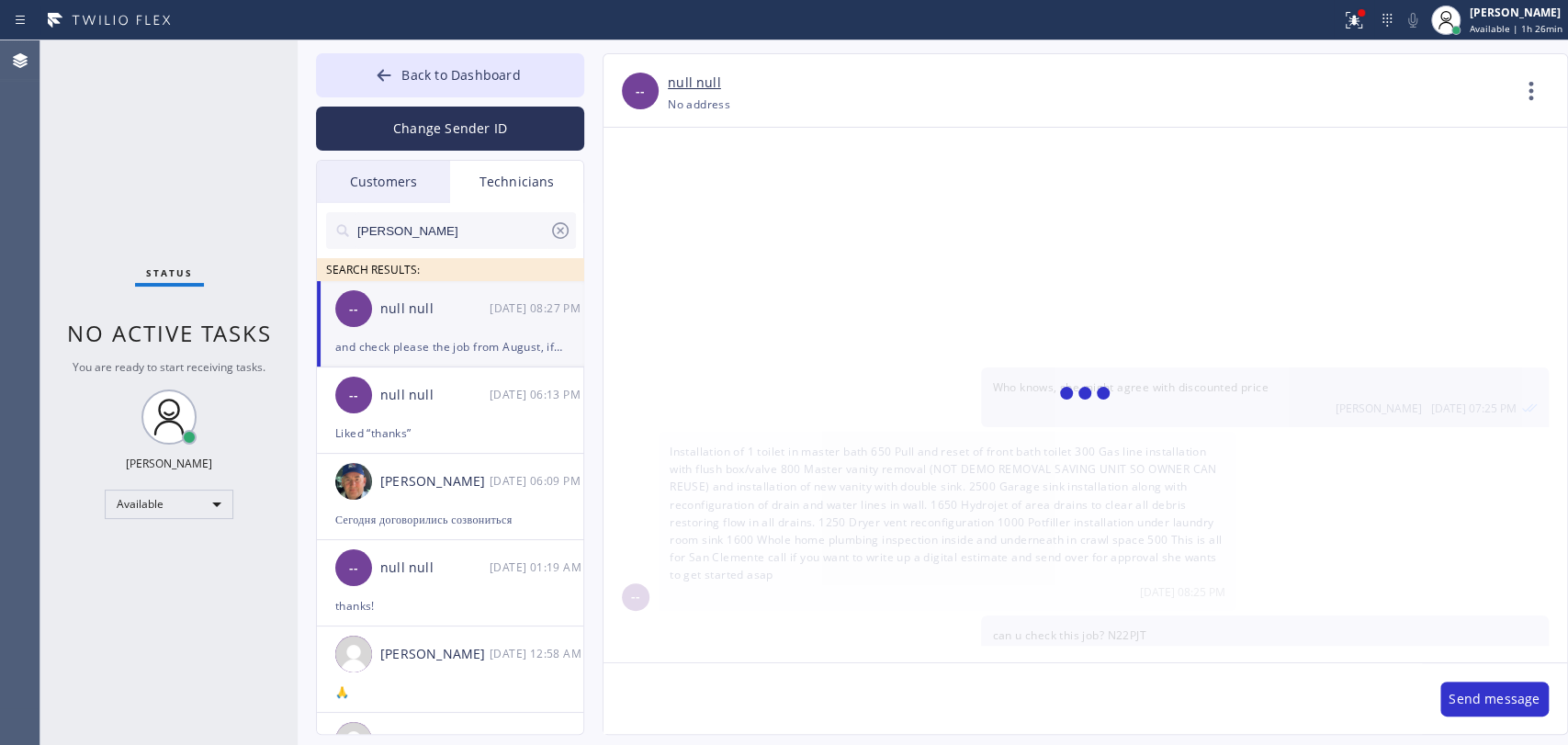
click at [648, 688] on textarea at bounding box center [1013, 699] width 819 height 71
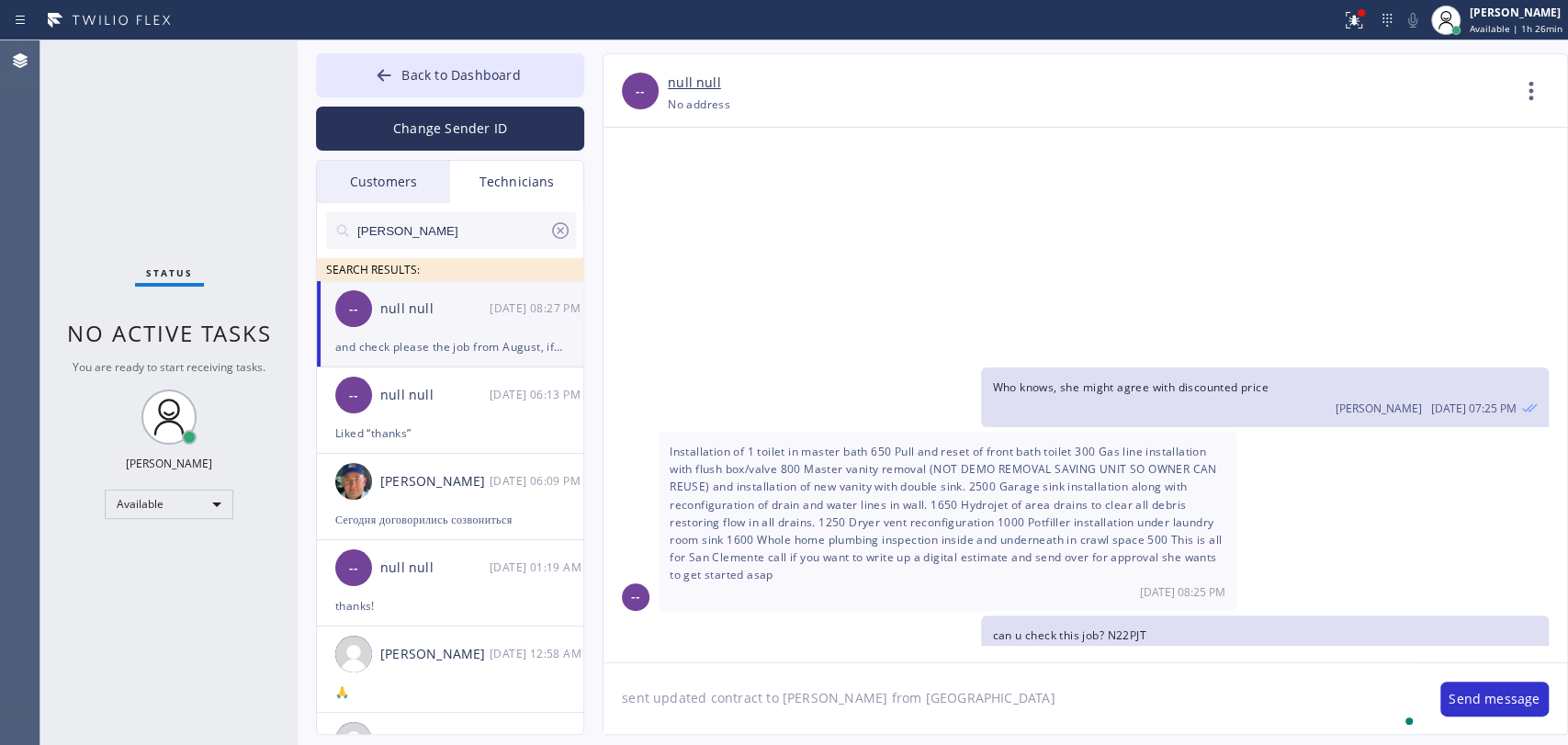
type textarea "sent updated contract to Vicky from San Clemente"
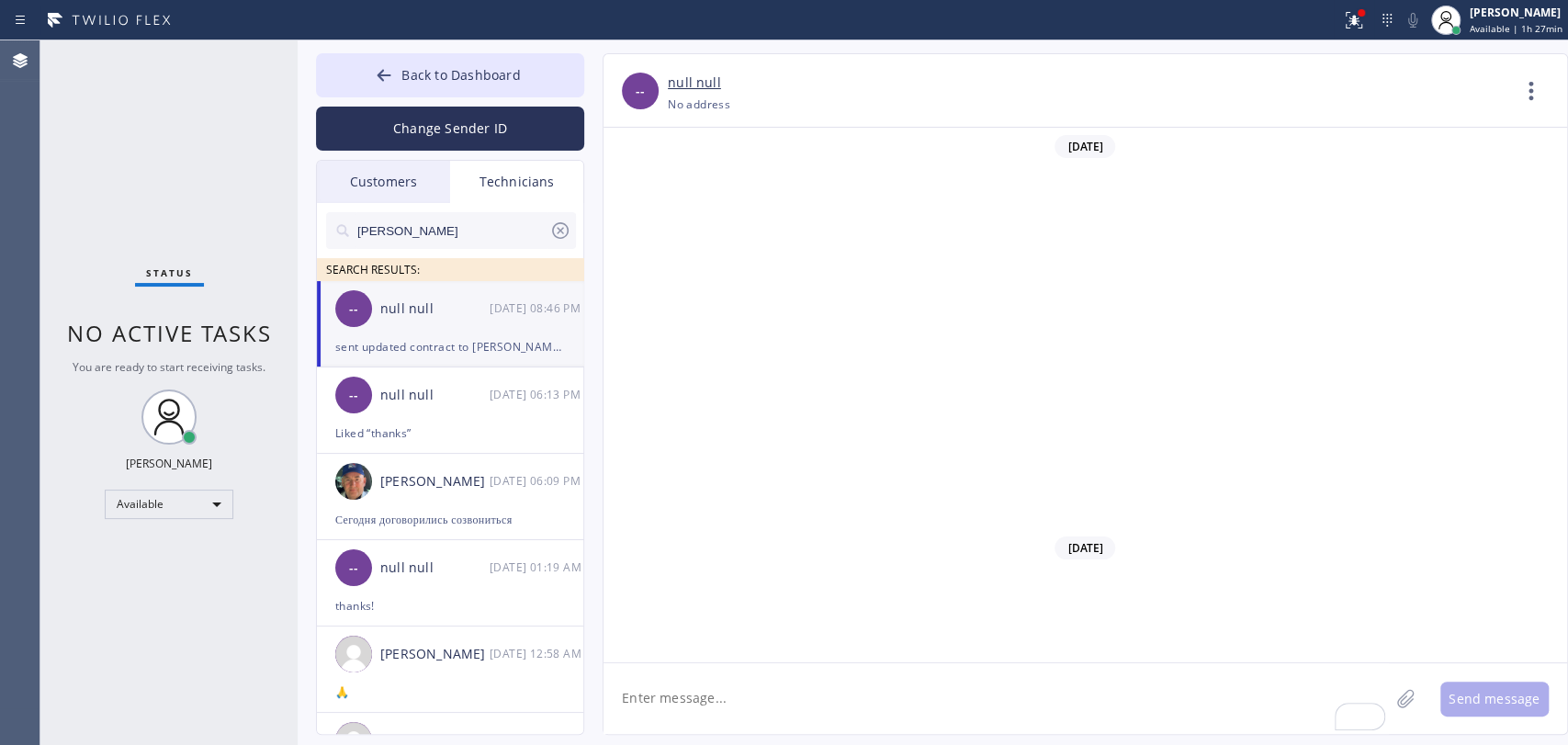
scroll to position [30049, 0]
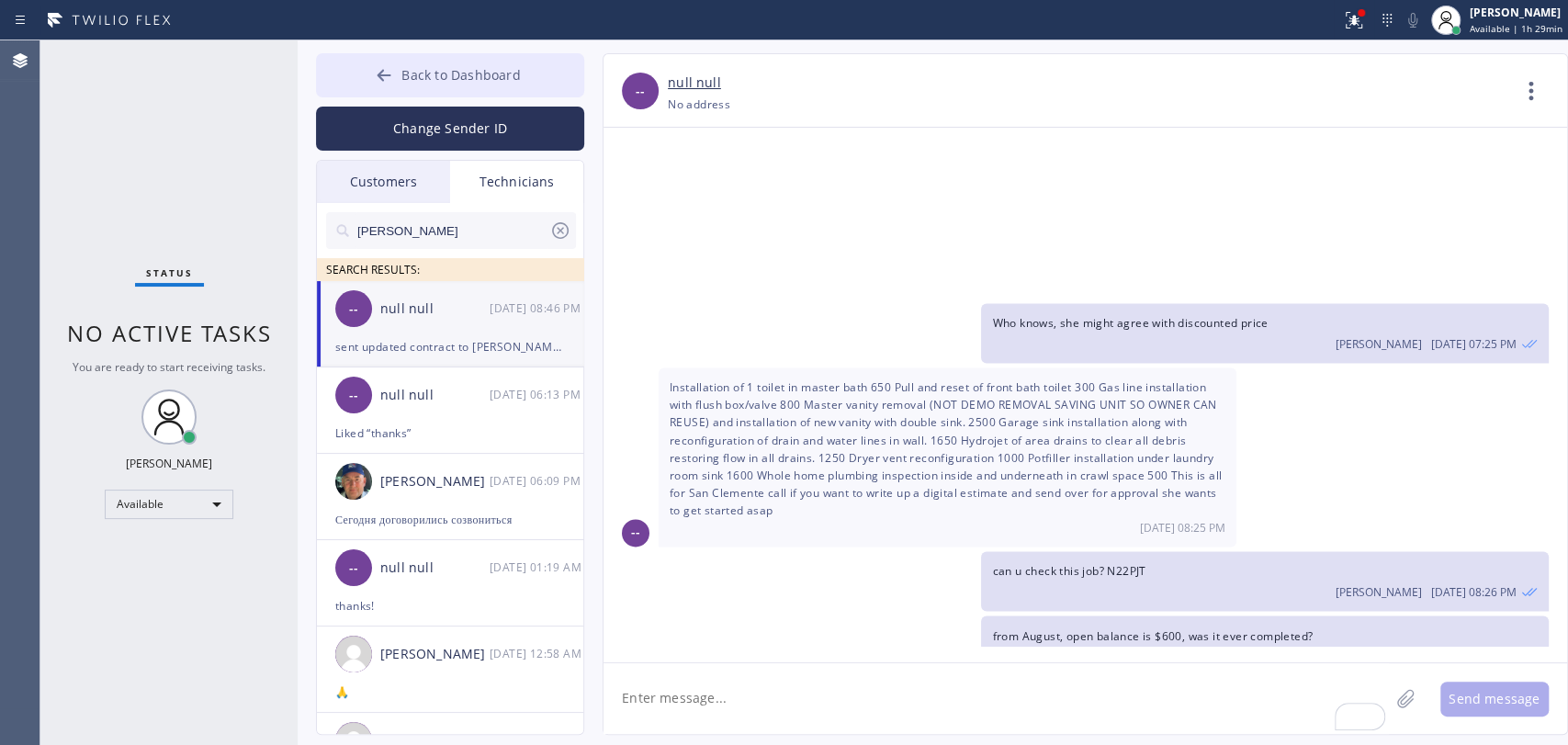
click at [397, 53] on button "Back to Dashboard" at bounding box center [450, 75] width 268 height 44
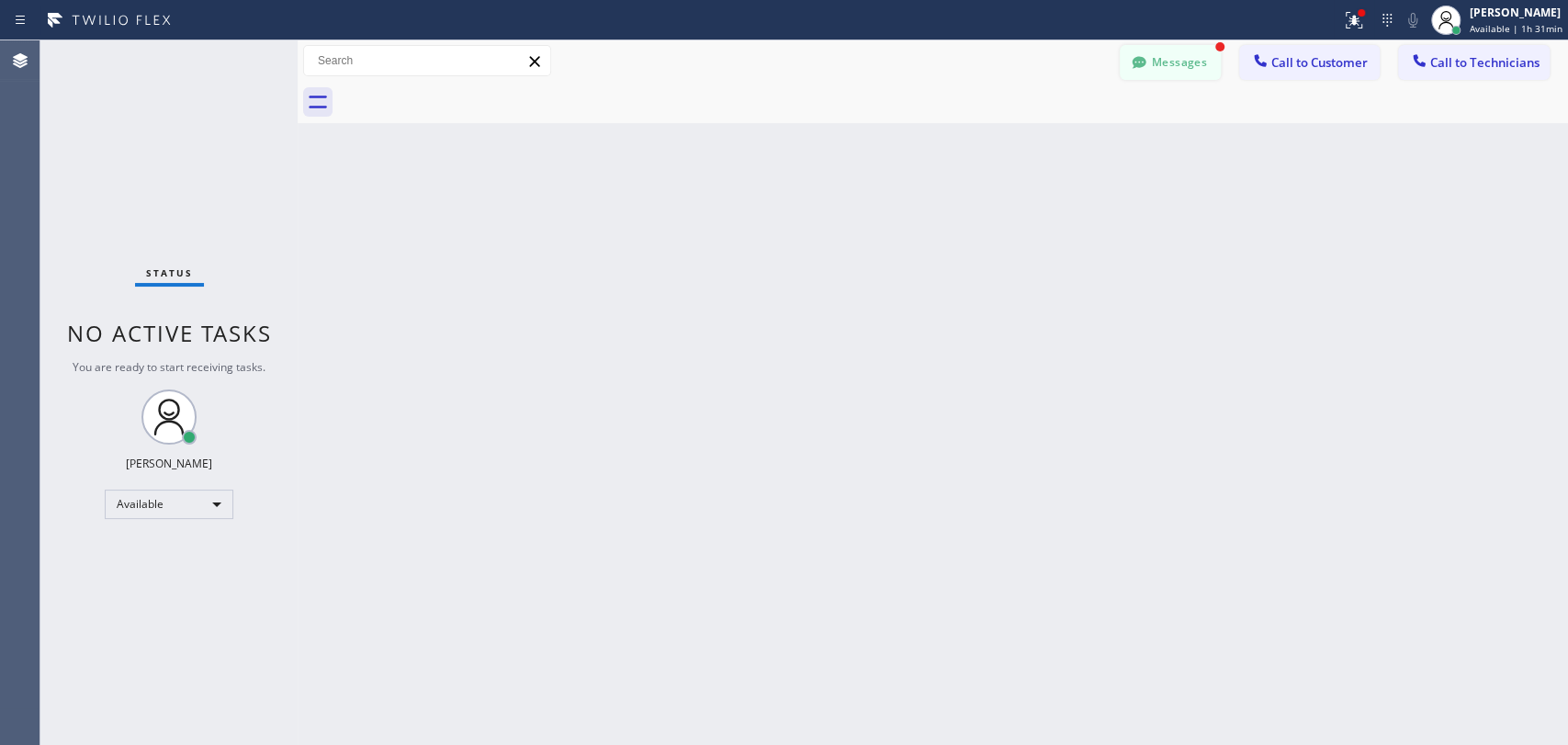
click at [1172, 75] on button "Messages" at bounding box center [1170, 62] width 101 height 35
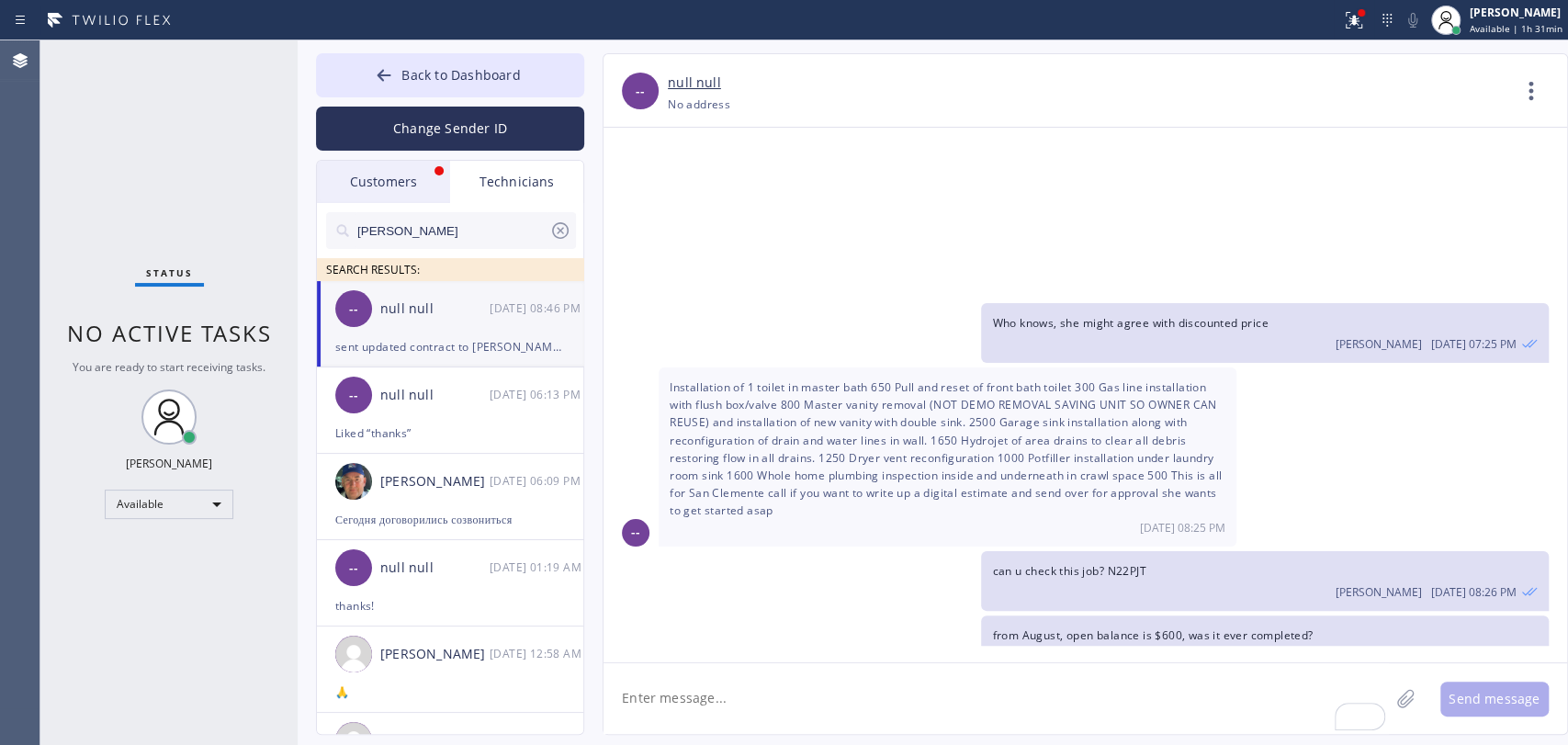
click at [411, 192] on div "Customers" at bounding box center [383, 182] width 133 height 42
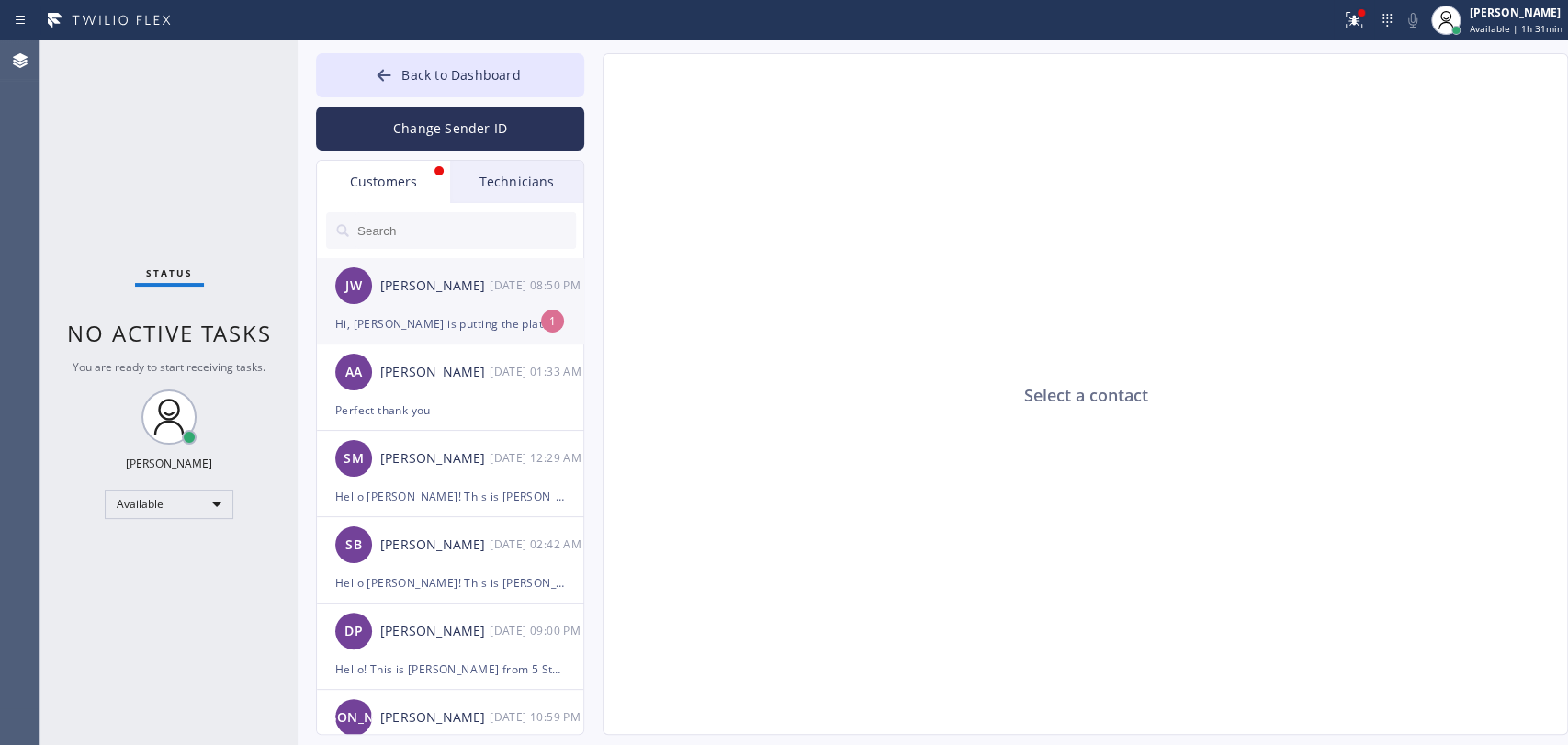
click at [414, 318] on div "Hi, Oscar is putting the platform for the compressor on the roof at 10921 Pickf…" at bounding box center [450, 323] width 229 height 22
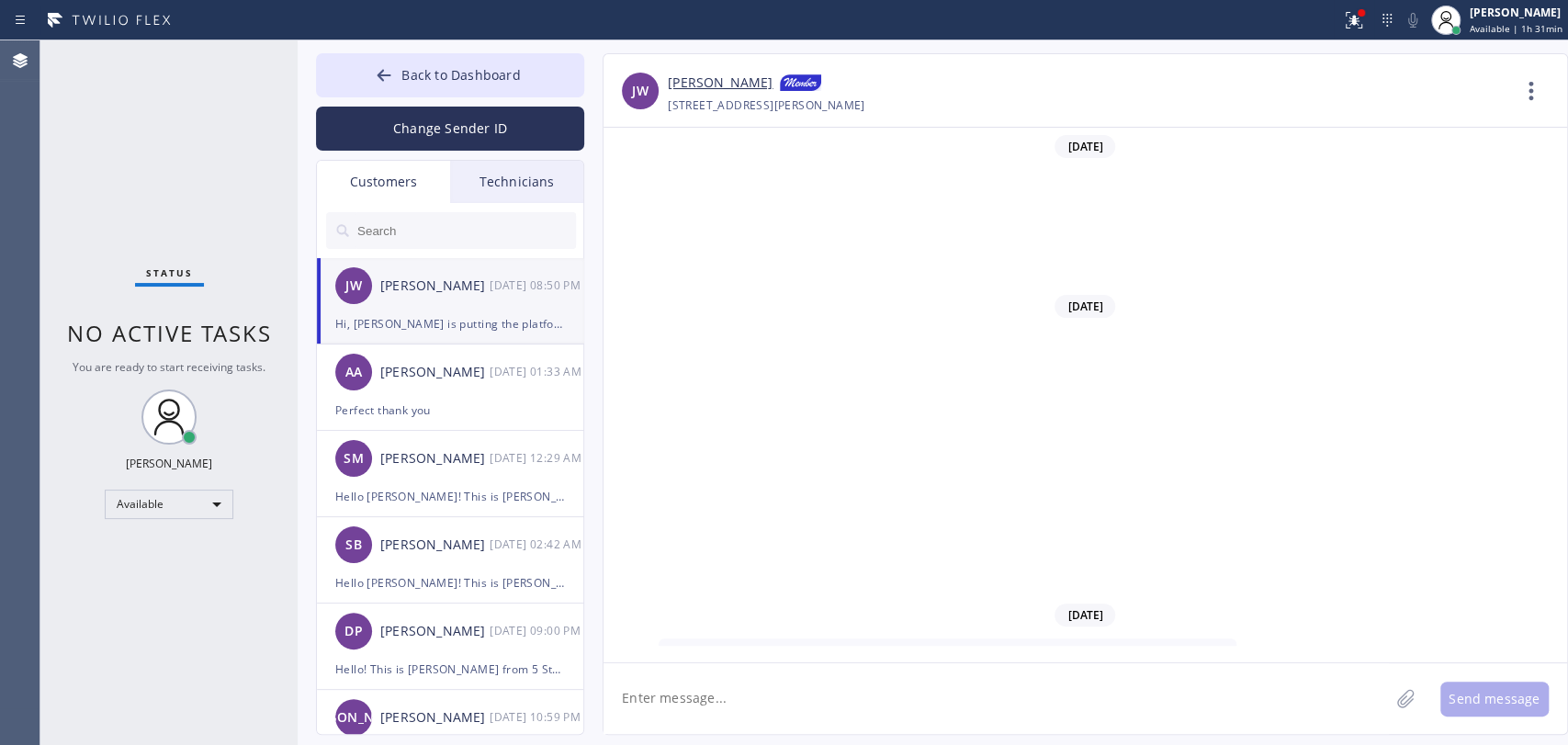
scroll to position [549, 0]
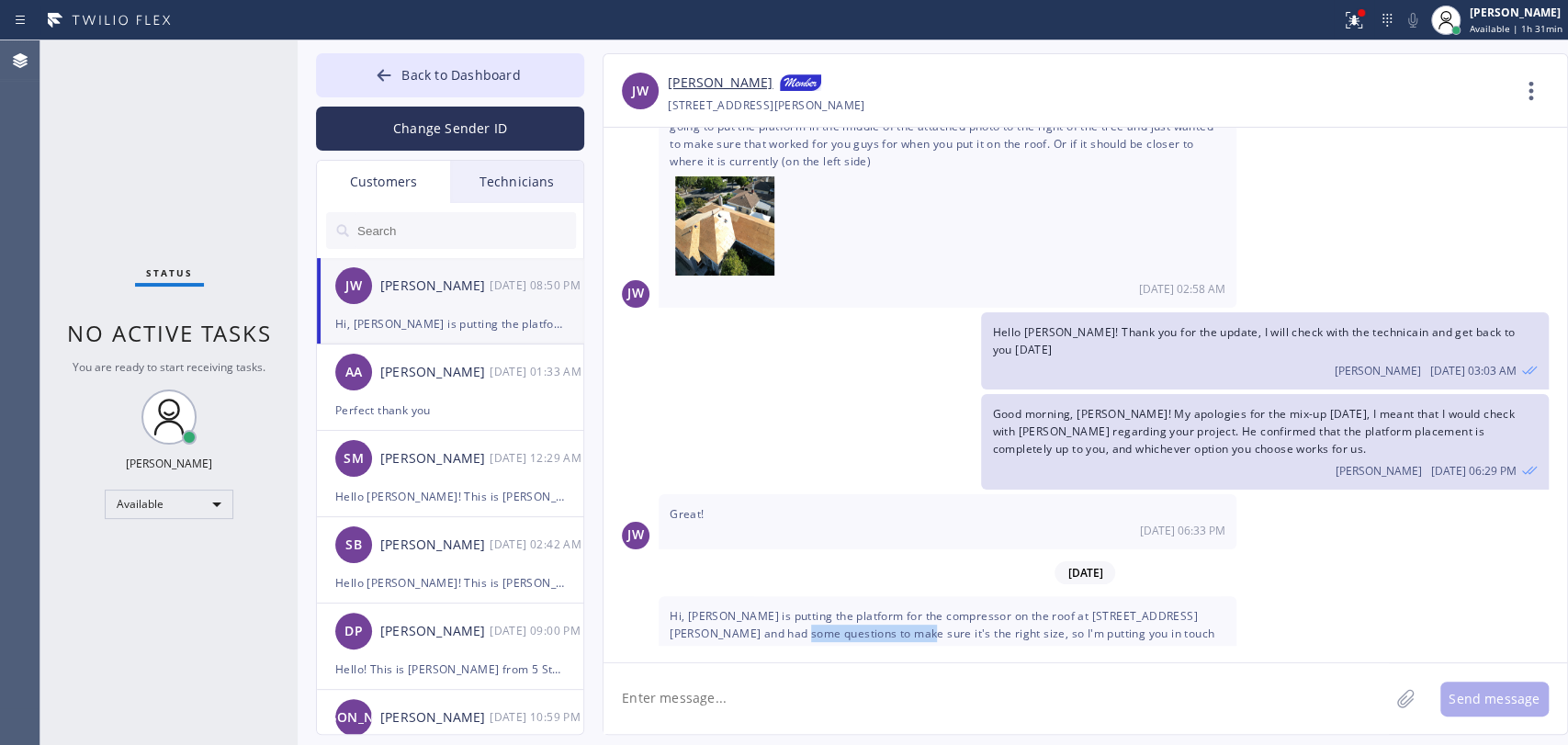
drag, startPoint x: 808, startPoint y: 601, endPoint x: 874, endPoint y: 603, distance: 66.0
click at [867, 608] on span "Hi, Oscar is putting the platform for the compressor on the roof at 10921 Pickf…" at bounding box center [941, 633] width 544 height 51
click at [874, 608] on span "Hi, Oscar is putting the platform for the compressor on the roof at 10921 Pickf…" at bounding box center [941, 633] width 544 height 51
click at [881, 608] on span "Hi, Oscar is putting the platform for the compressor on the roof at 10921 Pickf…" at bounding box center [941, 633] width 544 height 51
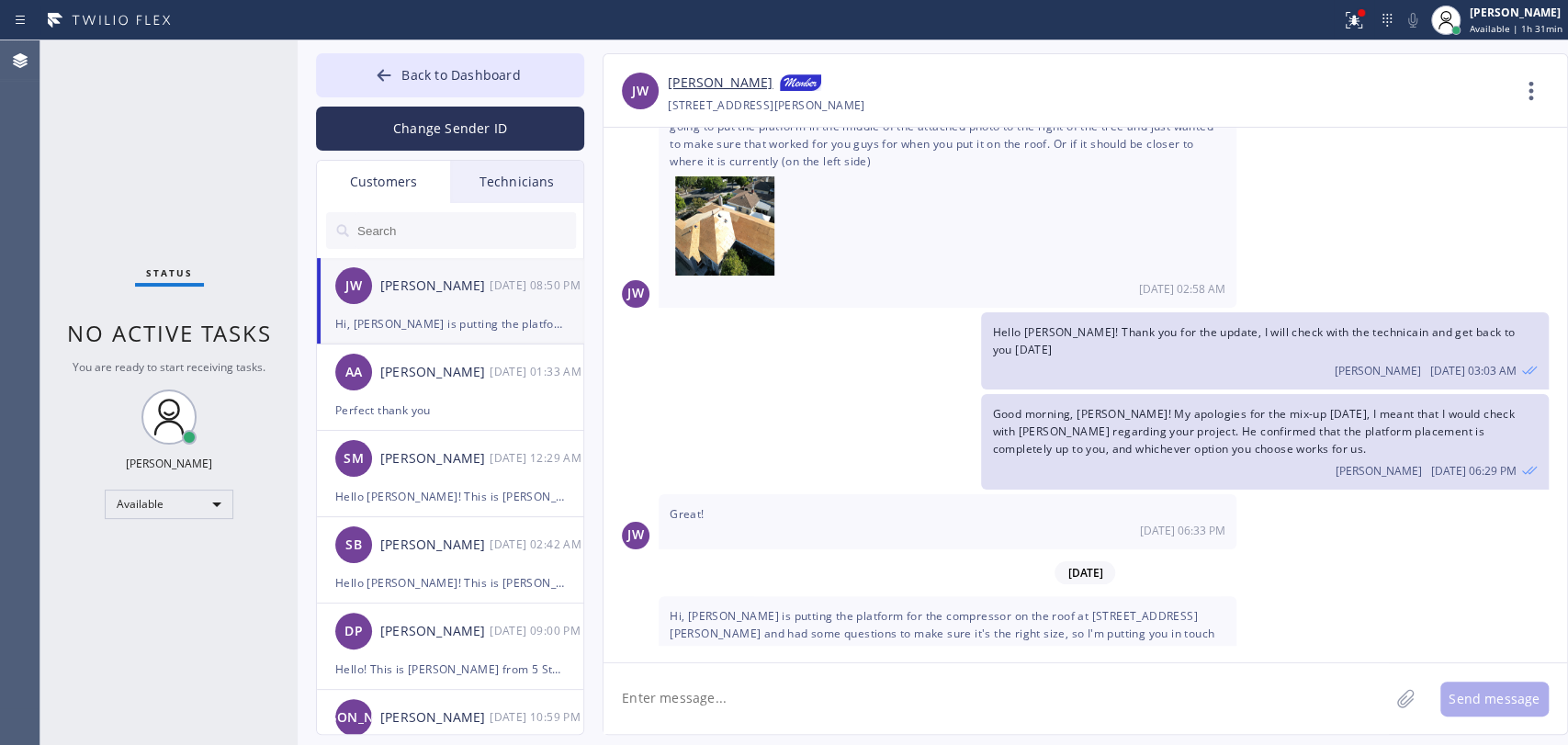
click at [905, 608] on span "Hi, Oscar is putting the platform for the compressor on the roof at 10921 Pickf…" at bounding box center [941, 633] width 544 height 51
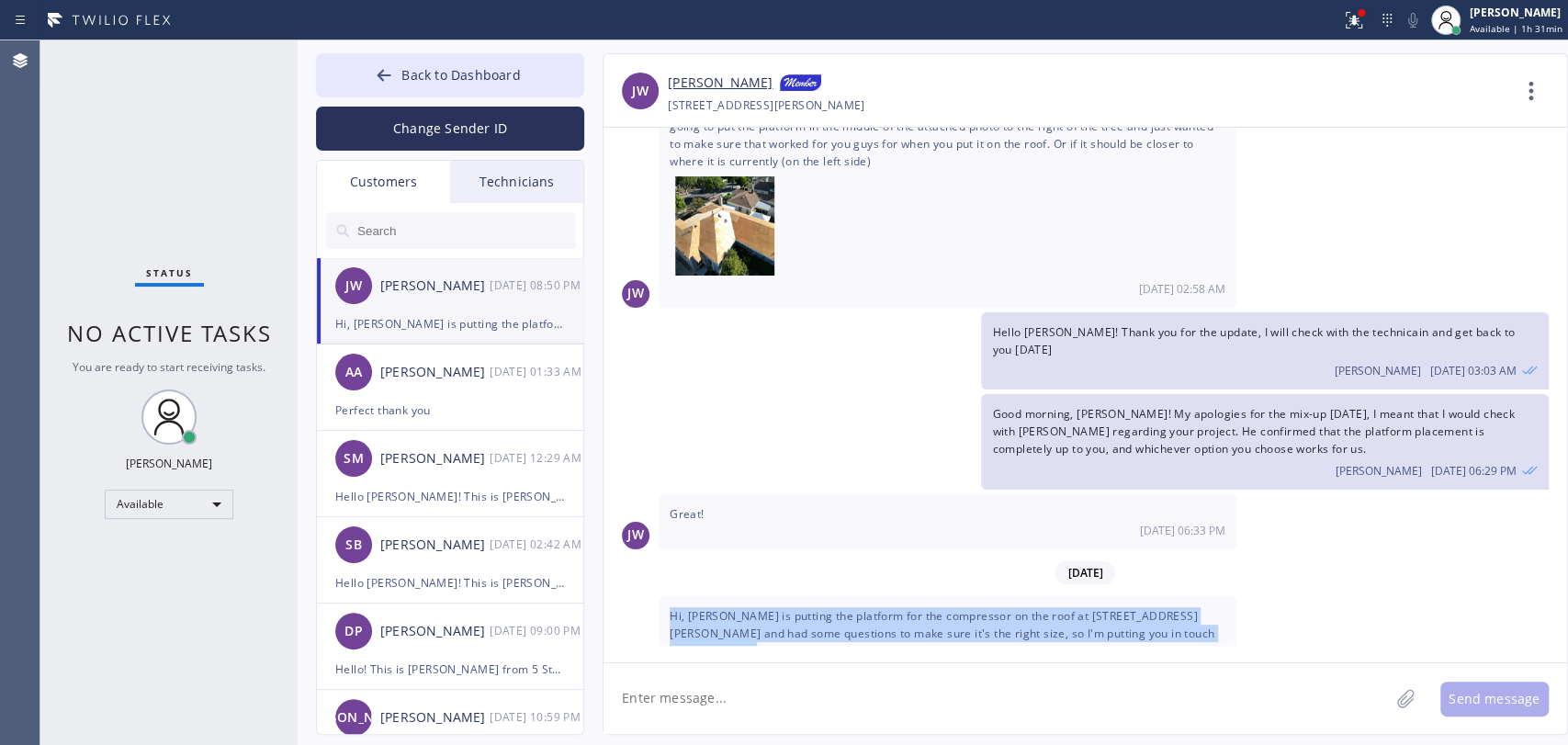
click at [905, 608] on span "Hi, Oscar is putting the platform for the compressor on the roof at 10921 Pickf…" at bounding box center [941, 633] width 544 height 51
click at [909, 608] on span "Hi, Oscar is putting the platform for the compressor on the roof at 10921 Pickf…" at bounding box center [941, 633] width 544 height 51
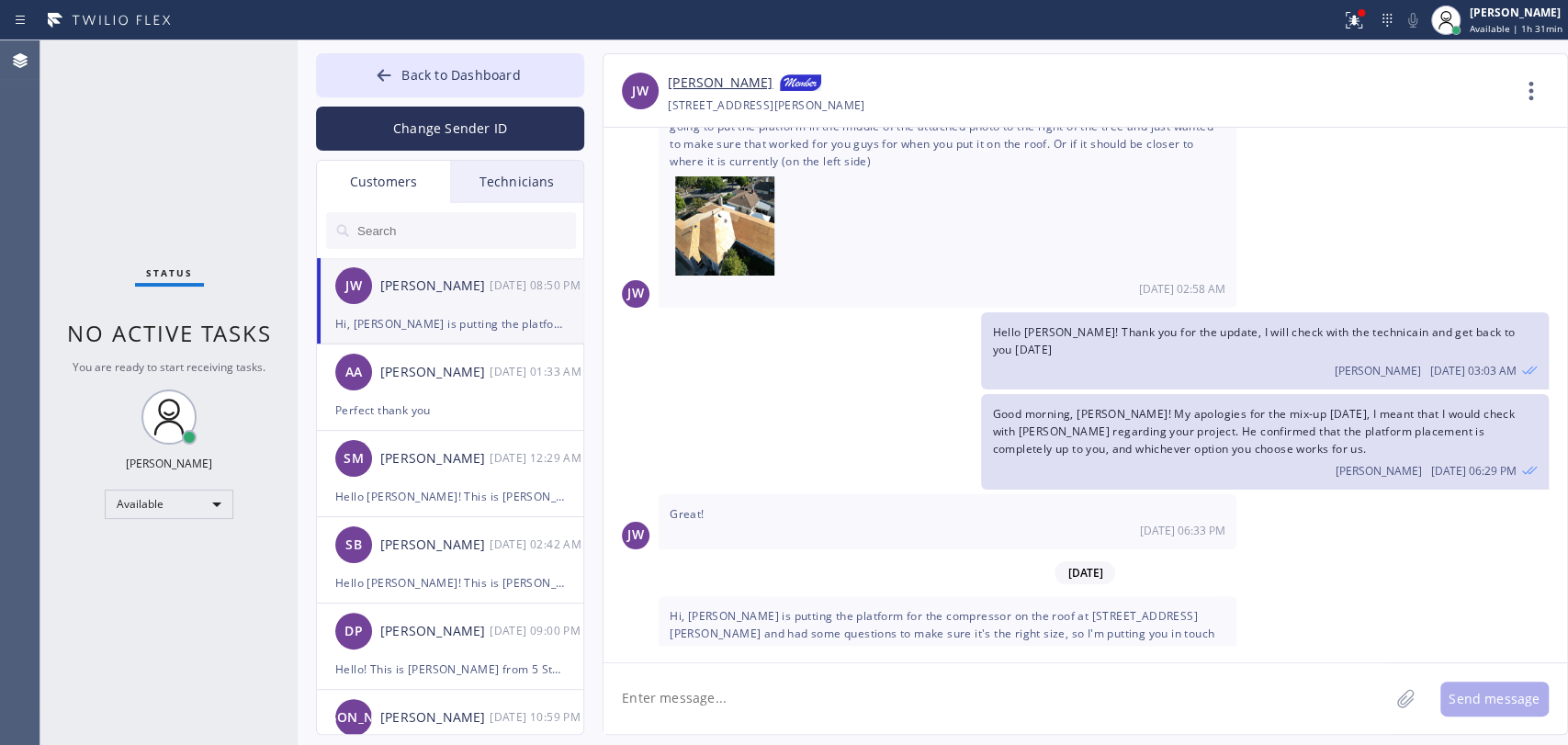
click at [1078, 420] on span "Good morning, John! My apologies for the mix-up yesterday, I meant that I would…" at bounding box center [1252, 431] width 522 height 51
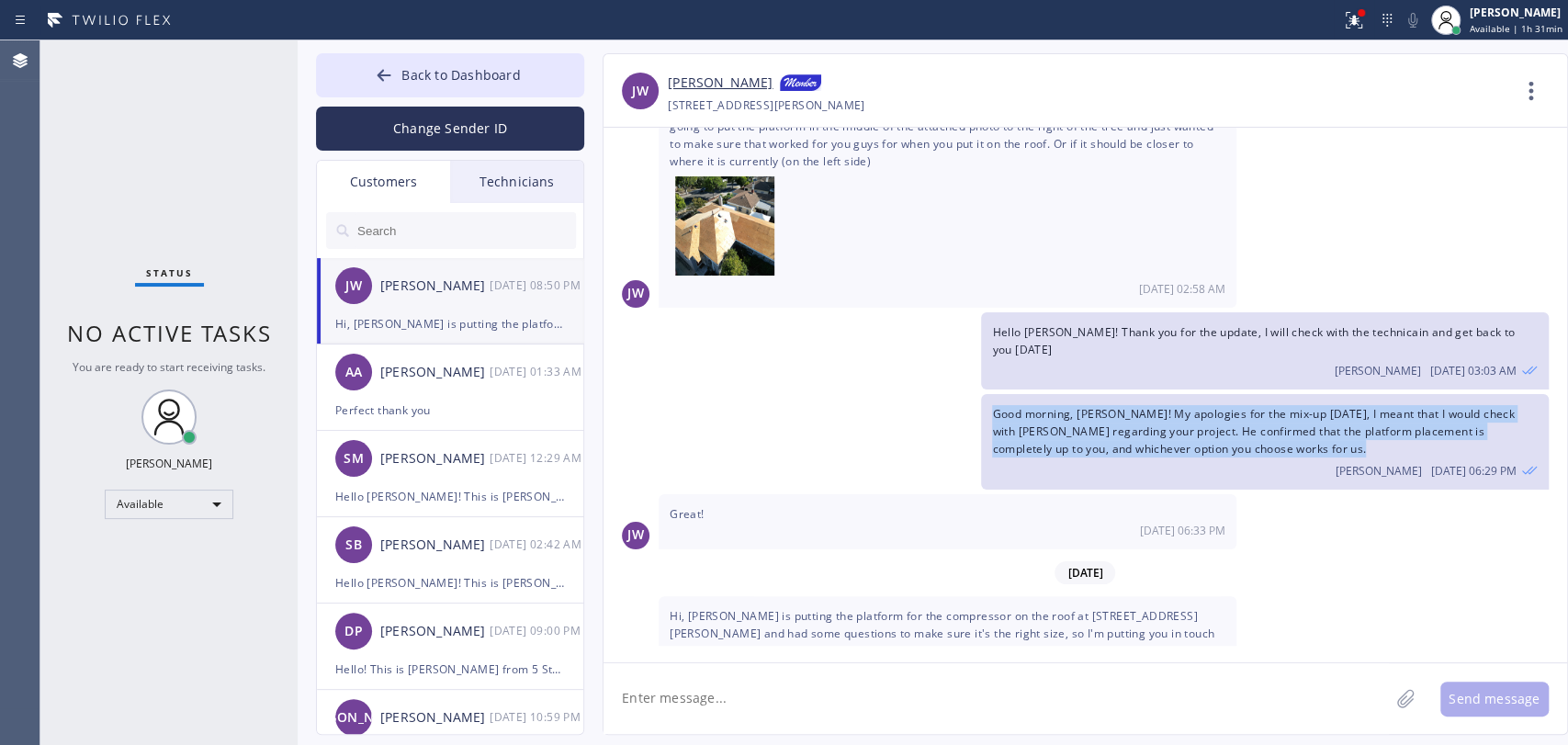
click at [1078, 420] on span "Good morning, John! My apologies for the mix-up yesterday, I meant that I would…" at bounding box center [1252, 431] width 522 height 51
click at [1077, 406] on span "Good morning, John! My apologies for the mix-up yesterday, I meant that I would…" at bounding box center [1252, 431] width 522 height 51
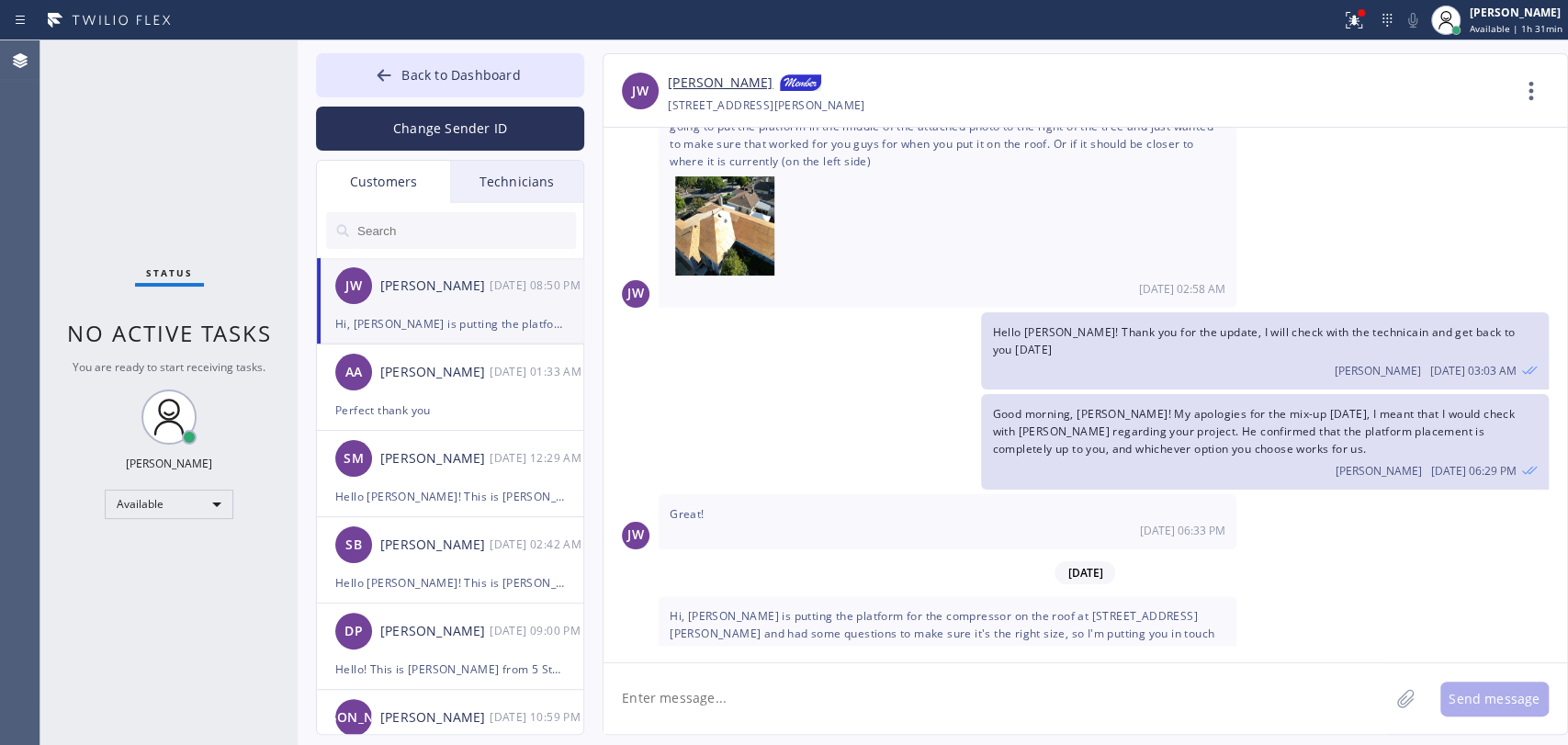
click at [672, 82] on link "[PERSON_NAME]" at bounding box center [720, 83] width 105 height 22
click at [810, 608] on span "Hi, Oscar is putting the platform for the compressor on the roof at 10921 Pickf…" at bounding box center [941, 633] width 544 height 51
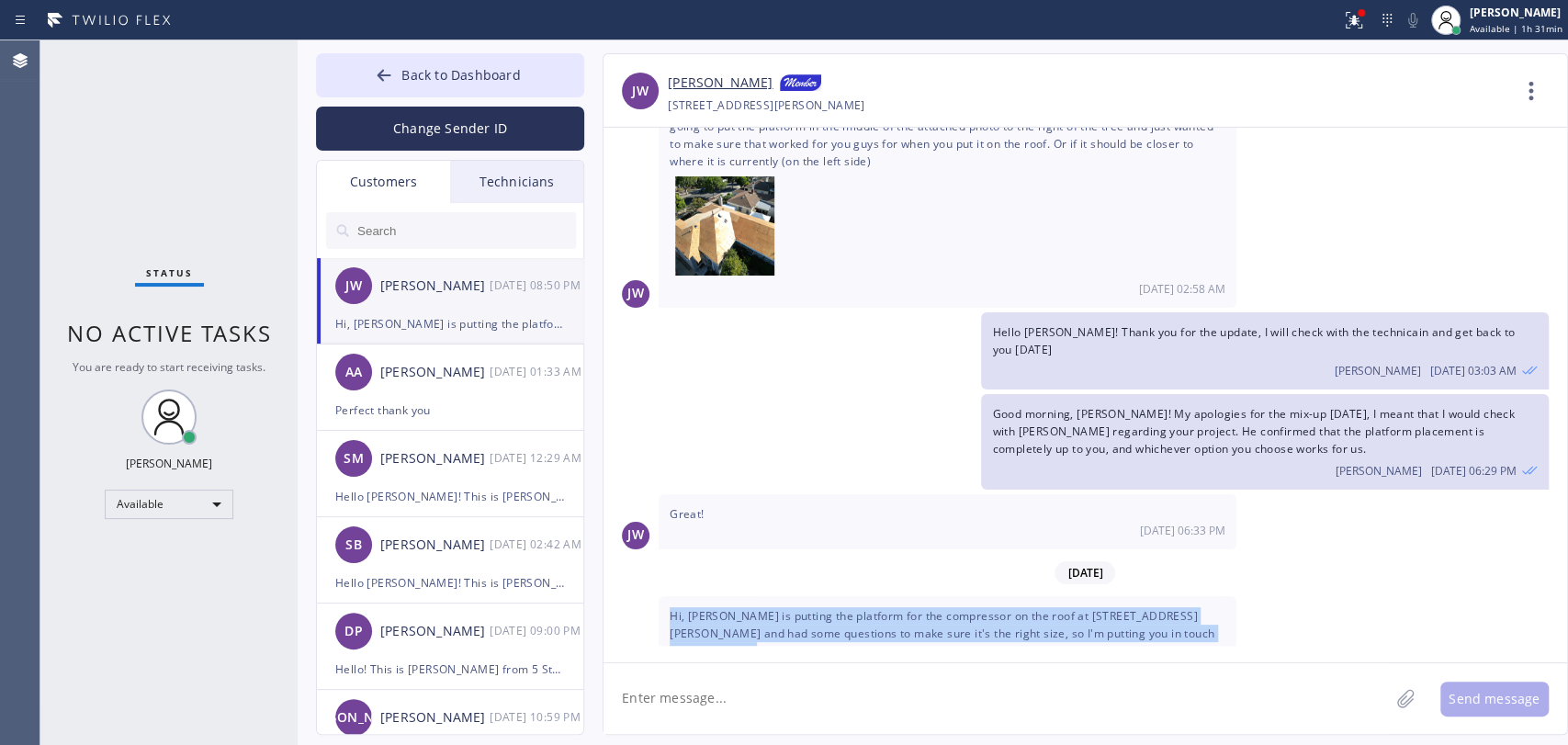
click at [810, 608] on span "Hi, Oscar is putting the platform for the compressor on the roof at 10921 Pickf…" at bounding box center [941, 633] width 544 height 51
click at [784, 608] on span "Hi, Oscar is putting the platform for the compressor on the roof at 10921 Pickf…" at bounding box center [941, 633] width 544 height 51
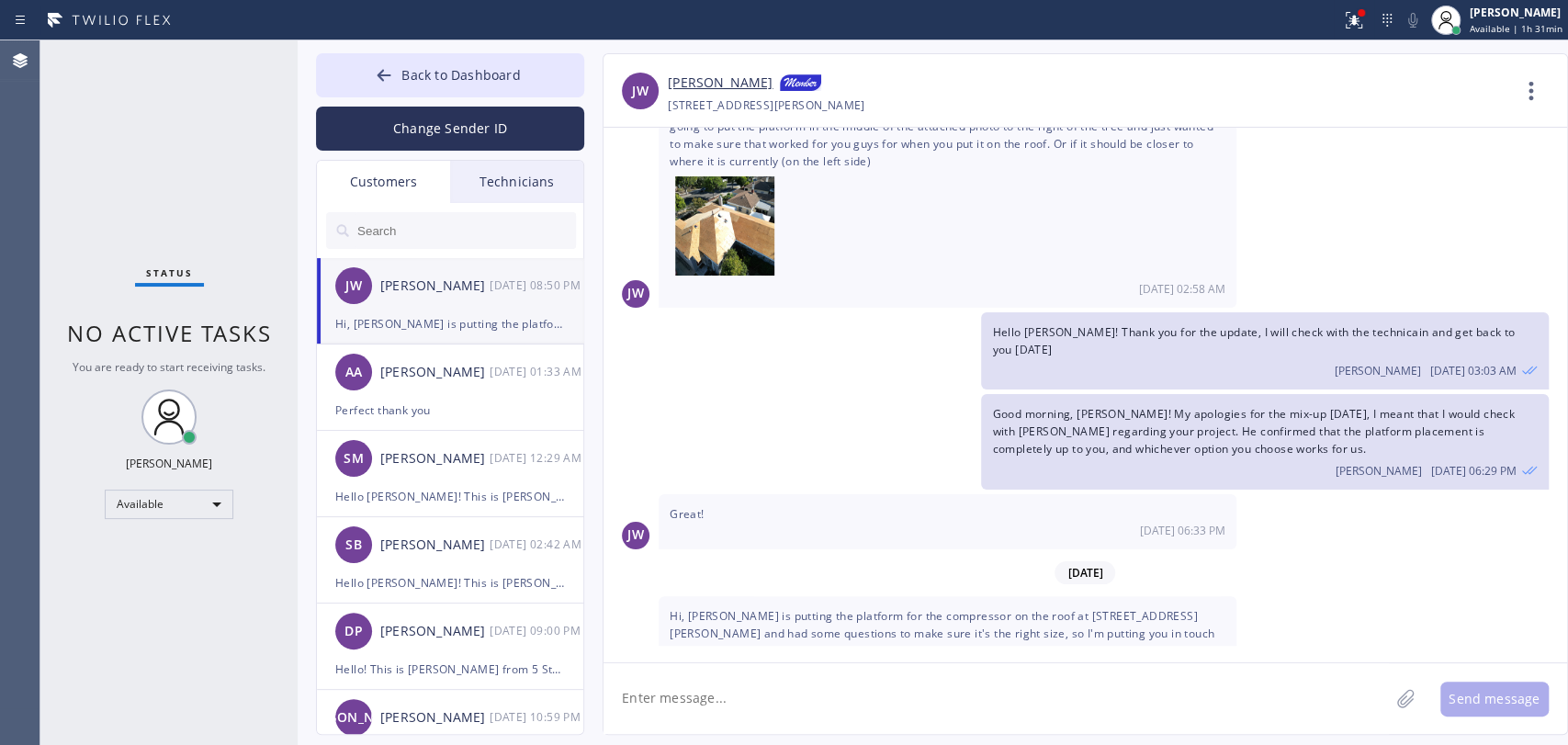
click at [735, 708] on textarea at bounding box center [996, 699] width 785 height 71
click at [581, 77] on button "Back to Dashboard" at bounding box center [450, 75] width 268 height 44
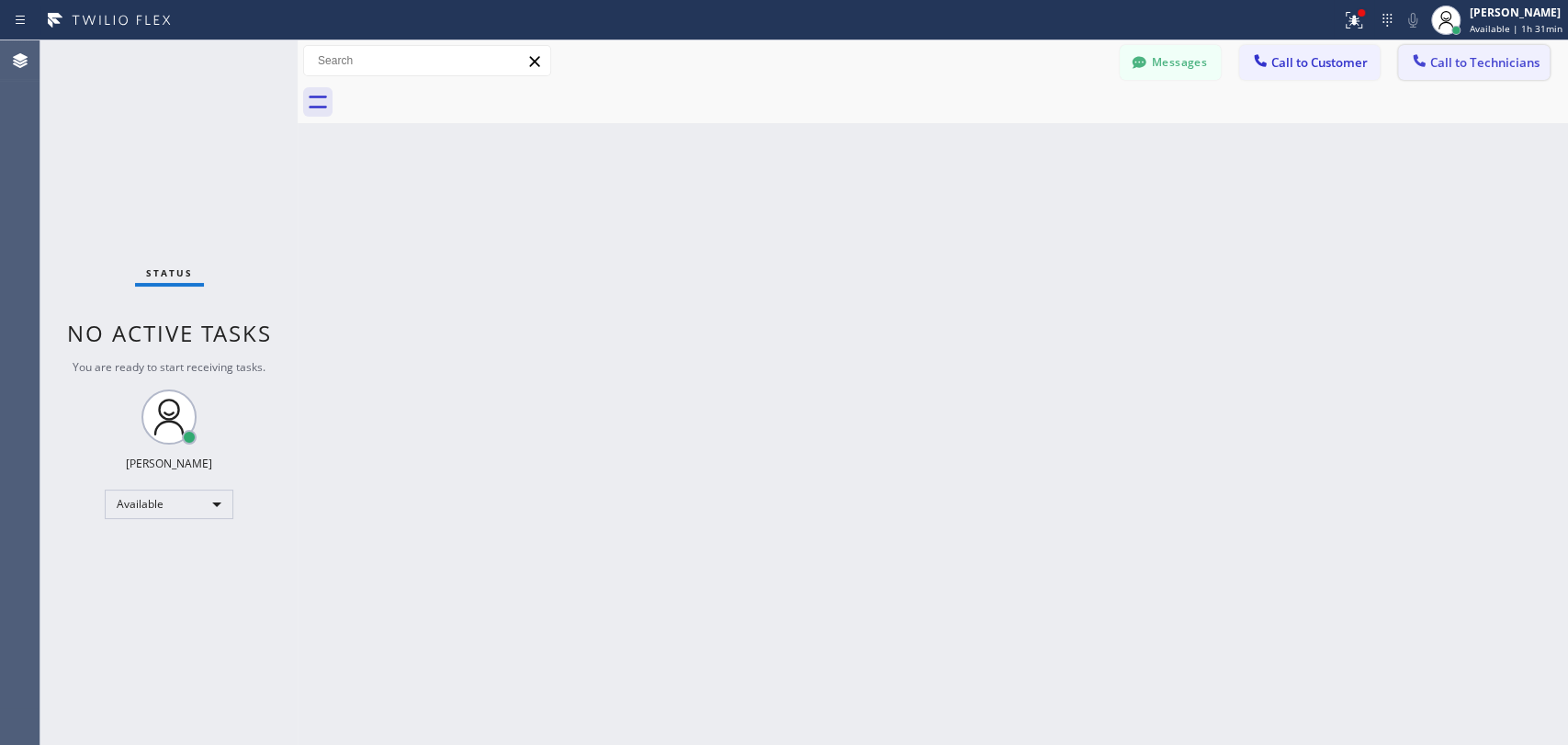
click at [1470, 64] on span "Call to Technicians" at bounding box center [1485, 63] width 110 height 17
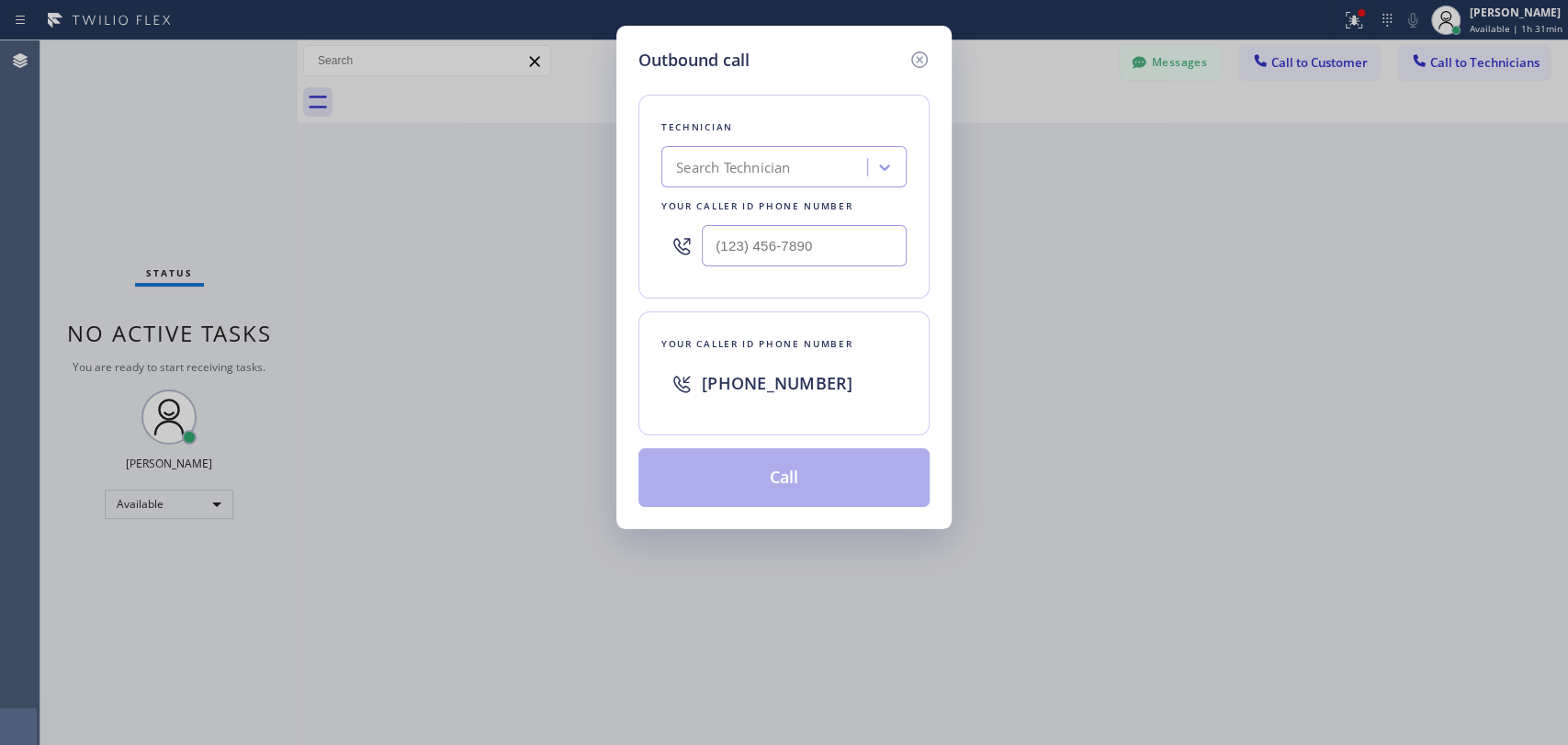
click at [806, 121] on div "Technician" at bounding box center [784, 127] width 245 height 20
click at [777, 160] on div "Search Technician" at bounding box center [767, 168] width 200 height 32
type input "f"
click at [777, 160] on div "Search Technician" at bounding box center [767, 168] width 200 height 32
type input "dav"
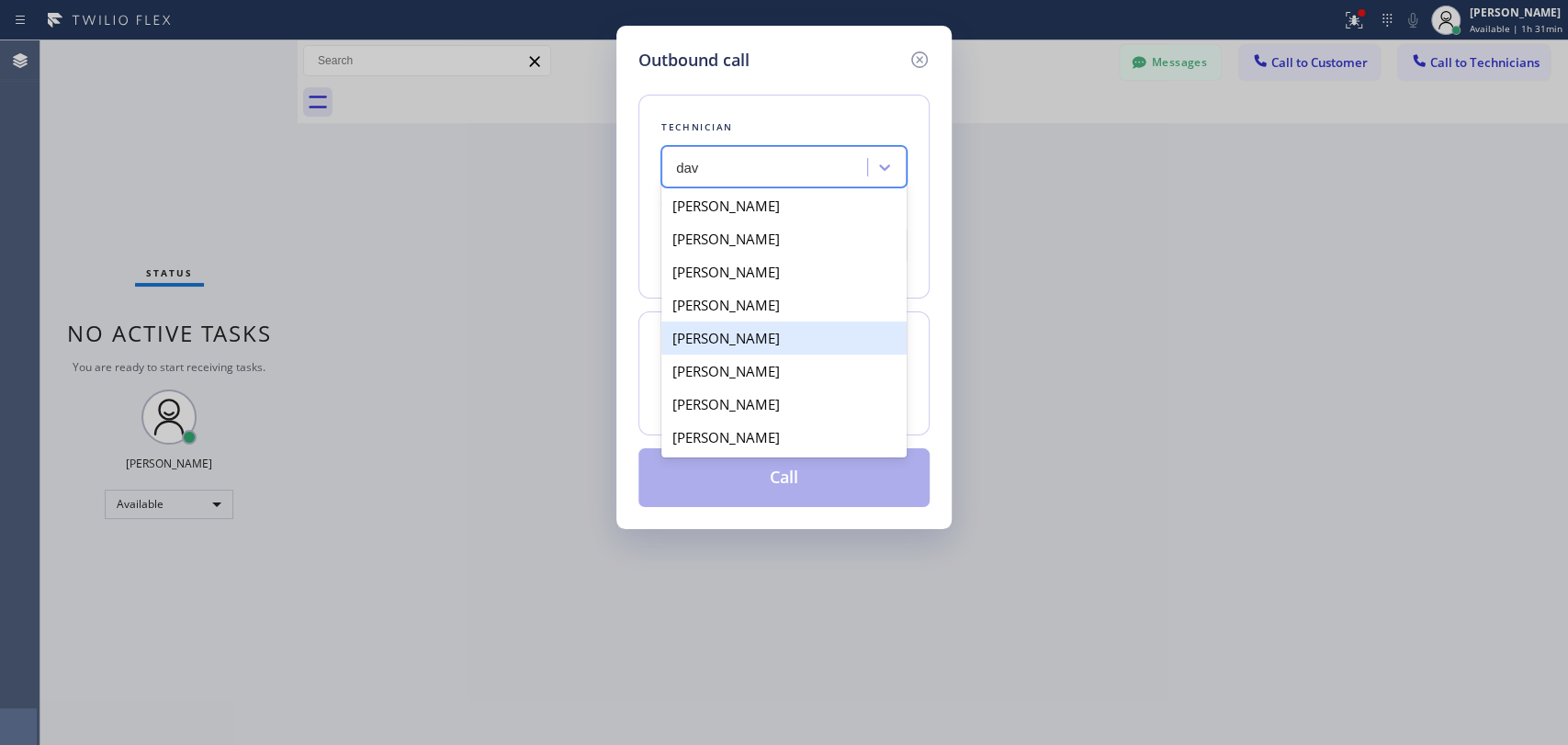
click at [732, 347] on div "David Romero" at bounding box center [784, 337] width 245 height 33
type input "(323) 579-9547"
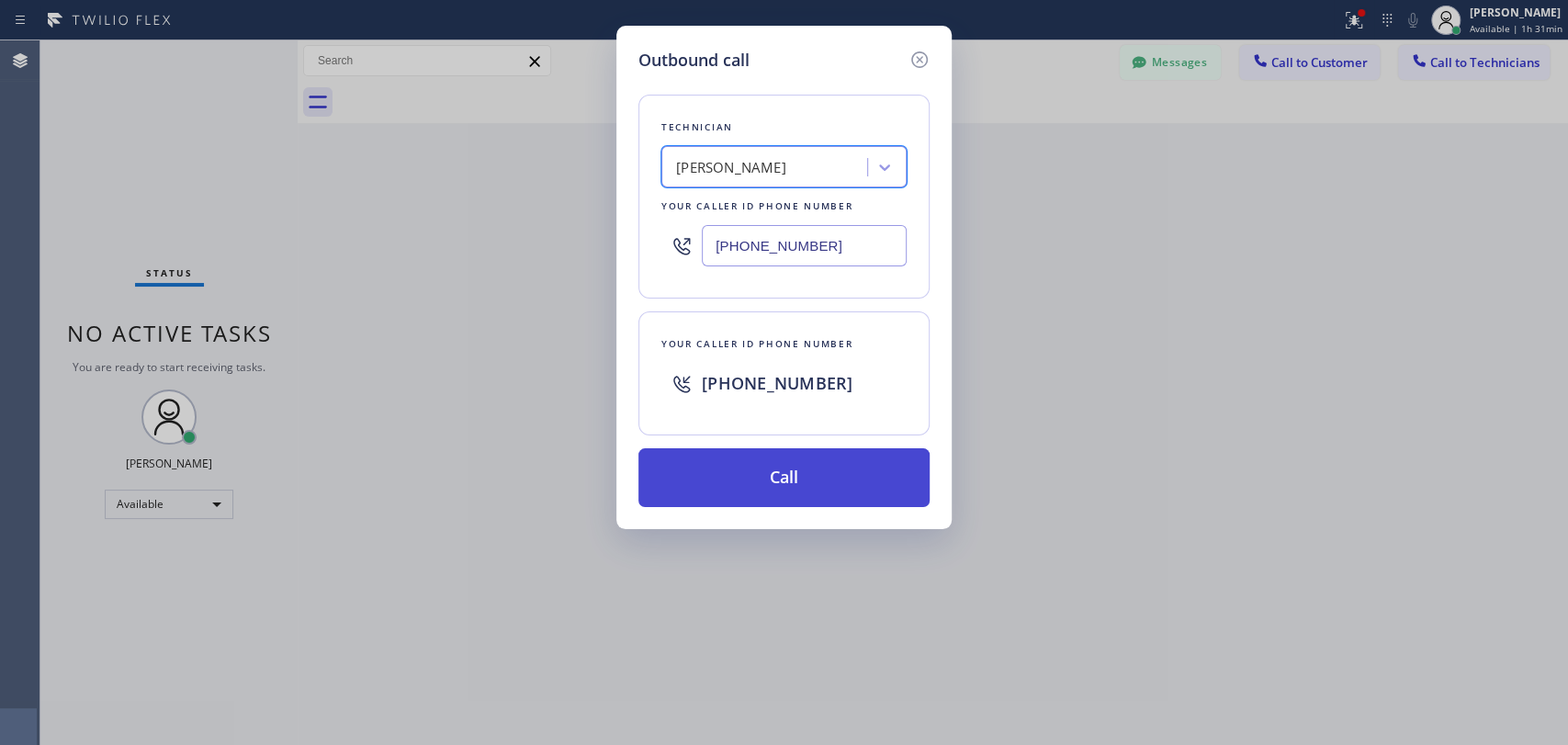
click at [742, 483] on button "Call" at bounding box center [783, 478] width 291 height 59
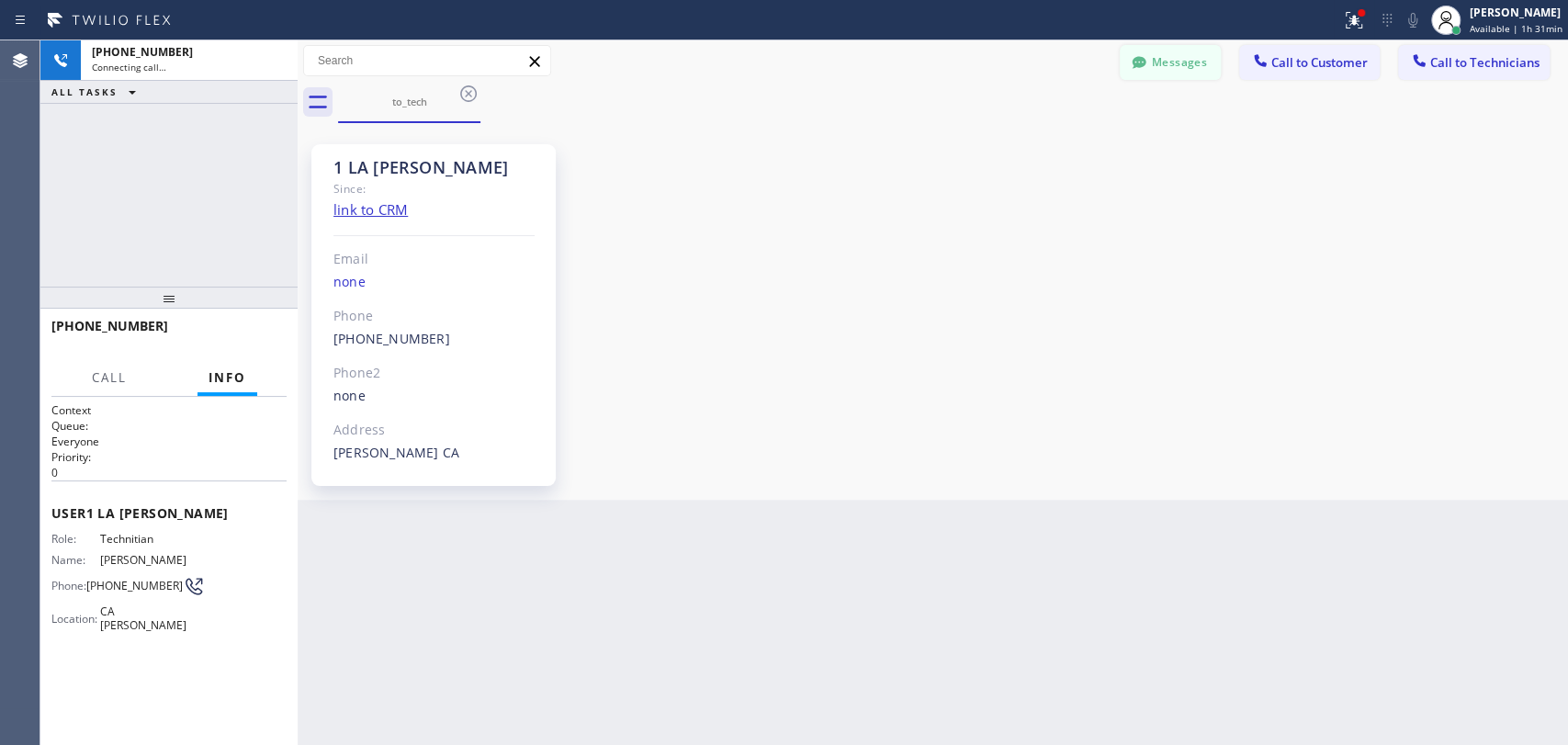
click at [1162, 64] on button "Messages" at bounding box center [1170, 62] width 101 height 35
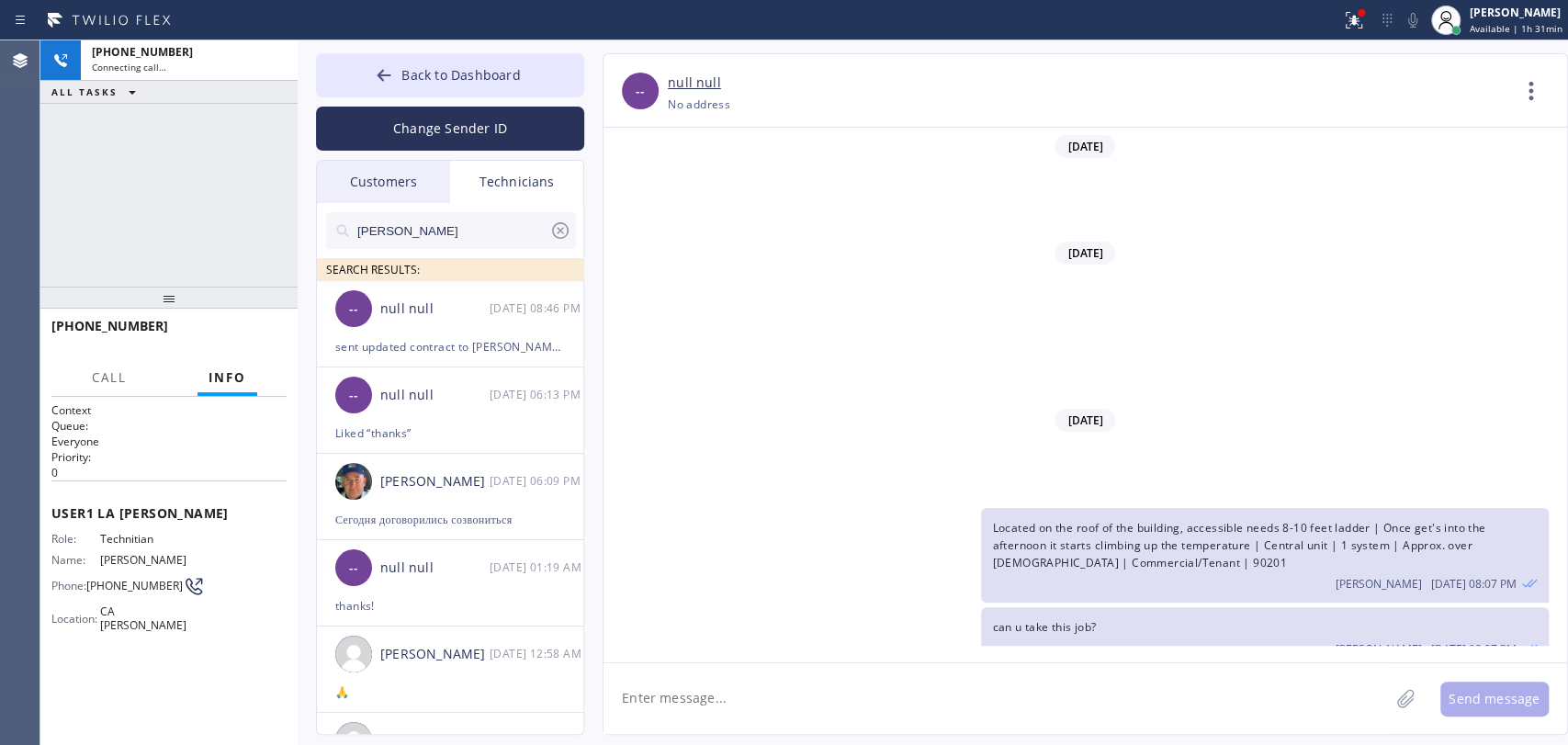
scroll to position [437, 0]
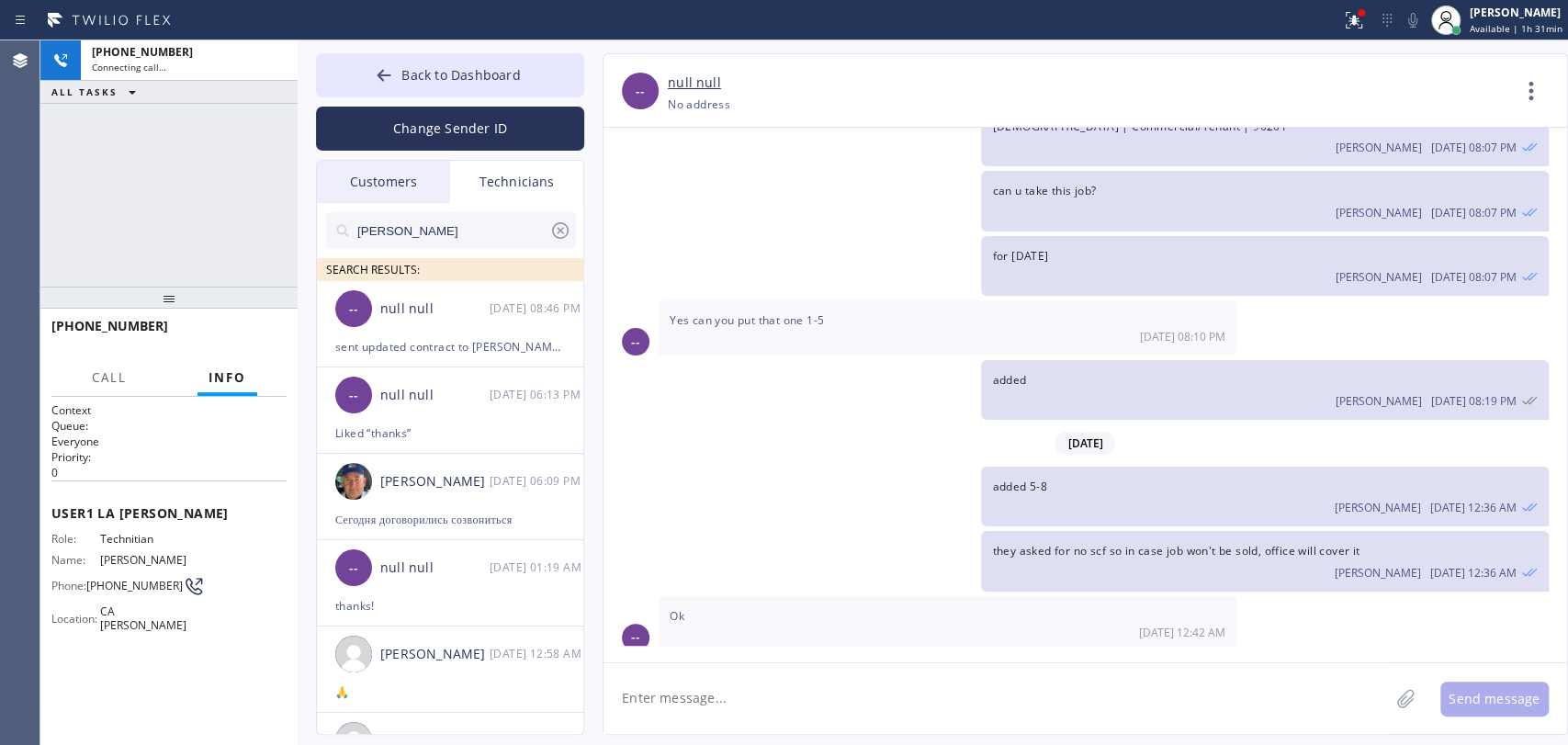
click at [407, 195] on div "Customers" at bounding box center [383, 182] width 133 height 42
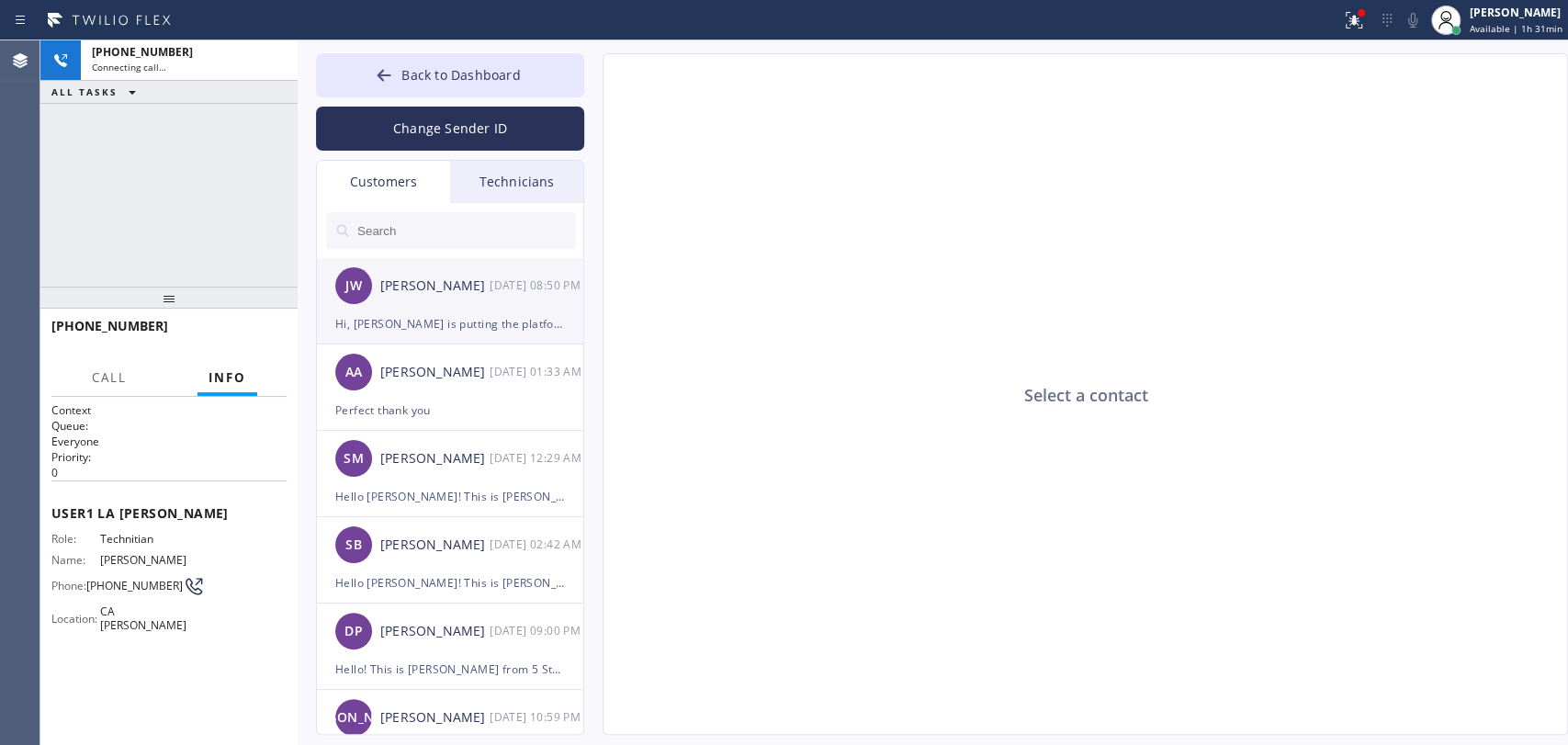
click at [402, 270] on div "JW John Wright 10/10 08:50 PM" at bounding box center [451, 286] width 268 height 55
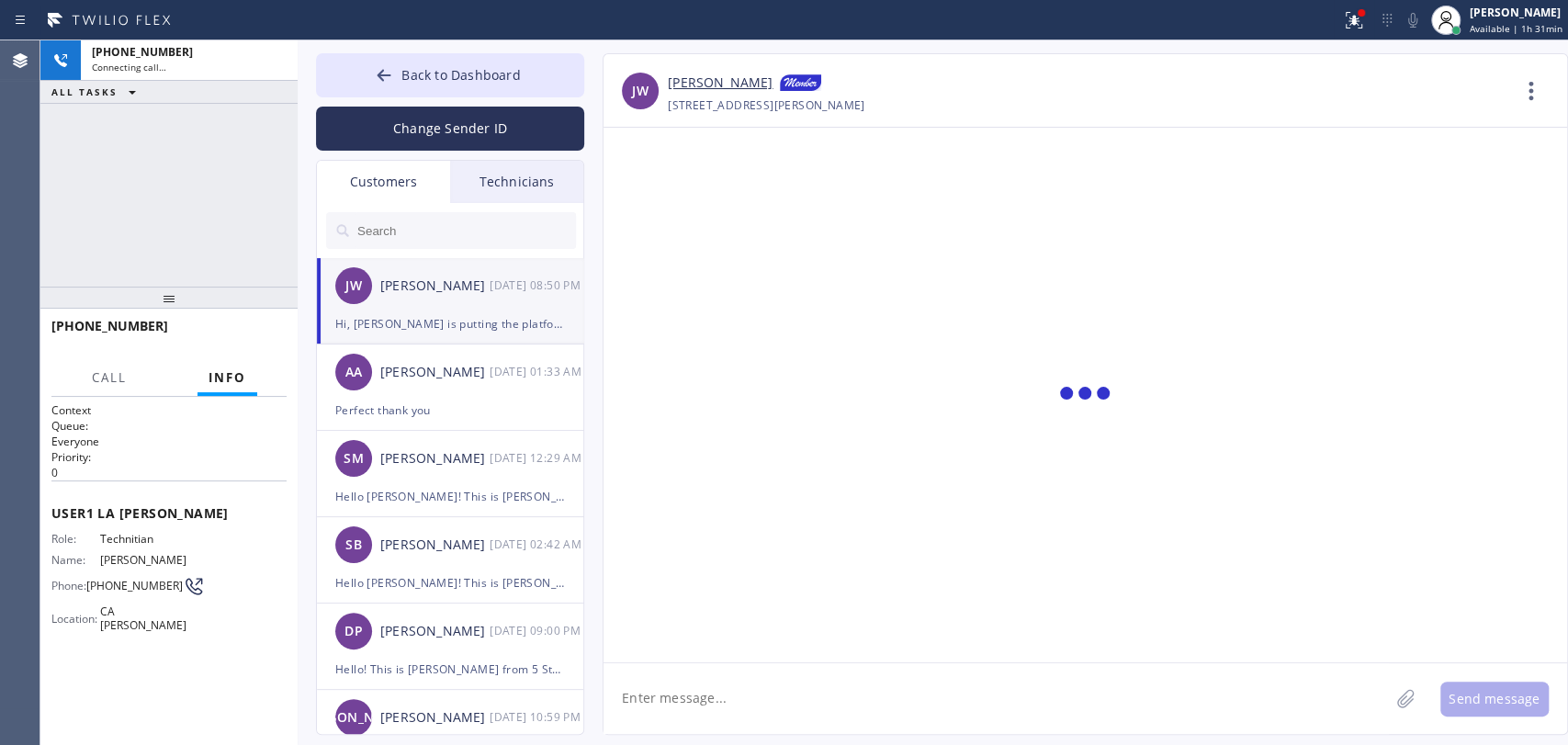
scroll to position [549, 0]
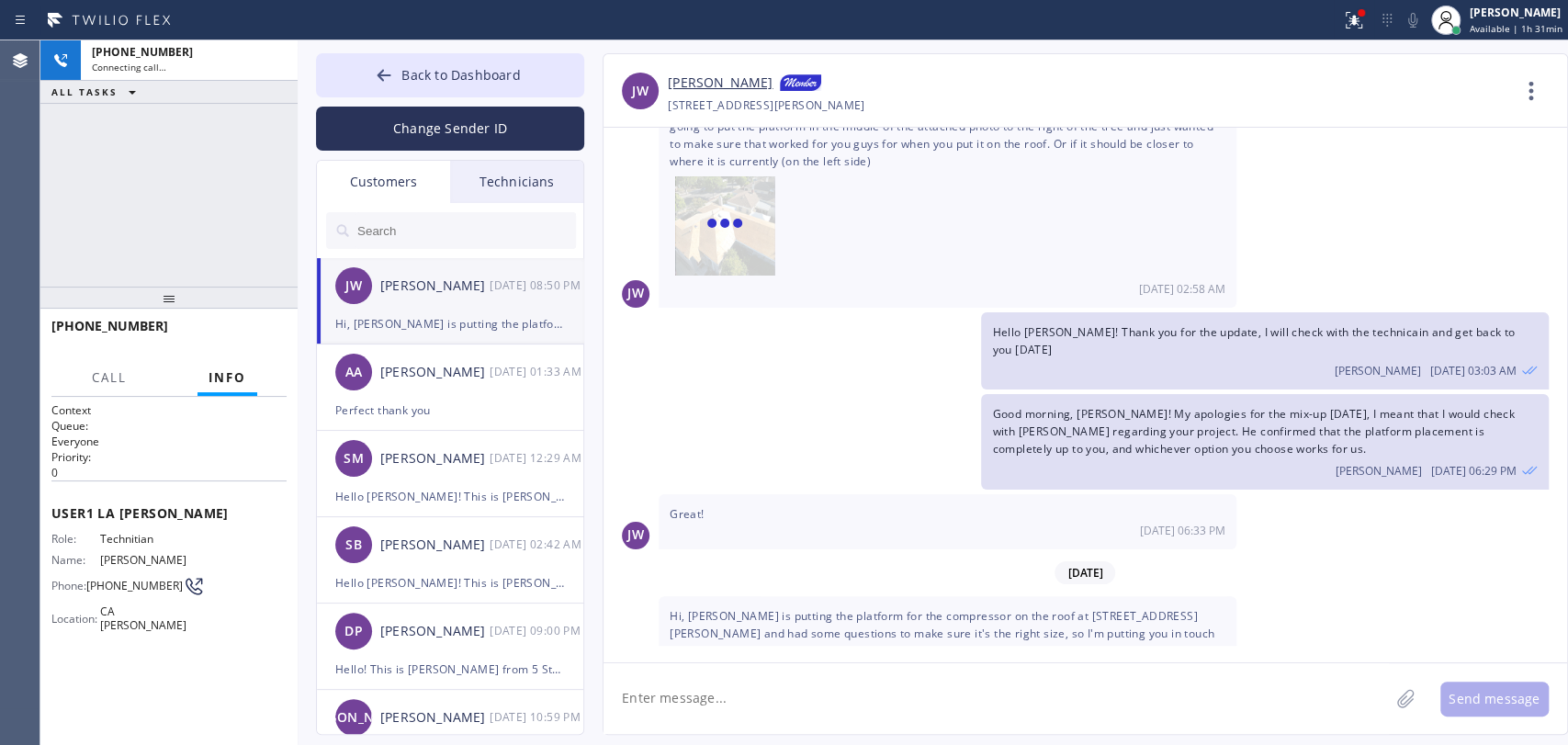
click at [696, 87] on link "[PERSON_NAME]" at bounding box center [720, 83] width 105 height 22
click at [727, 683] on textarea at bounding box center [996, 699] width 785 height 71
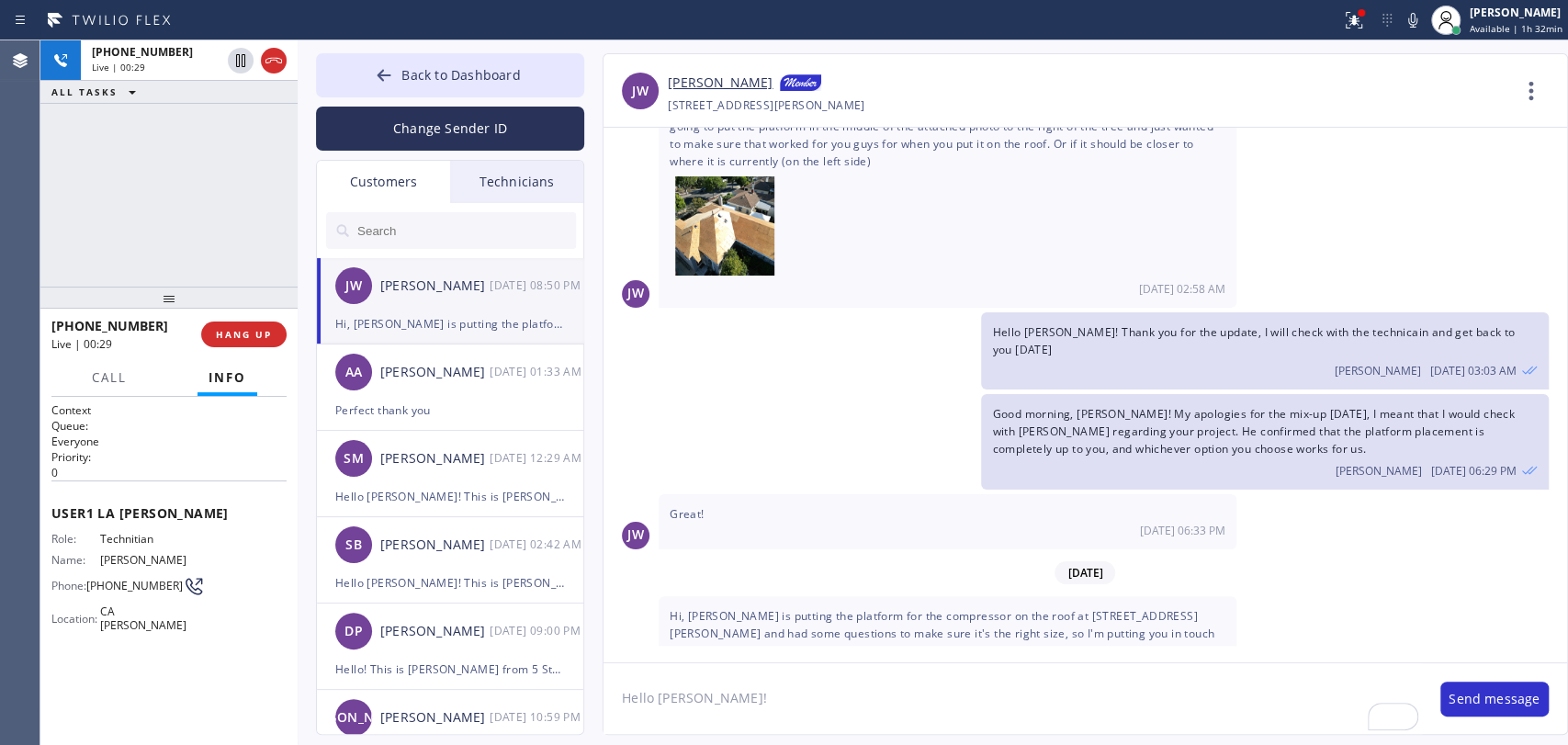
click at [146, 587] on span "(323) 579-9547" at bounding box center [134, 586] width 96 height 14
copy div "(323) 579-9547"
click at [777, 678] on textarea "Hello John!" at bounding box center [1013, 699] width 819 height 71
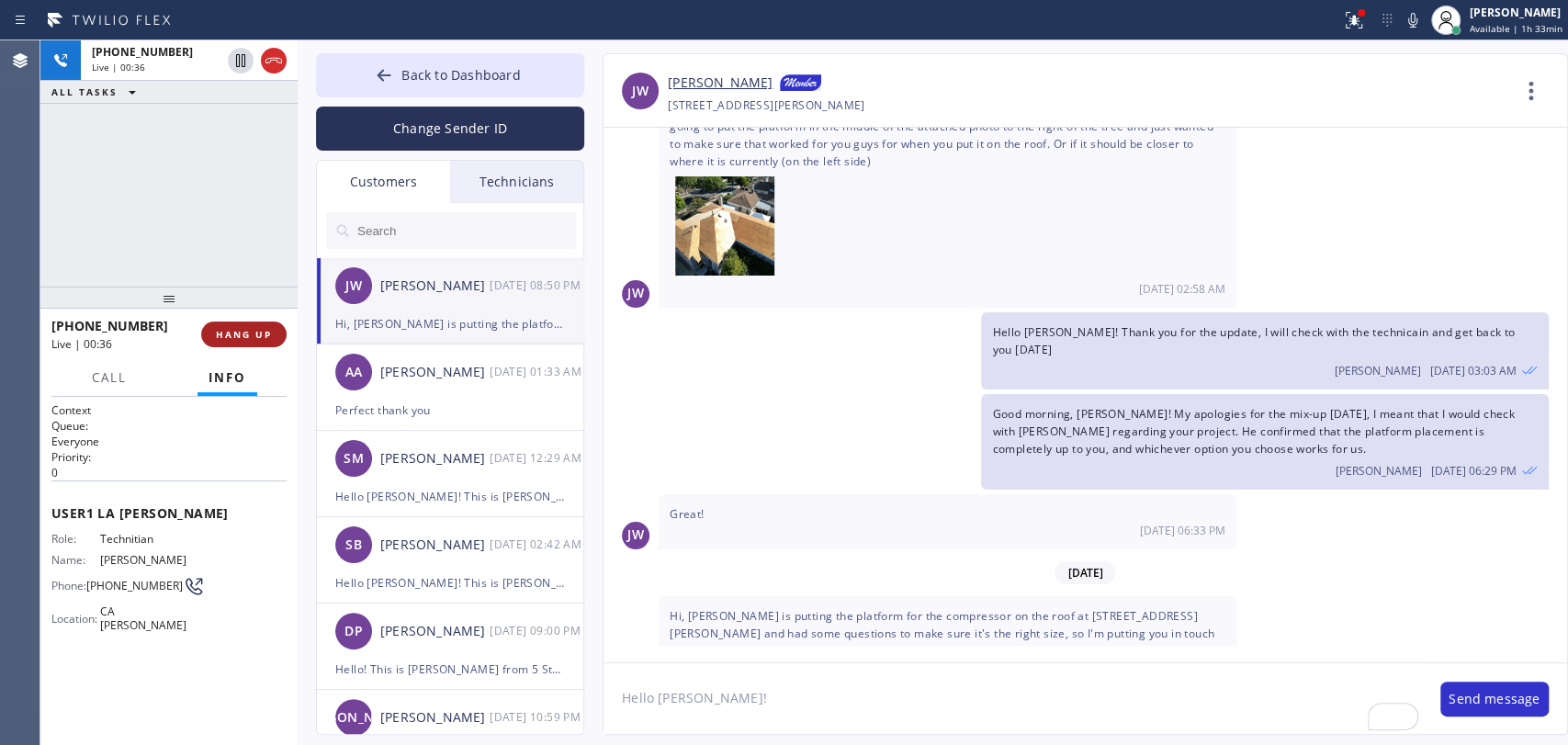
click at [260, 328] on span "HANG UP" at bounding box center [244, 335] width 56 height 13
click at [839, 699] on textarea "Hello John!" at bounding box center [1013, 699] width 819 height 71
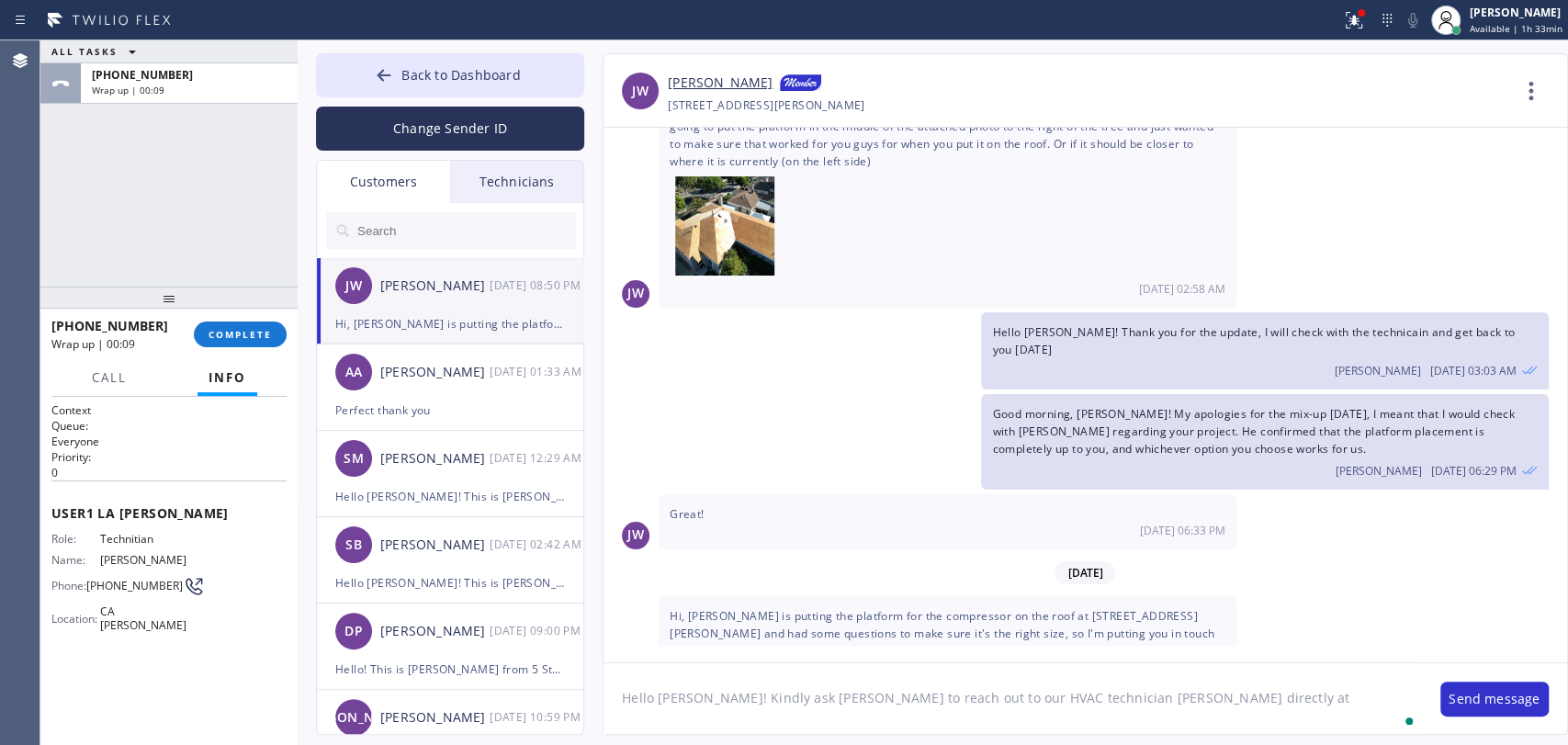
paste textarea "(323) 579-9547"
click at [1038, 700] on textarea "Hello John! Kindly ask Oscar to reach out to our HVAC technician David, directl…" at bounding box center [1013, 699] width 819 height 71
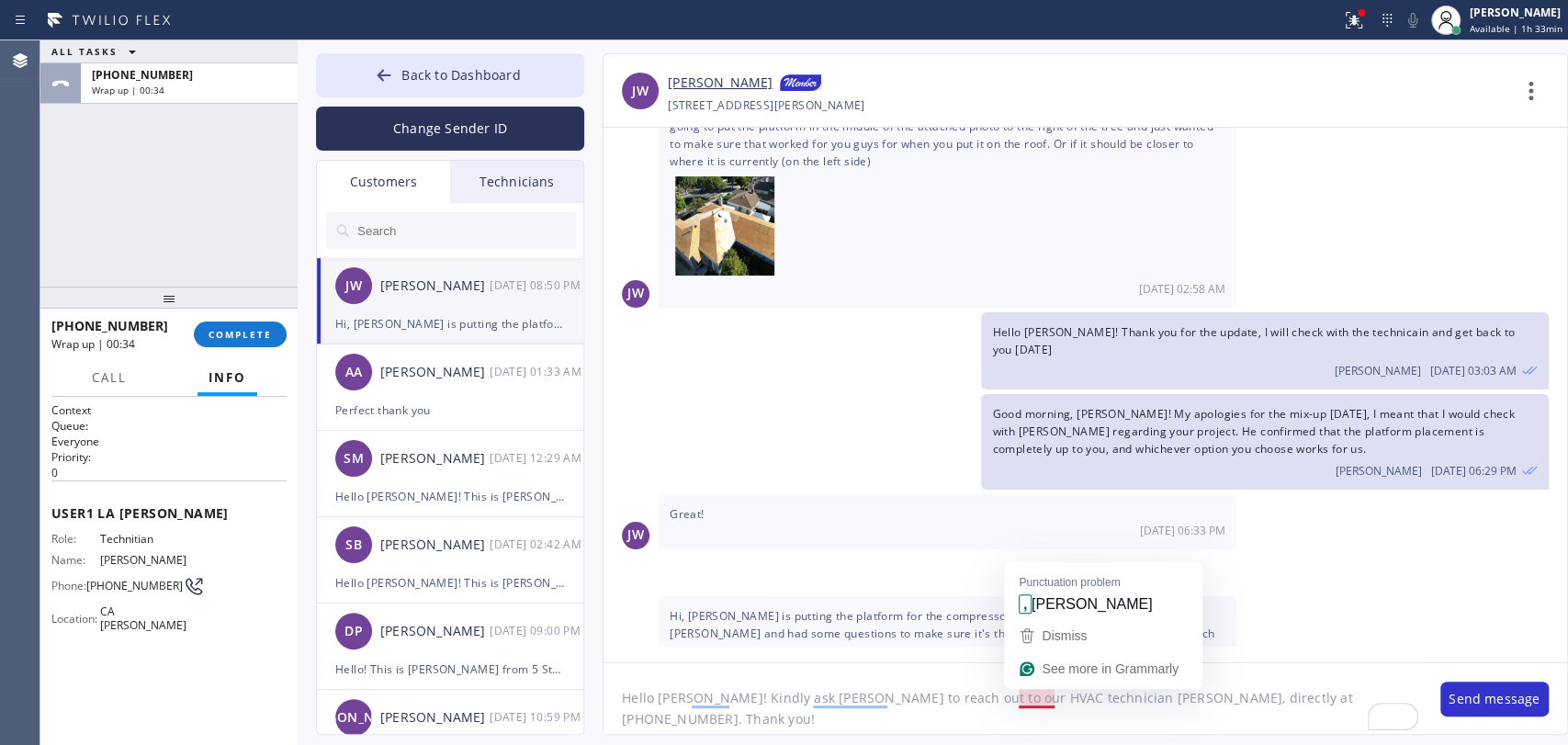
click at [1063, 703] on textarea "Hello John! Kindly ask Oscar to reach out to our HVAC technician David, directl…" at bounding box center [1013, 699] width 819 height 71
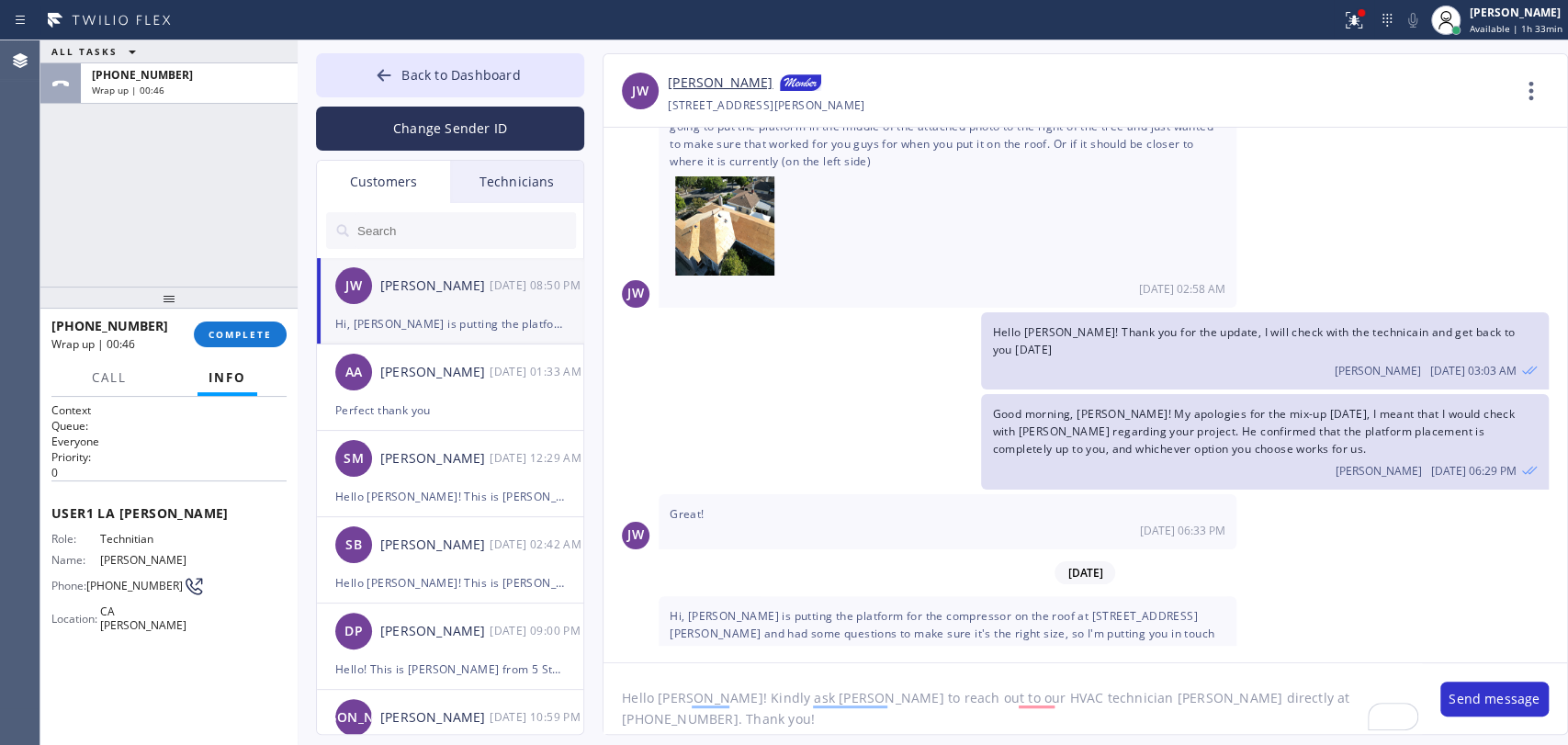
click at [1307, 687] on textarea "Hello John! Kindly ask Oscar to reach out to our HVAC technician David directly…" at bounding box center [1013, 699] width 819 height 71
click at [1305, 696] on textarea "Hello John! Kindly ask Oscar to reach out to our HVAC technician David directly…" at bounding box center [1013, 699] width 819 height 71
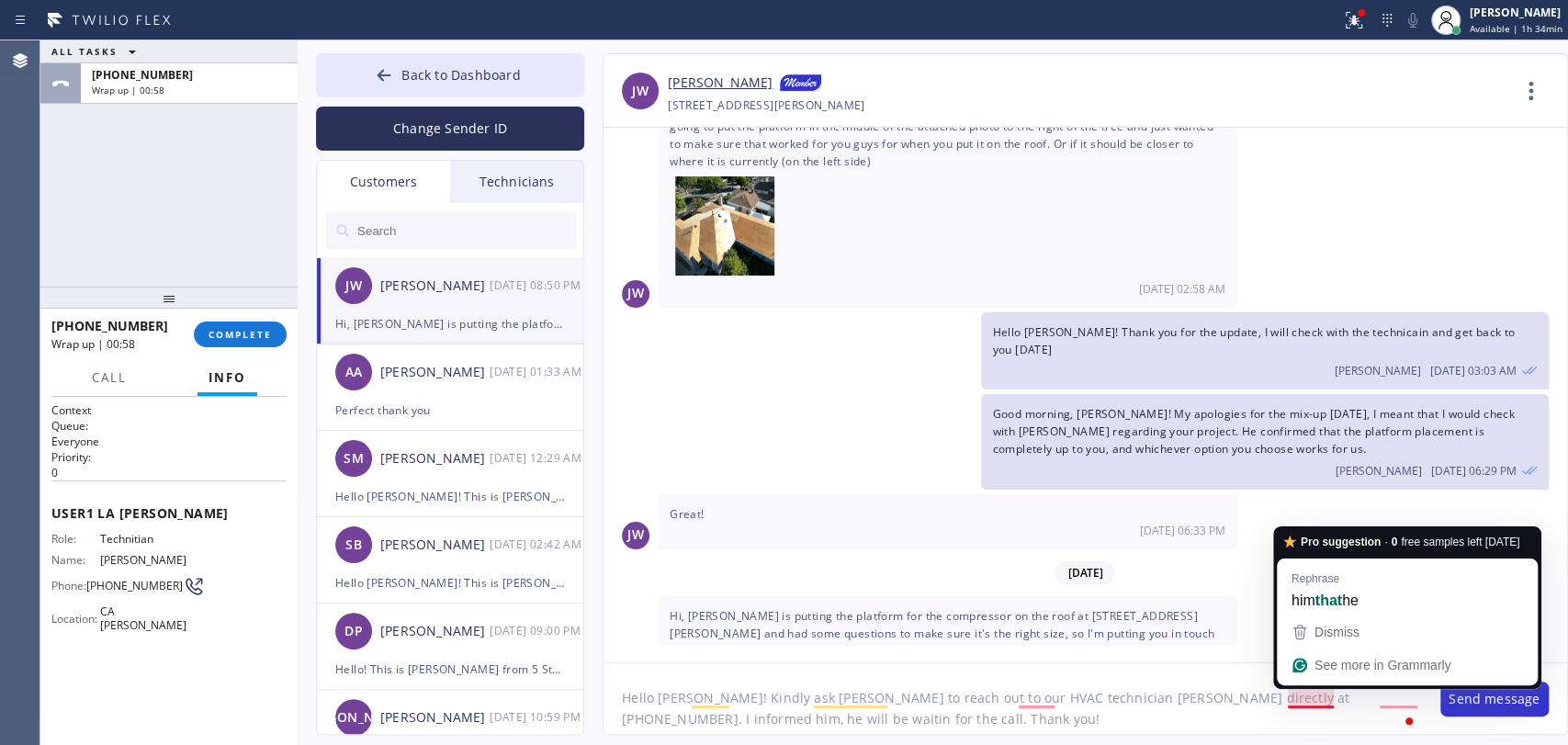
click at [1313, 697] on textarea "Hello John! Kindly ask Oscar to reach out to our HVAC technician David directly…" at bounding box center [1013, 699] width 819 height 71
click at [1327, 695] on textarea "Hello John! Kindly ask Oscar to reach out to our HVAC technician David directly…" at bounding box center [1013, 699] width 819 height 71
click at [1401, 693] on textarea "Hello John! Kindly ask Oscar to reach out to our HVAC technician David directly…" at bounding box center [1013, 699] width 819 height 71
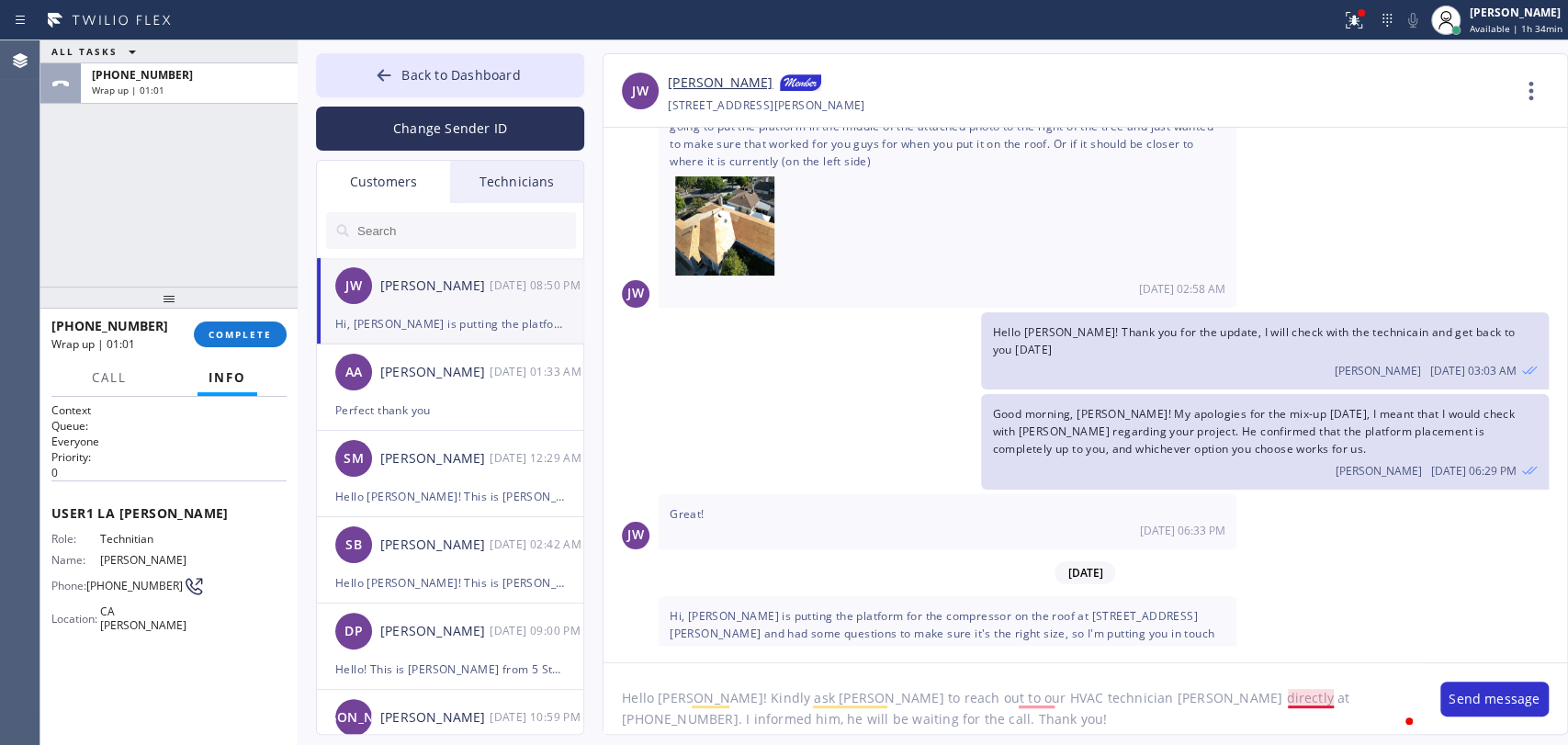
click at [1318, 701] on textarea "Hello John! Kindly ask Oscar to reach out to our HVAC technician David directly…" at bounding box center [1013, 699] width 819 height 71
click at [1359, 693] on textarea "Hello John! Kindly ask Oscar to reach out to our HVAC technician David directly…" at bounding box center [1013, 699] width 819 height 71
type textarea "Hello John! Kindly ask Oscar to reach out to our HVAC technician David directly…"
click at [1442, 695] on button "Send message" at bounding box center [1495, 699] width 109 height 35
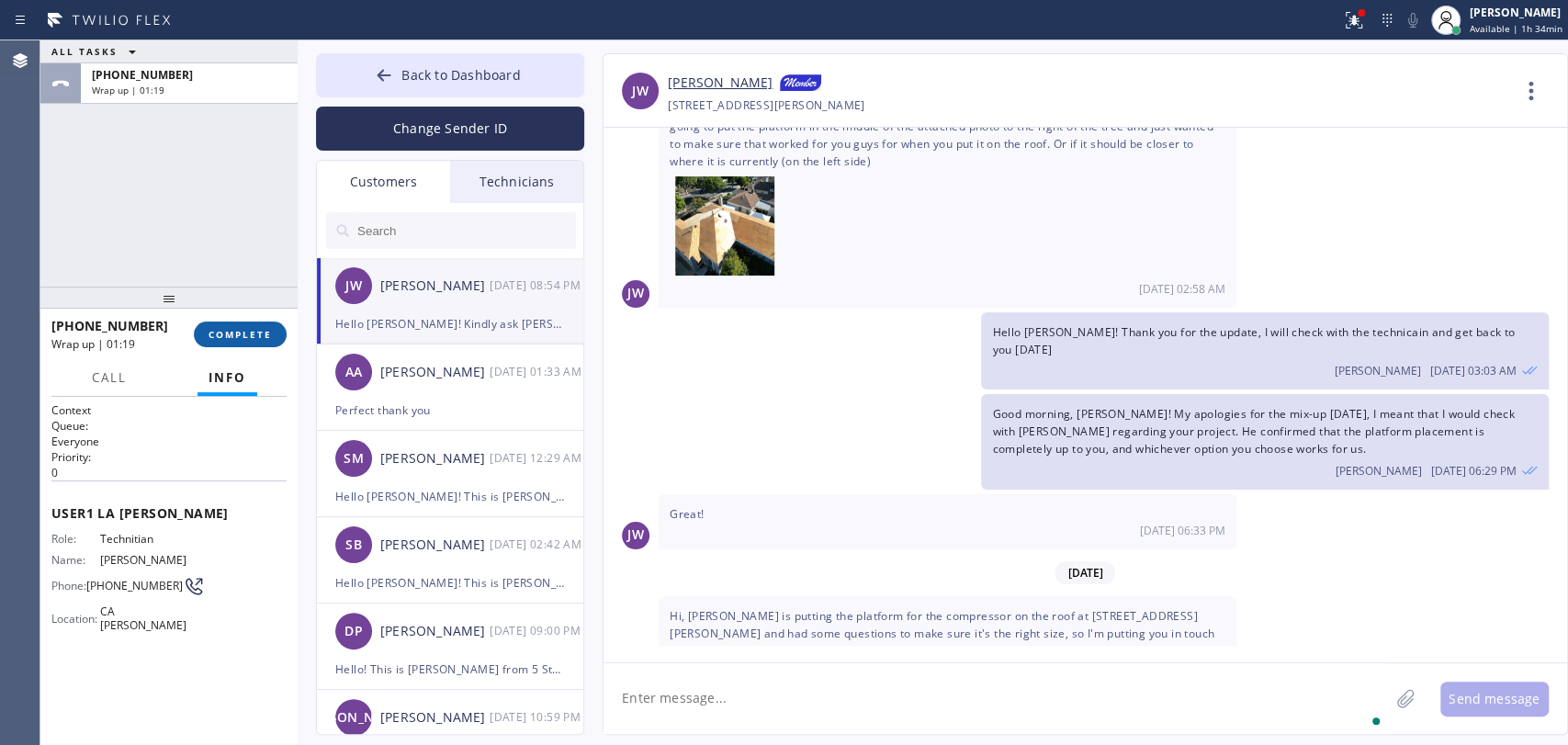
scroll to position [632, 0]
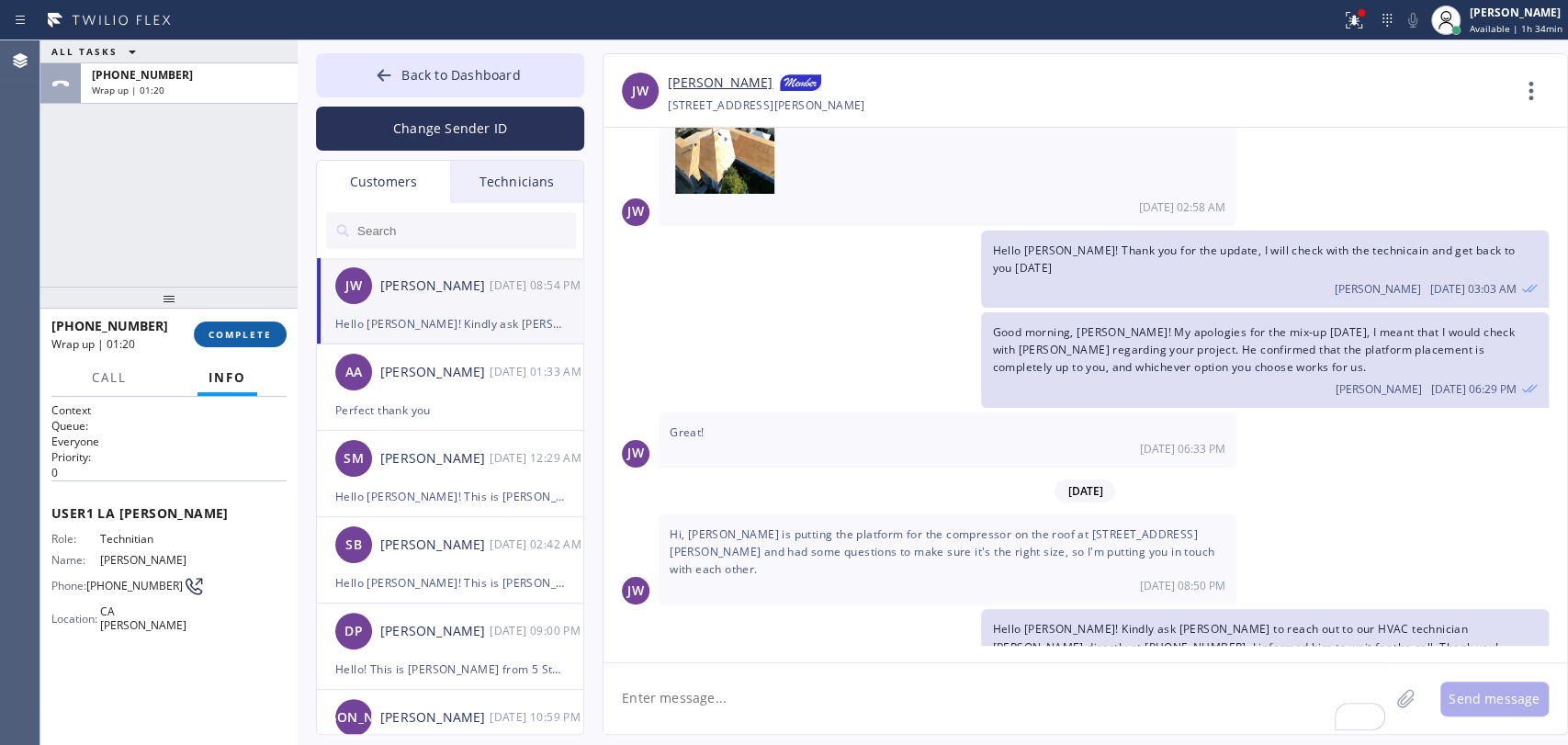
click at [226, 343] on button "COMPLETE" at bounding box center [240, 334] width 93 height 25
click at [158, 232] on div "ALL TASKS ALL TASKS ACTIVE TASKS TASKS IN WRAP UP +13235799547 Wrap up | 01:20" at bounding box center [169, 163] width 258 height 246
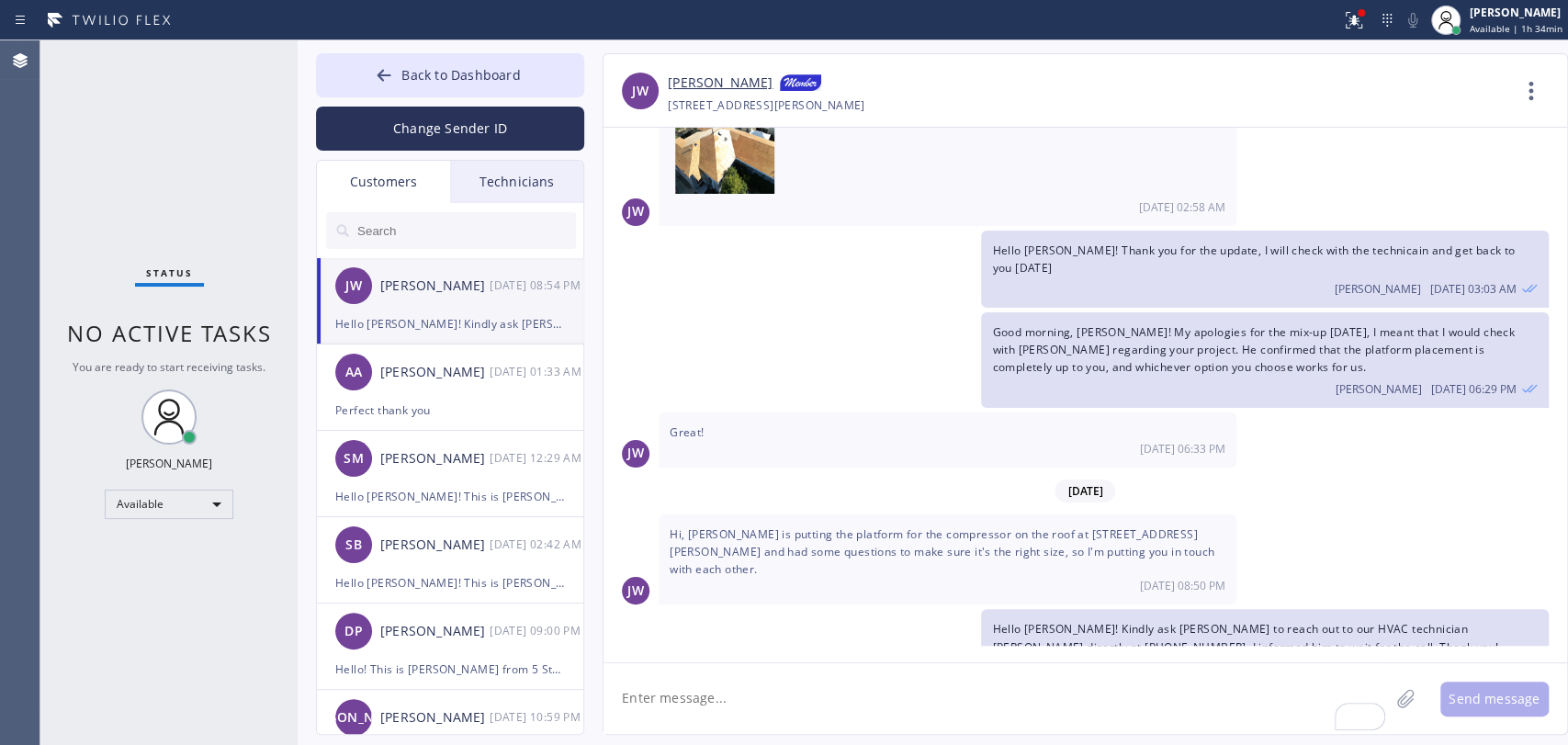
click at [1069, 324] on span "Good morning, John! My apologies for the mix-up yesterday, I meant that I would…" at bounding box center [1252, 350] width 522 height 51
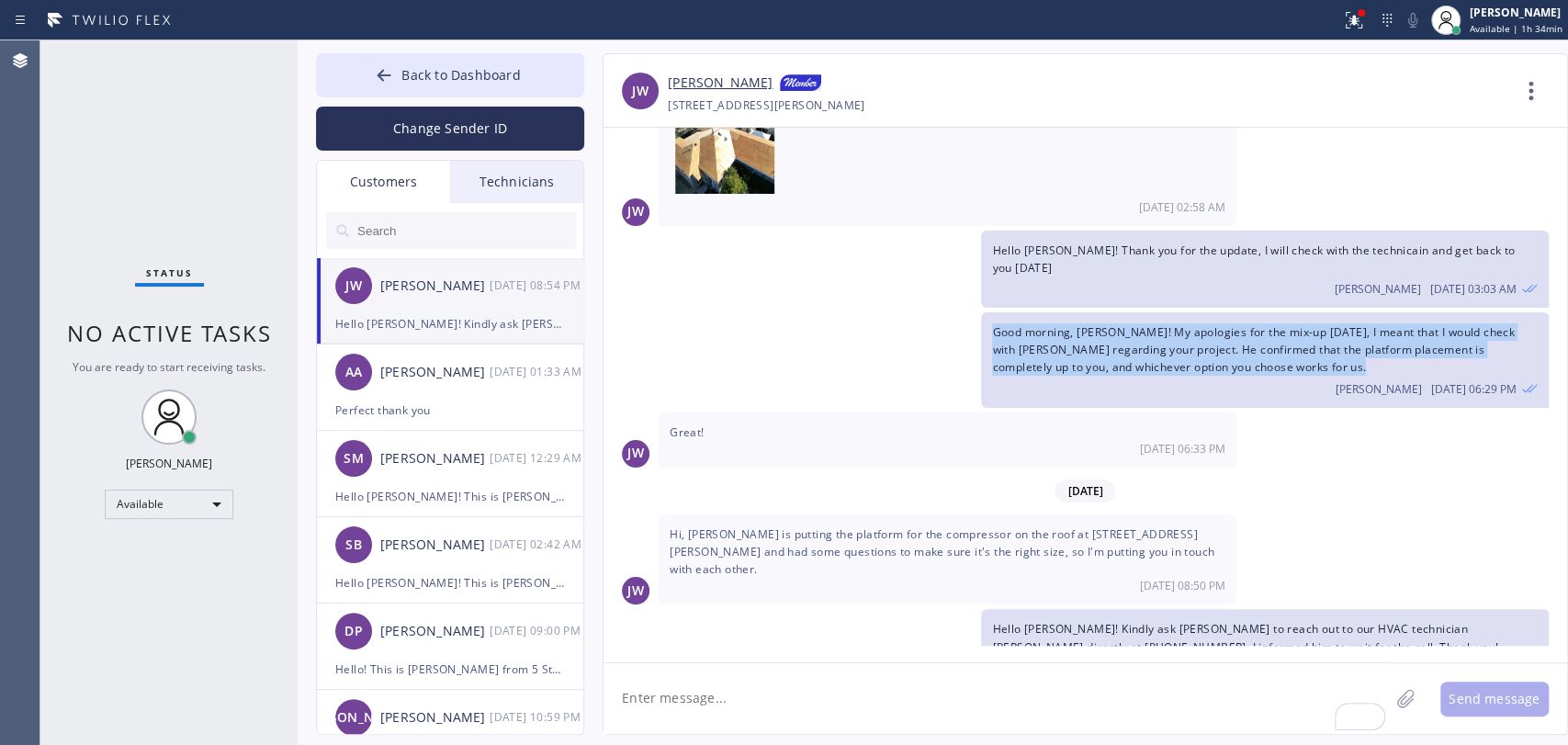
click at [1069, 324] on span "Good morning, John! My apologies for the mix-up yesterday, I meant that I would…" at bounding box center [1252, 350] width 522 height 51
click at [1127, 312] on div "Good morning, John! My apologies for the mix-up yesterday, I meant that I would…" at bounding box center [1264, 360] width 567 height 96
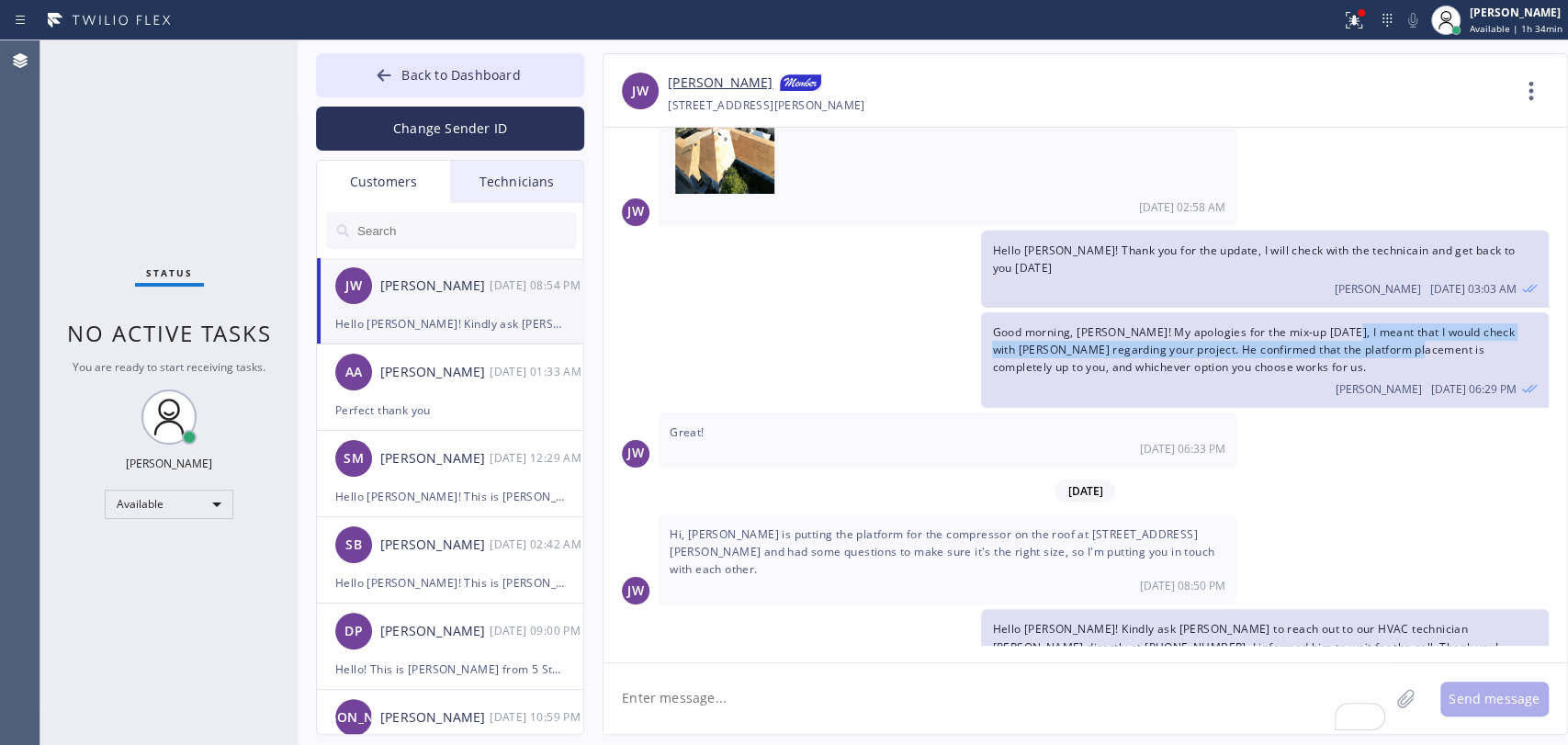
click at [1396, 324] on span "Good morning, John! My apologies for the mix-up yesterday, I meant that I would…" at bounding box center [1252, 350] width 522 height 51
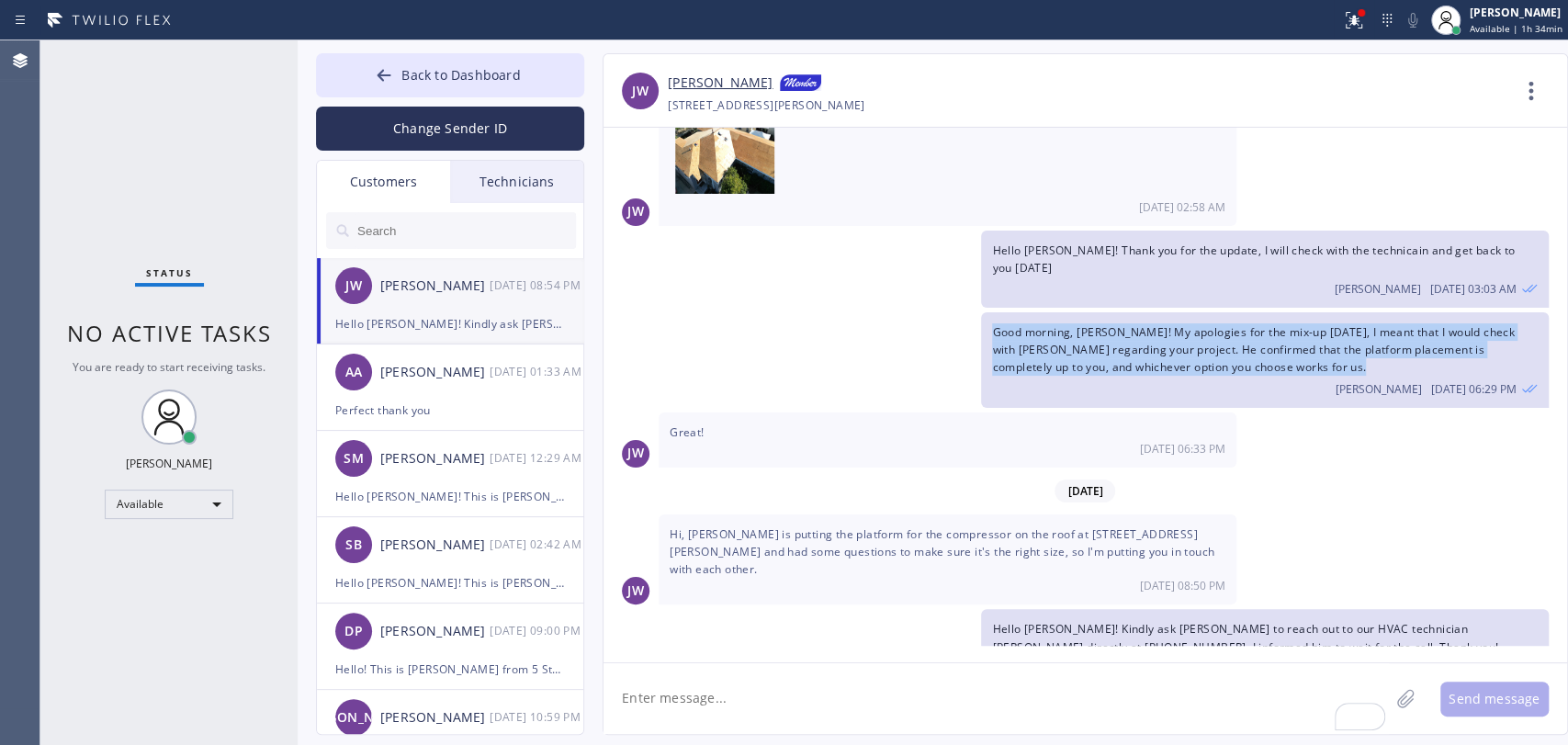
click at [1369, 324] on span "Good morning, John! My apologies for the mix-up yesterday, I meant that I would…" at bounding box center [1252, 350] width 522 height 51
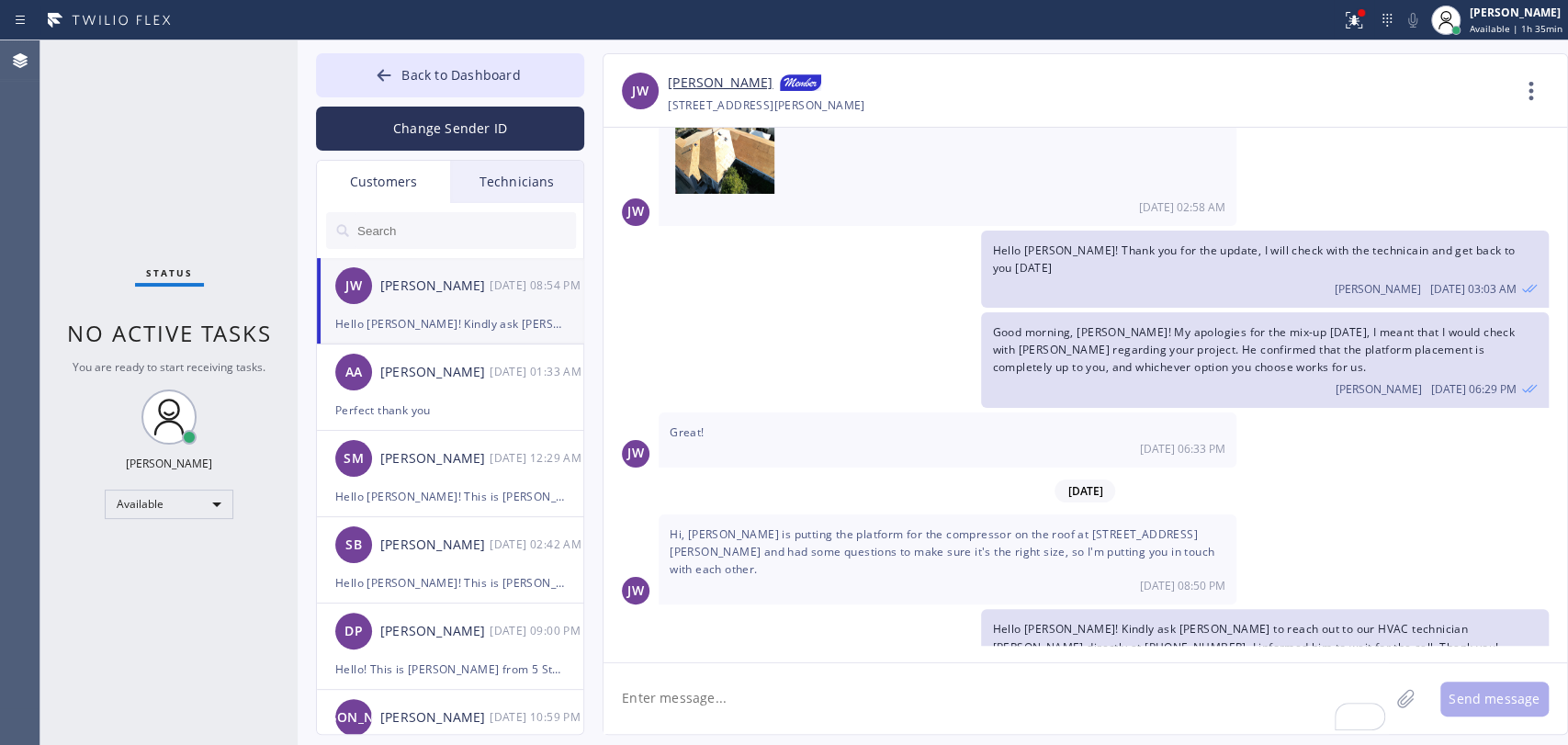
click at [732, 514] on div "Hi, Oscar is putting the platform for the compressor on the roof at 10921 Pickf…" at bounding box center [947, 559] width 578 height 91
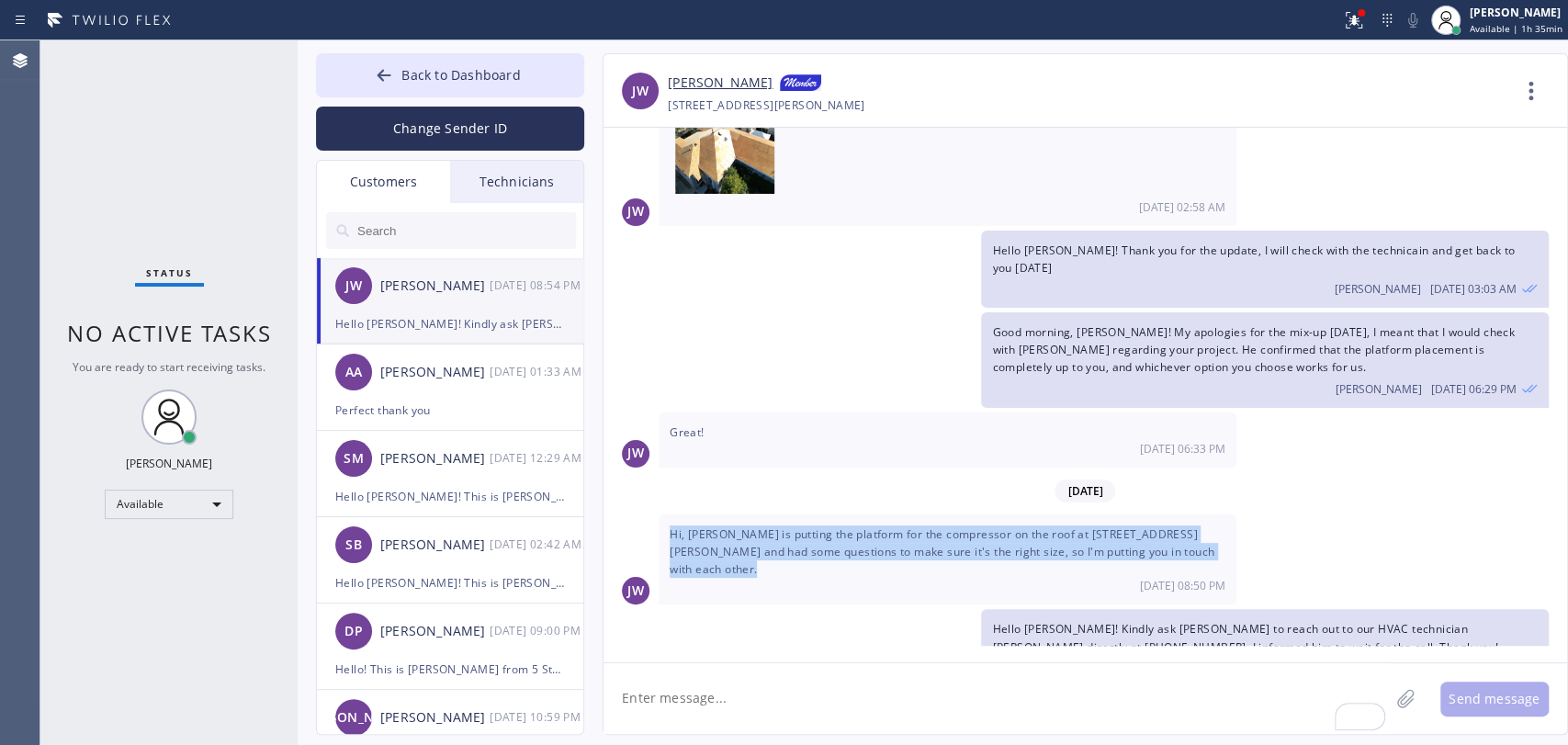
click at [732, 514] on div "Hi, Oscar is putting the platform for the compressor on the roof at 10921 Pickf…" at bounding box center [947, 559] width 578 height 91
click at [749, 527] on span "Hi, Oscar is putting the platform for the compressor on the roof at 10921 Pickf…" at bounding box center [941, 552] width 544 height 51
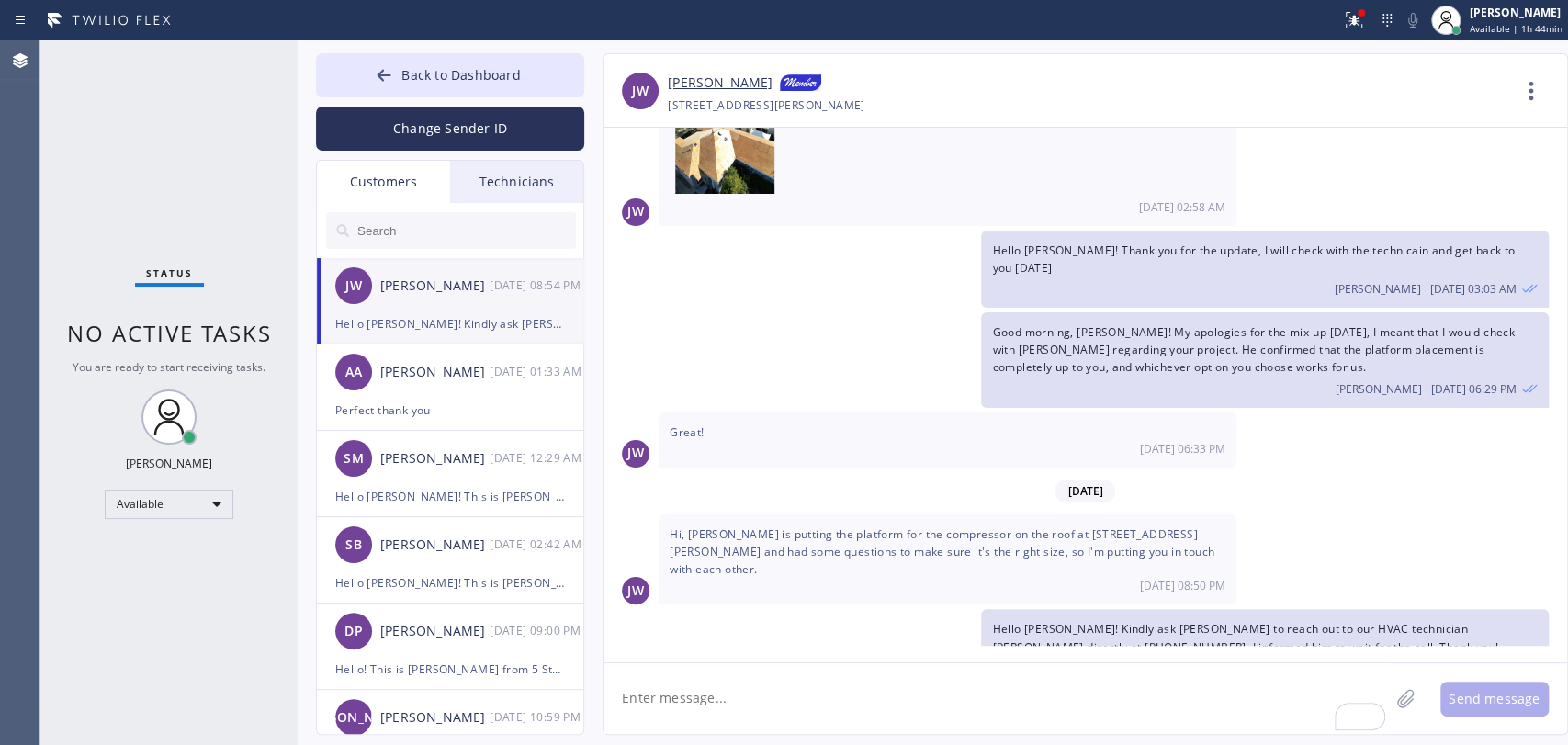
click at [197, 247] on div "Status No active tasks You are ready to start receiving tasks. Oleksiy Dmitriev…" at bounding box center [169, 393] width 258 height 705
drag, startPoint x: 540, startPoint y: 82, endPoint x: 579, endPoint y: 5, distance: 86.3
click at [540, 85] on button "Back to Dashboard" at bounding box center [450, 75] width 268 height 44
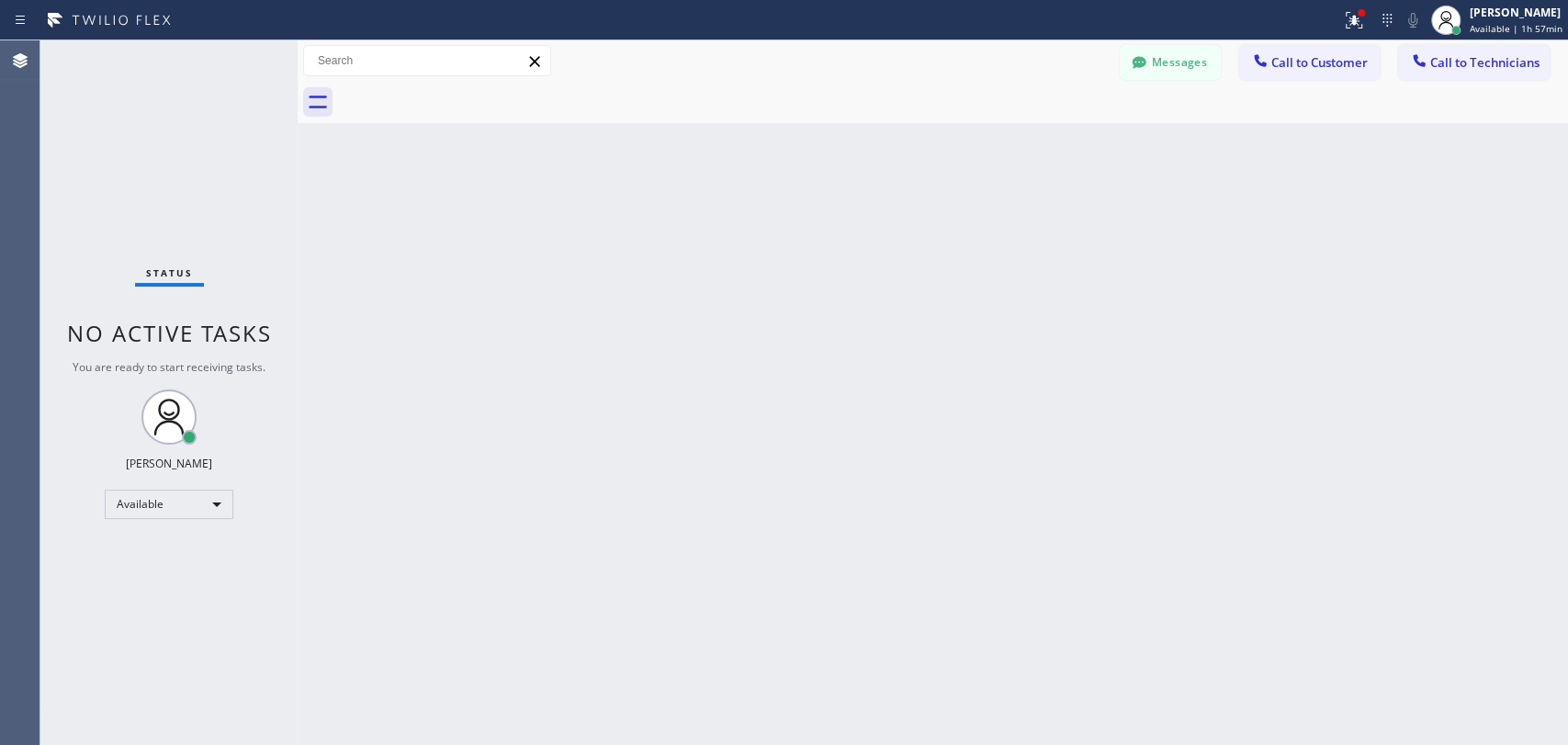
click at [528, 560] on div "Back to Dashboard Change Sender ID Customers Technicians JW John Wright 10/10 0…" at bounding box center [933, 393] width 1270 height 705
click at [509, 310] on div "Back to Dashboard Change Sender ID Customers Technicians JW John Wright 10/10 0…" at bounding box center [933, 393] width 1270 height 705
click at [1442, 63] on span "Call to Technicians" at bounding box center [1485, 63] width 110 height 17
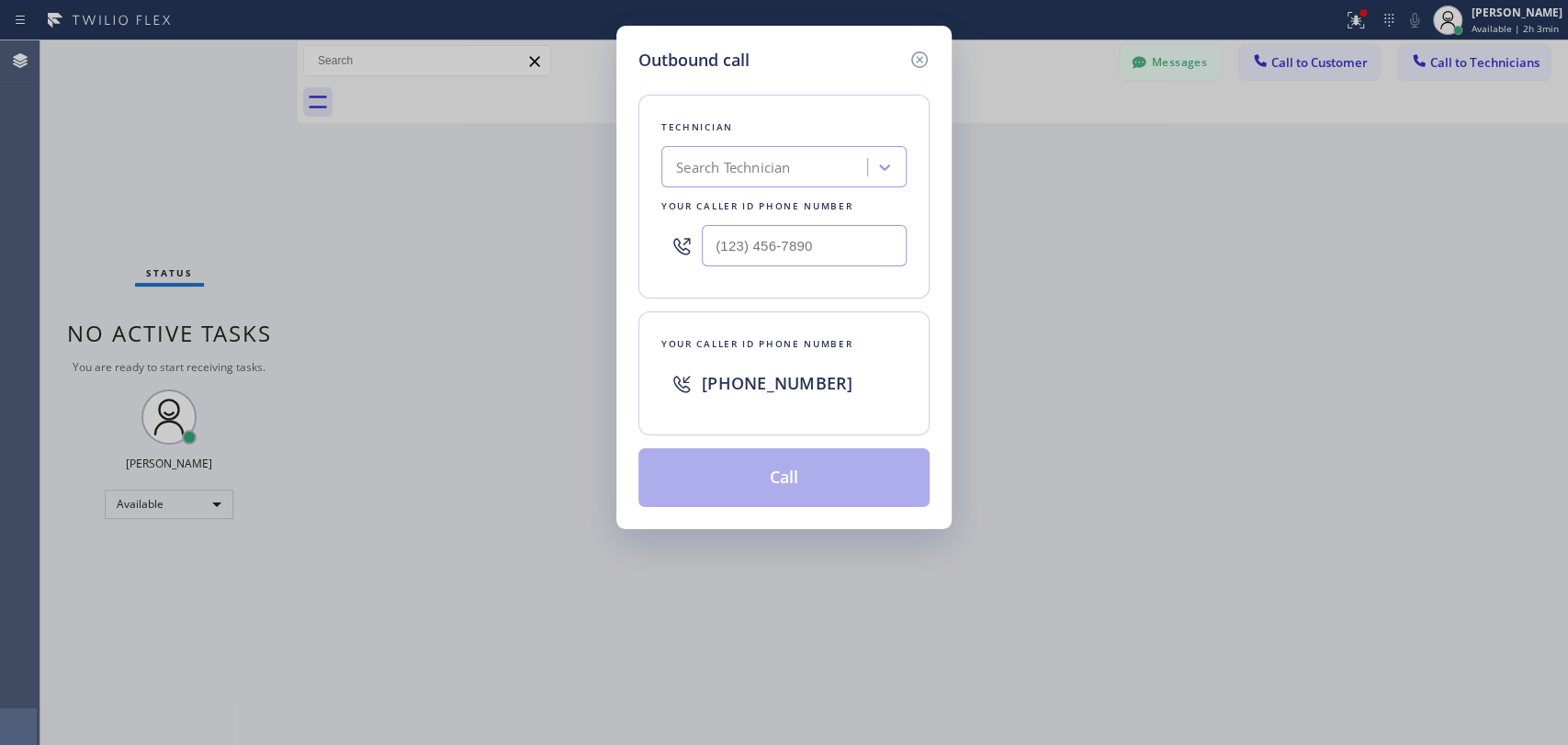
click at [803, 142] on div "Technician Search Technician Your caller id phone number" at bounding box center [783, 197] width 291 height 204
click at [801, 156] on div "Search Technician" at bounding box center [767, 168] width 200 height 32
type input "seva"
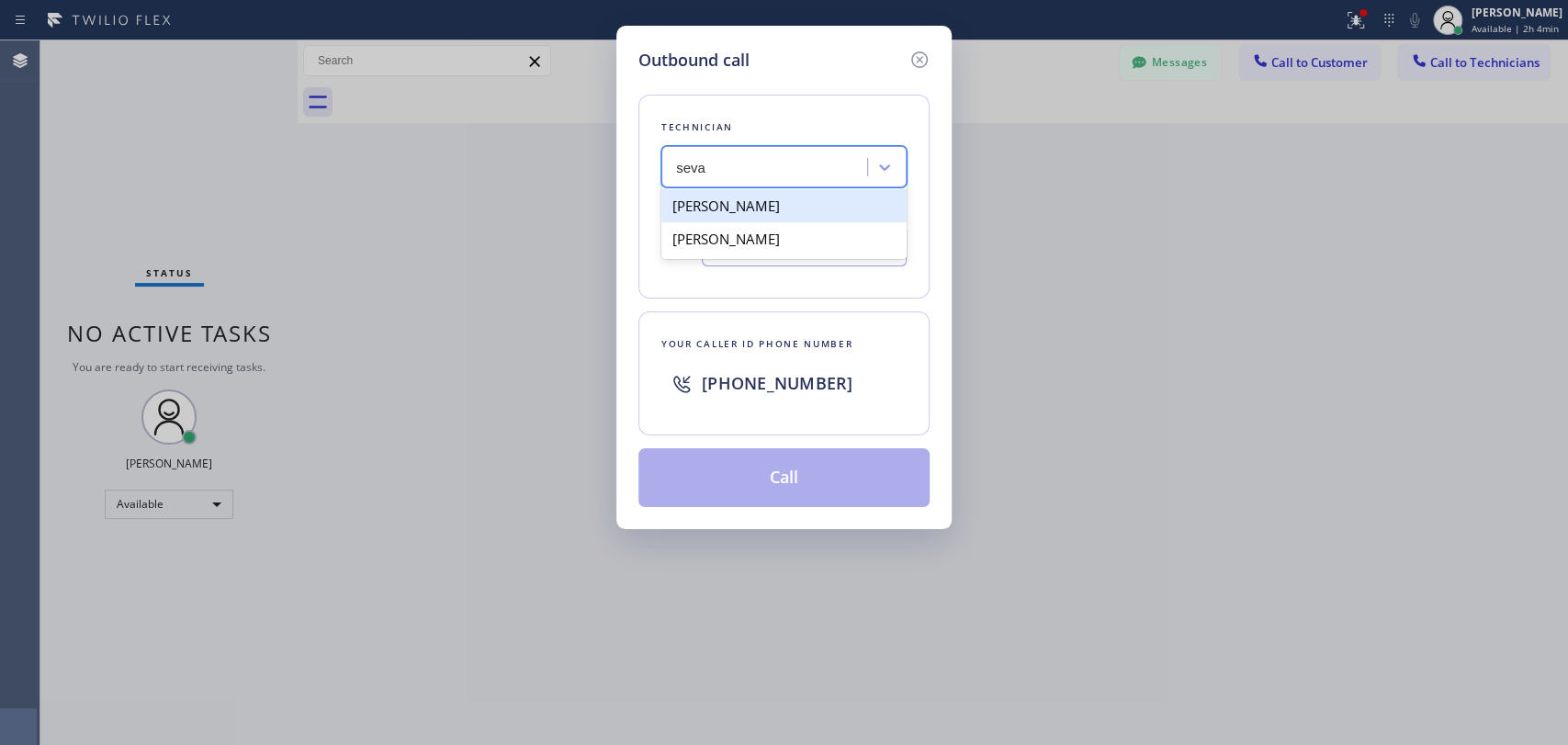
click at [715, 201] on div "Sevan Parseghian" at bounding box center [784, 205] width 245 height 33
type input "(818) 480-0219"
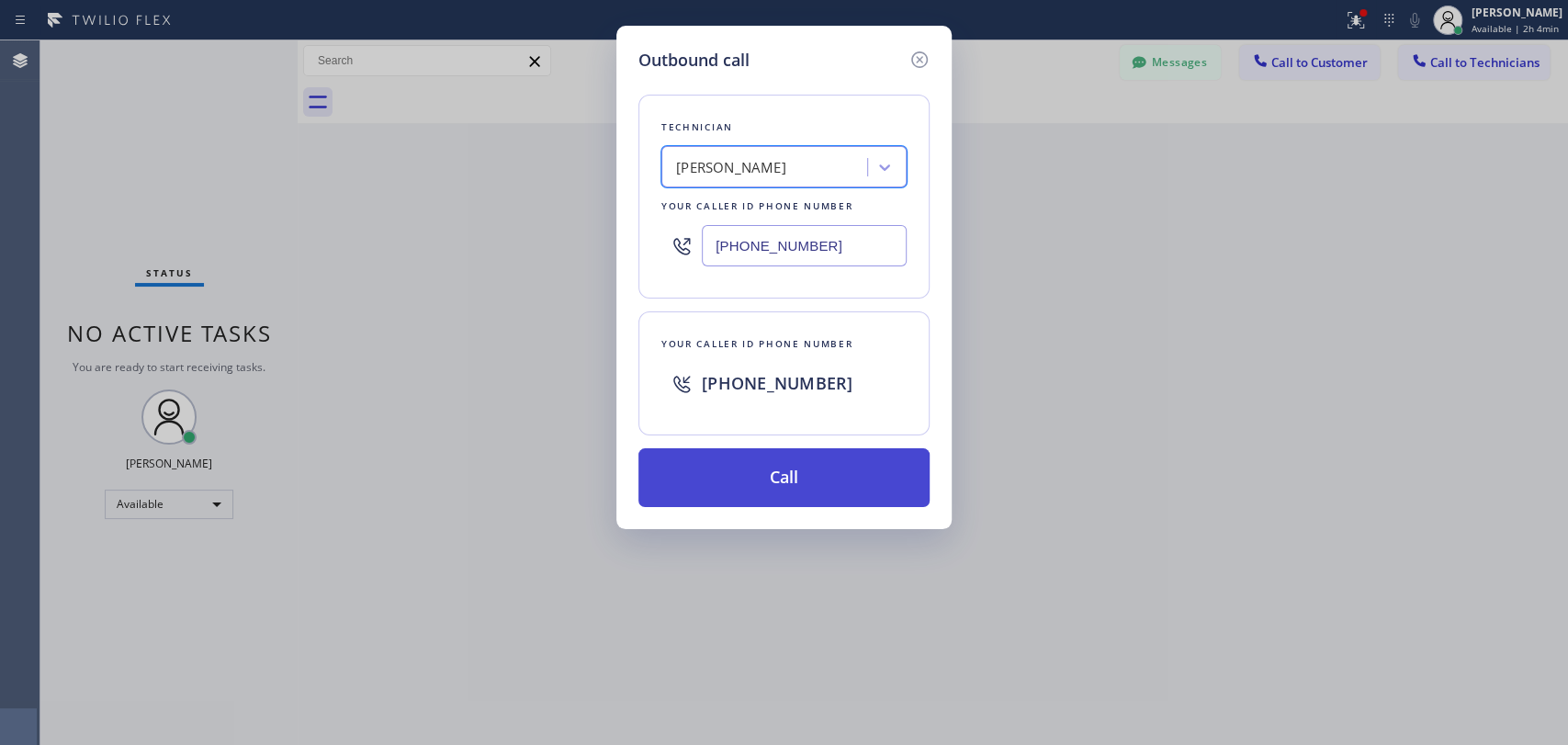
click at [795, 465] on button "Call" at bounding box center [783, 478] width 291 height 59
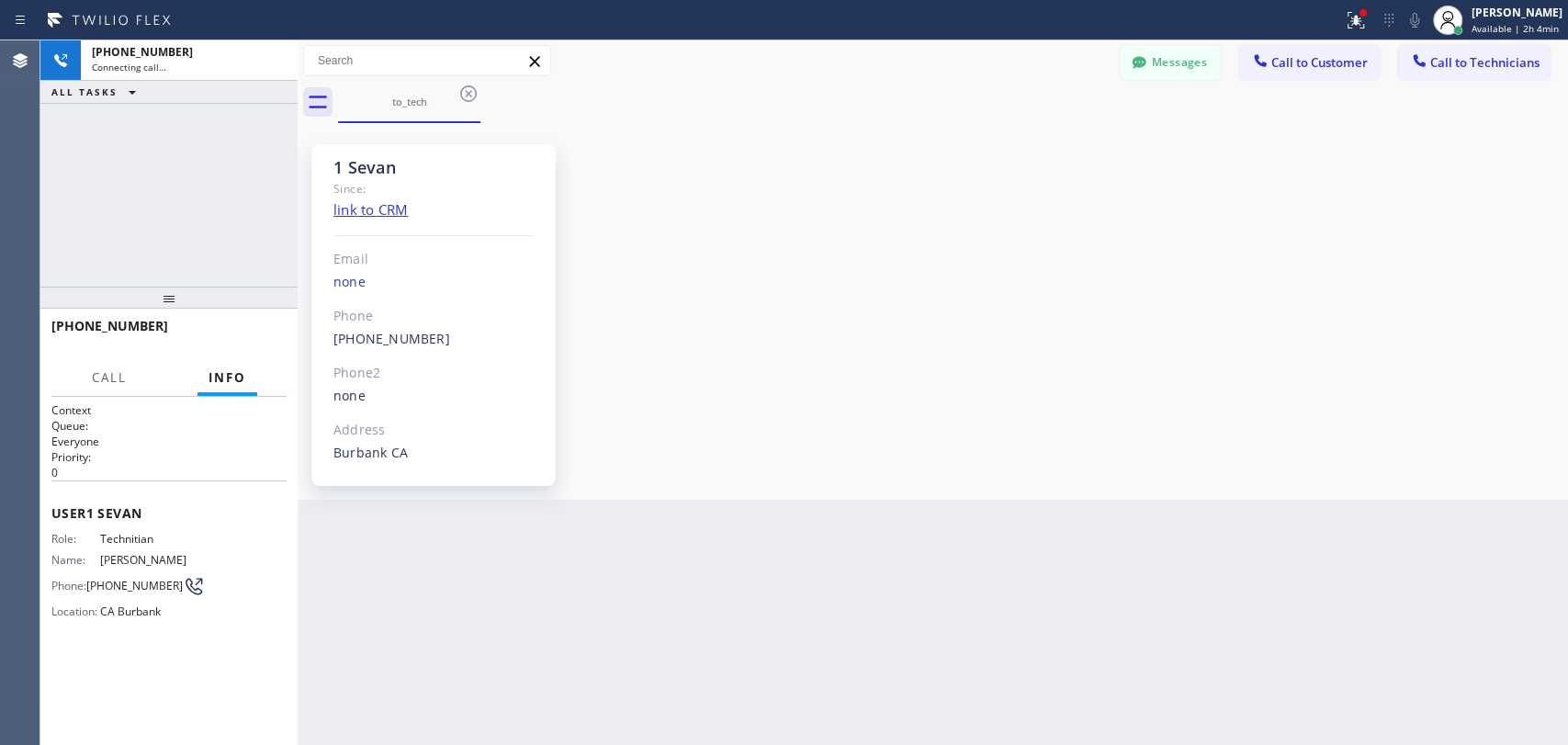
scroll to position [5620, 0]
click at [252, 347] on button "HANG UP" at bounding box center [244, 334] width 85 height 25
click at [243, 289] on div at bounding box center [169, 298] width 258 height 22
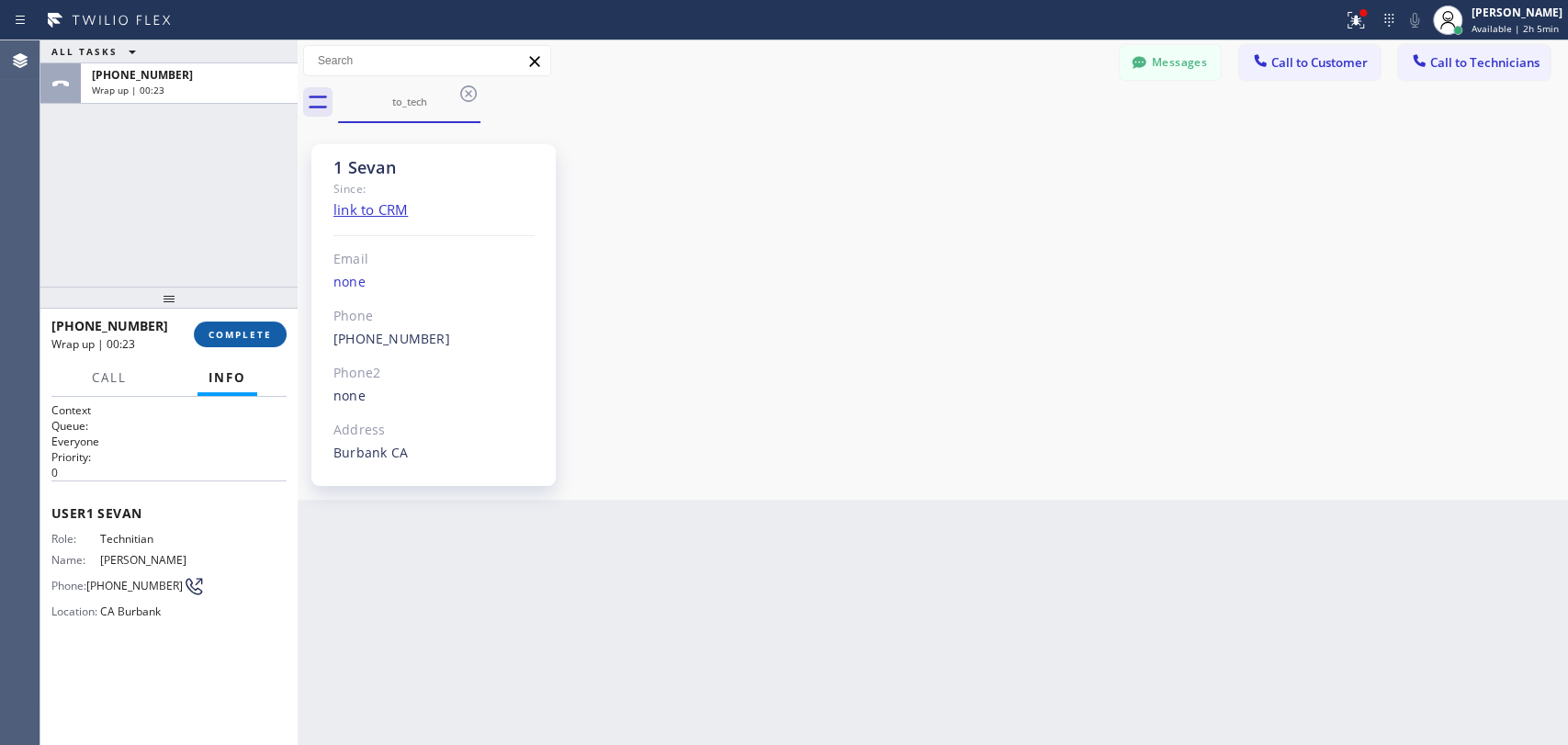
click at [269, 336] on span "COMPLETE" at bounding box center [241, 335] width 64 height 13
click at [214, 289] on div at bounding box center [169, 298] width 258 height 22
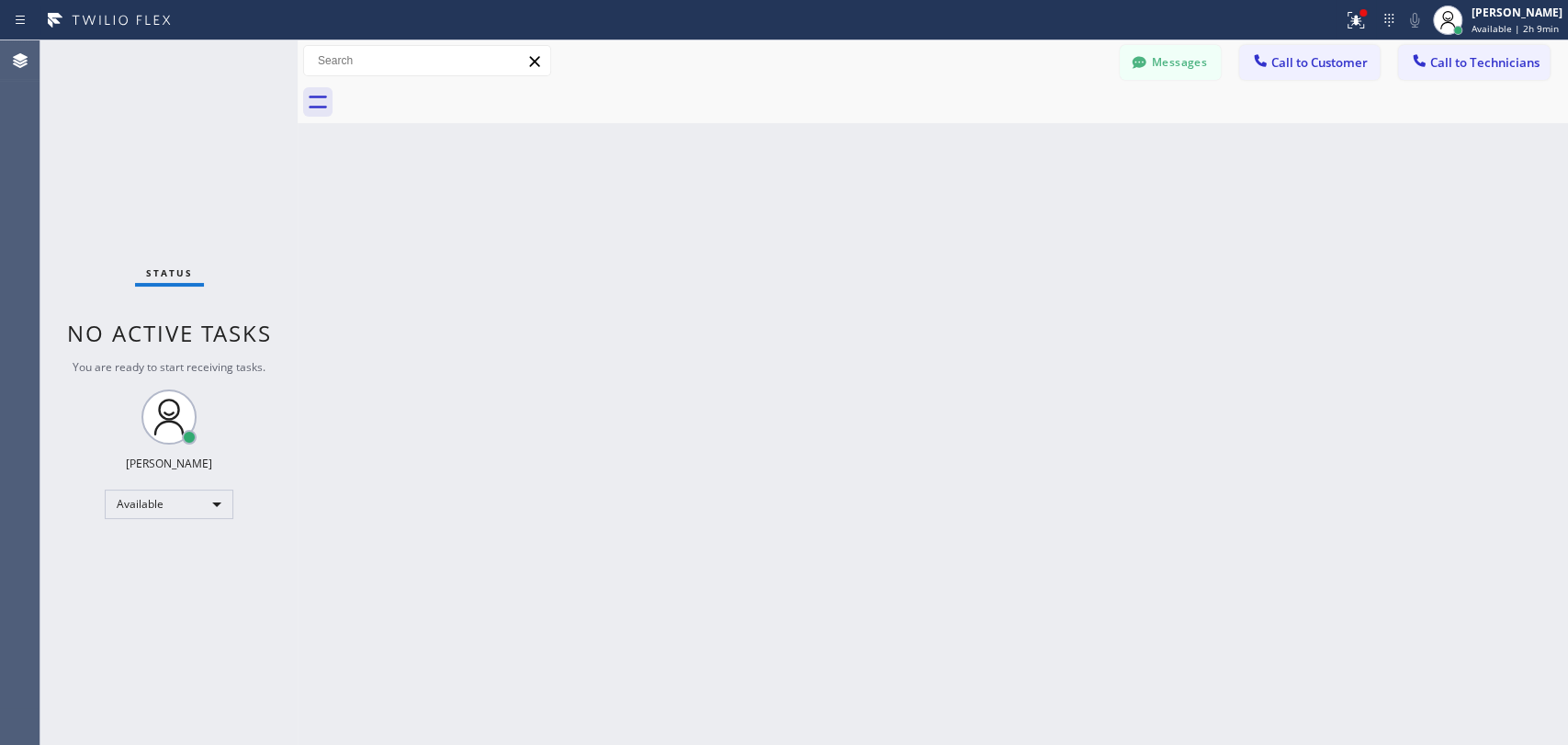
click at [1465, 68] on span "Call to Technicians" at bounding box center [1485, 63] width 110 height 17
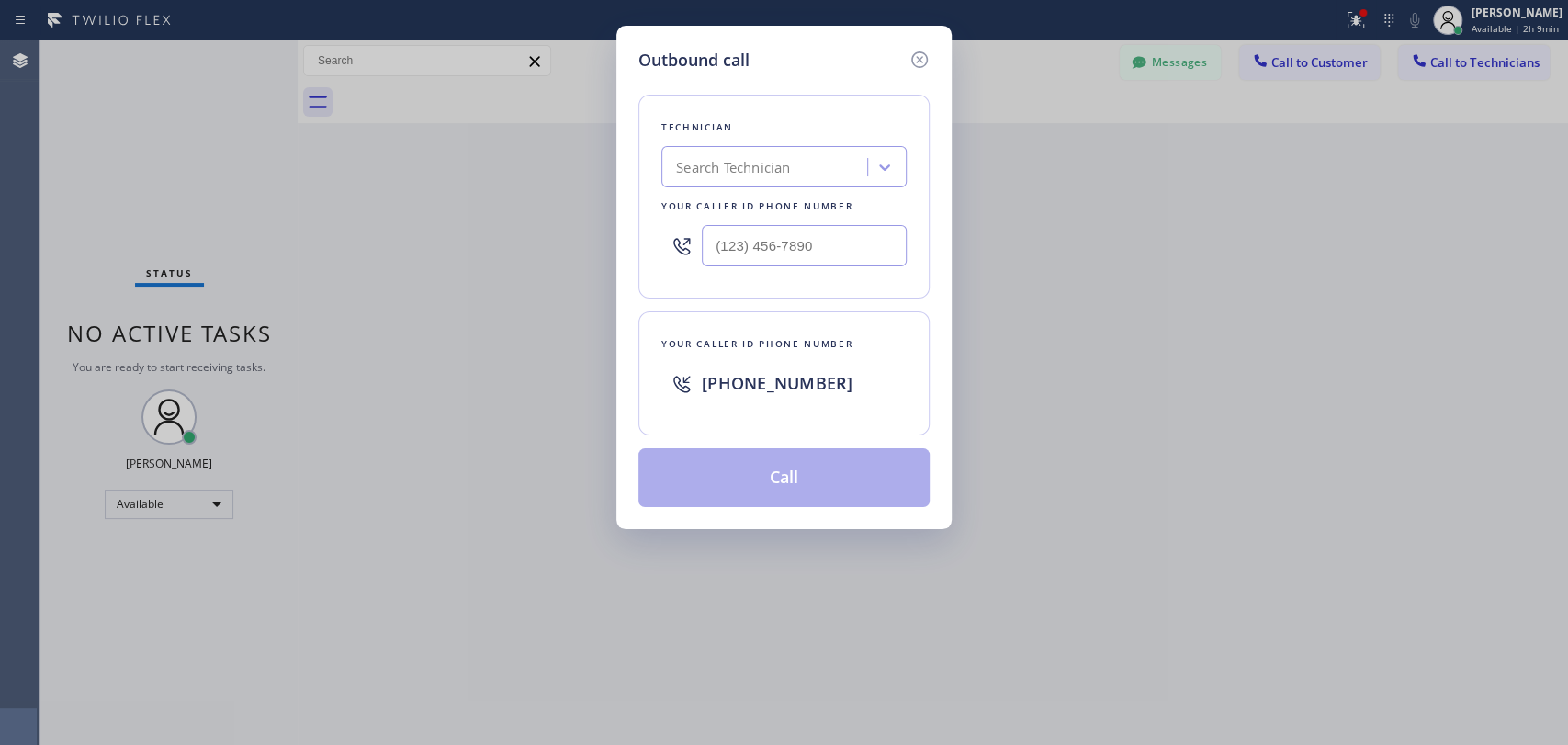
click at [805, 197] on div "Your caller id phone number" at bounding box center [784, 206] width 245 height 20
click at [758, 164] on div "Search Technician" at bounding box center [733, 168] width 114 height 22
type input "erick"
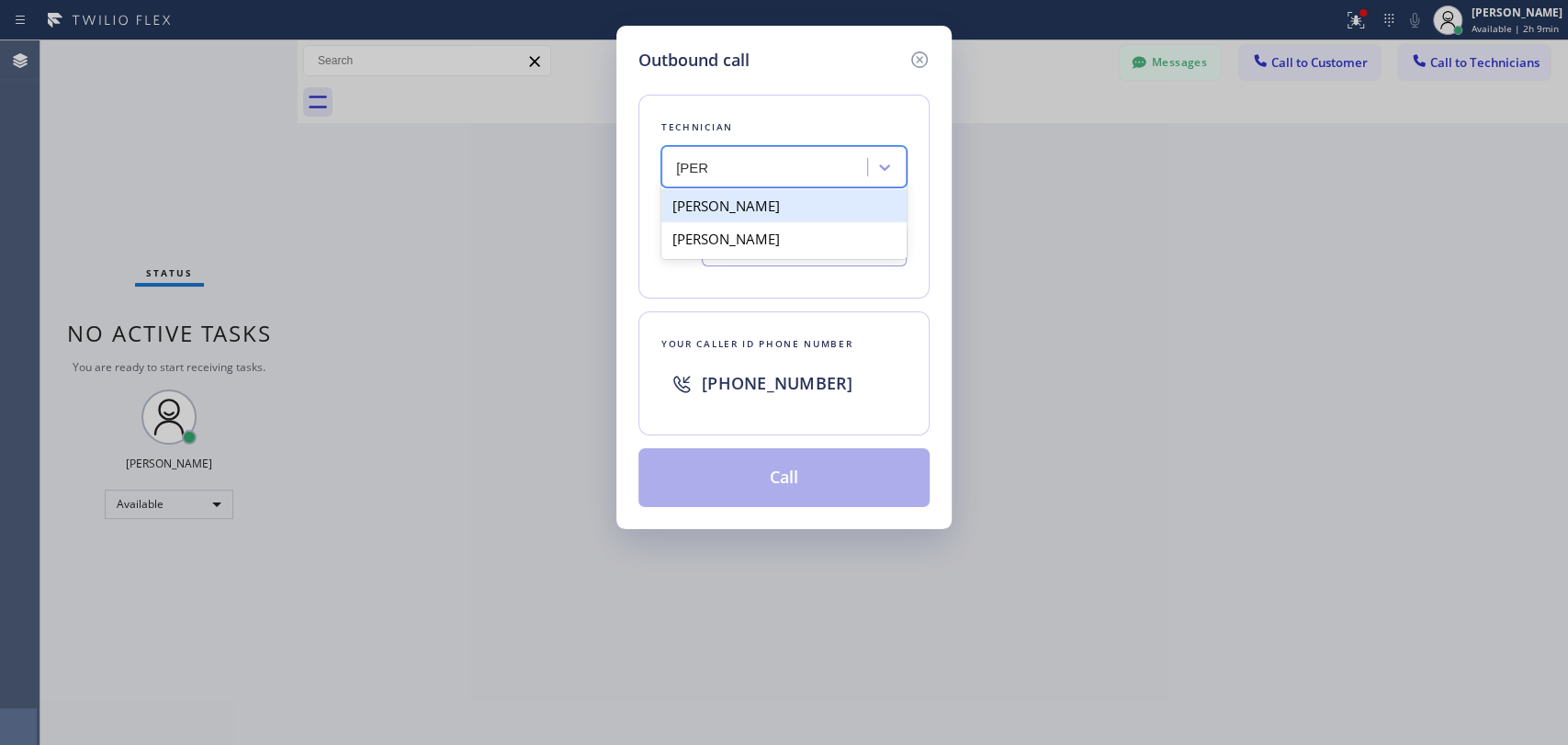
click at [729, 214] on div "Erick Salazar" at bounding box center [784, 205] width 245 height 33
type input "(323) 828-2401"
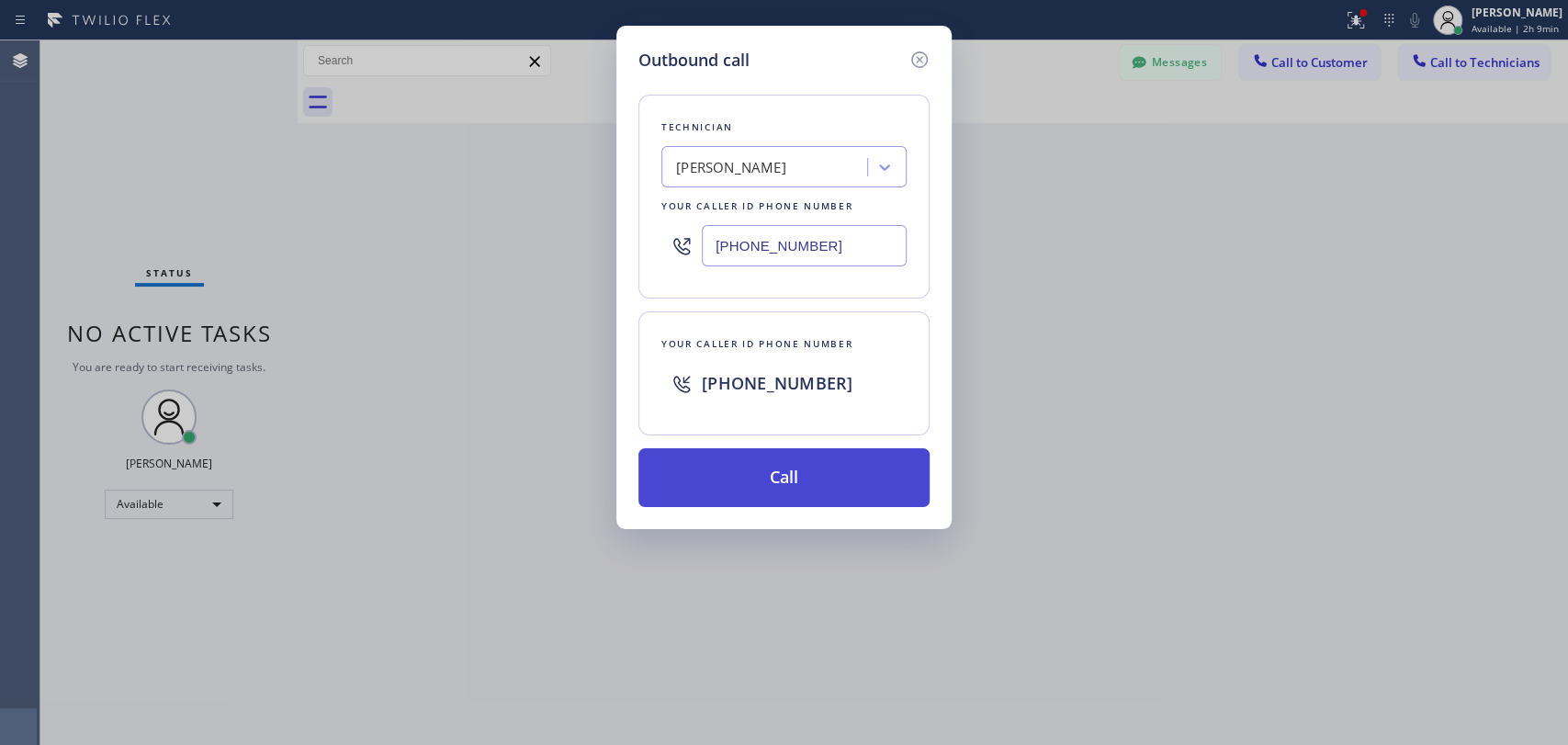
click at [730, 472] on button "Call" at bounding box center [783, 478] width 291 height 59
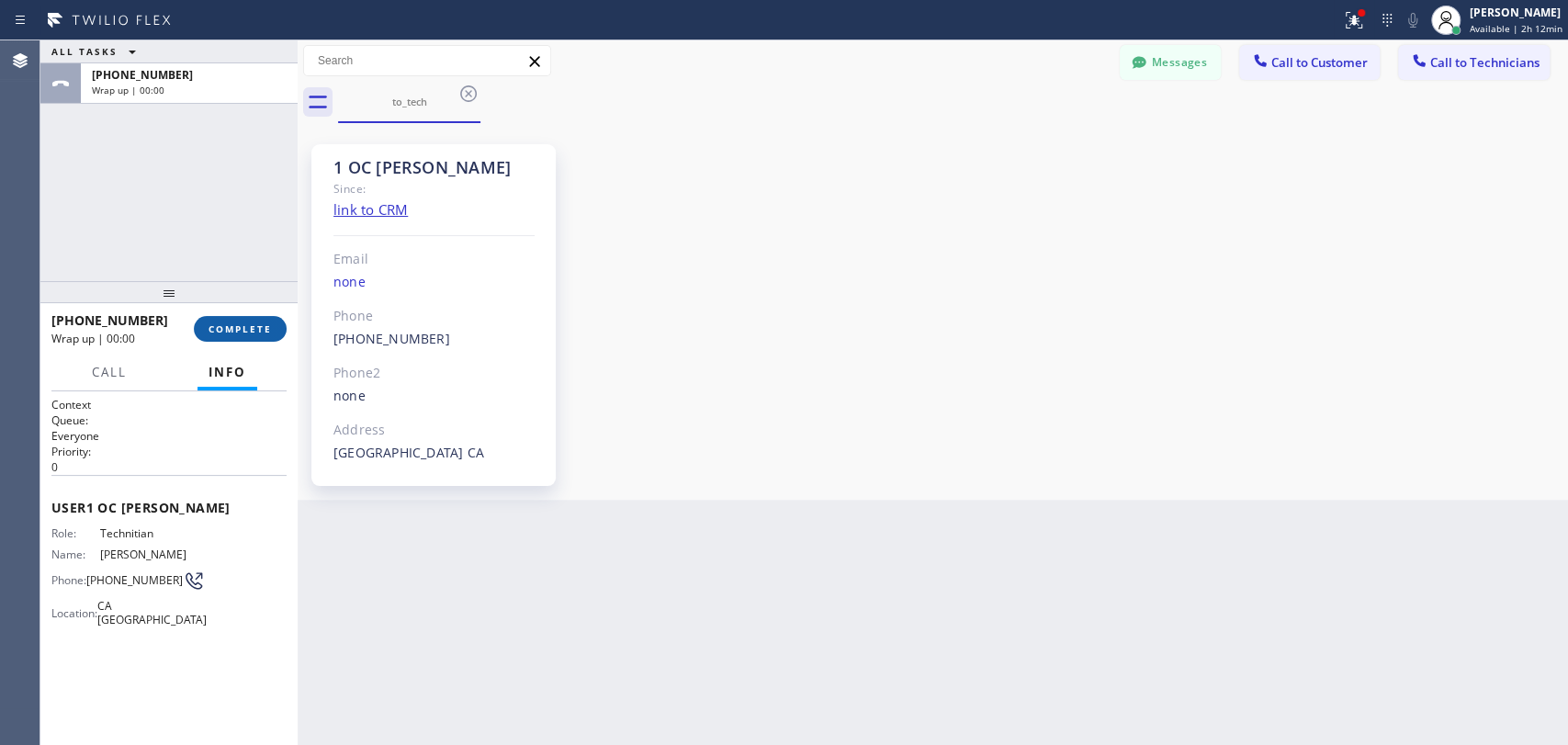
click at [226, 320] on button "COMPLETE" at bounding box center [240, 328] width 93 height 25
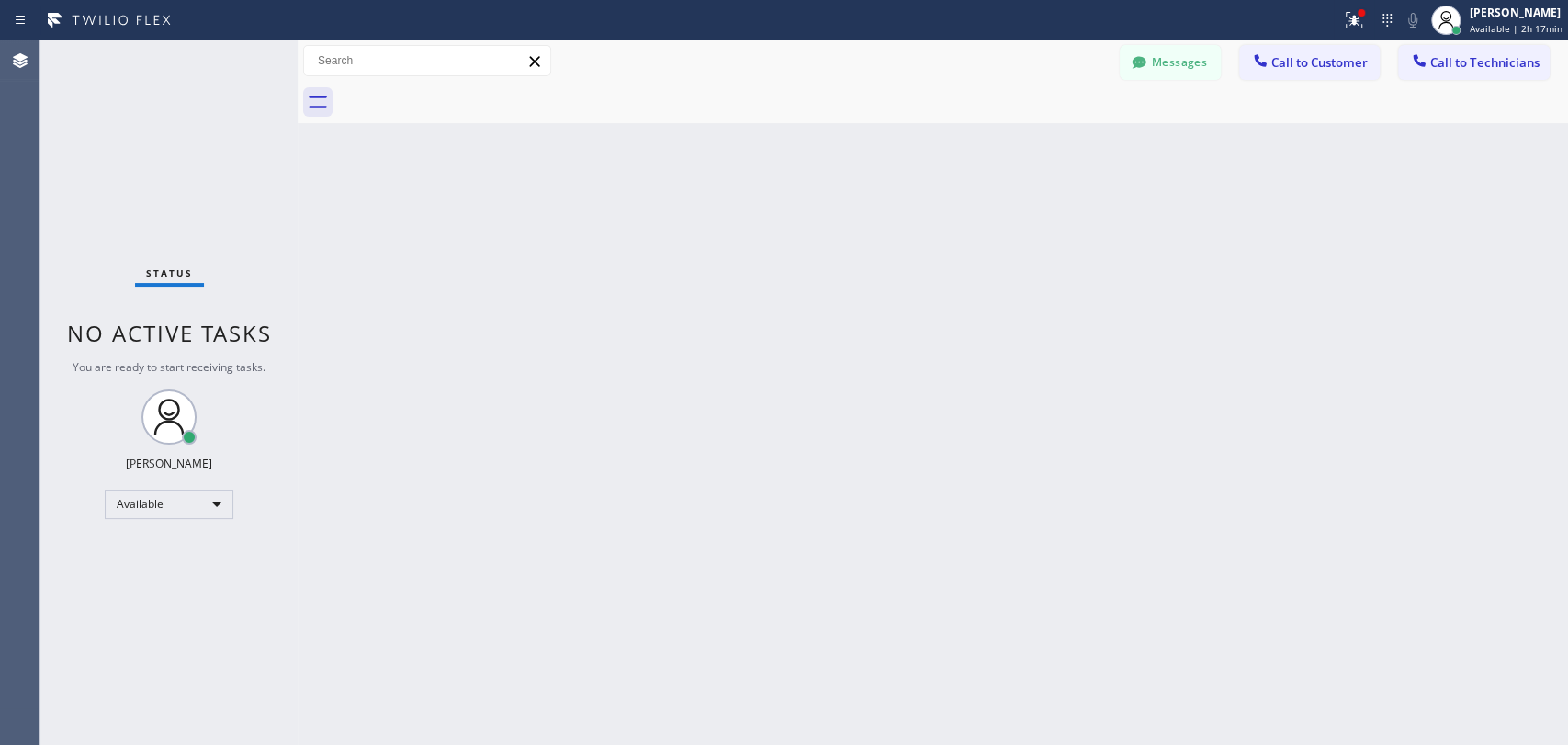
click at [565, 261] on div "Back to Dashboard Change Sender ID Customers Technicians JW John Wright 10/10 0…" at bounding box center [933, 393] width 1270 height 705
click at [1078, 535] on div "Back to Dashboard Change Sender ID Customers Technicians JW John Wright 10/10 0…" at bounding box center [933, 393] width 1270 height 705
click at [764, 271] on div "Back to Dashboard Change Sender ID Customers Technicians JW John Wright 10/10 0…" at bounding box center [933, 393] width 1270 height 705
click at [730, 428] on div "Back to Dashboard Change Sender ID Customers Technicians JW John Wright 10/10 0…" at bounding box center [933, 393] width 1270 height 705
click at [966, 272] on div "Back to Dashboard Change Sender ID Customers Technicians JW John Wright 10/10 0…" at bounding box center [933, 393] width 1270 height 705
